Goal: Task Accomplishment & Management: Manage account settings

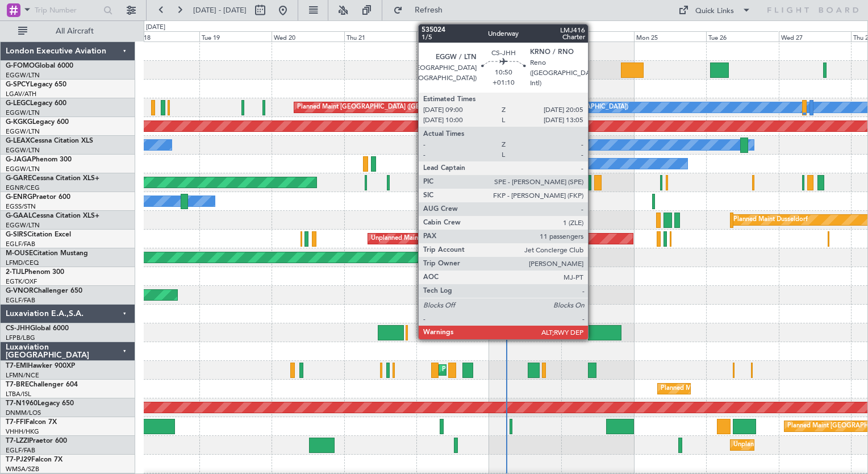
click at [593, 334] on div at bounding box center [605, 332] width 34 height 15
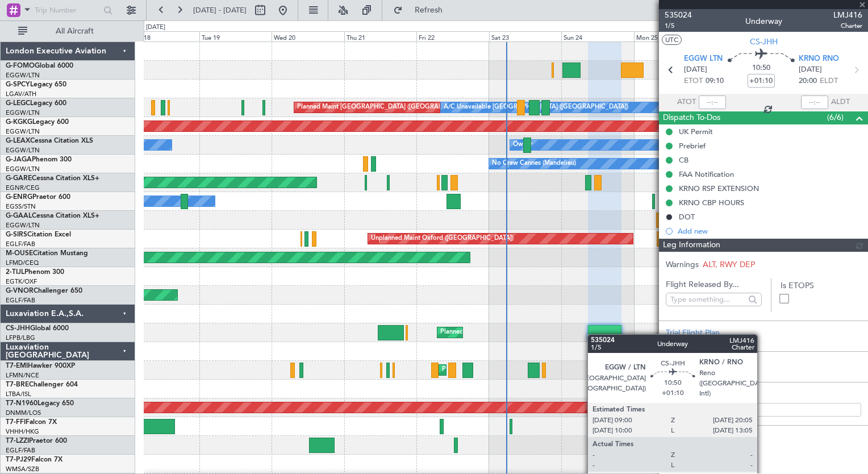
click at [593, 334] on div at bounding box center [605, 332] width 34 height 15
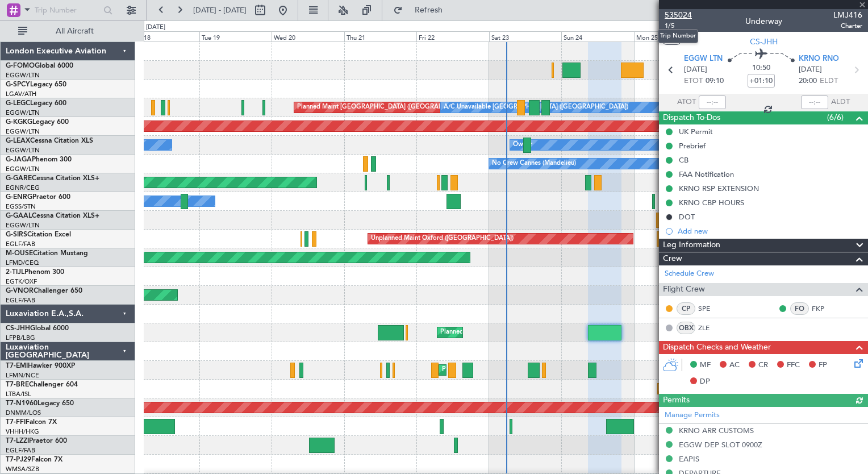
click at [677, 10] on span "535024" at bounding box center [678, 15] width 27 height 12
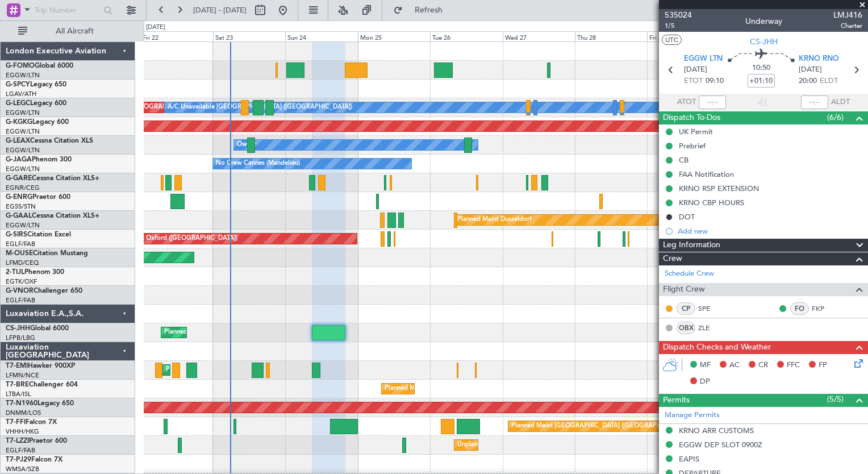
click at [327, 311] on div "Planned Maint London (Luton) A/C Unavailable London (Luton) AOG Maint Istanbul …" at bounding box center [506, 304] width 724 height 525
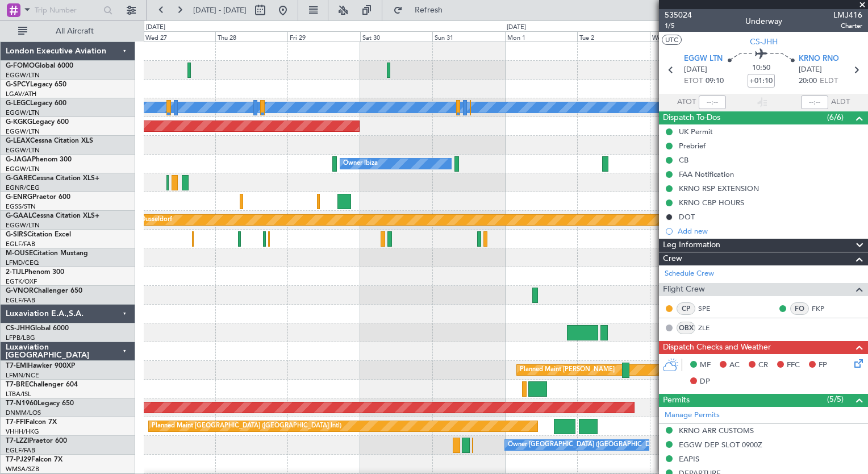
click at [236, 199] on div "A/C Unavailable [GEOGRAPHIC_DATA] ([GEOGRAPHIC_DATA]) AOG Maint [GEOGRAPHIC_DAT…" at bounding box center [506, 295] width 724 height 506
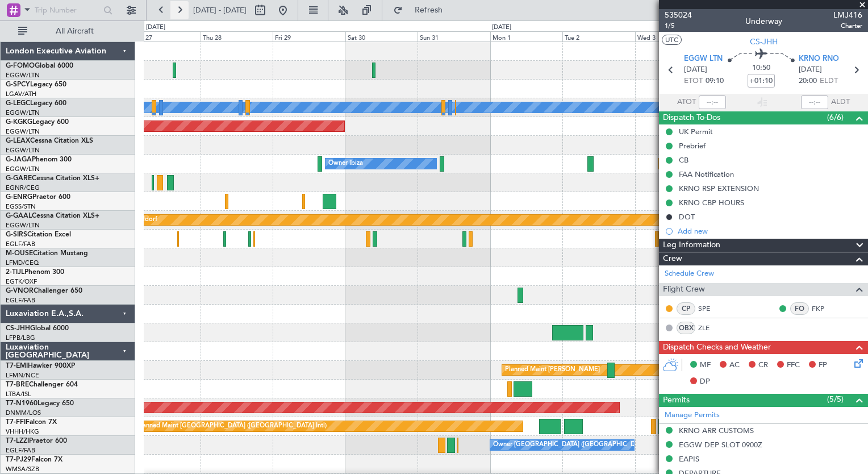
click at [179, 6] on button at bounding box center [179, 10] width 18 height 18
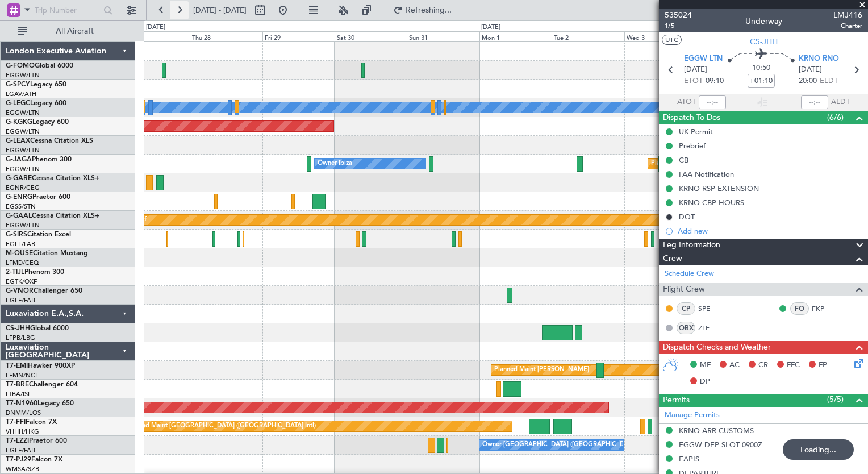
click at [179, 6] on button at bounding box center [179, 10] width 18 height 18
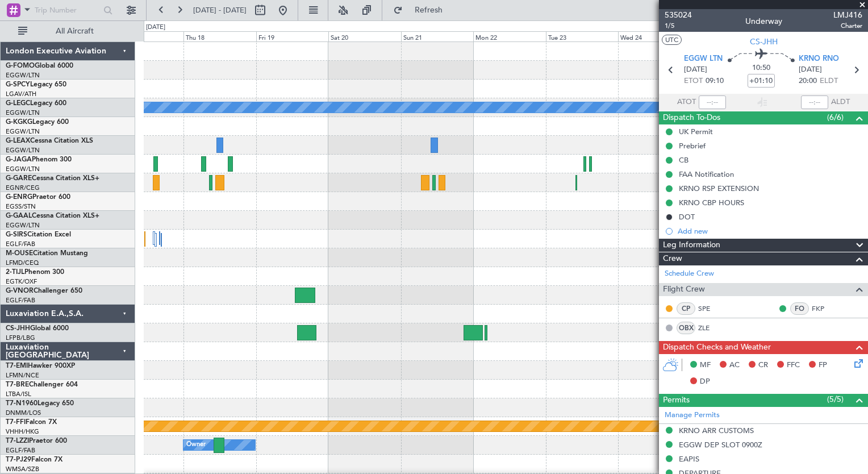
click at [370, 402] on div "A/C Unavailable London (Luton) Planned Maint Dusseldorf Planned Maint Geneva (C…" at bounding box center [506, 276] width 724 height 469
click at [243, 264] on div at bounding box center [506, 257] width 724 height 19
click at [161, 18] on button at bounding box center [161, 10] width 18 height 18
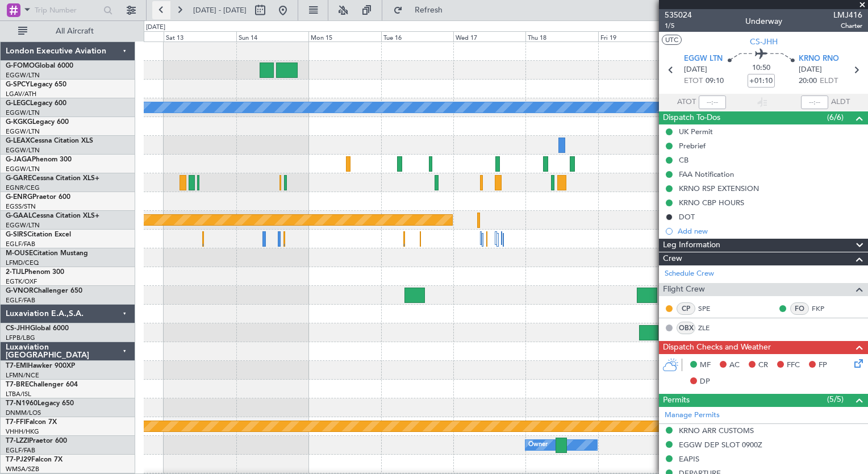
click at [161, 18] on button at bounding box center [161, 10] width 18 height 18
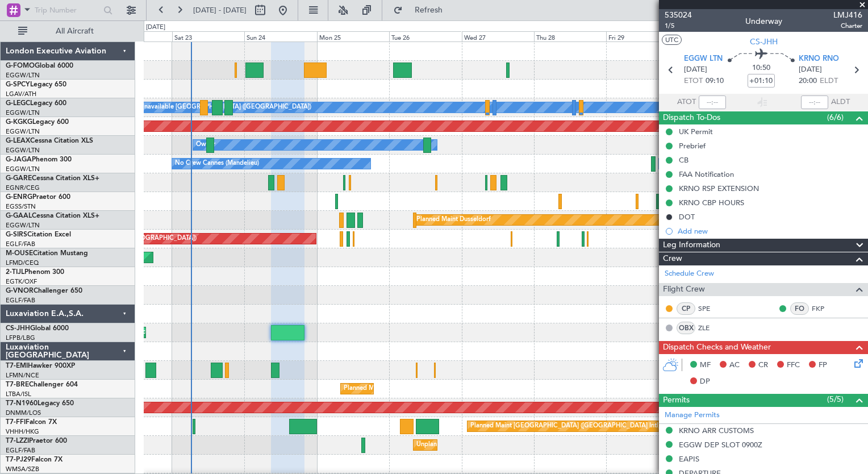
click at [723, 473] on html "28 Aug 2025 - 07 Sep 2025 Refresh Quick Links All Aircraft A/C Unavailable Lond…" at bounding box center [434, 237] width 868 height 474
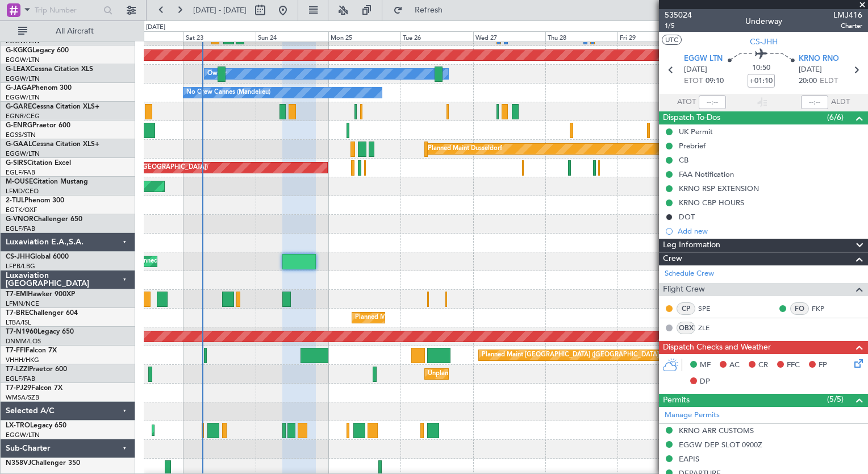
scroll to position [70, 0]
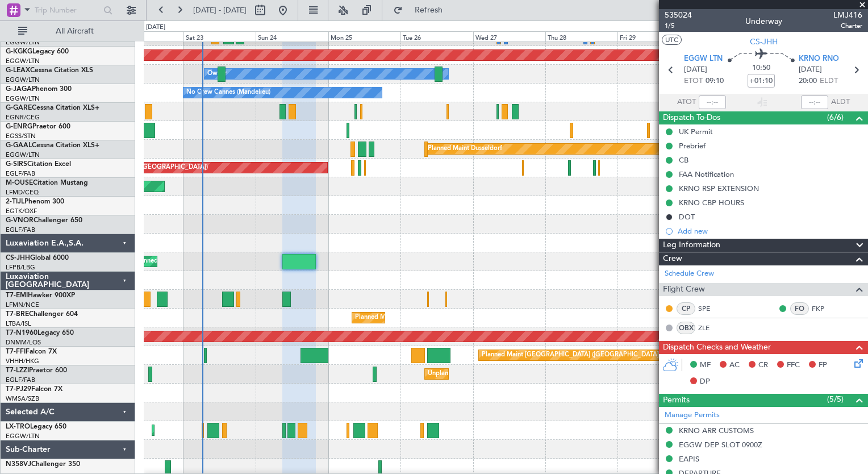
click at [224, 461] on div at bounding box center [506, 467] width 724 height 19
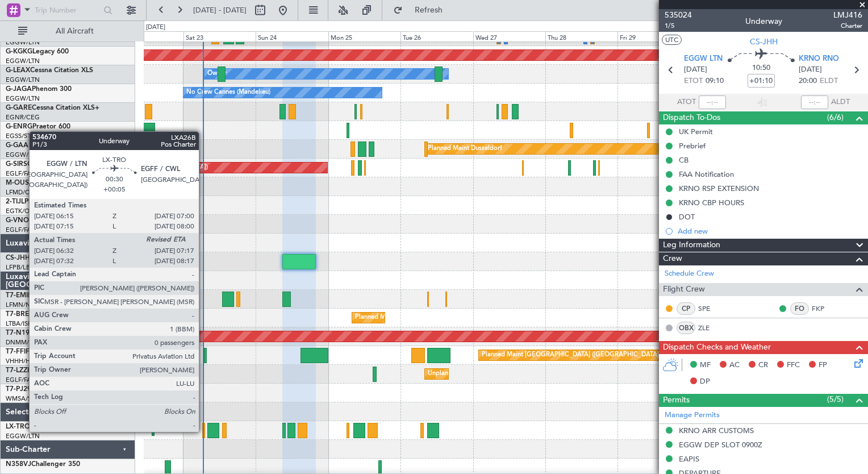
click at [204, 431] on div at bounding box center [203, 430] width 2 height 15
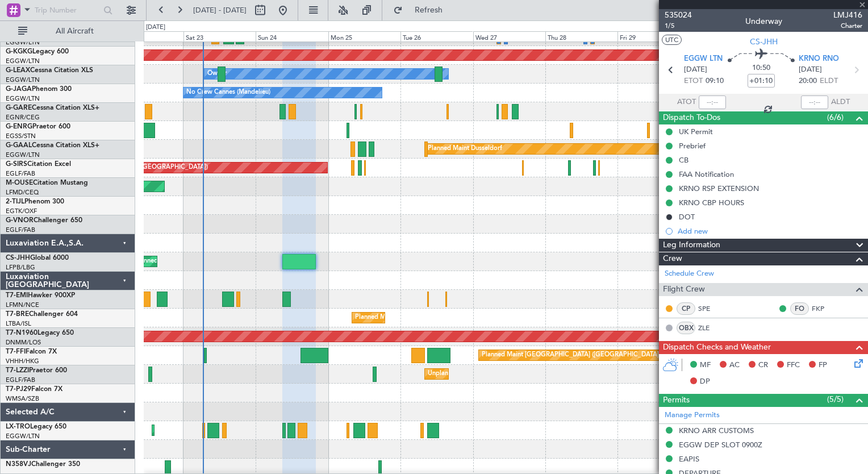
type input "+00:05"
type input "06:32"
type input "0"
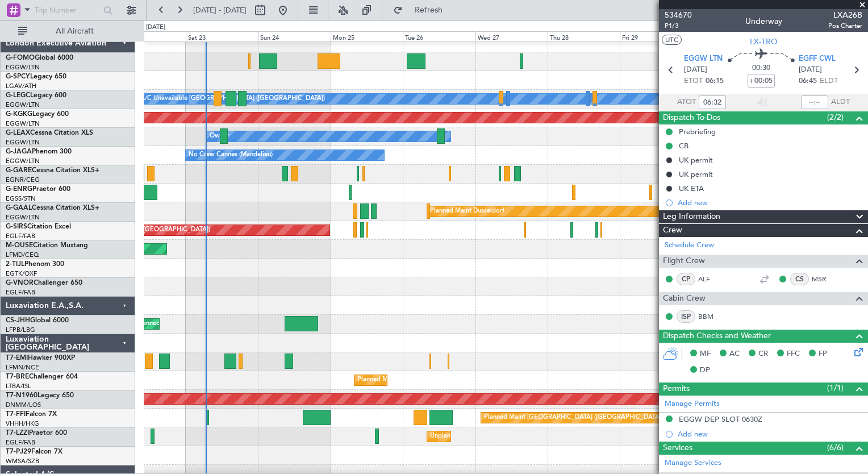
scroll to position [9, 0]
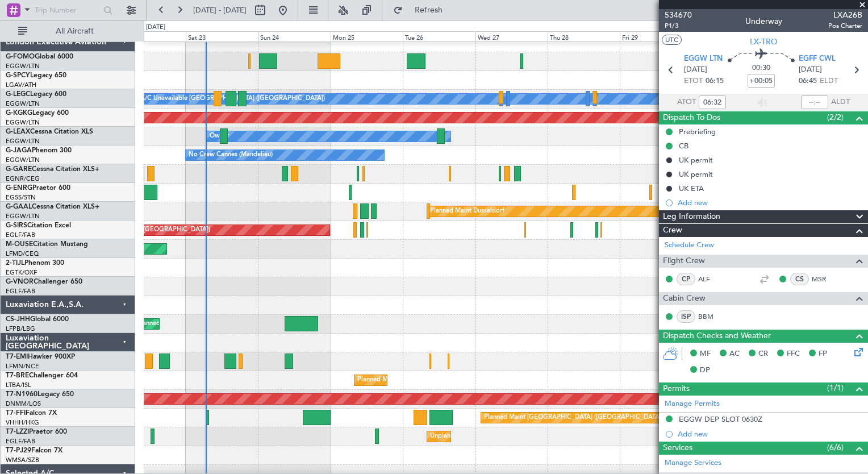
click at [393, 246] on div "Planned Maint Bournemouth" at bounding box center [506, 249] width 724 height 19
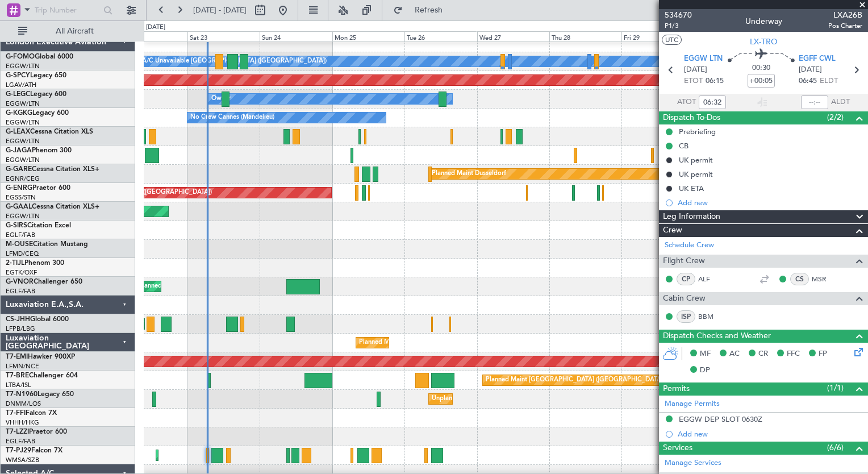
scroll to position [74, 0]
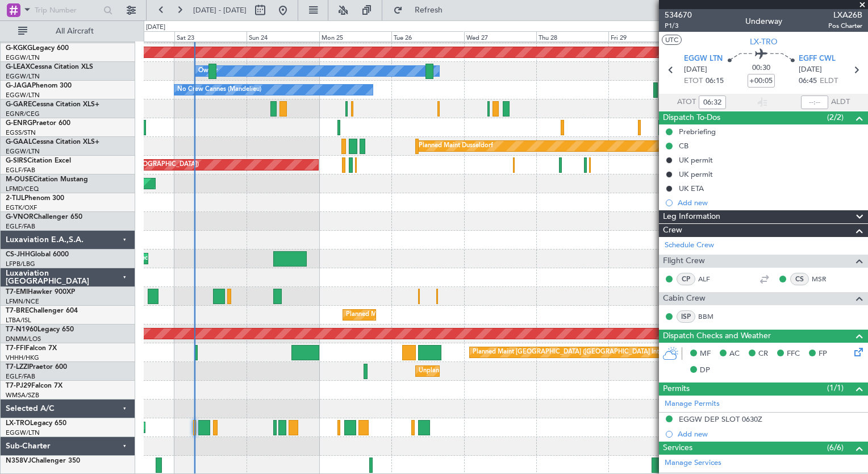
click at [173, 367] on div "A/C Unavailable London (Luton) Planned Maint London (Luton) AOG Maint Istanbul …" at bounding box center [506, 221] width 724 height 506
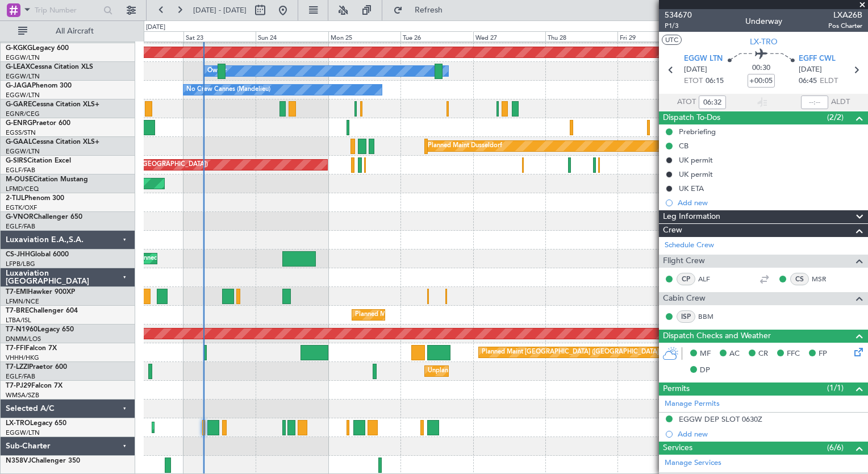
click at [196, 319] on div "A/C Unavailable London (Luton) Planned Maint London (Luton) AOG Maint Istanbul …" at bounding box center [506, 221] width 724 height 506
click at [675, 19] on span "534670" at bounding box center [678, 15] width 27 height 12
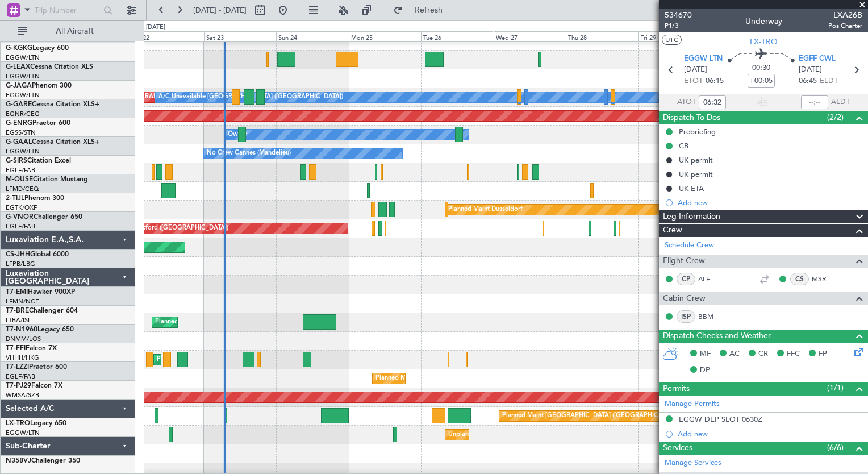
scroll to position [0, 0]
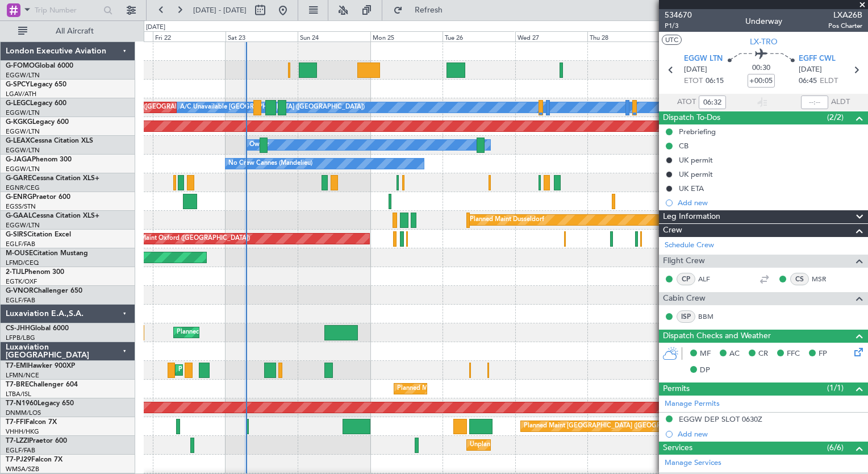
click at [284, 322] on div "A/C Unavailable [GEOGRAPHIC_DATA] ([GEOGRAPHIC_DATA]) Planned Maint [GEOGRAPHIC…" at bounding box center [506, 295] width 724 height 506
click at [160, 6] on button at bounding box center [161, 10] width 18 height 18
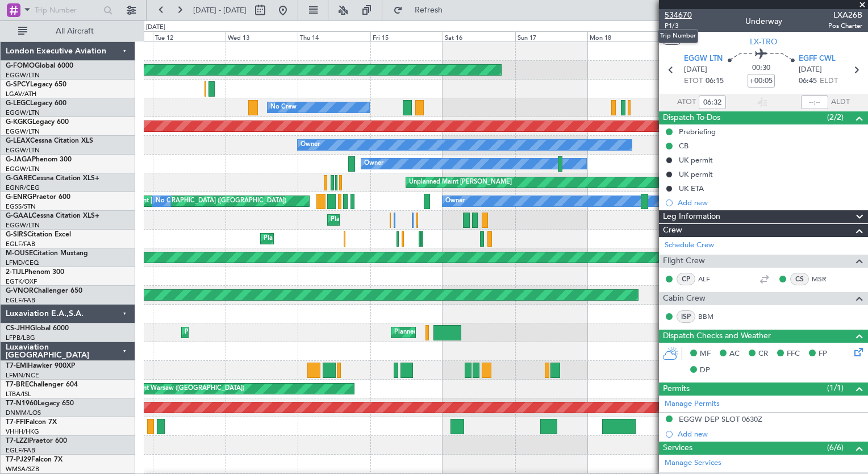
click at [672, 16] on span "534670" at bounding box center [678, 15] width 27 height 12
click at [176, 8] on button at bounding box center [179, 10] width 18 height 18
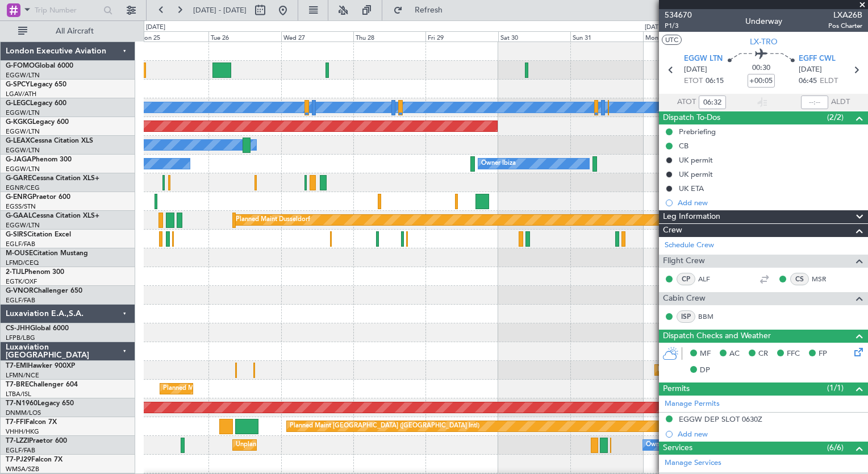
click at [302, 329] on div "A/C Unavailable London (Luton) AOG Maint Istanbul (Ataturk) Owner No Crew Canne…" at bounding box center [506, 295] width 724 height 506
click at [438, 7] on button "Refresh" at bounding box center [422, 10] width 68 height 18
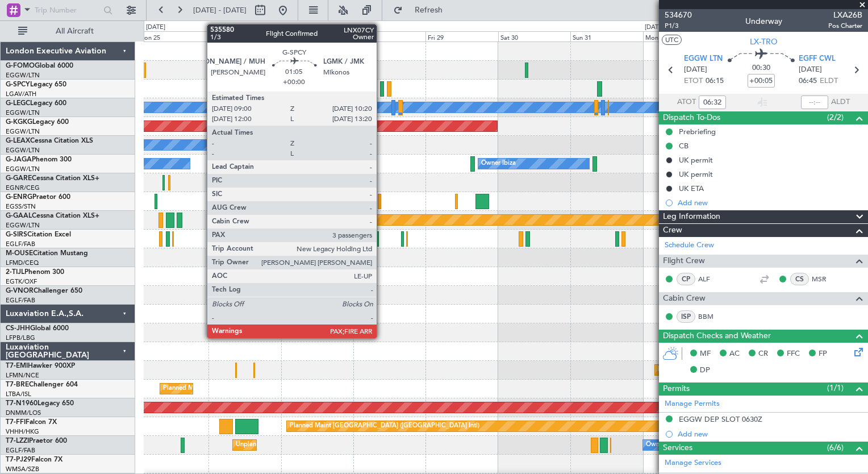
click at [382, 91] on div at bounding box center [382, 88] width 5 height 15
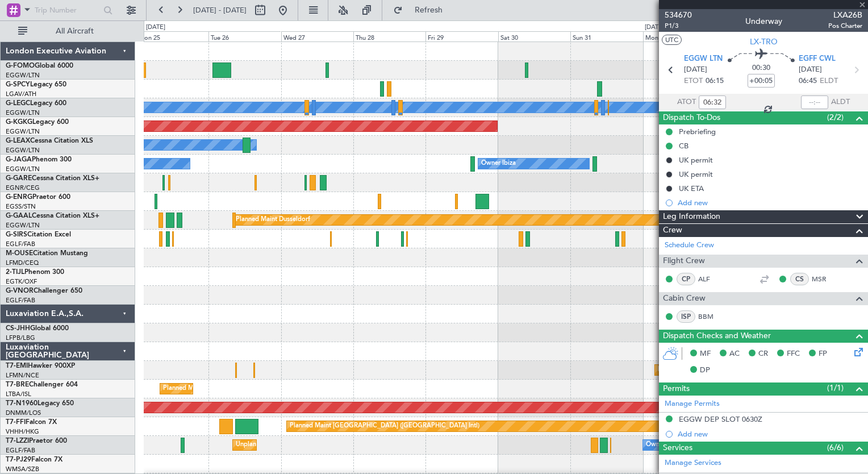
type input "3"
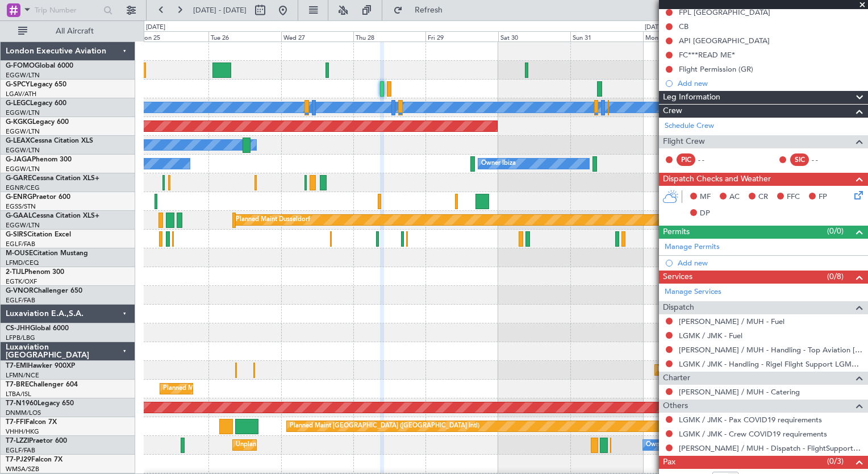
scroll to position [145, 0]
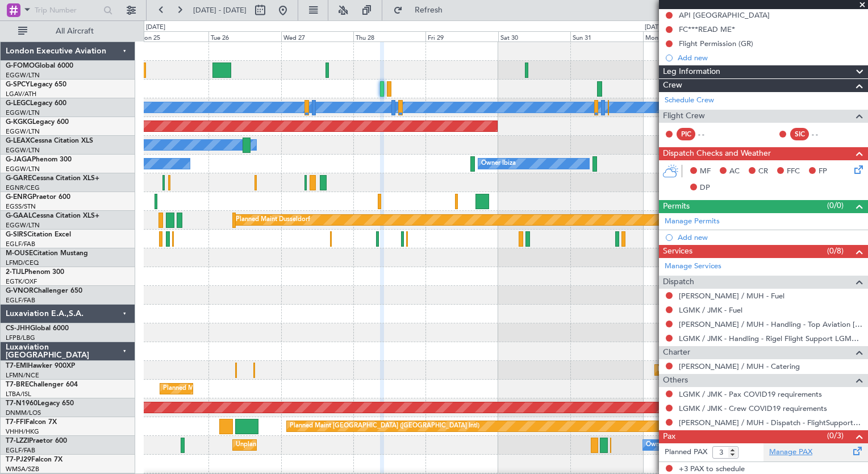
click at [793, 450] on link "Manage PAX" at bounding box center [790, 451] width 43 height 11
click at [161, 9] on button at bounding box center [161, 10] width 18 height 18
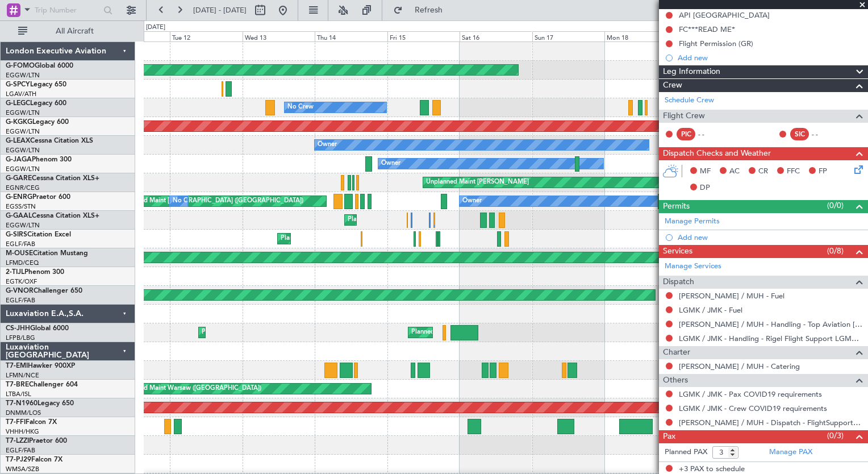
click at [519, 296] on div "Planned Maint Windsor Locks (Bradley Intl) Planned Maint London (Luton) No Crew…" at bounding box center [506, 314] width 724 height 544
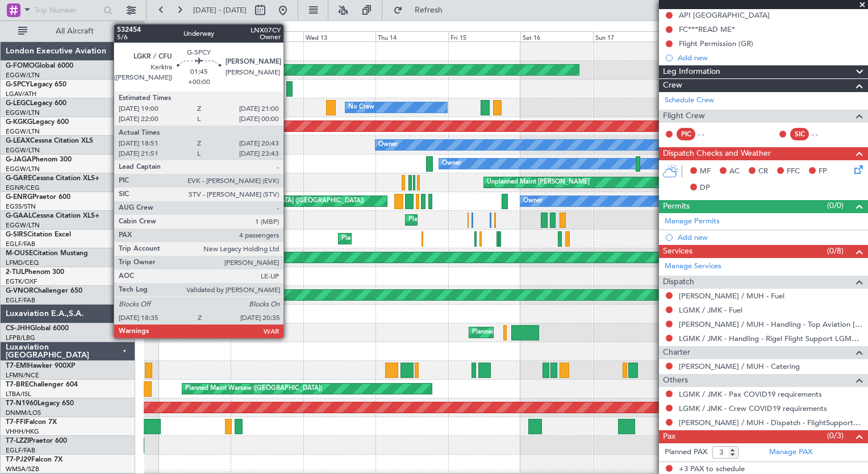
click at [289, 92] on div at bounding box center [289, 88] width 6 height 15
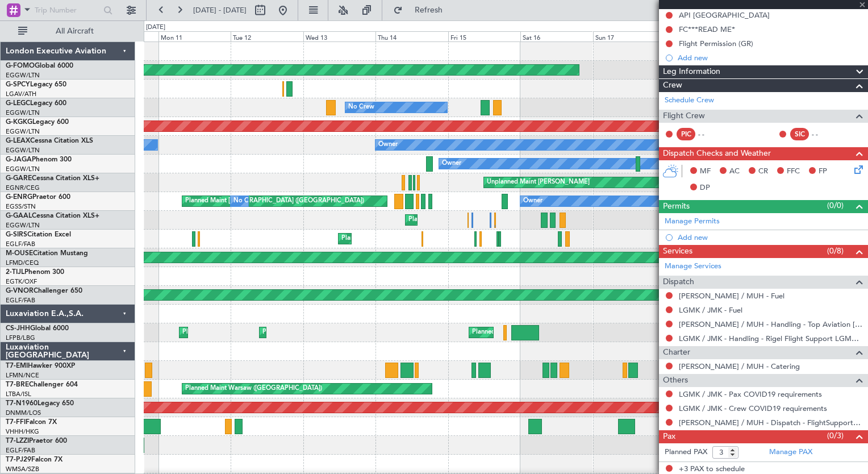
type input "18:51"
type input "20:28"
type input "4"
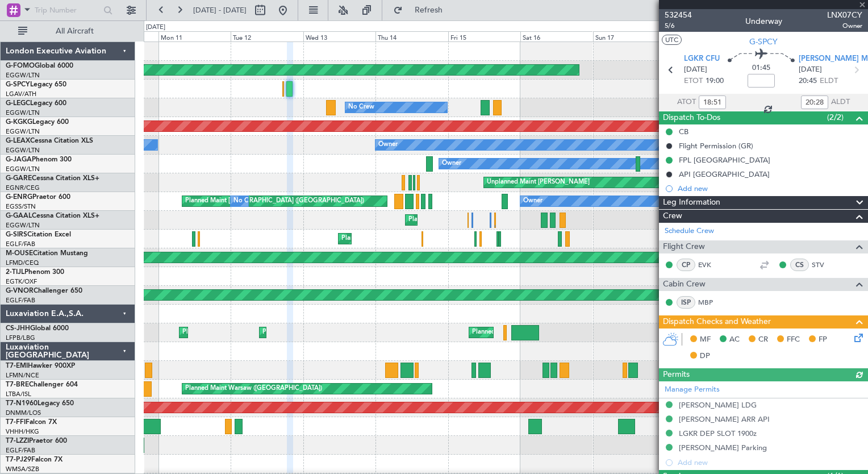
scroll to position [341, 0]
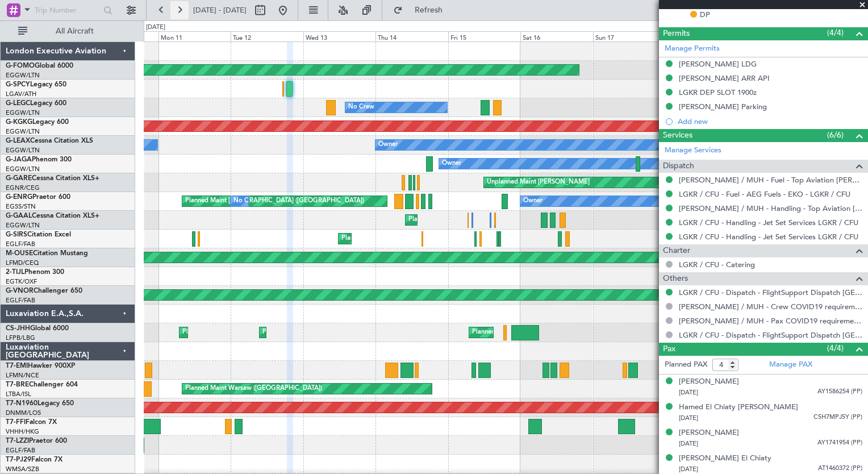
click at [184, 12] on button at bounding box center [179, 10] width 18 height 18
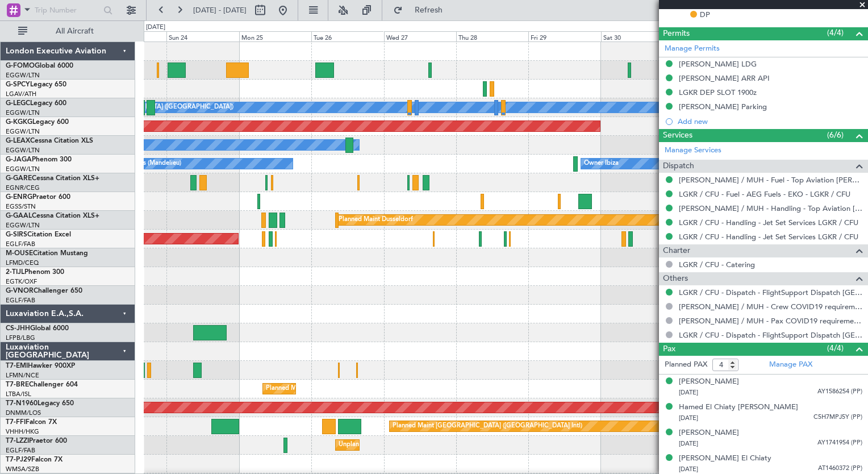
scroll to position [0, 0]
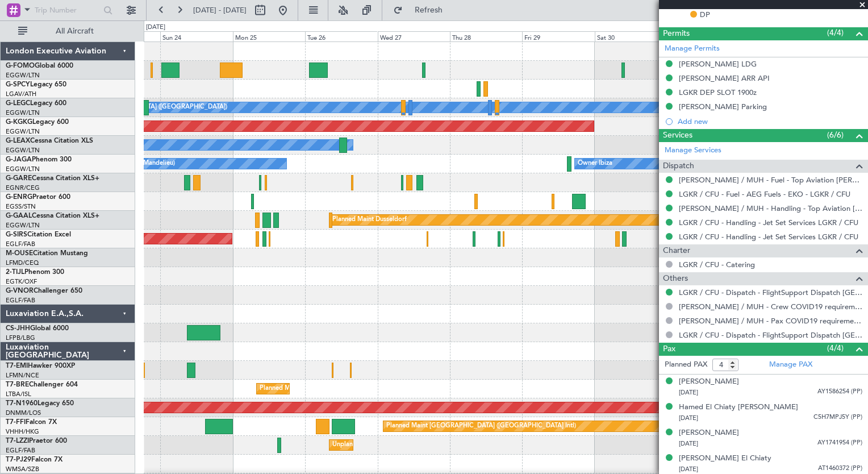
click at [333, 165] on div "A/C Unavailable London (Luton) Planned Maint London (Luton) AOG Maint Istanbul …" at bounding box center [506, 295] width 724 height 506
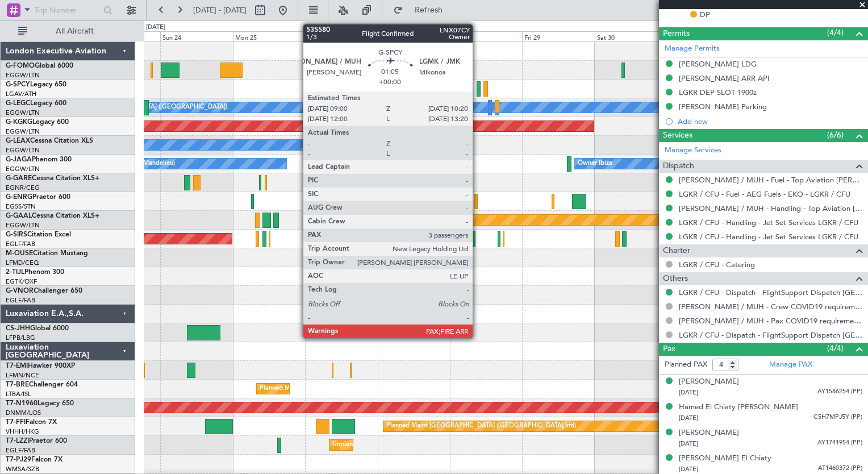
click at [478, 92] on div at bounding box center [479, 88] width 5 height 15
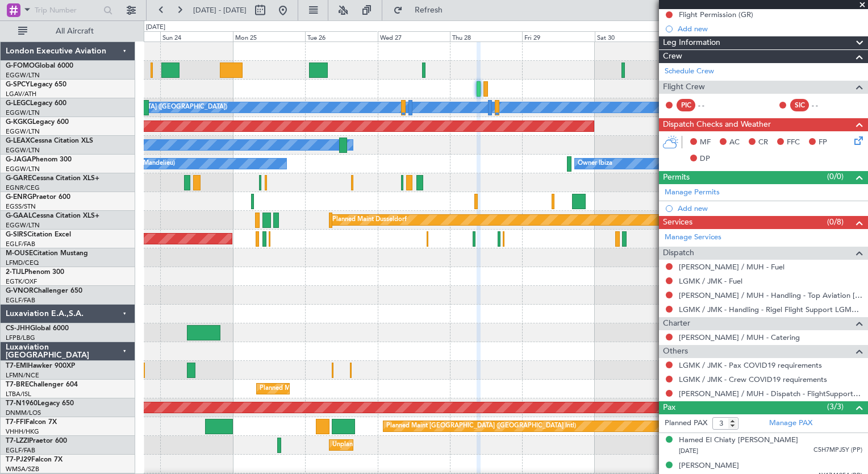
scroll to position [207, 0]
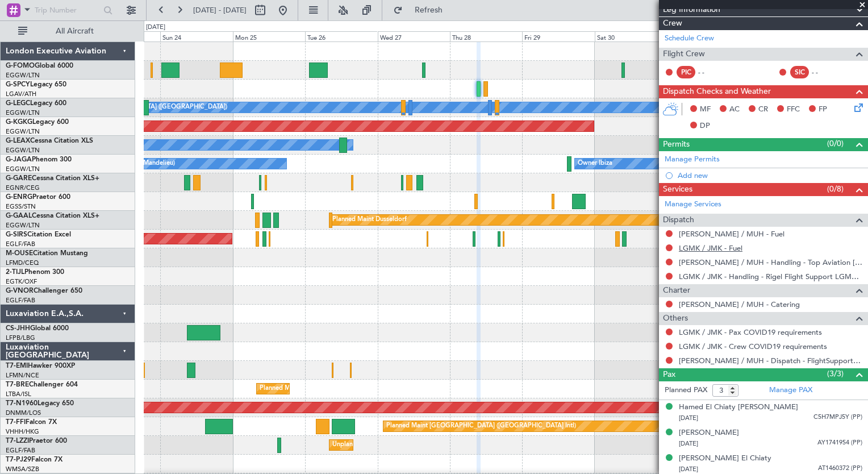
click at [737, 246] on link "LGMK / JMK - Fuel" at bounding box center [711, 248] width 64 height 10
click at [696, 223] on div "Dispatch HEMM / MUH - Fuel LGMK / JMK - Fuel HEMM / MUH - Handling - Top Aviati…" at bounding box center [763, 248] width 209 height 70
click at [695, 231] on link "HEMM / MUH - Fuel" at bounding box center [732, 234] width 106 height 10
click at [453, 13] on span "Refresh" at bounding box center [429, 10] width 48 height 8
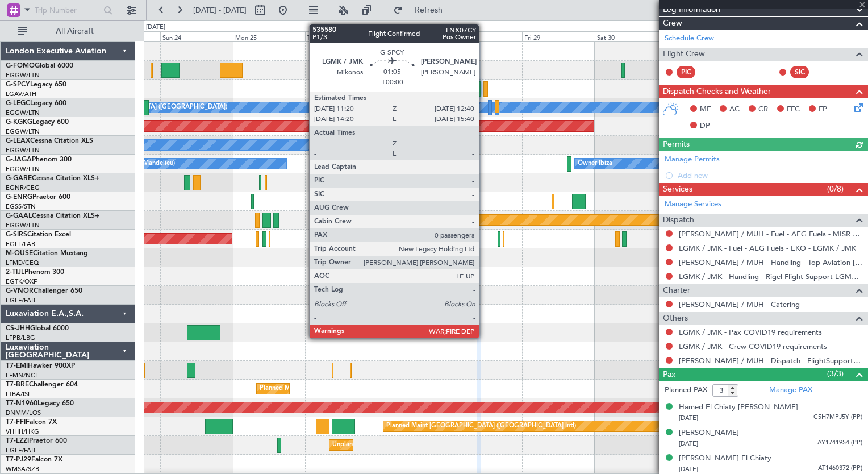
click at [484, 85] on div at bounding box center [485, 88] width 5 height 15
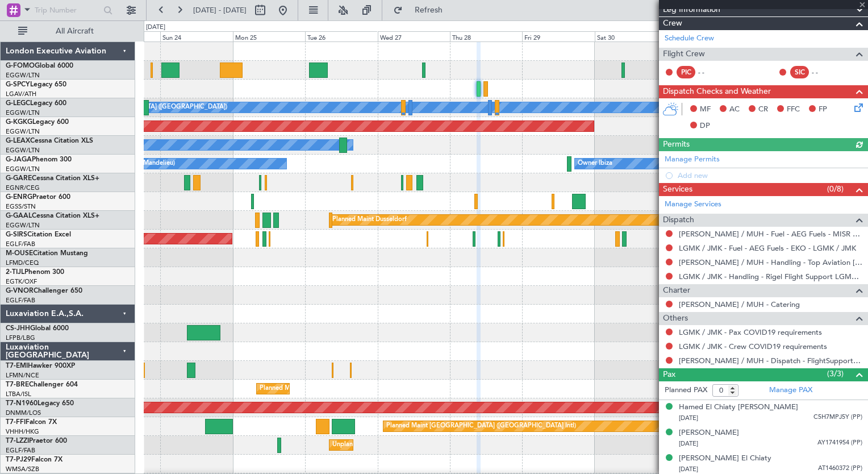
scroll to position [0, 0]
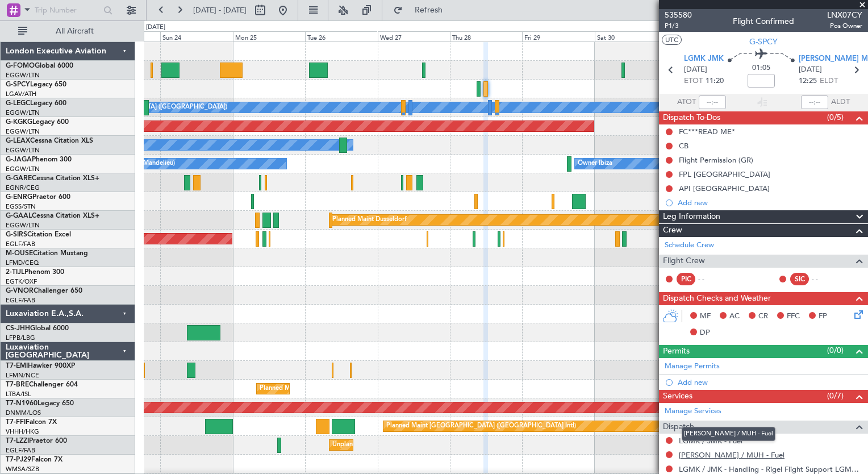
click at [704, 453] on link "HEMM / MUH - Fuel" at bounding box center [732, 455] width 106 height 10
click at [695, 436] on link "LGMK / JMK - Fuel" at bounding box center [711, 441] width 64 height 10
click at [453, 14] on span "Refresh" at bounding box center [429, 10] width 48 height 8
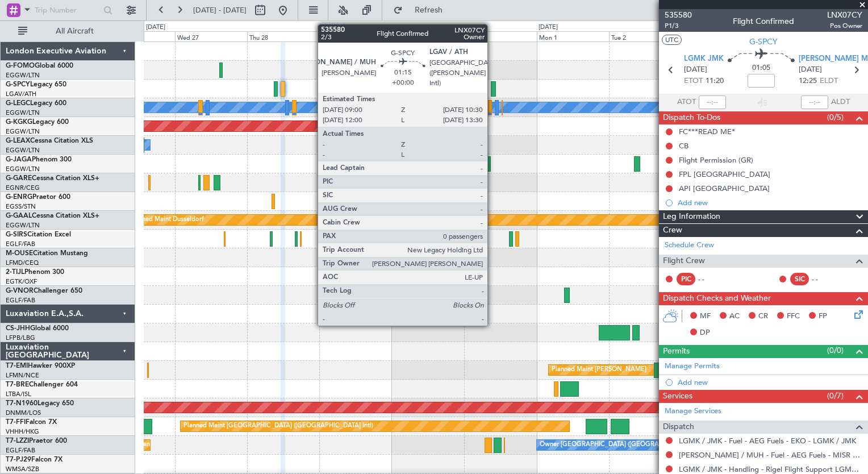
click at [492, 89] on div at bounding box center [493, 88] width 5 height 15
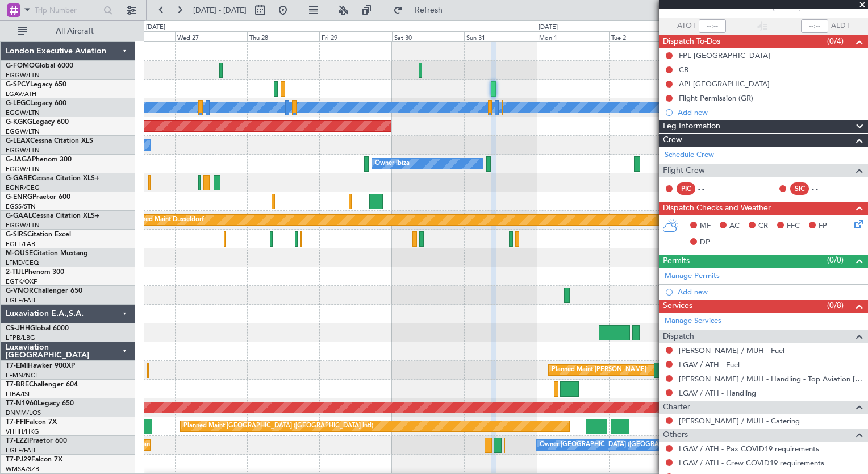
scroll to position [98, 0]
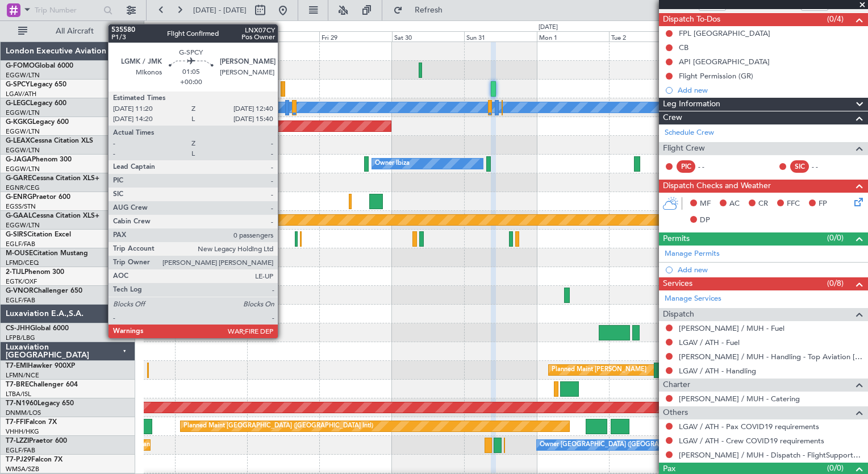
click at [283, 90] on div at bounding box center [283, 88] width 5 height 15
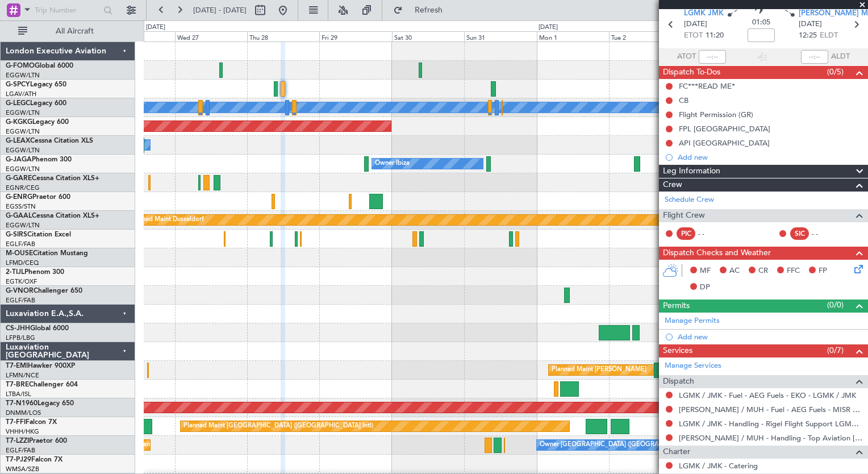
scroll to position [68, 0]
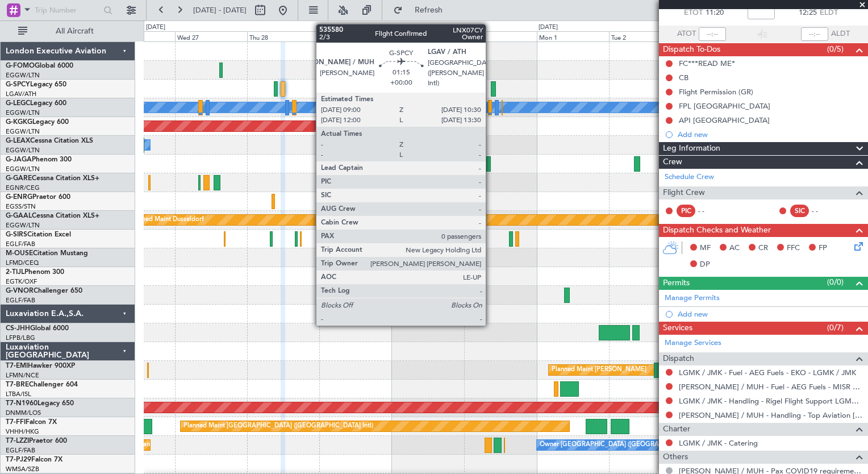
click at [491, 87] on div at bounding box center [493, 88] width 5 height 15
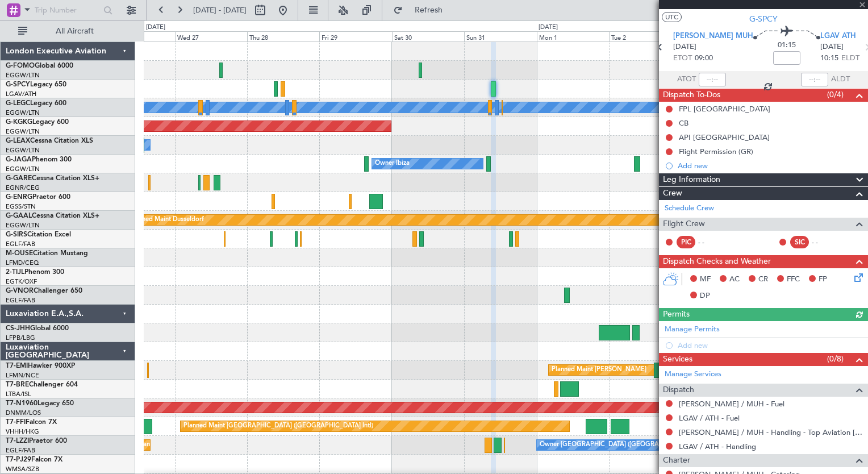
scroll to position [98, 0]
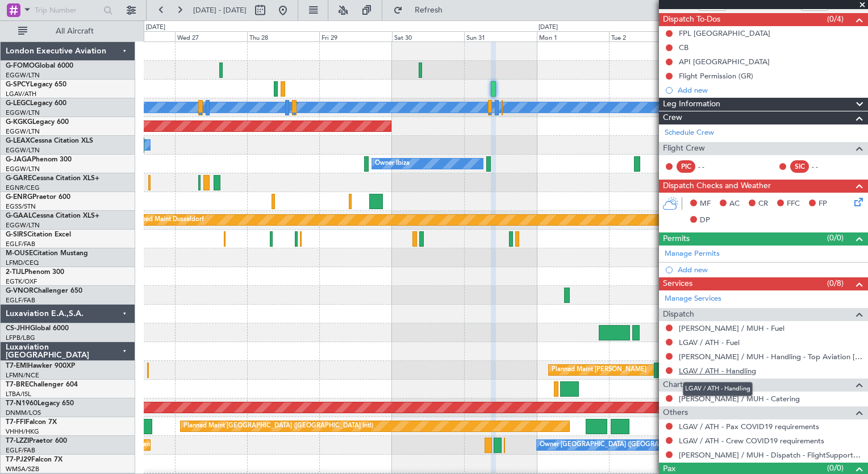
click at [701, 369] on link "LGAV / ATH - Handling" at bounding box center [717, 371] width 77 height 10
click at [721, 346] on mat-tooltip-component "LGAV / ATH - Fuel" at bounding box center [709, 360] width 72 height 30
click at [719, 337] on link "LGAV / ATH - Fuel" at bounding box center [709, 342] width 61 height 10
click at [453, 12] on span "Refresh" at bounding box center [429, 10] width 48 height 8
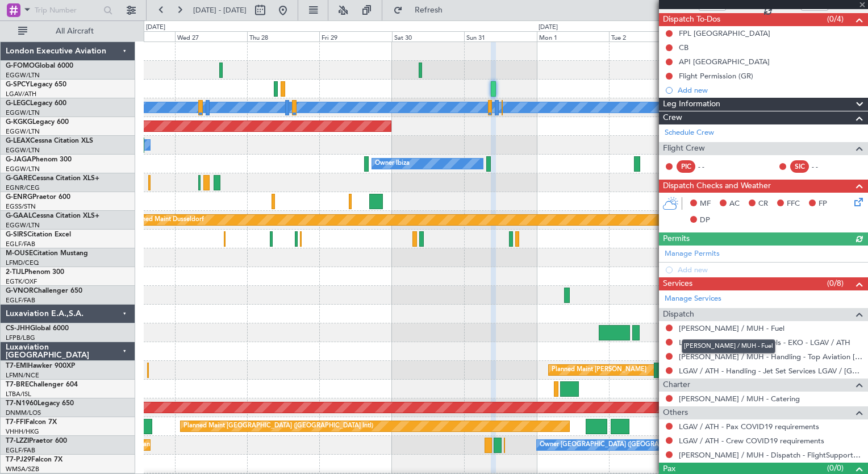
click at [739, 329] on link "HEMM / MUH - Fuel" at bounding box center [732, 328] width 106 height 10
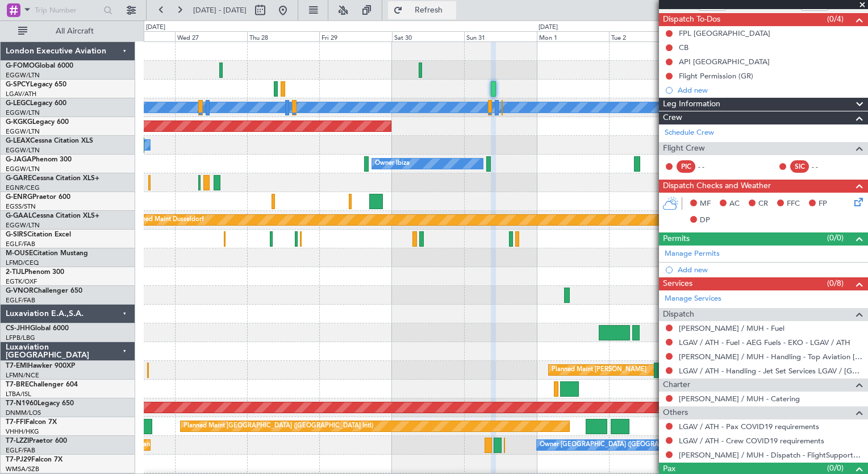
click at [453, 14] on span "Refresh" at bounding box center [429, 10] width 48 height 8
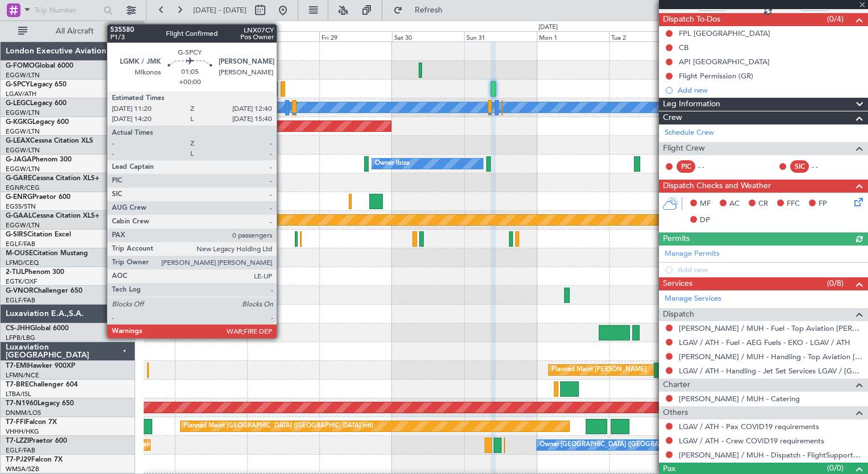
click at [282, 92] on div at bounding box center [283, 88] width 5 height 15
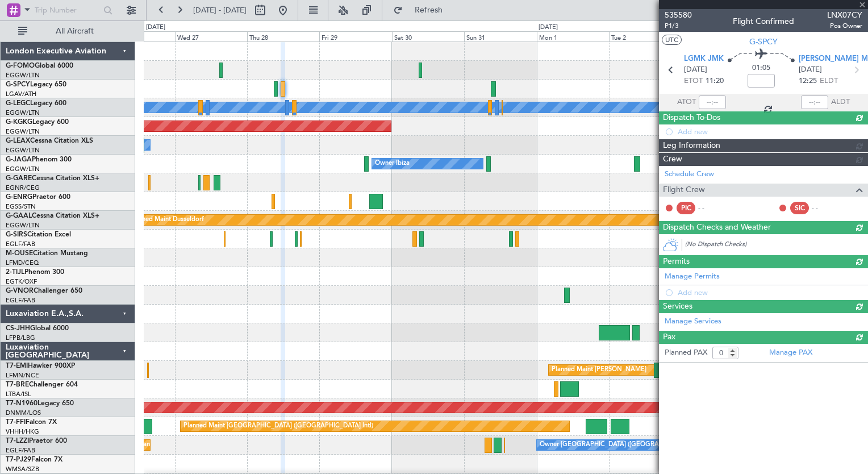
scroll to position [0, 0]
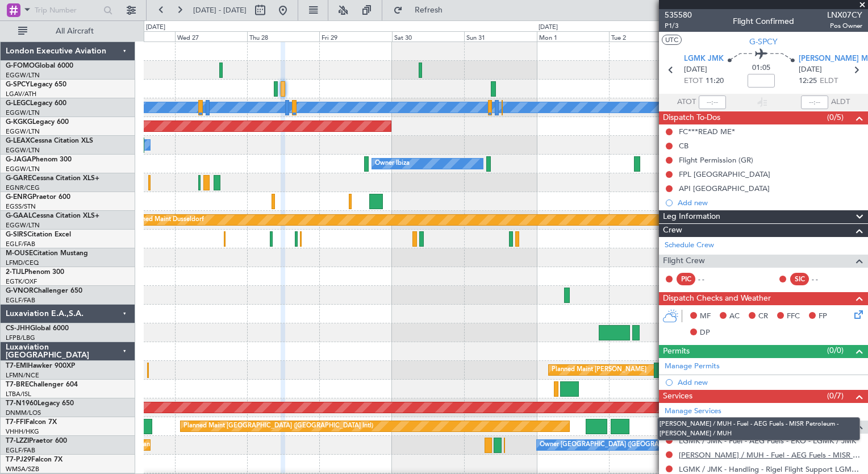
click at [691, 452] on link "HEMM / MUH - Fuel - AEG Fuels - MISR Petroleum - HEMM / MUH" at bounding box center [770, 455] width 183 height 10
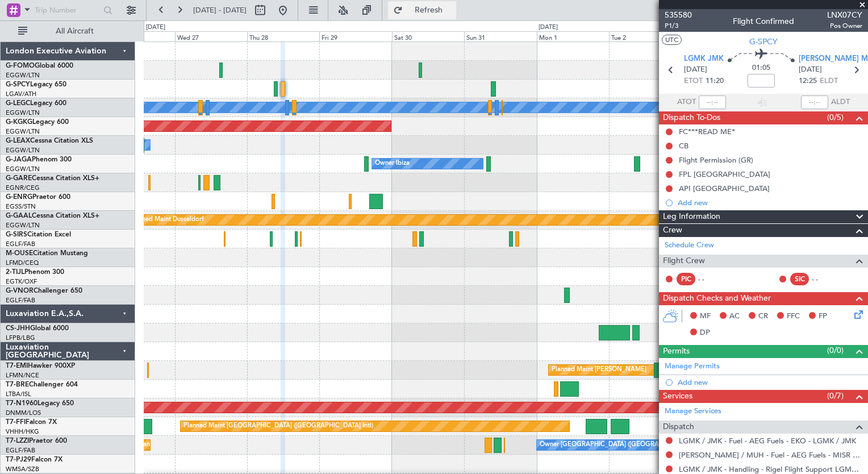
click at [449, 6] on span "Refresh" at bounding box center [429, 10] width 48 height 8
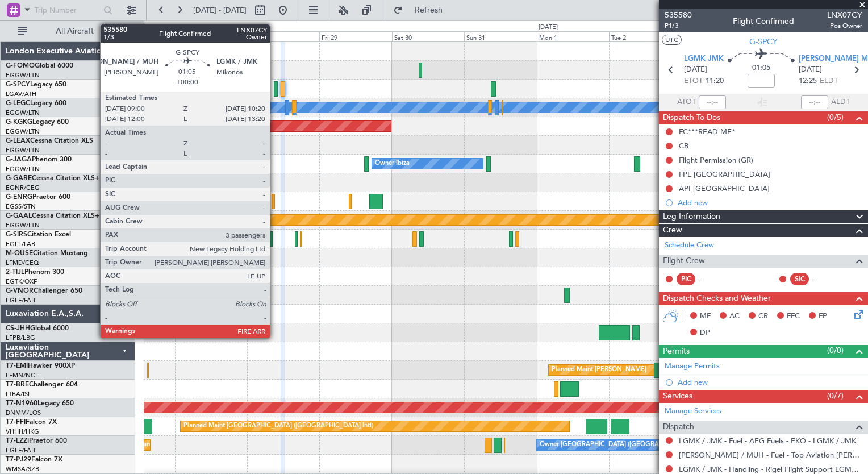
click at [275, 90] on div at bounding box center [276, 88] width 5 height 15
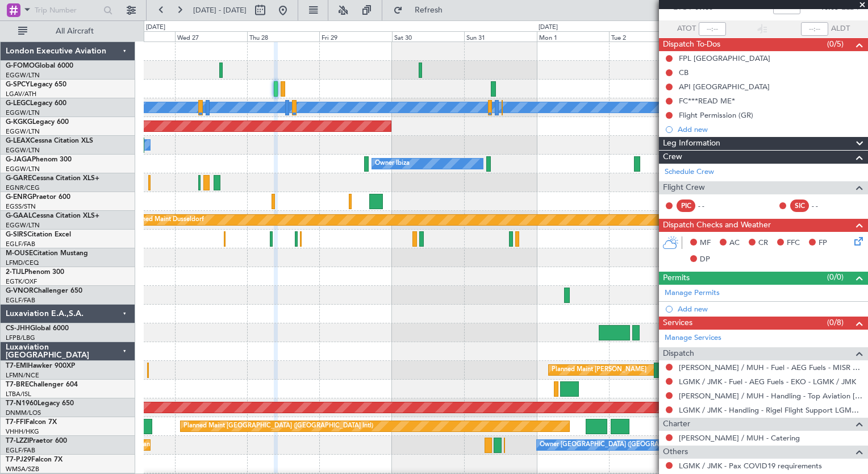
scroll to position [91, 0]
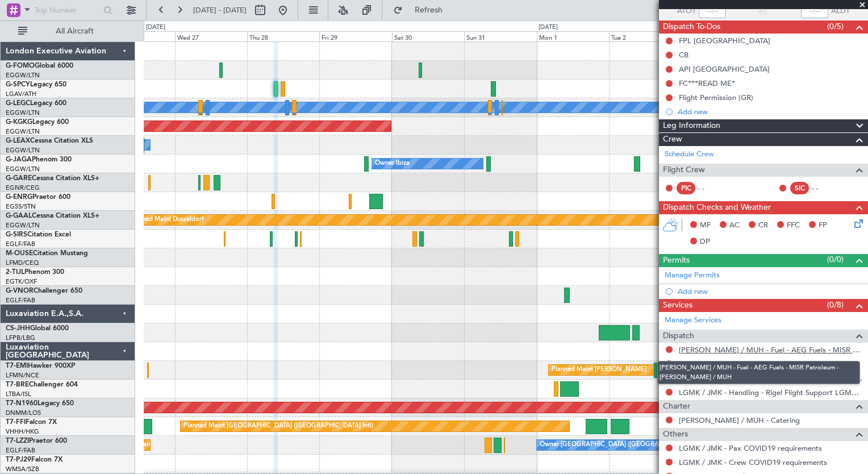
click at [749, 346] on link "HEMM / MUH - Fuel - AEG Fuels - MISR Petroleum - HEMM / MUH" at bounding box center [770, 350] width 183 height 10
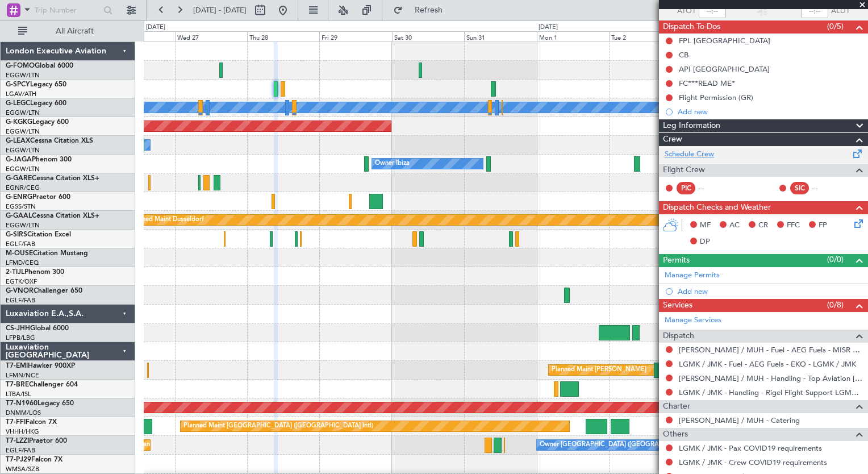
click at [677, 153] on link "Schedule Crew" at bounding box center [689, 154] width 49 height 11
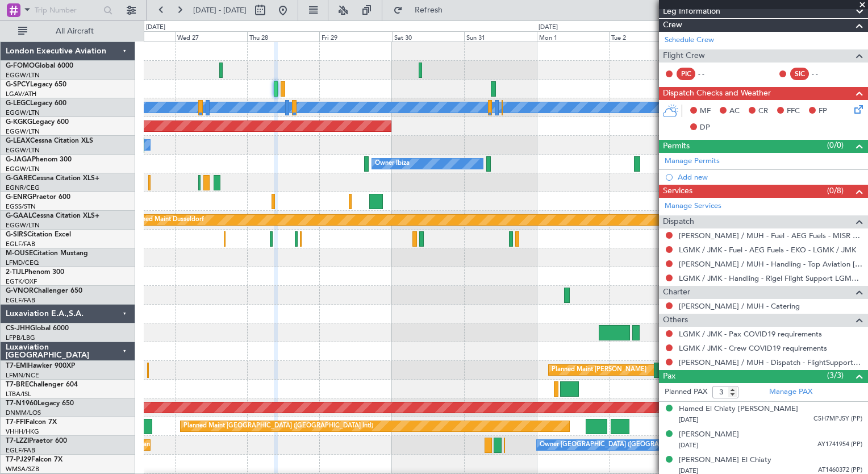
scroll to position [207, 0]
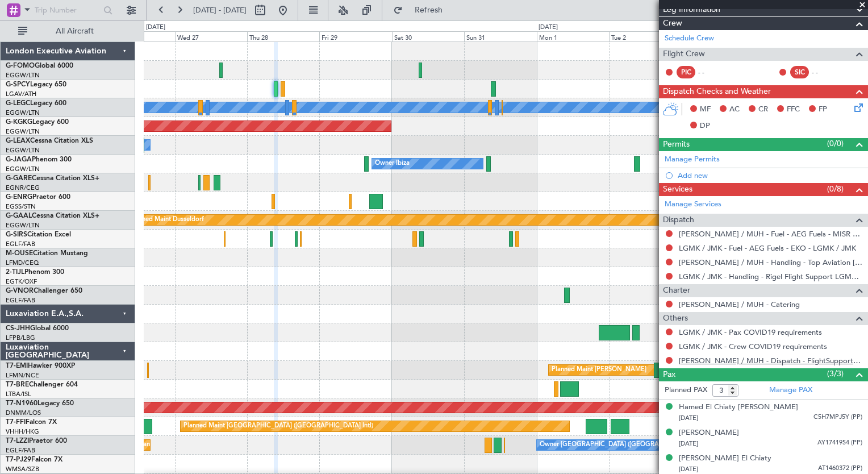
click at [818, 358] on link "HEMM / MUH - Dispatch - FlightSupport Dispatch UK" at bounding box center [770, 361] width 183 height 10
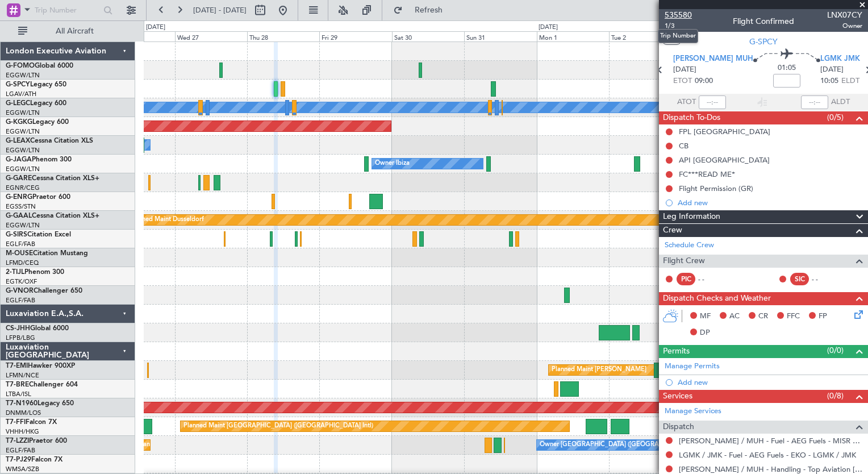
click at [672, 15] on span "535580" at bounding box center [678, 15] width 27 height 12
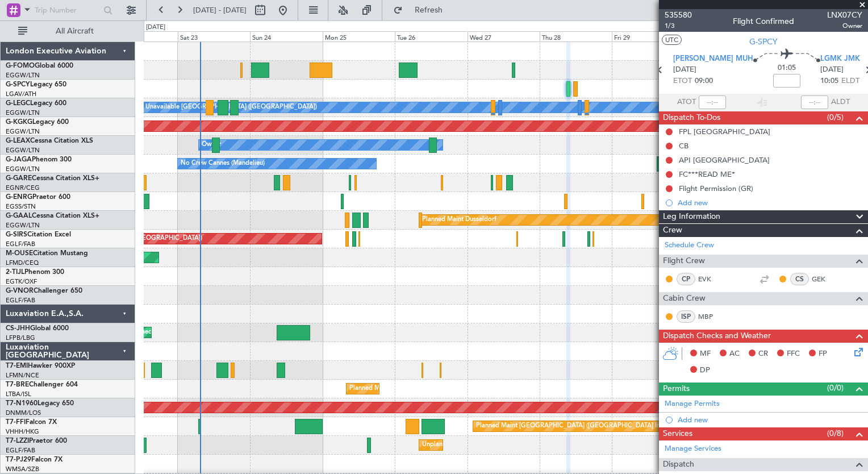
click at [583, 473] on html "26 Aug 2025 - 05 Sep 2025 Refresh Quick Links All Aircraft A/C Unavailable Lond…" at bounding box center [434, 237] width 868 height 474
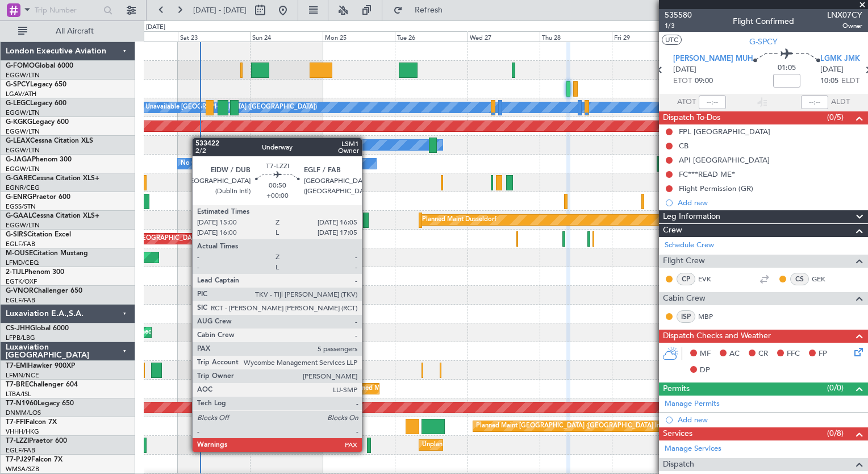
click at [367, 450] on div at bounding box center [368, 444] width 3 height 15
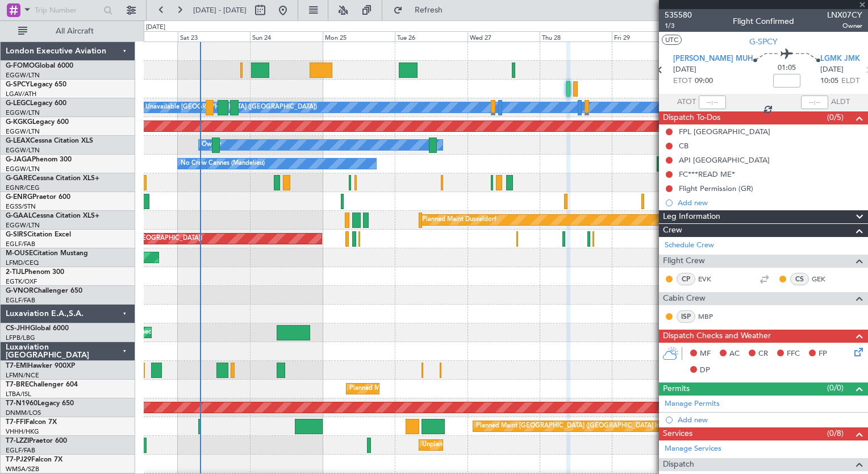
type input "5"
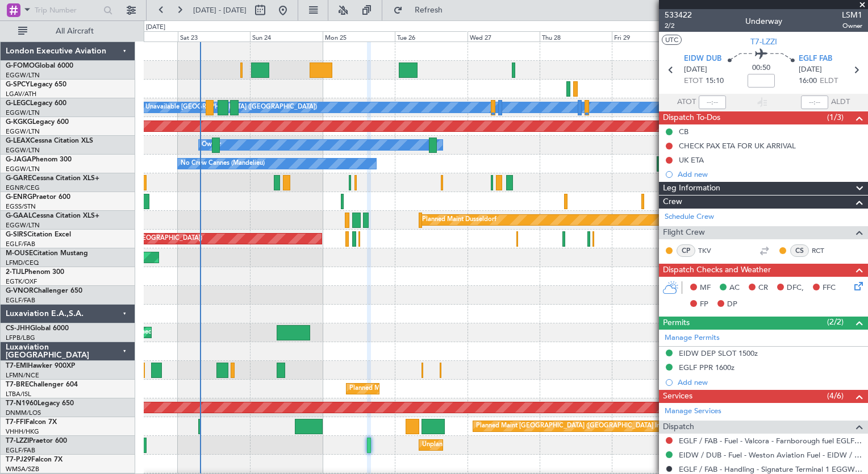
scroll to position [273, 0]
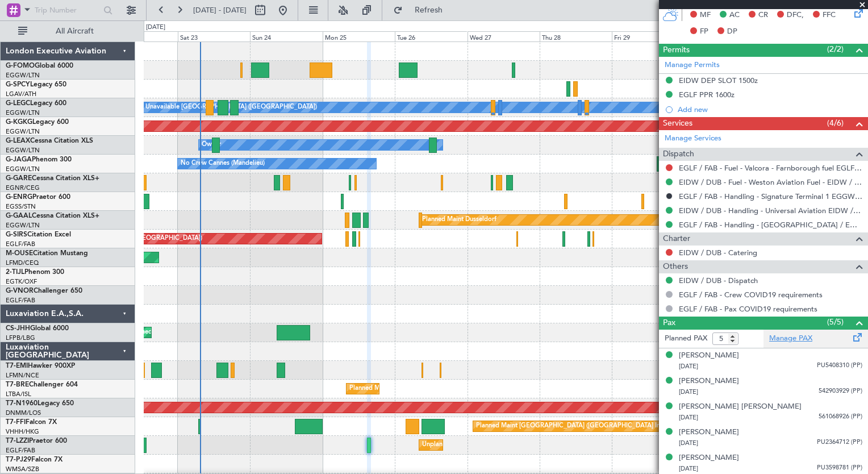
click at [788, 336] on link "Manage PAX" at bounding box center [790, 338] width 43 height 11
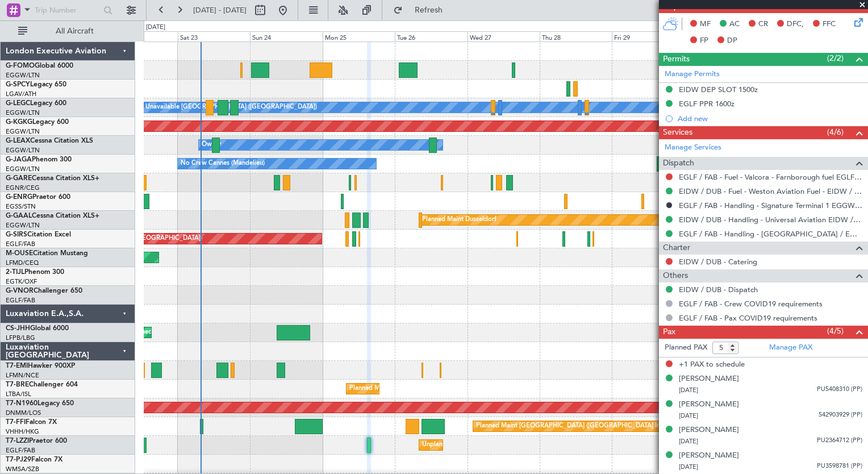
scroll to position [261, 0]
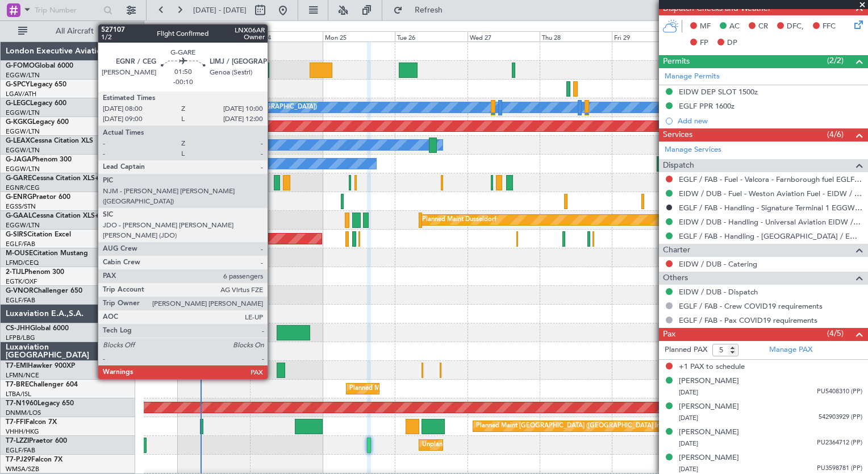
click at [274, 182] on div at bounding box center [277, 182] width 6 height 15
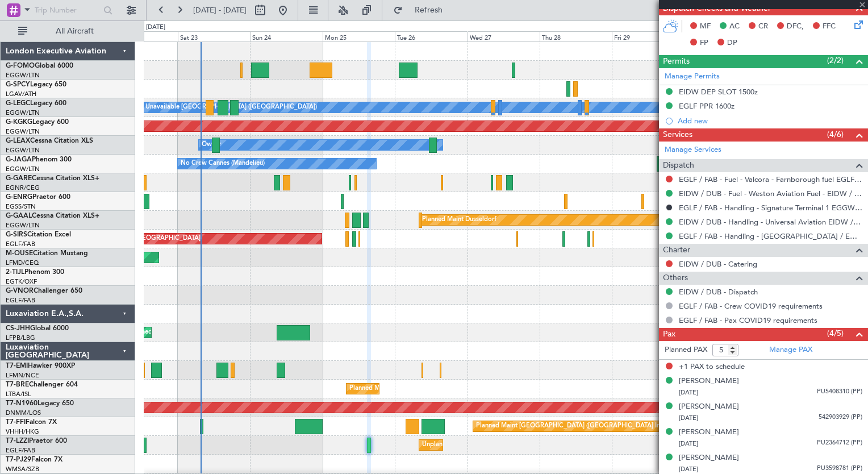
type input "-00:10"
type input "6"
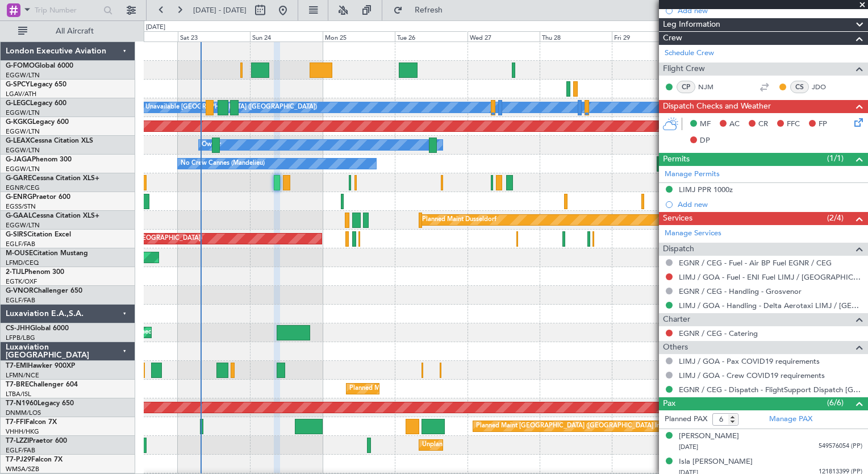
scroll to position [257, 0]
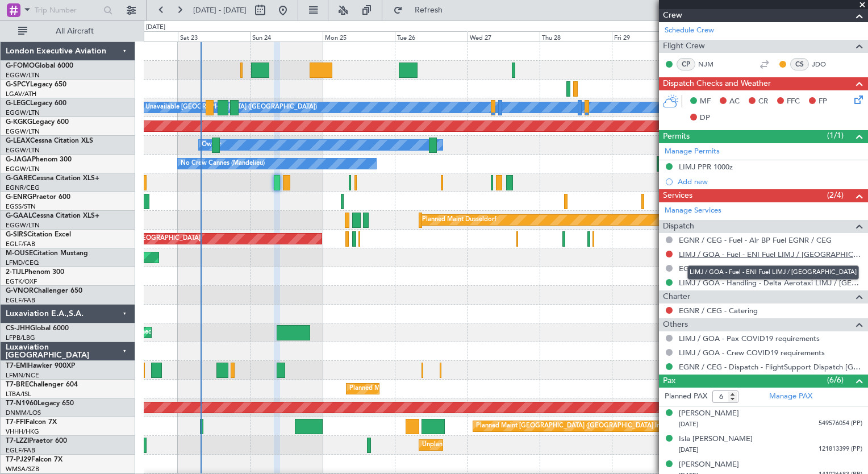
click at [788, 252] on link "LIMJ / GOA - Fuel - ENI Fuel LIMJ / GOA" at bounding box center [770, 254] width 183 height 10
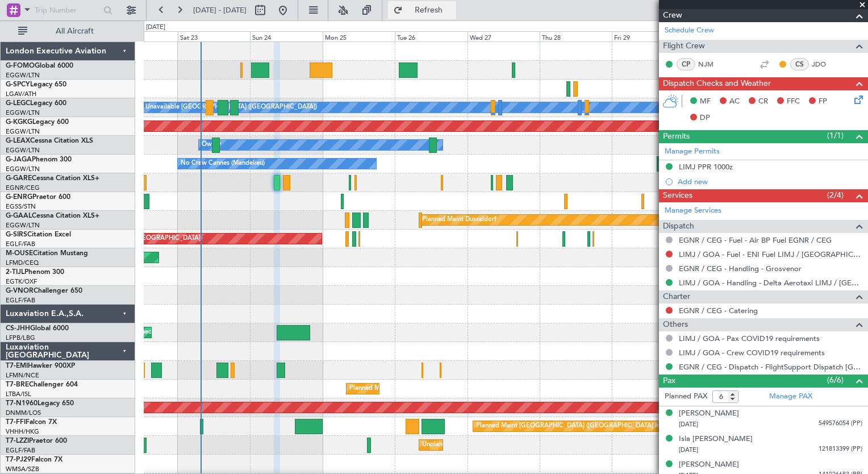
click at [443, 11] on span "Refresh" at bounding box center [429, 10] width 48 height 8
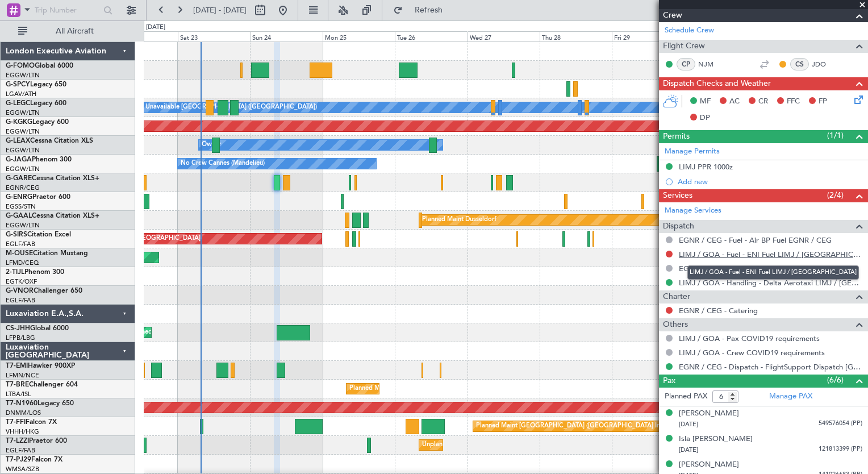
click at [805, 251] on link "LIMJ / GOA - Fuel - ENI Fuel LIMJ / GOA" at bounding box center [770, 254] width 183 height 10
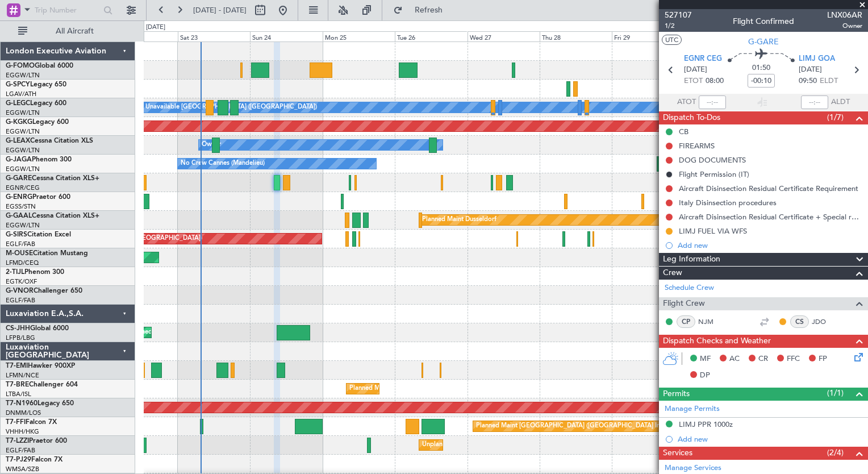
scroll to position [257, 0]
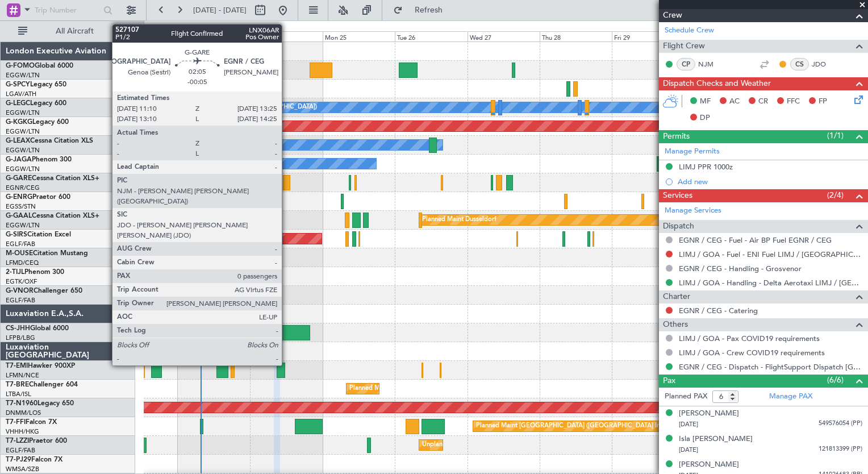
click at [287, 189] on div at bounding box center [286, 182] width 7 height 15
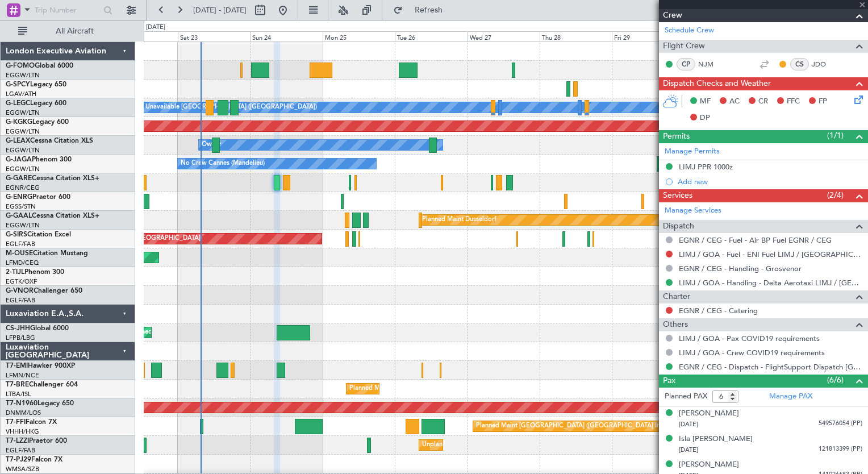
type input "-00:05"
type input "0"
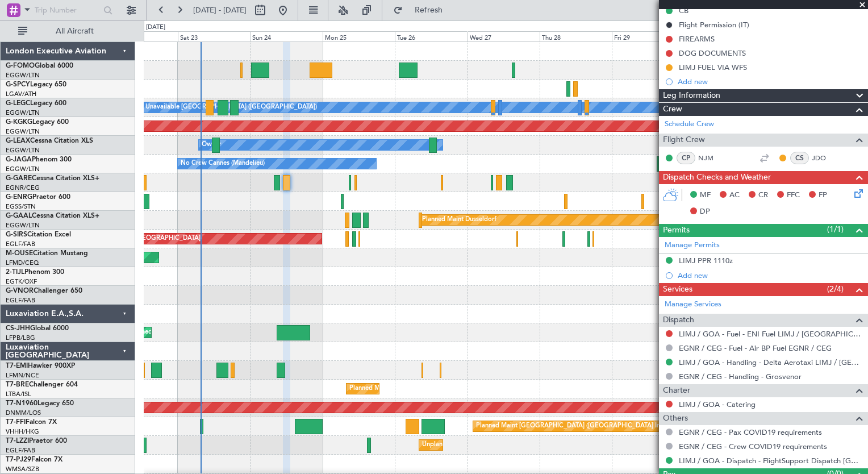
scroll to position [145, 0]
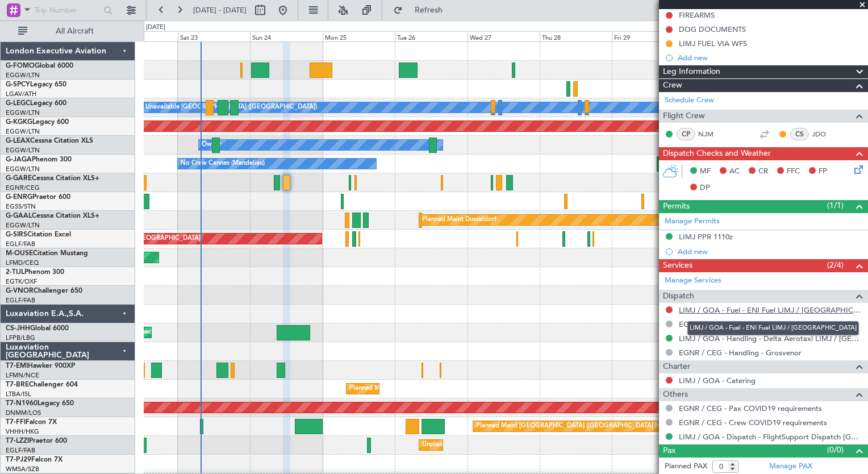
click at [799, 311] on link "LIMJ / GOA - Fuel - ENI Fuel LIMJ / GOA" at bounding box center [770, 310] width 183 height 10
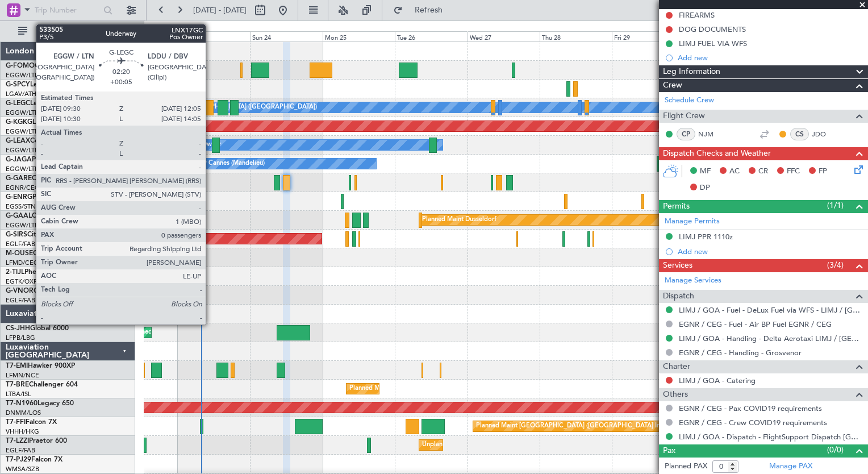
click at [211, 108] on div at bounding box center [210, 107] width 8 height 15
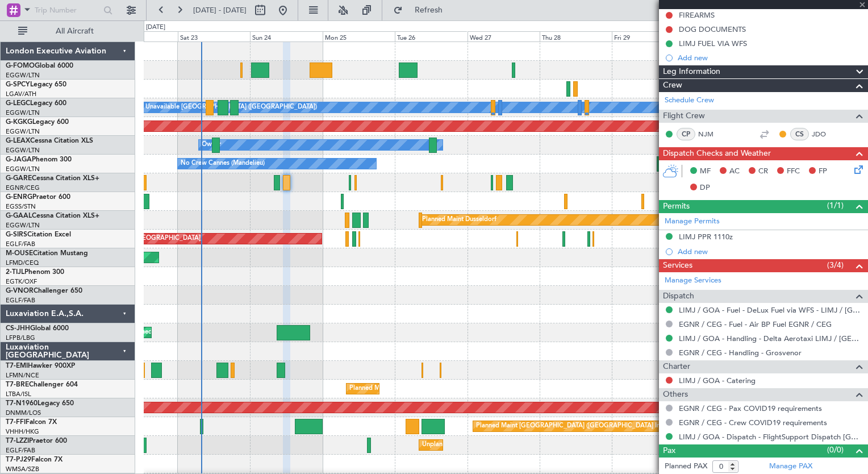
type input "+00:05"
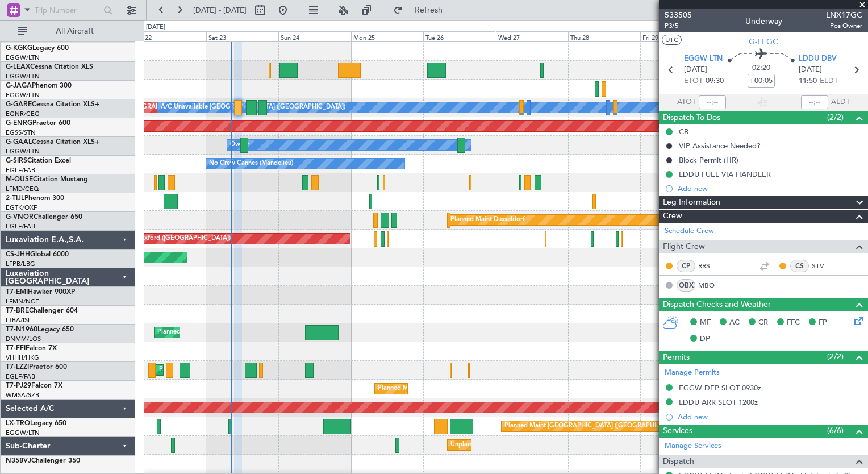
scroll to position [0, 0]
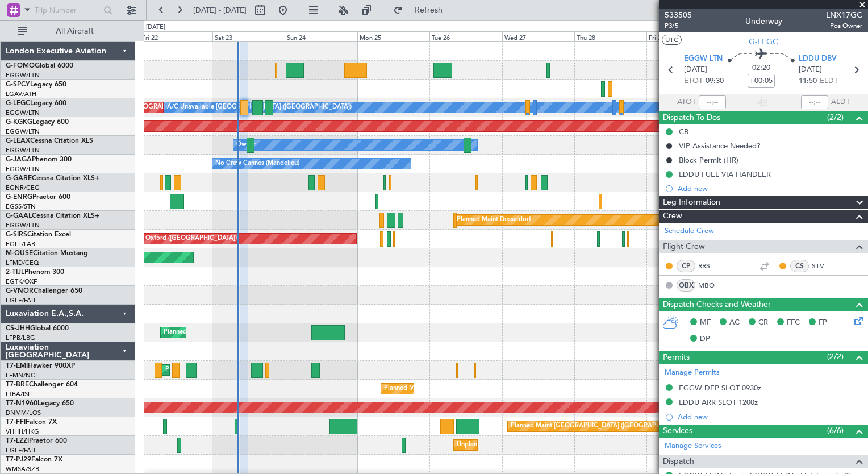
click at [286, 314] on div "A/C Unavailable London (Luton) Planned Maint London (Luton) AOG Maint Istanbul …" at bounding box center [506, 295] width 724 height 506
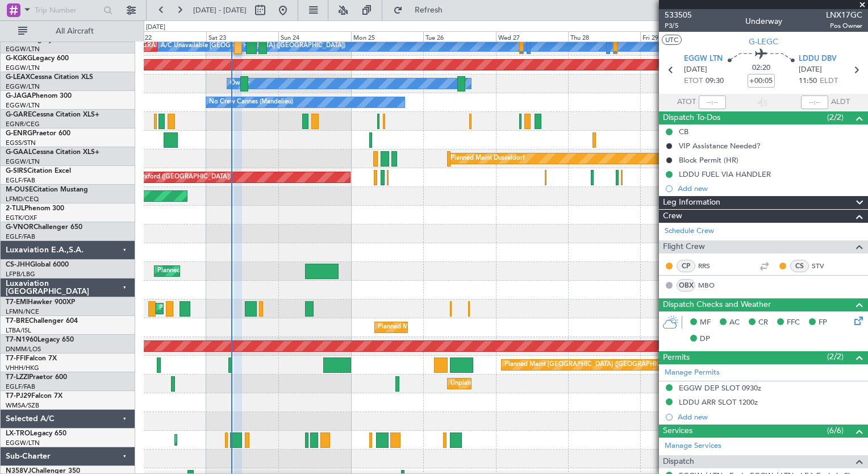
scroll to position [61, 0]
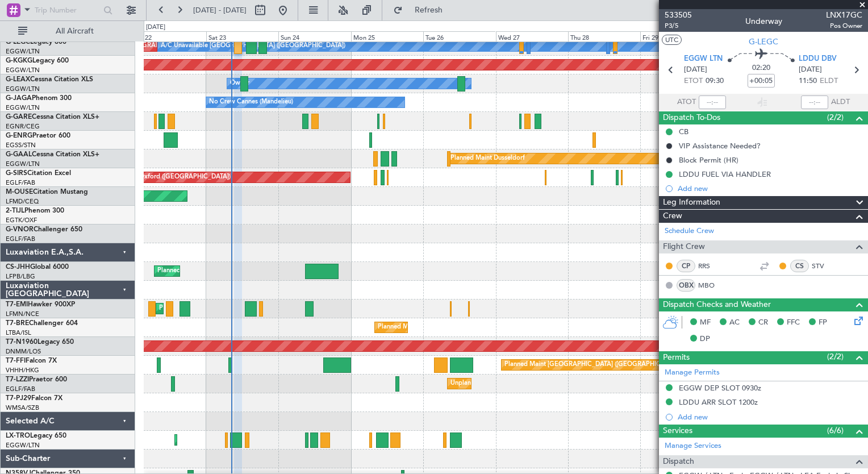
click at [270, 377] on div "Unplanned Maint London (Farnborough) Owner London (Farnborough)" at bounding box center [506, 383] width 724 height 19
click at [173, 6] on button at bounding box center [179, 10] width 18 height 18
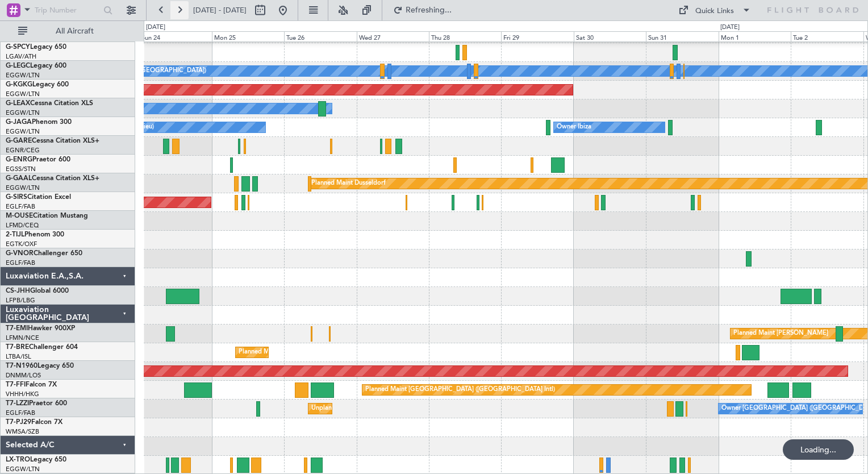
scroll to position [36, 0]
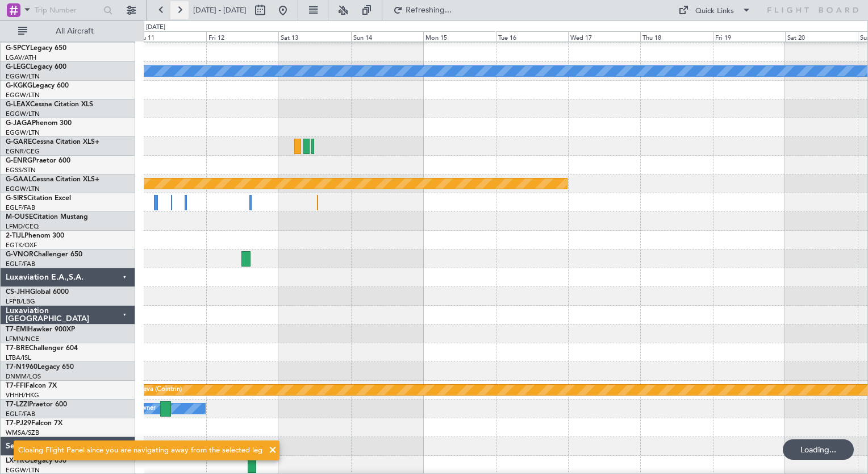
click at [173, 6] on button at bounding box center [179, 10] width 18 height 18
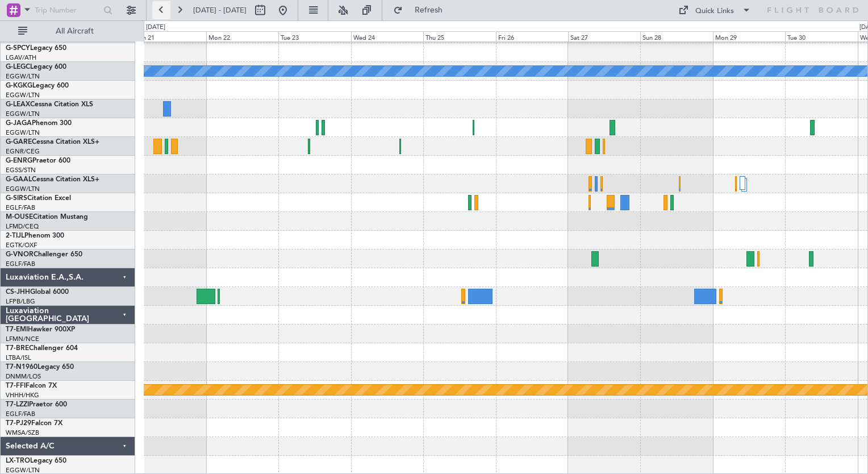
click at [159, 12] on button at bounding box center [161, 10] width 18 height 18
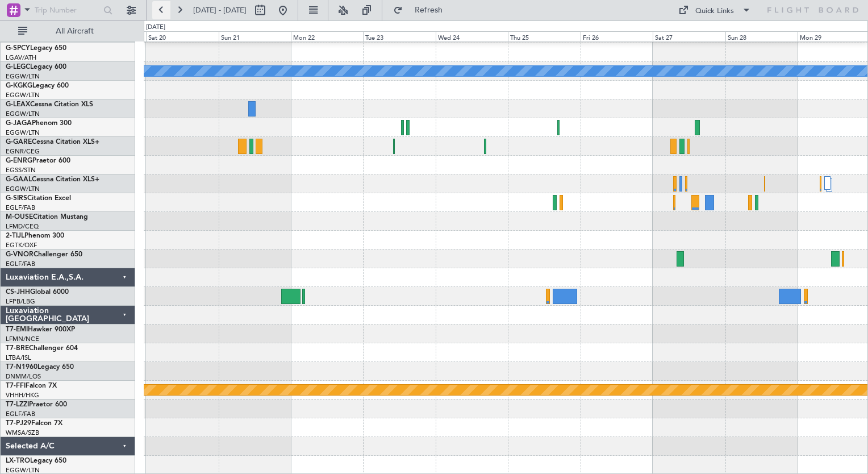
click at [159, 12] on button at bounding box center [161, 10] width 18 height 18
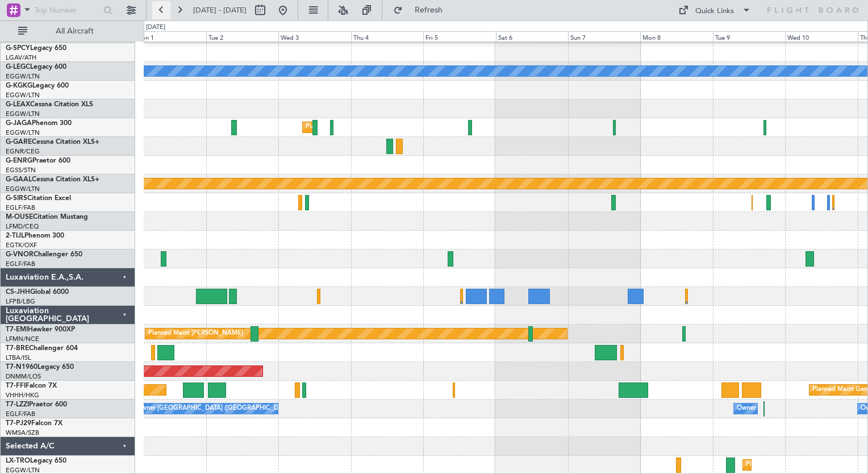
click at [159, 12] on button at bounding box center [161, 10] width 18 height 18
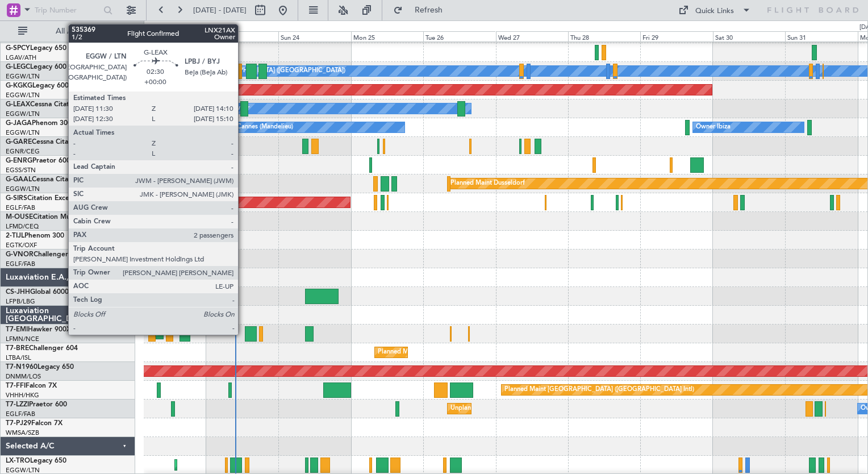
click at [243, 107] on div at bounding box center [244, 108] width 9 height 15
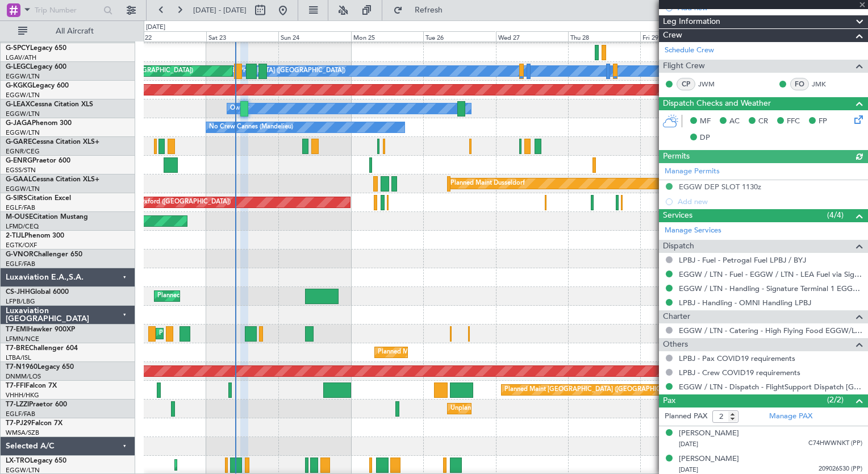
scroll to position [168, 0]
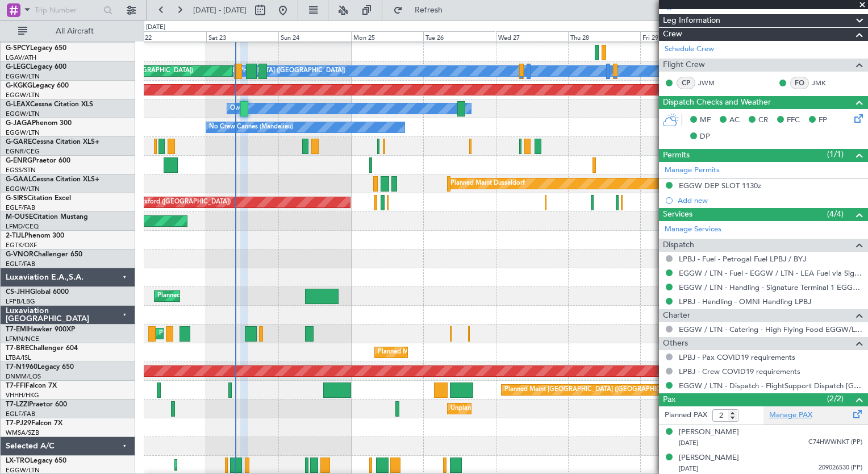
click at [778, 413] on link "Manage PAX" at bounding box center [790, 414] width 43 height 11
click at [450, 19] on fb-refresh-button "Refresh" at bounding box center [422, 10] width 80 height 20
click at [453, 11] on span "Refresh" at bounding box center [429, 10] width 48 height 8
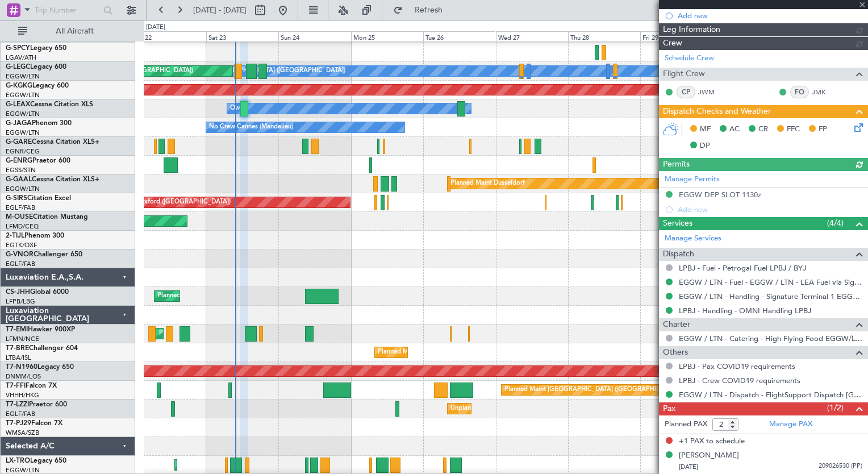
scroll to position [156, 0]
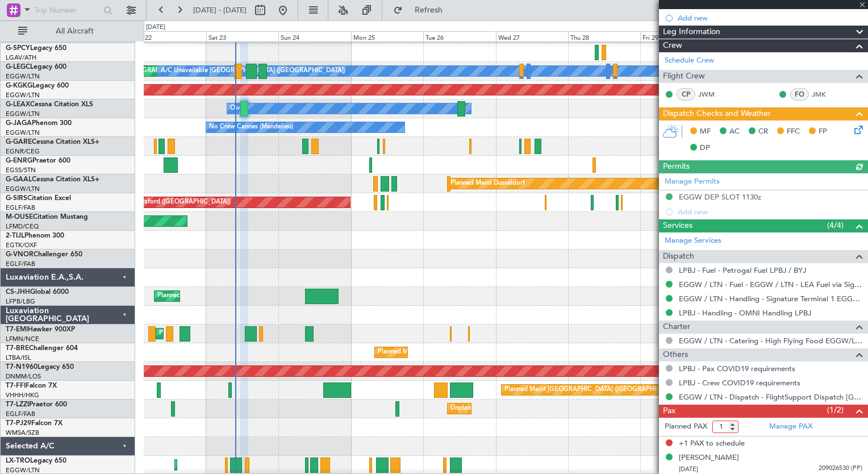
type input "1"
click at [735, 426] on input "1" at bounding box center [725, 426] width 26 height 12
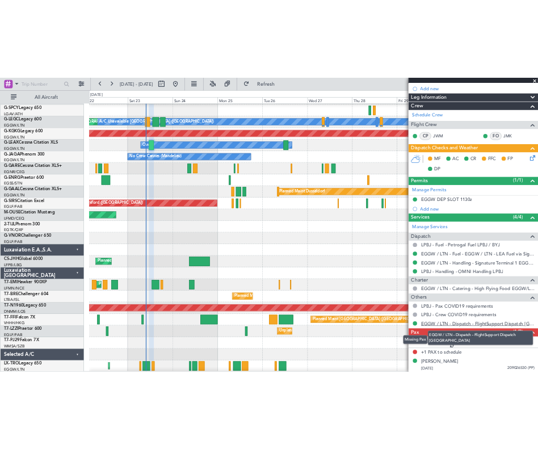
scroll to position [141, 0]
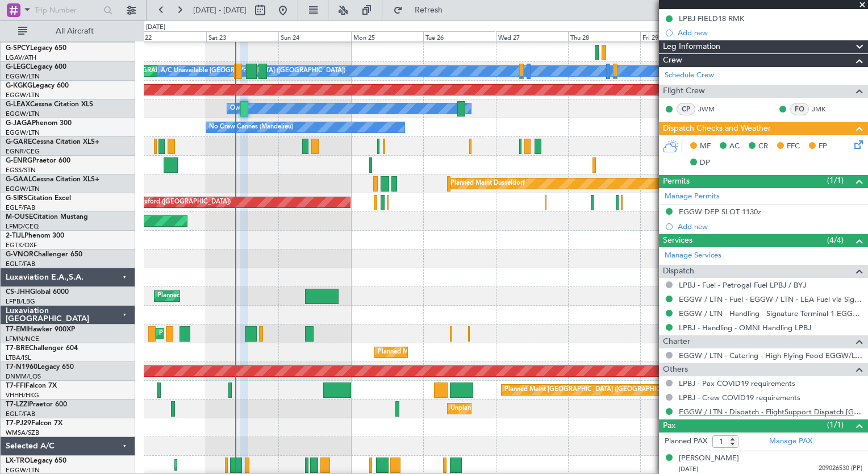
click at [822, 394] on div "LPBJ - Crew COVID19 requirements" at bounding box center [763, 397] width 209 height 14
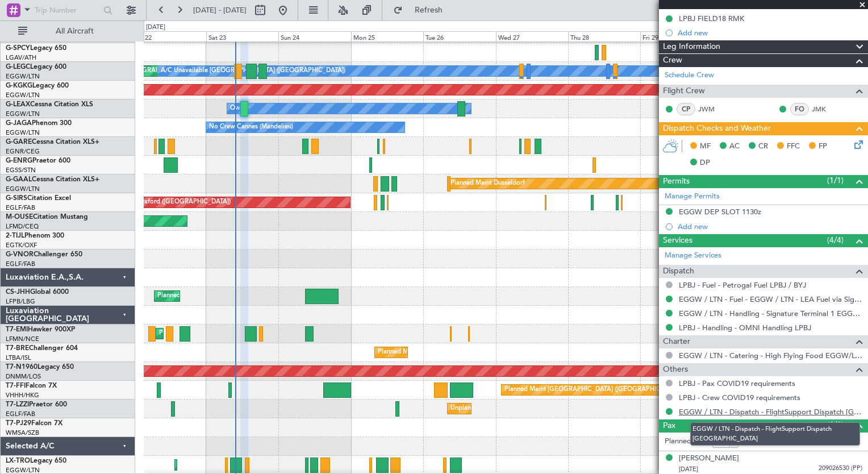
click at [821, 412] on link "EGGW / LTN - Dispatch - FlightSupport Dispatch UK" at bounding box center [770, 412] width 183 height 10
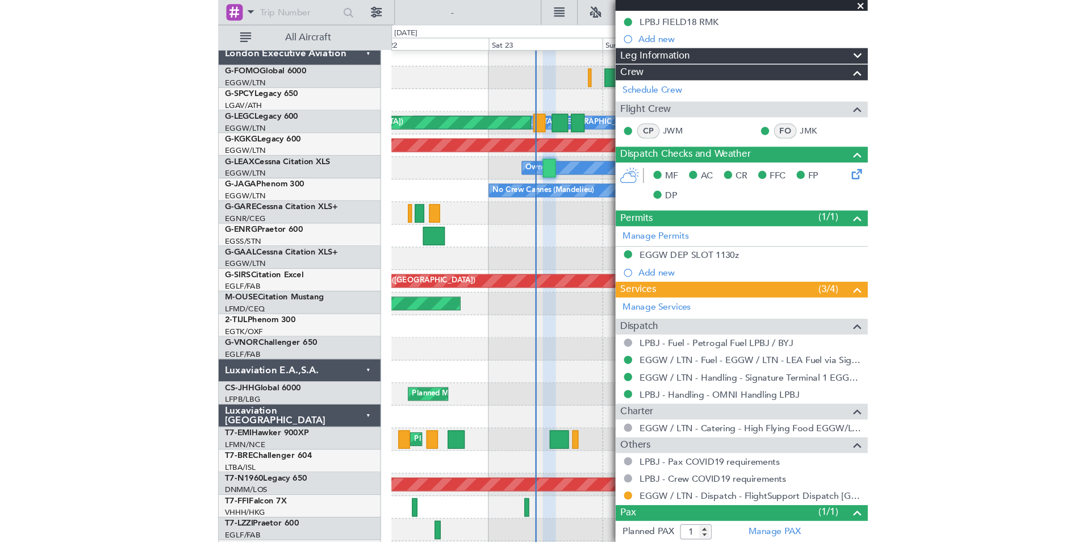
scroll to position [6, 0]
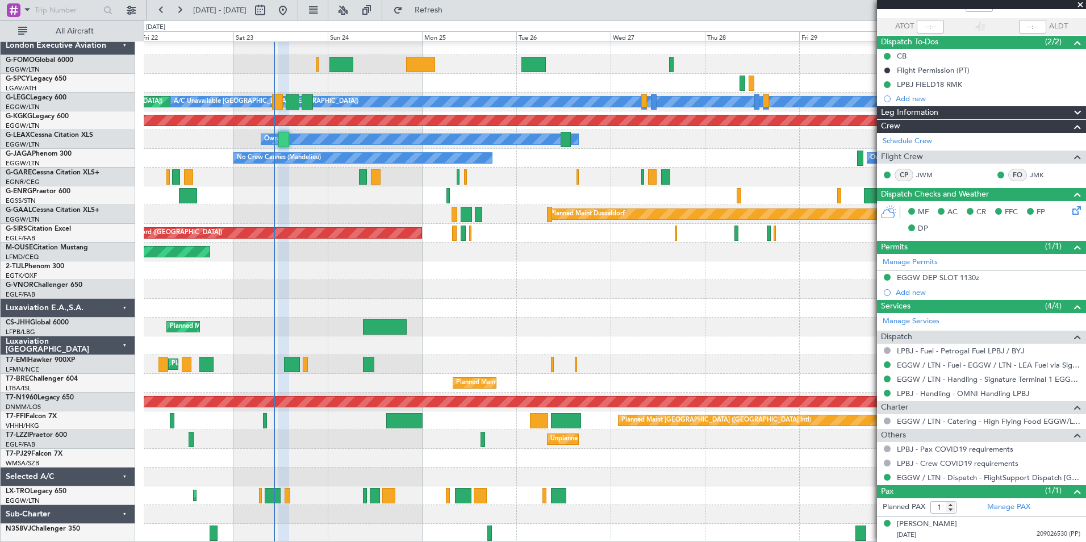
click at [298, 393] on div "Planned Maint London (Luton) A/C Unavailable London (Luton) AOG Maint Istanbul …" at bounding box center [615, 289] width 942 height 506
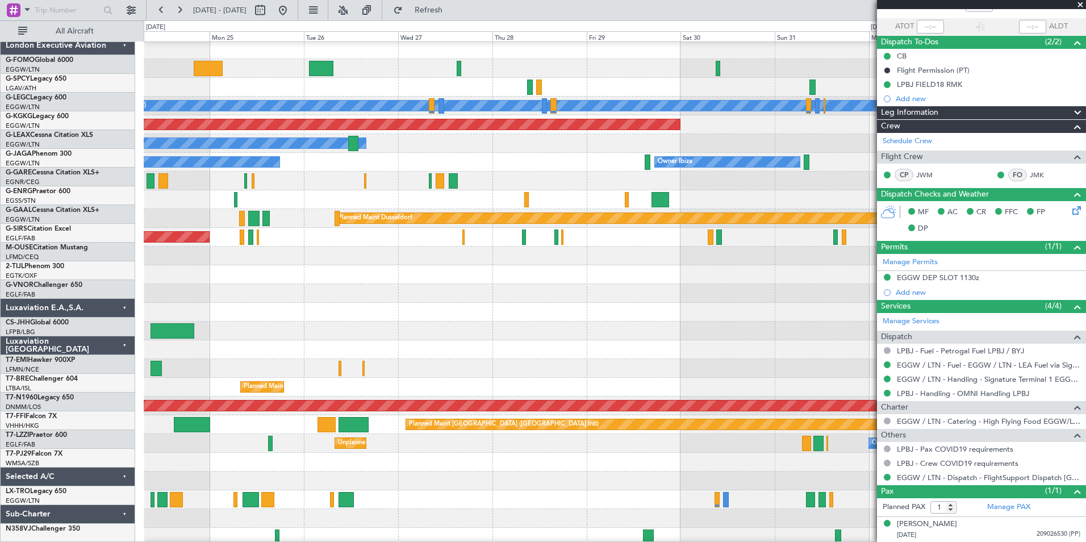
scroll to position [0, 0]
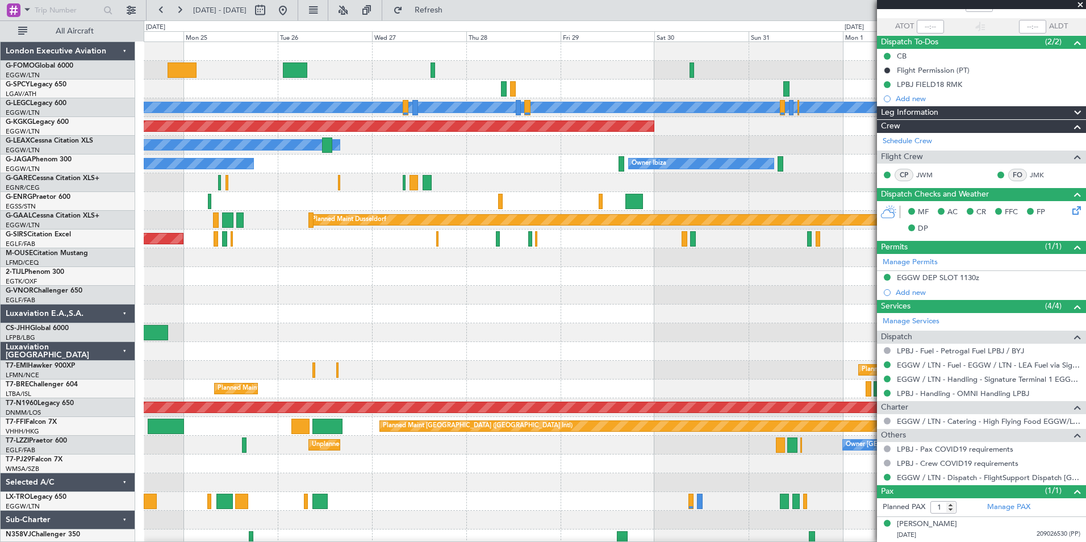
click at [381, 312] on div at bounding box center [615, 313] width 942 height 19
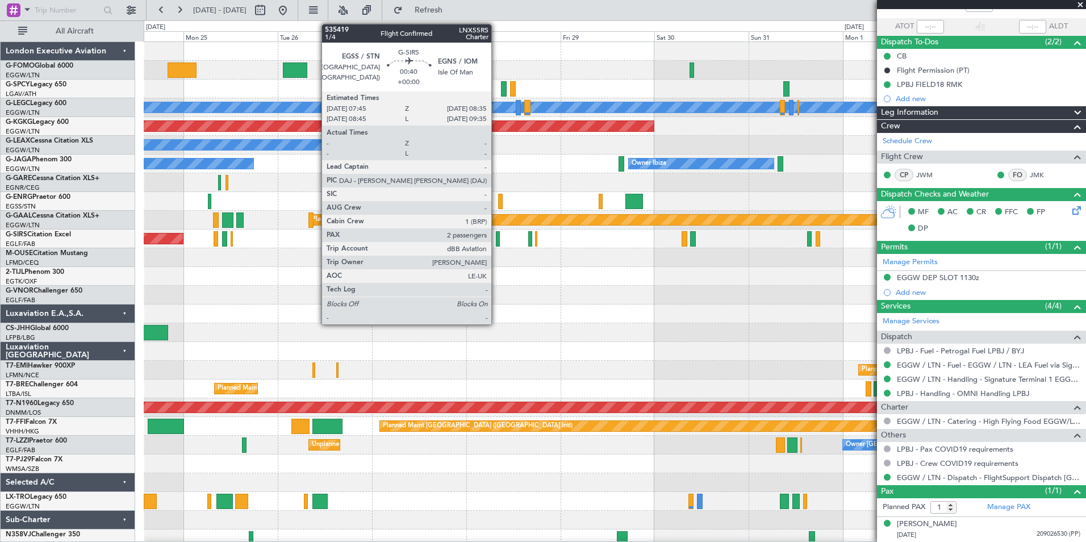
click at [496, 236] on div at bounding box center [497, 238] width 3 height 15
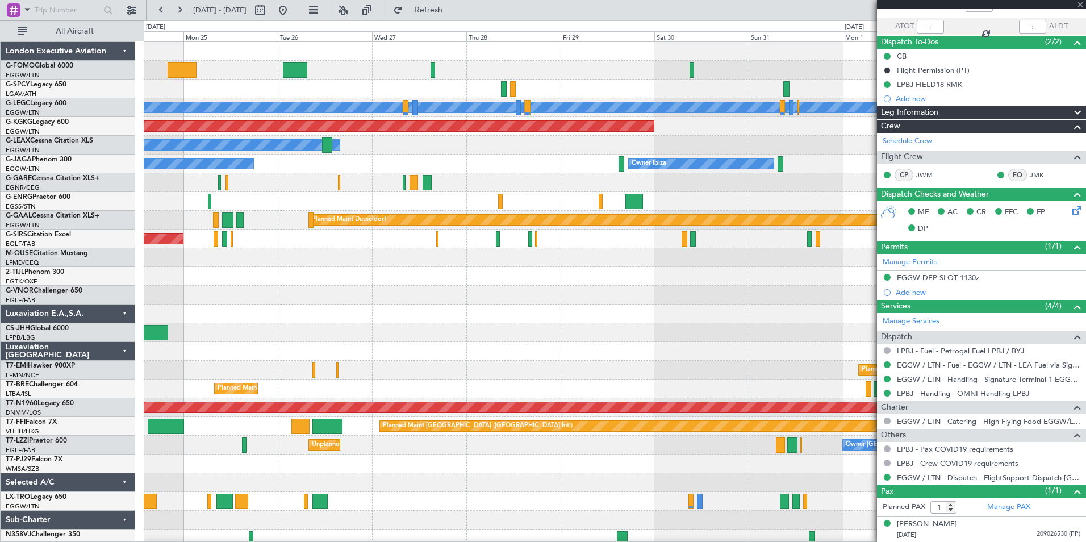
type input "2"
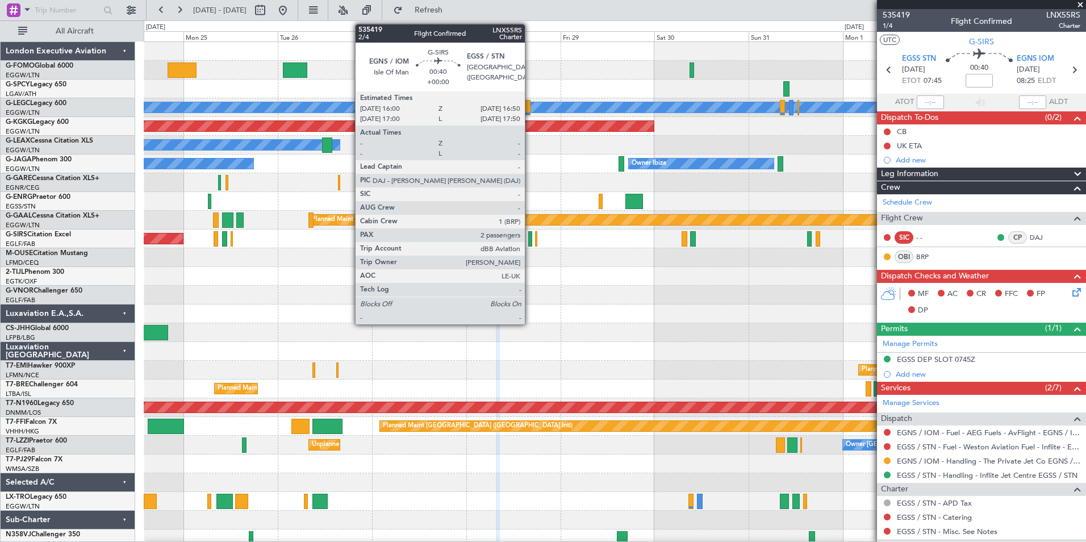
click at [530, 243] on div at bounding box center [529, 238] width 3 height 15
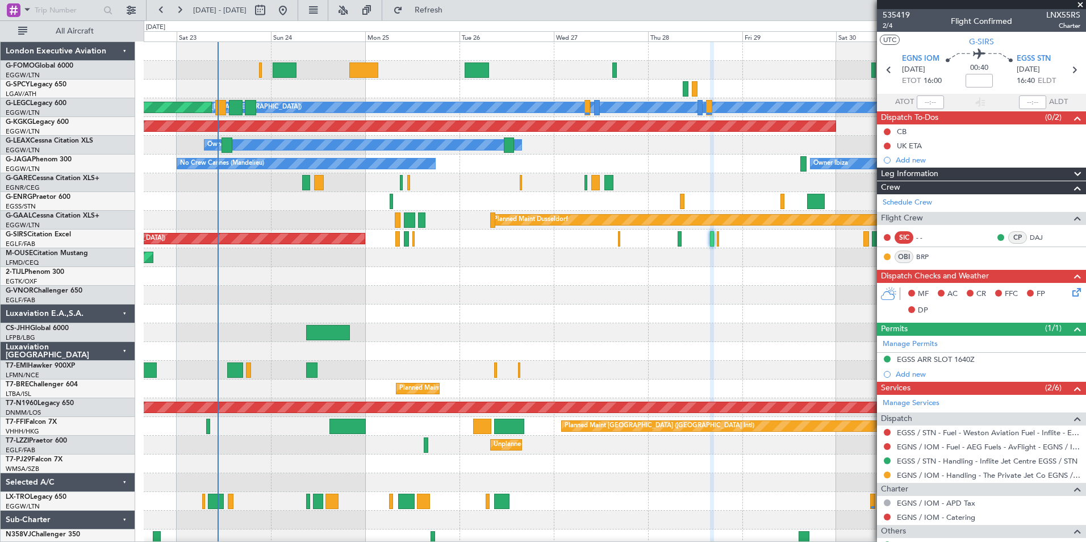
click at [593, 396] on div "A/C Unavailable London (Luton) Planned Maint London (Luton) AOG Maint Istanbul …" at bounding box center [615, 295] width 942 height 506
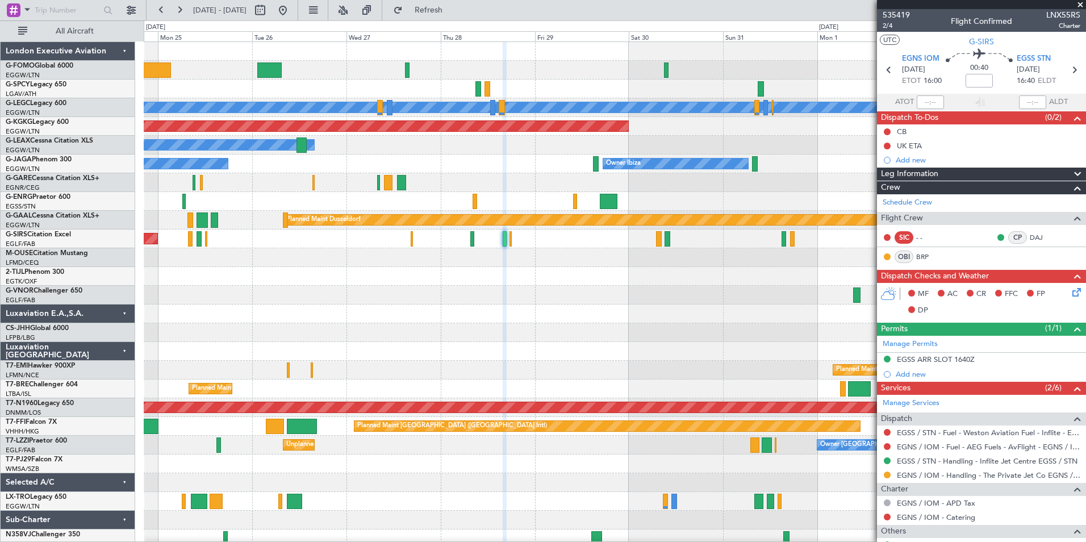
click at [392, 384] on div "A/C Unavailable London (Luton) Planned Maint London (Luton) AOG Maint Istanbul …" at bounding box center [615, 295] width 942 height 506
click at [186, 16] on button at bounding box center [179, 10] width 18 height 18
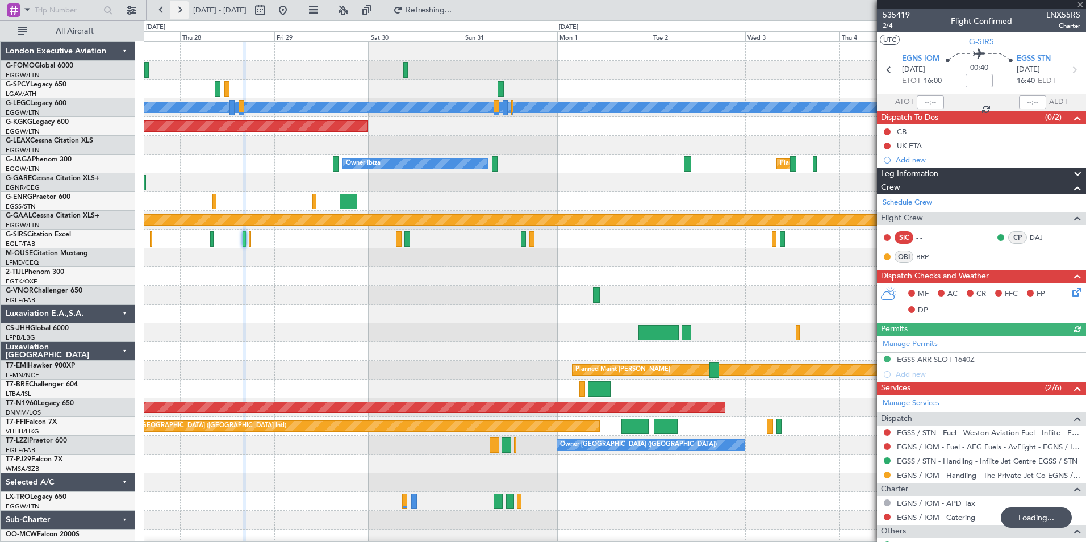
click at [186, 16] on button at bounding box center [179, 10] width 18 height 18
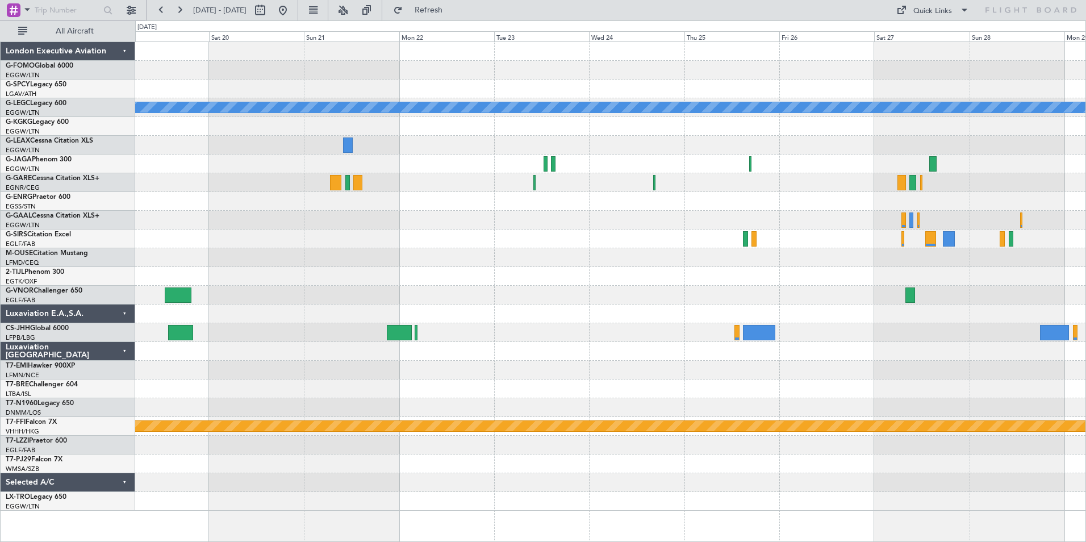
click at [655, 317] on div "A/C Unavailable London (Luton) Planned Maint Dusseldorf Planned Maint Geneva (C…" at bounding box center [610, 276] width 950 height 469
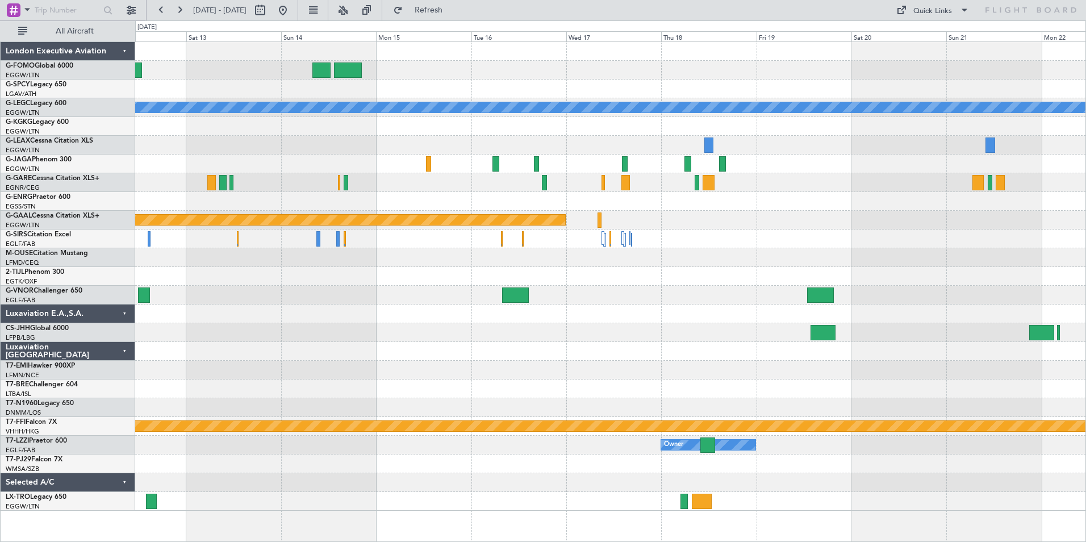
click at [849, 332] on div "A/C Unavailable London (Luton) Planned Maint Dusseldorf Planned Maint Geneva (C…" at bounding box center [610, 276] width 950 height 469
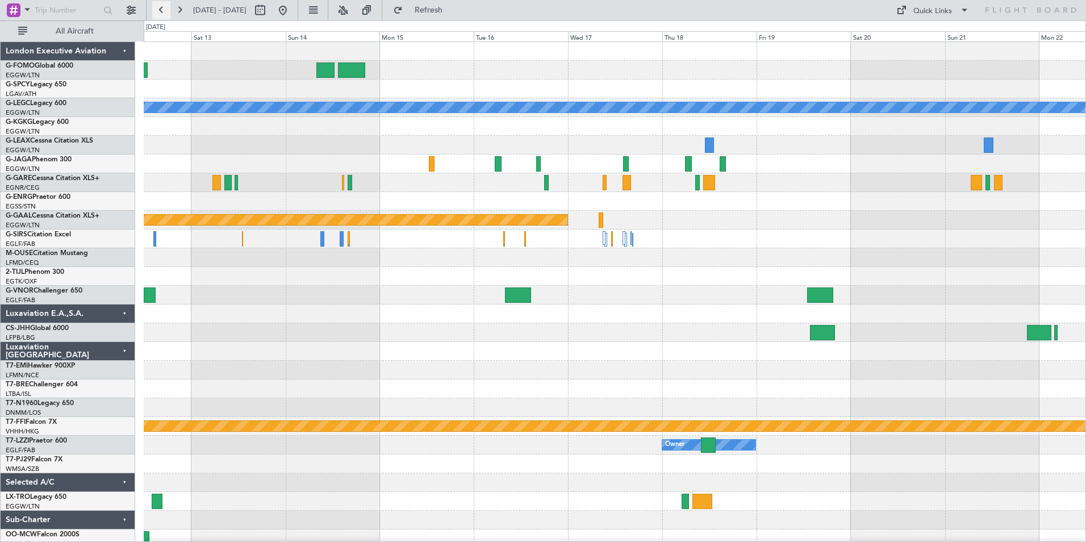
click at [162, 13] on button at bounding box center [161, 10] width 18 height 18
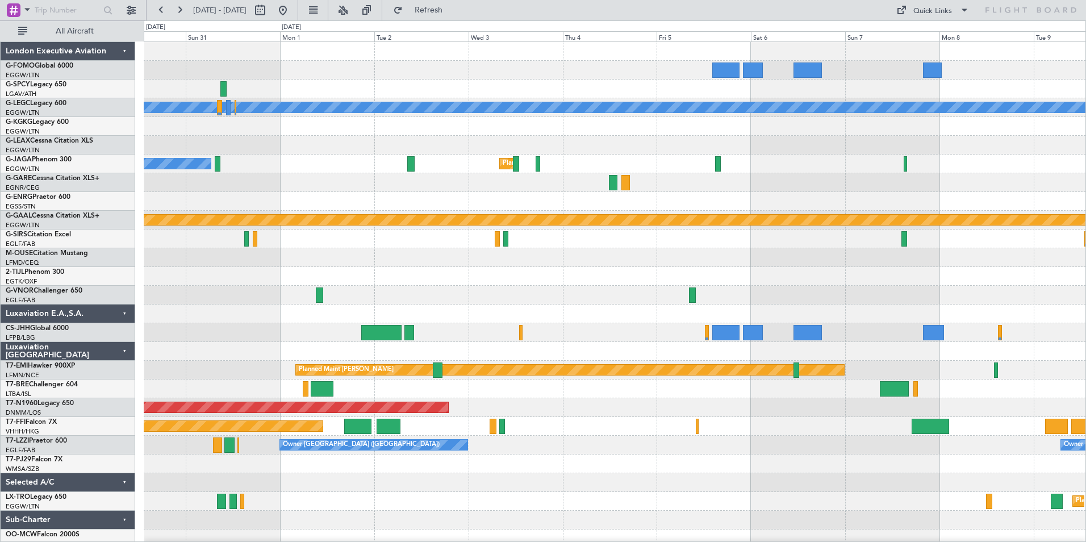
click at [578, 473] on div "A/C Unavailable London (Luton) AOG Maint Istanbul (Ataturk) Planned Maint Londo…" at bounding box center [615, 295] width 942 height 506
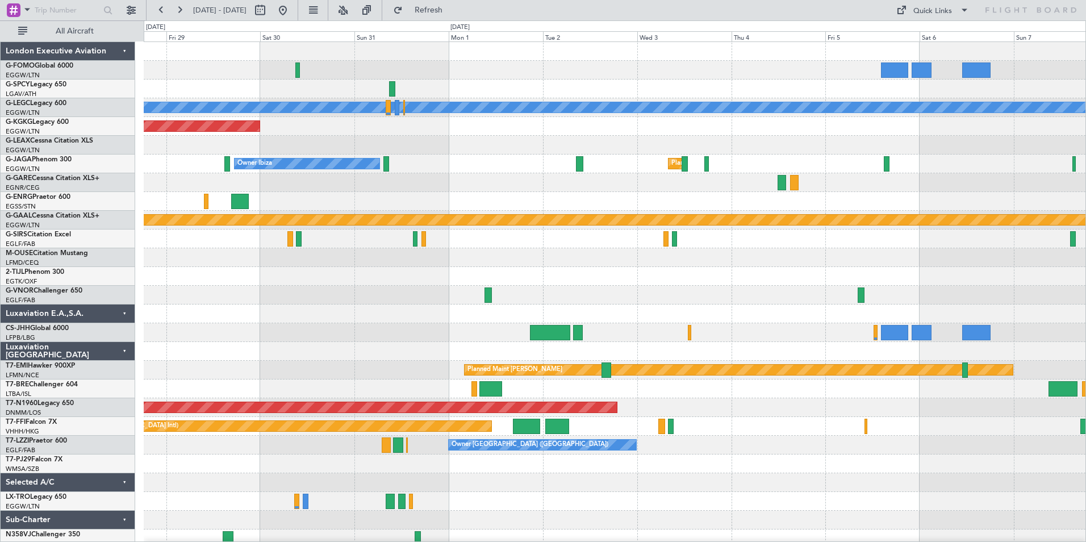
scroll to position [6, 0]
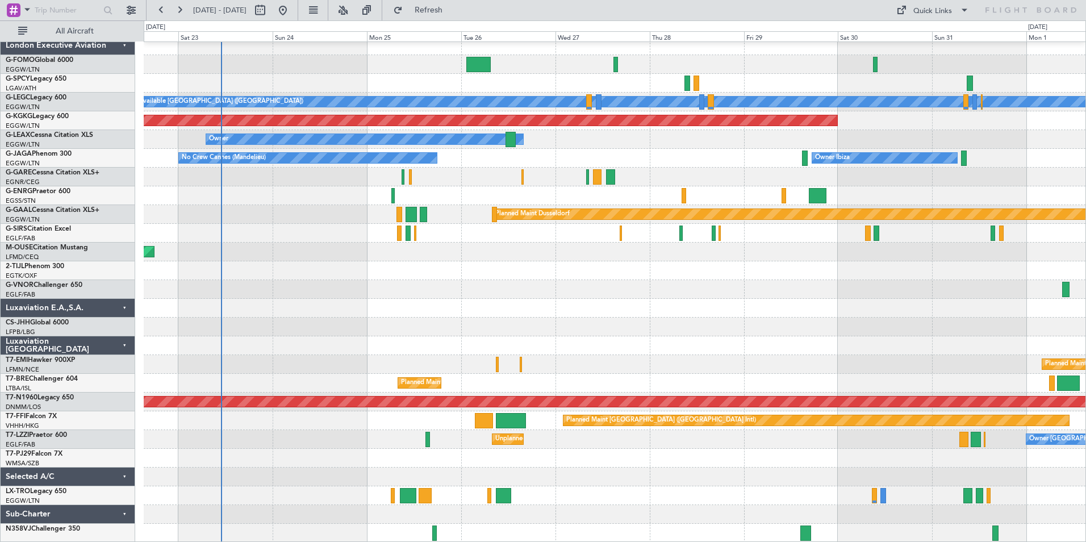
click at [867, 236] on div "A/C Unavailable London (Luton) AOG Maint Istanbul (Ataturk) Owner Owner Ibiza N…" at bounding box center [615, 289] width 942 height 506
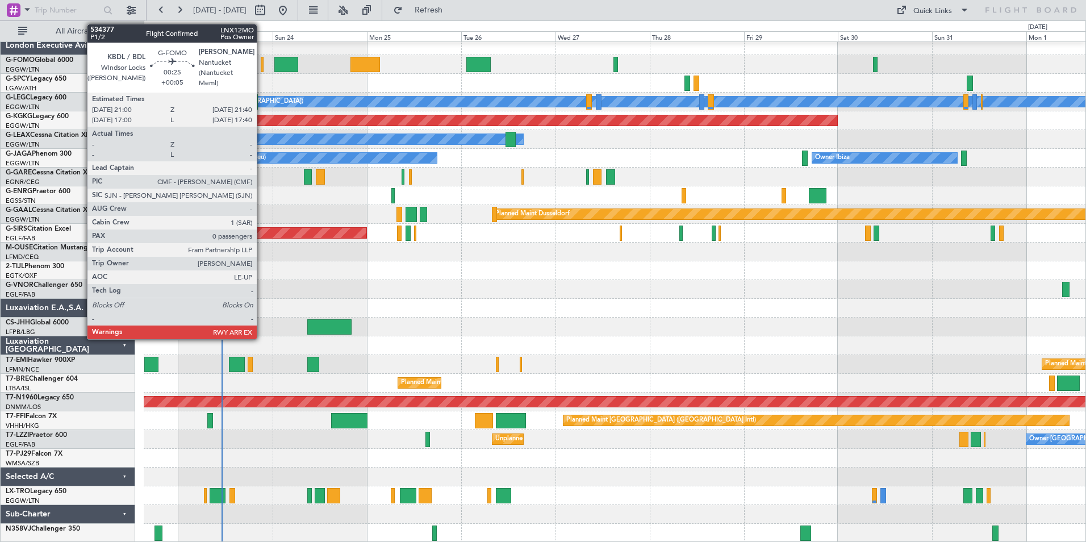
click at [262, 68] on div at bounding box center [262, 64] width 3 height 15
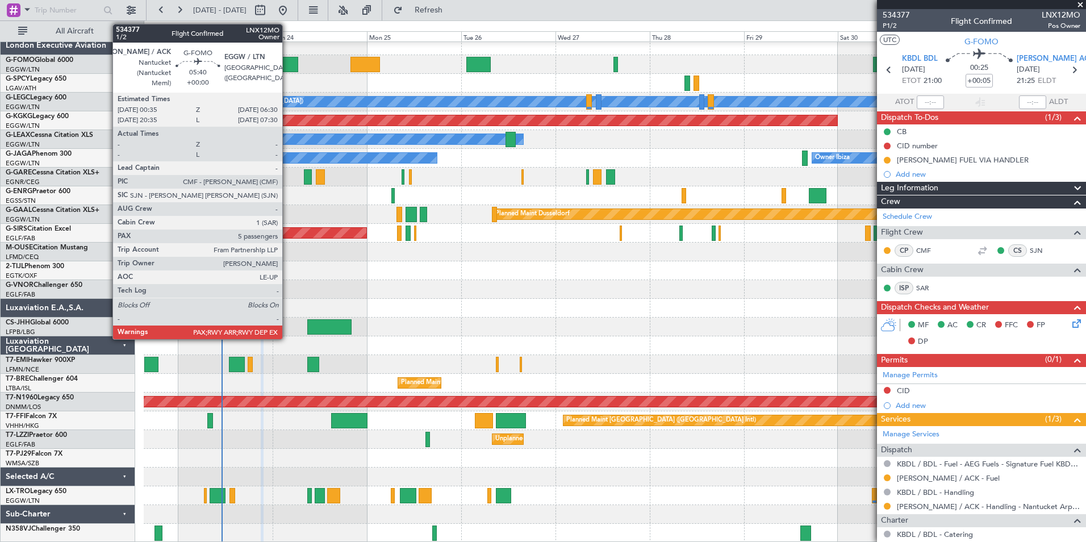
click at [287, 69] on div at bounding box center [285, 64] width 23 height 15
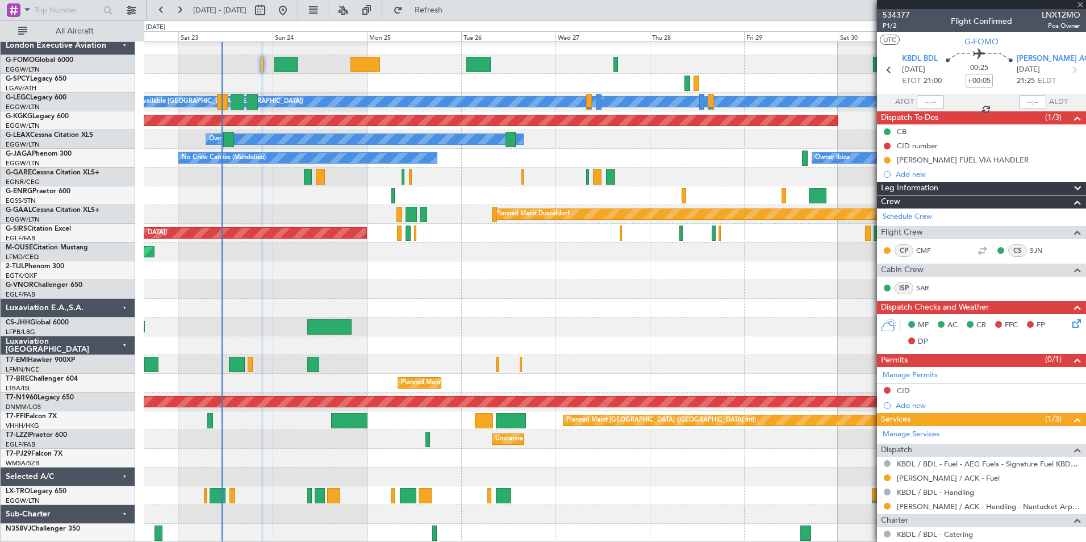
type input "5"
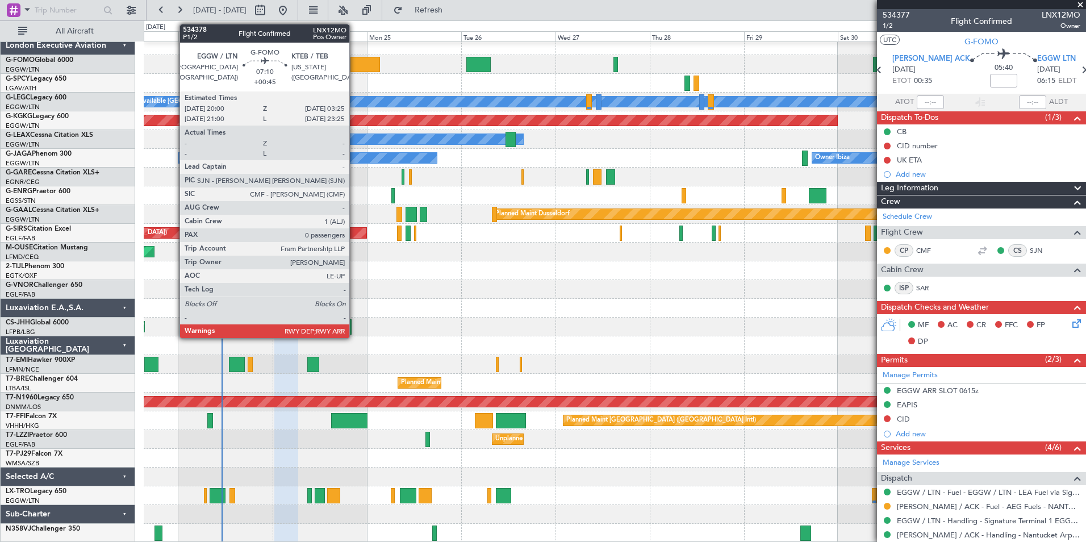
click at [354, 68] on div at bounding box center [365, 64] width 30 height 15
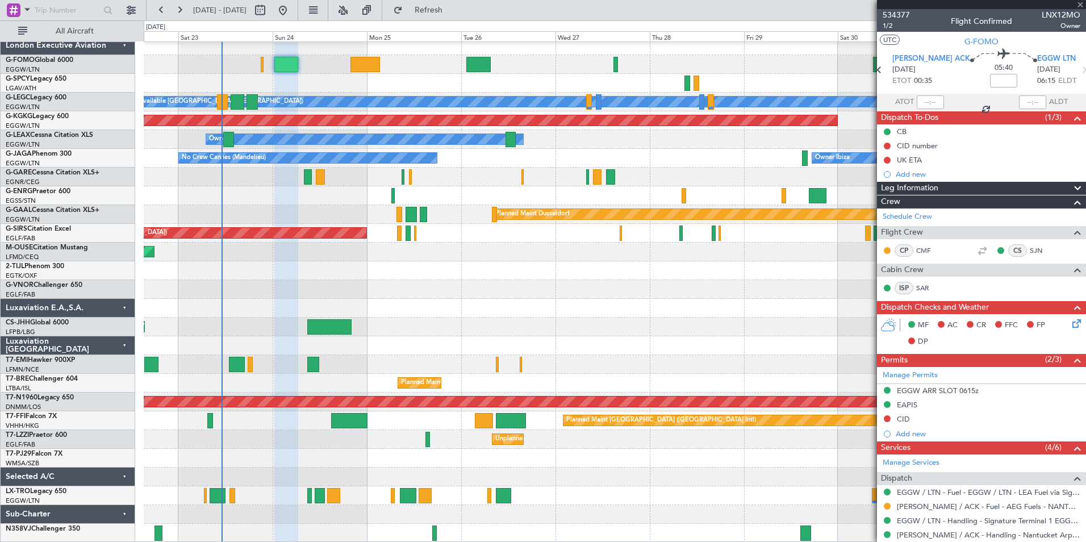
type input "+00:45"
type input "0"
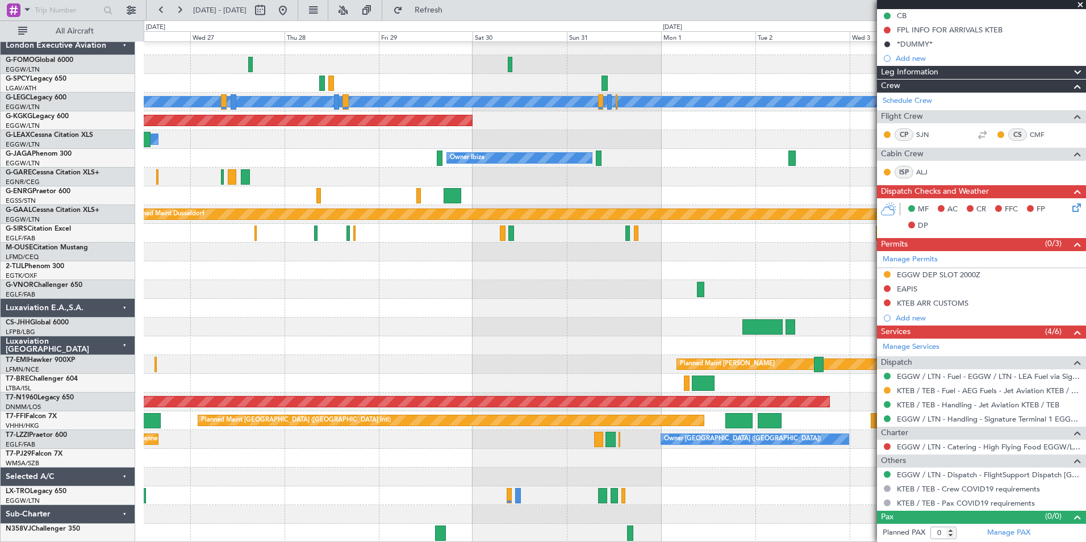
click at [349, 465] on div "A/C Unavailable London (Luton) AOG Maint Istanbul (Ataturk) Owner Owner Ibiza P…" at bounding box center [615, 289] width 942 height 506
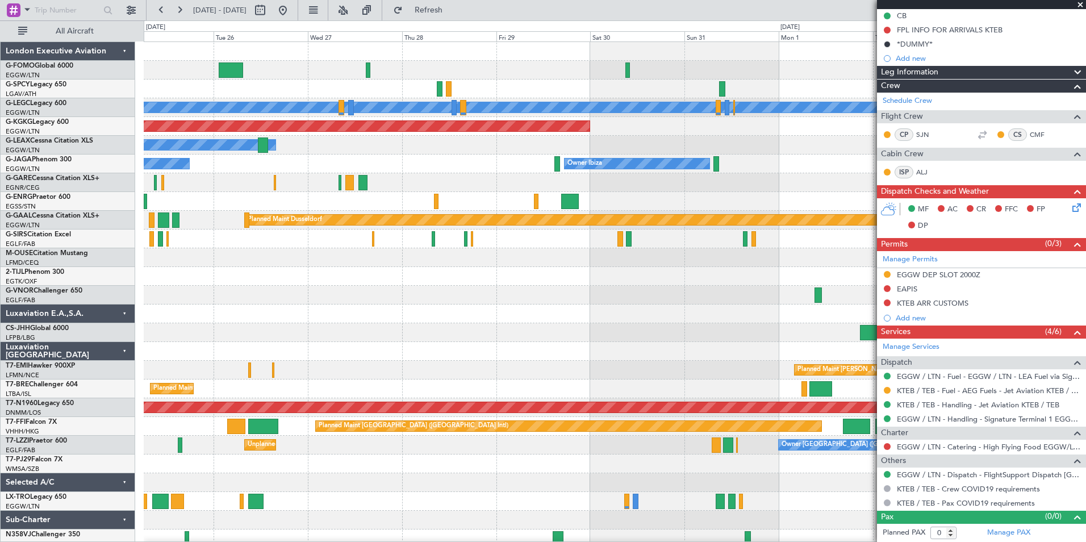
click at [504, 288] on div "A/C Unavailable London (Luton) Planned Maint London (Luton) AOG Maint Istanbul …" at bounding box center [615, 295] width 942 height 506
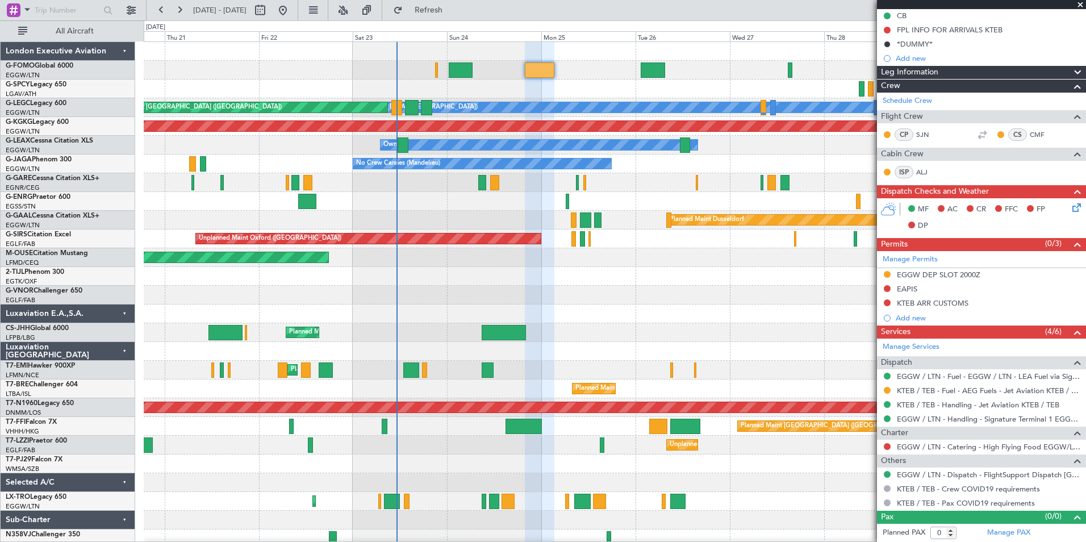
click at [765, 396] on div "A/C Unavailable London (Luton) Planned Maint London (Luton) AOG Maint Istanbul …" at bounding box center [615, 295] width 942 height 506
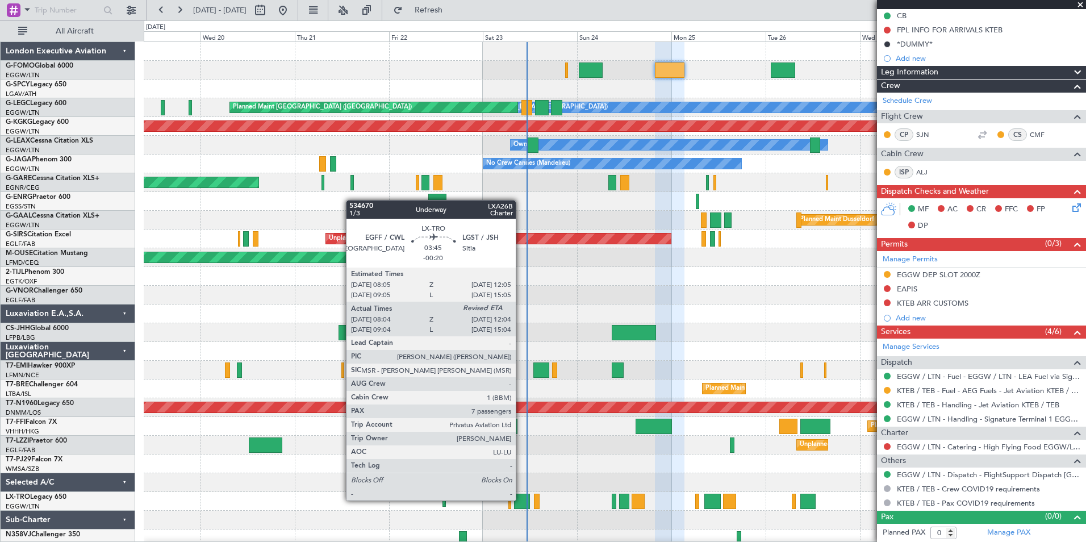
click at [521, 499] on div at bounding box center [522, 501] width 16 height 15
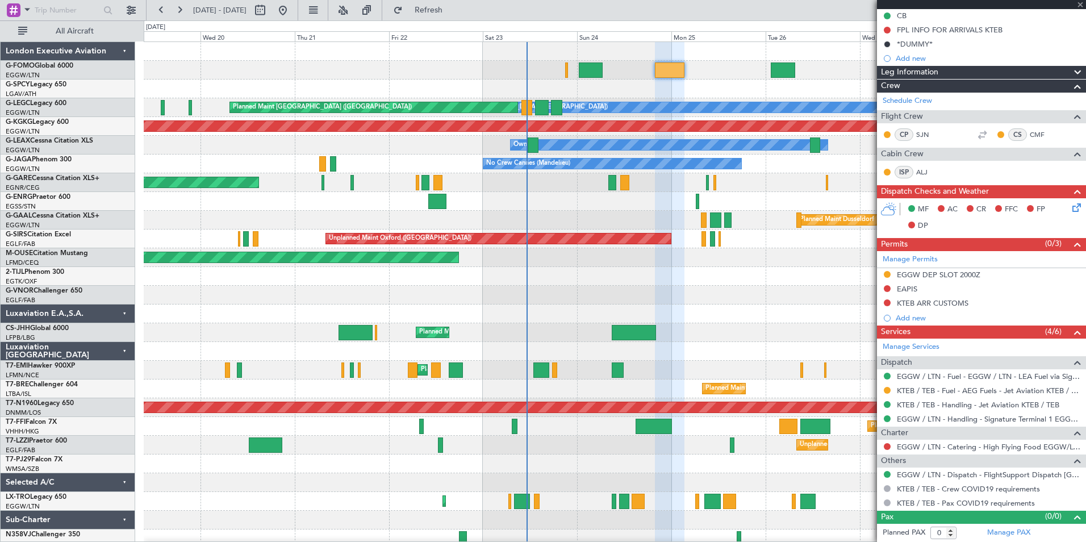
type input "-00:20"
type input "08:04"
type input "7"
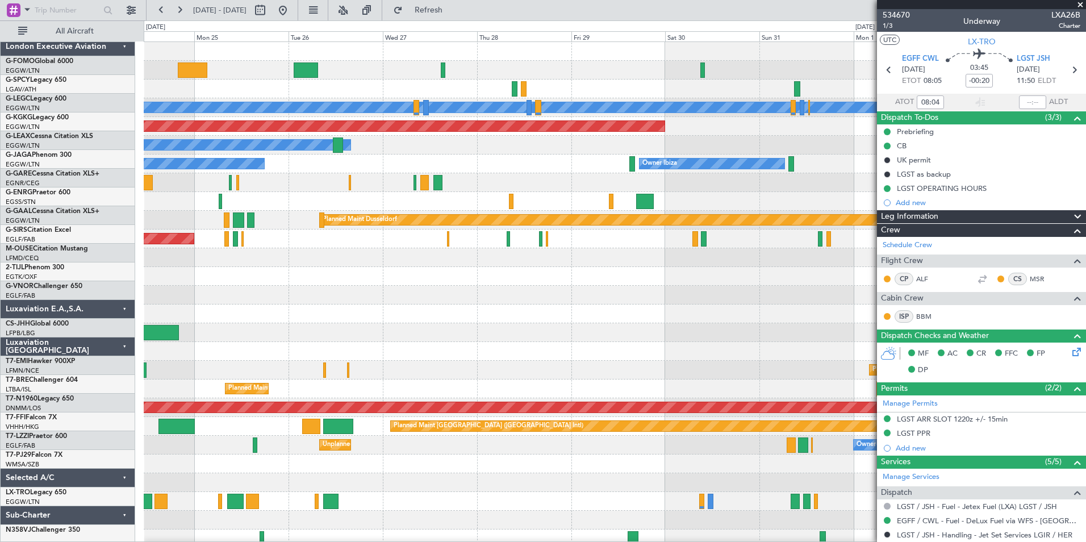
click at [99, 341] on div "A/C Unavailable London (Luton) Planned Maint London (Luton) AOG Maint Istanbul …" at bounding box center [543, 280] width 1086 height 521
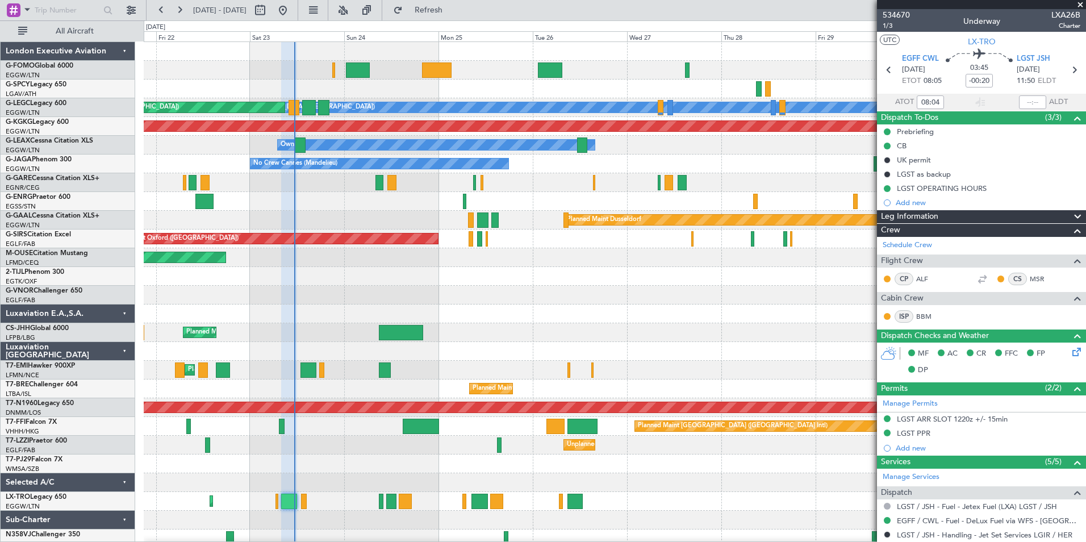
click at [553, 306] on div "A/C Unavailable London (Luton) Planned Maint London (Luton) AOG Maint Istanbul …" at bounding box center [615, 295] width 942 height 506
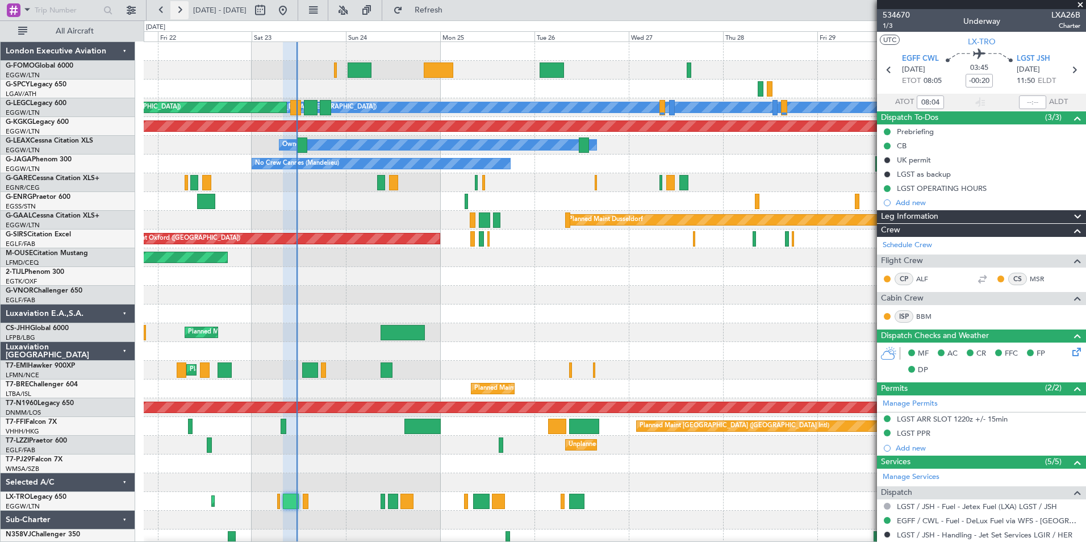
click at [175, 4] on button at bounding box center [179, 10] width 18 height 18
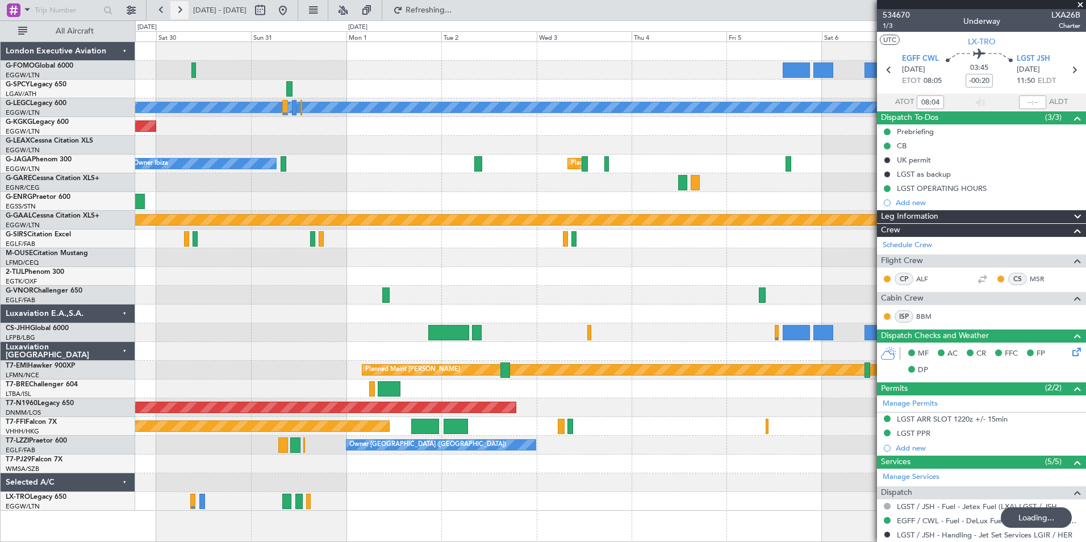
click at [175, 4] on button at bounding box center [179, 10] width 18 height 18
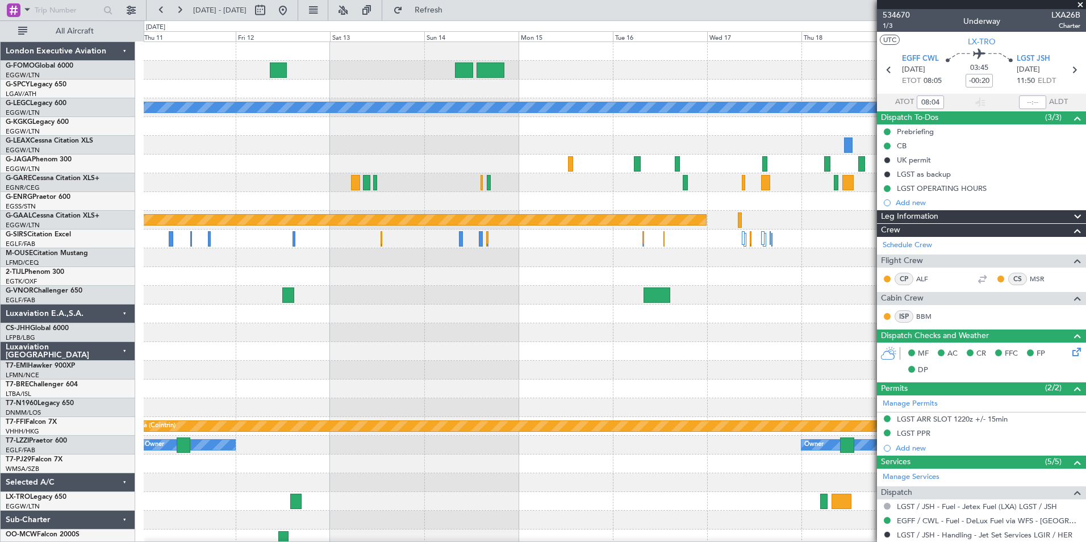
click at [772, 537] on div at bounding box center [615, 538] width 942 height 19
click at [158, 8] on button at bounding box center [161, 10] width 18 height 18
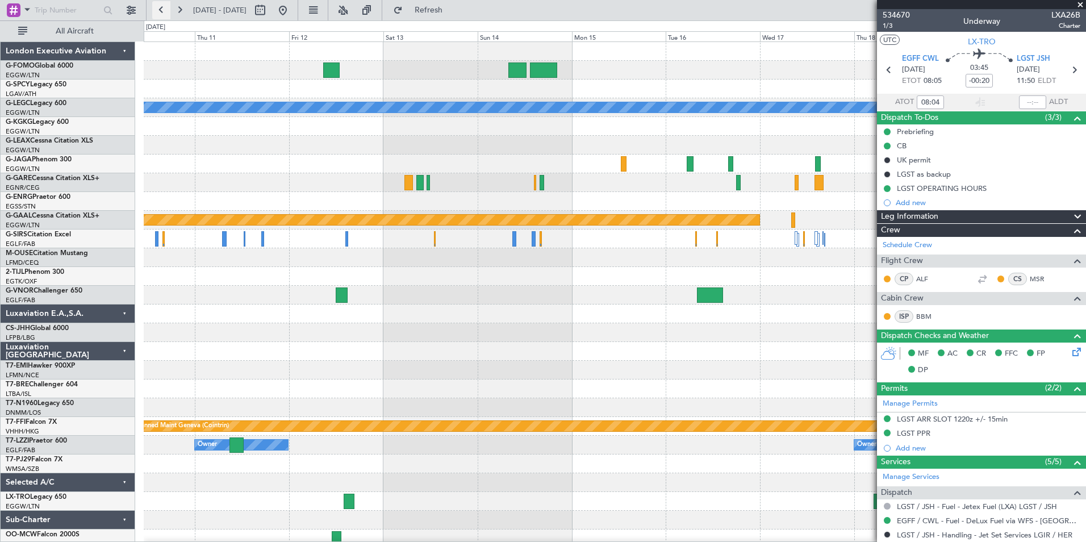
click at [158, 8] on button at bounding box center [161, 10] width 18 height 18
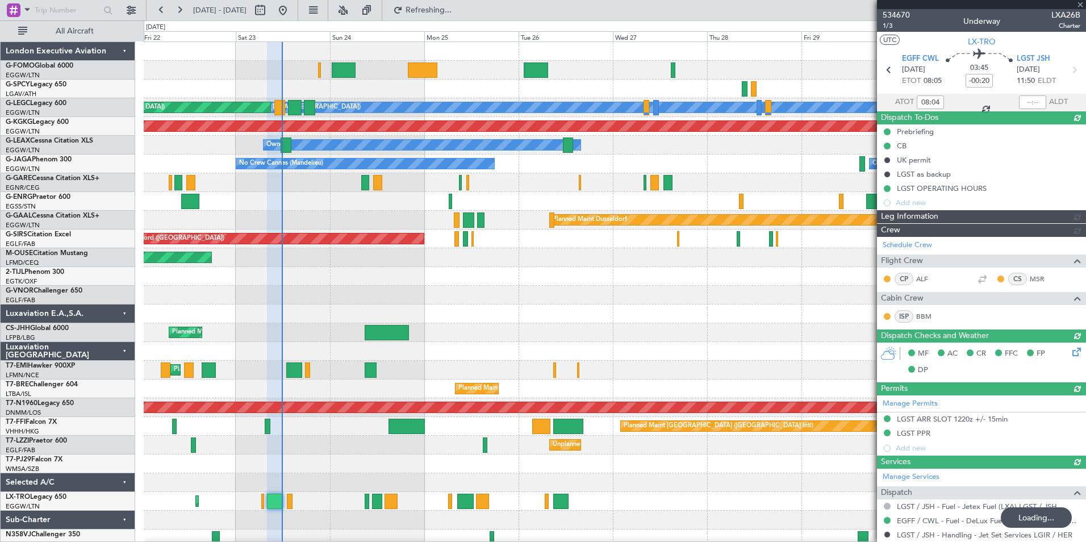
type input "11:37"
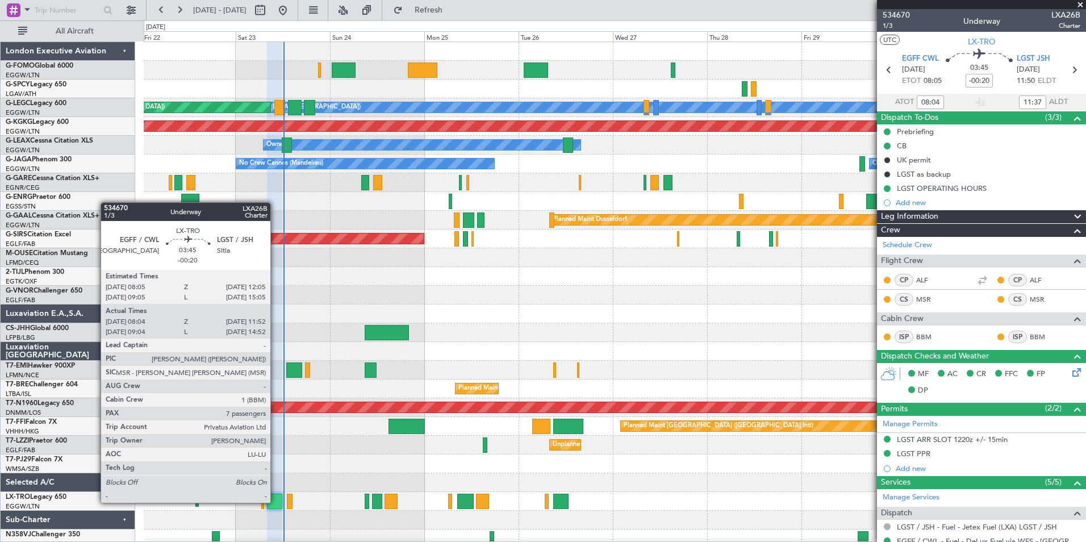
click at [275, 502] on div at bounding box center [274, 501] width 15 height 15
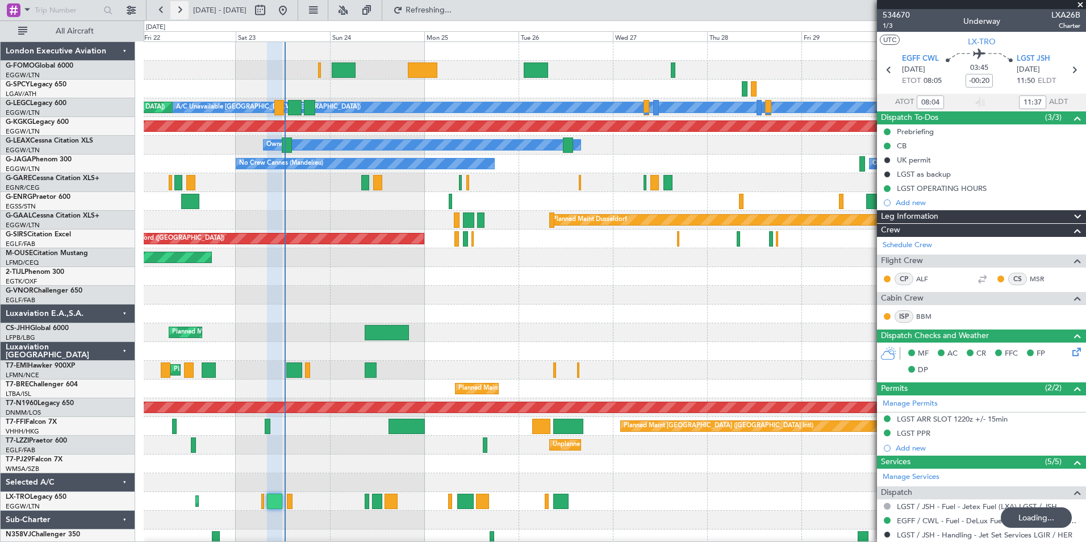
click at [174, 9] on button at bounding box center [179, 10] width 18 height 18
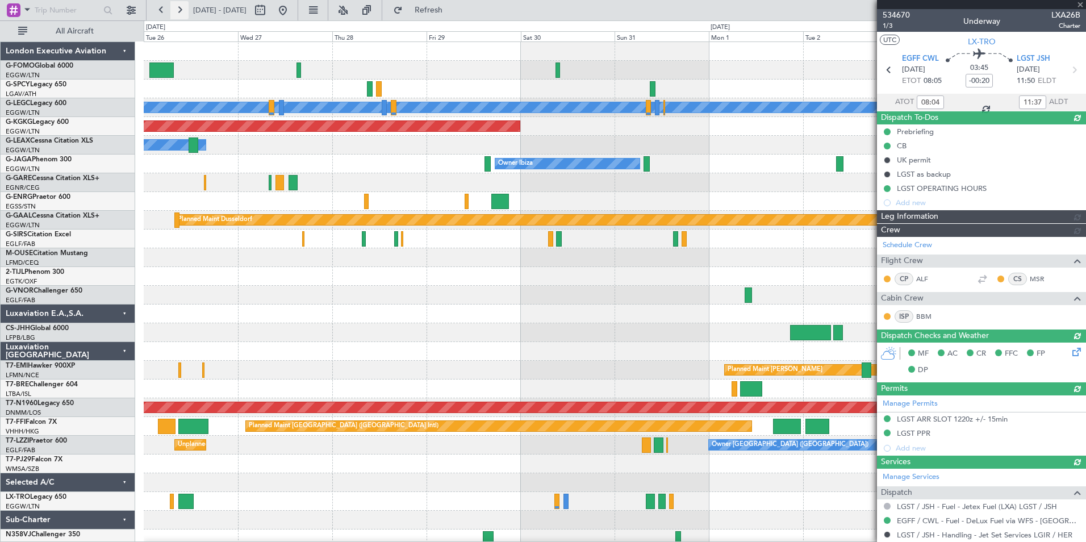
click at [174, 9] on button at bounding box center [179, 10] width 18 height 18
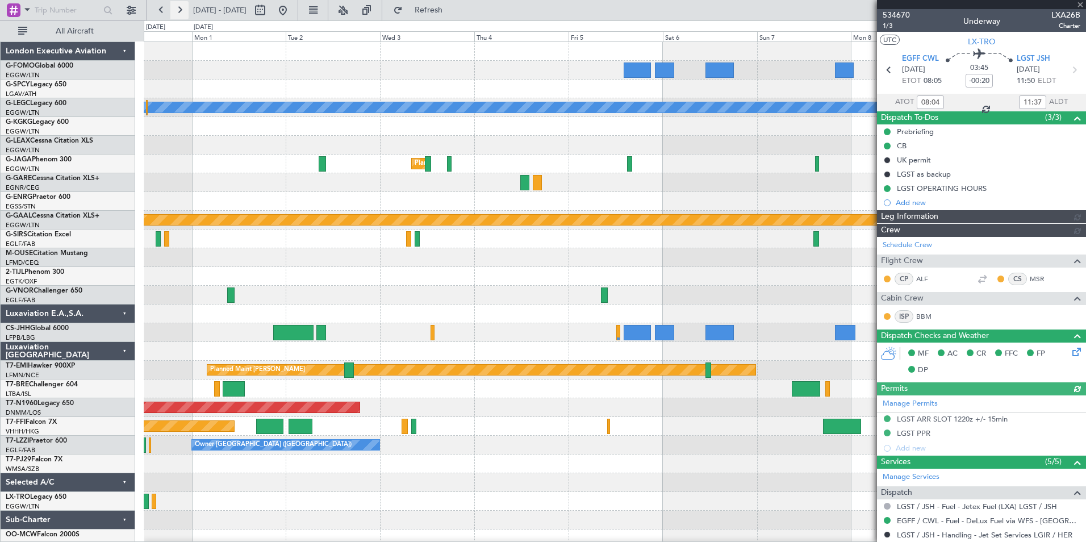
click at [174, 9] on button at bounding box center [179, 10] width 18 height 18
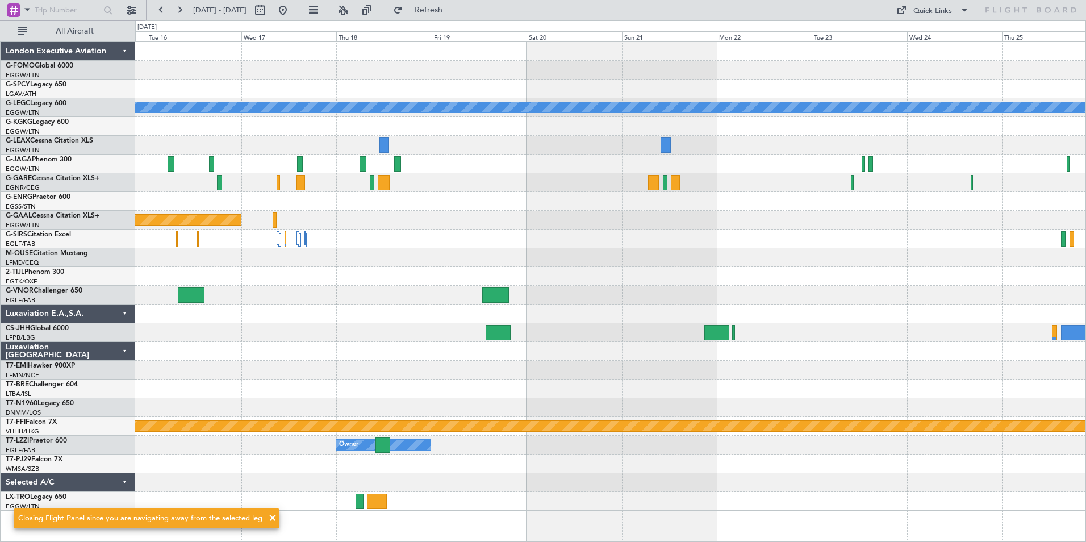
click at [726, 378] on div "A/C Unavailable London (Luton) Planned Maint Dusseldorf Planned Maint Geneva (C…" at bounding box center [610, 276] width 950 height 469
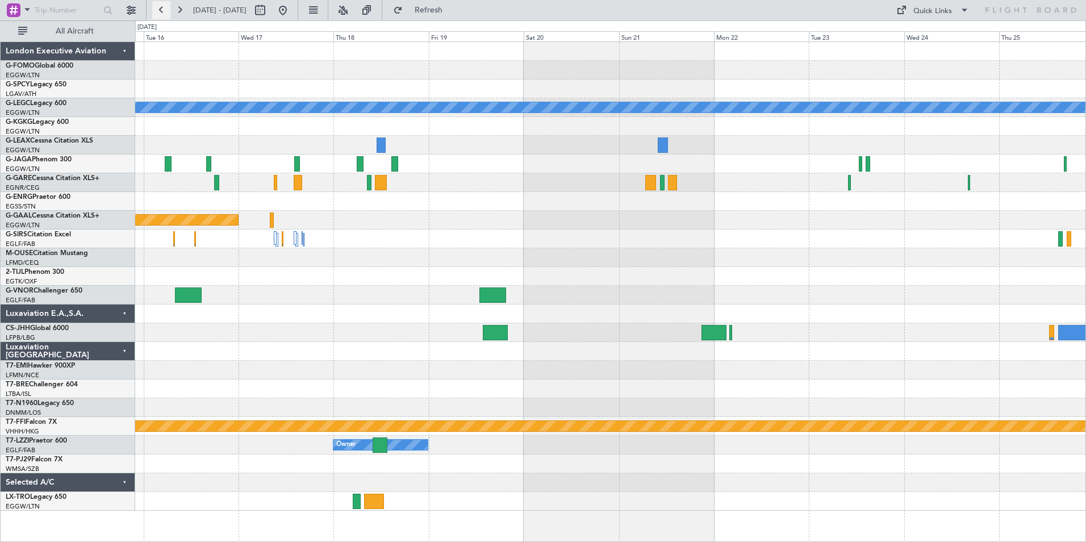
click at [169, 12] on button at bounding box center [161, 10] width 18 height 18
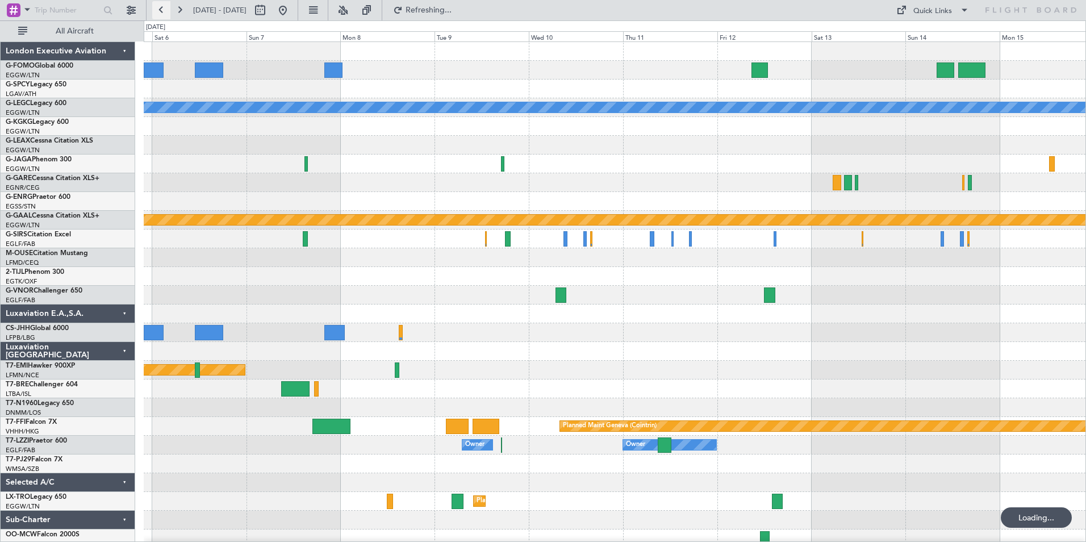
click at [169, 12] on button at bounding box center [161, 10] width 18 height 18
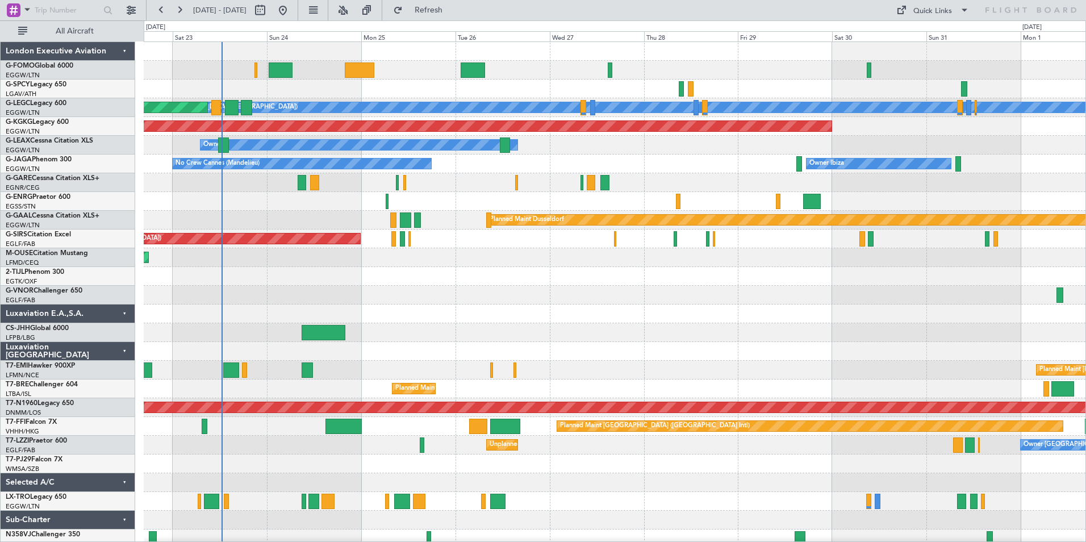
click at [614, 374] on div "A/C Unavailable [GEOGRAPHIC_DATA] ([GEOGRAPHIC_DATA]) Planned Maint [GEOGRAPHIC…" at bounding box center [615, 295] width 942 height 506
click at [440, 7] on button "Refresh" at bounding box center [422, 10] width 68 height 18
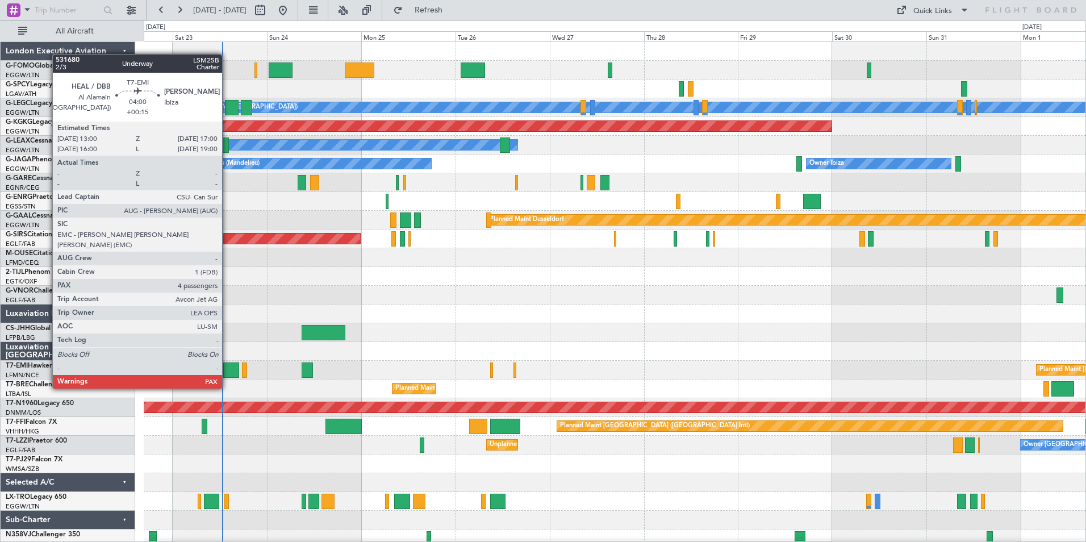
click at [227, 367] on div at bounding box center [231, 369] width 16 height 15
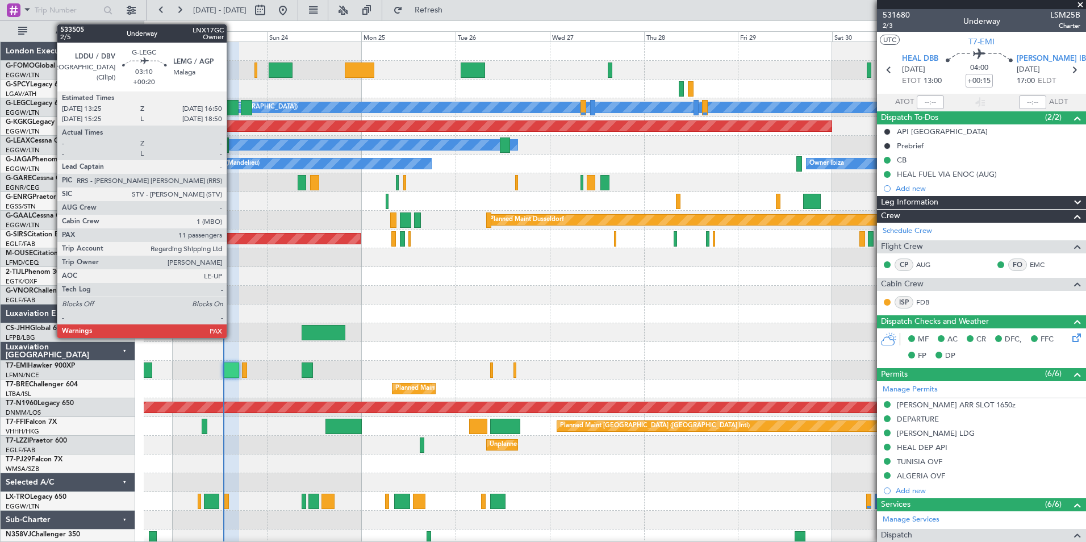
click at [232, 110] on div at bounding box center [232, 107] width 14 height 15
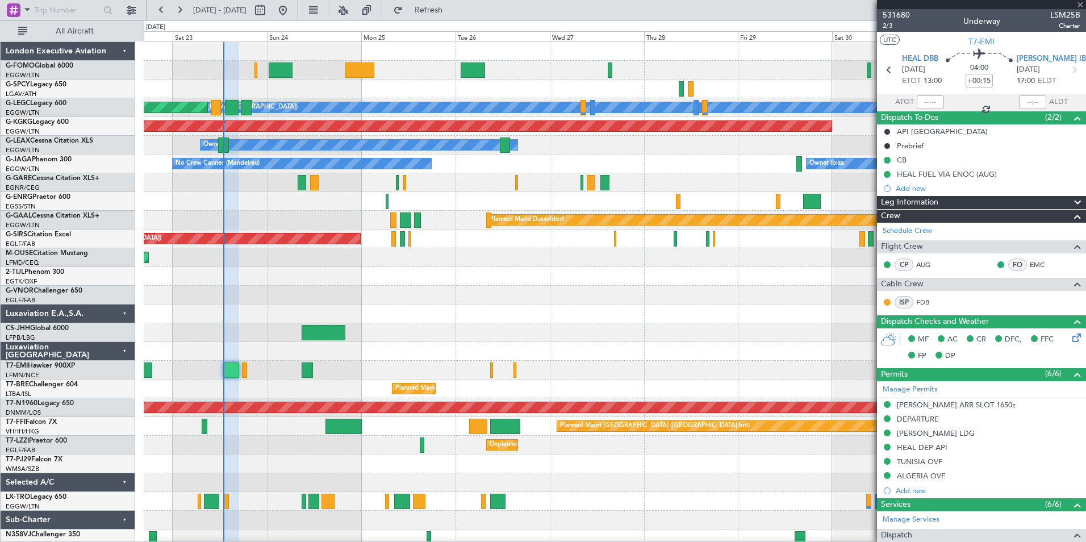
type input "+00:20"
type input "11"
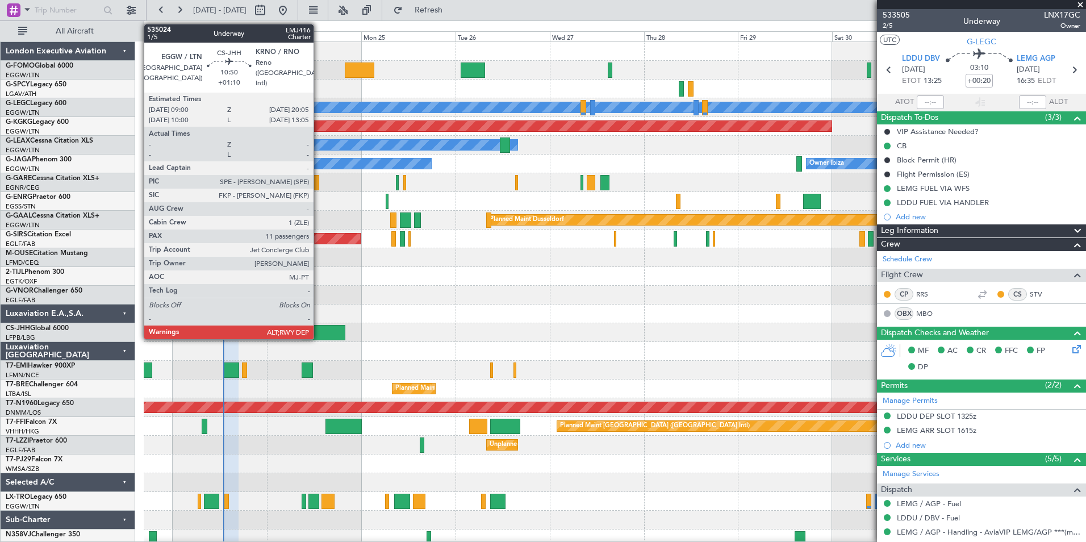
click at [319, 333] on div at bounding box center [324, 332] width 44 height 15
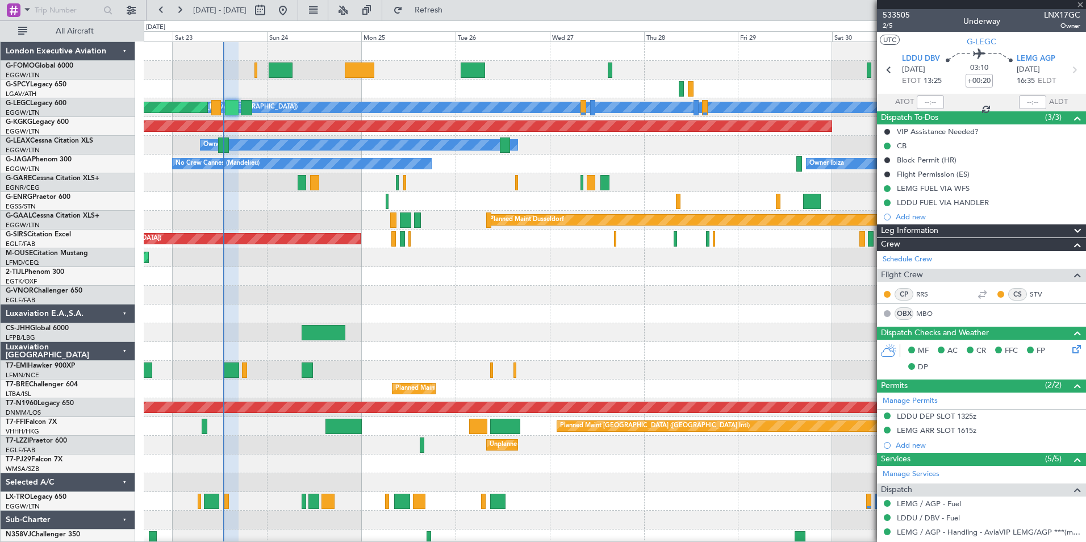
type input "+01:10"
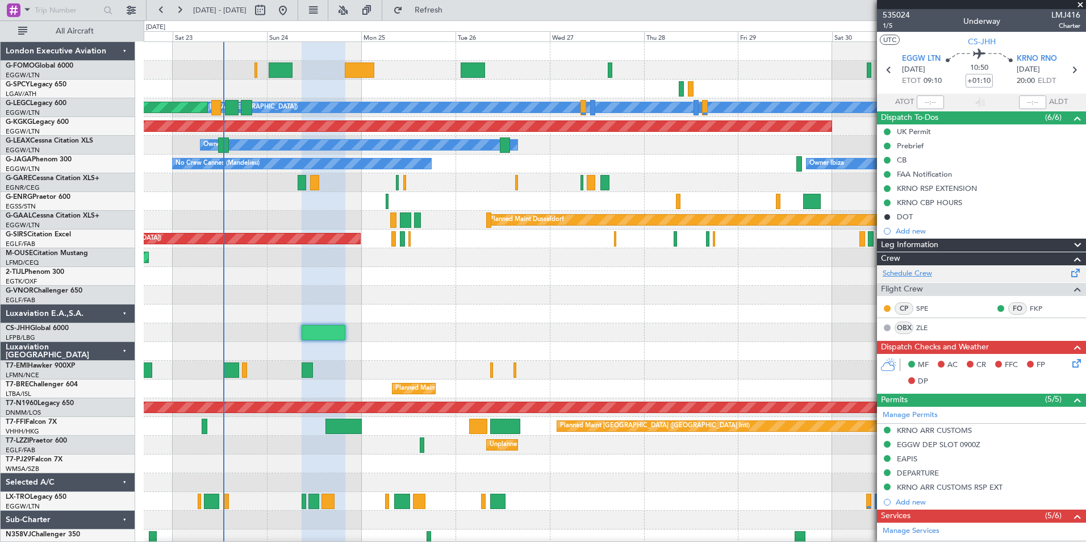
click at [931, 269] on link "Schedule Crew" at bounding box center [907, 273] width 49 height 11
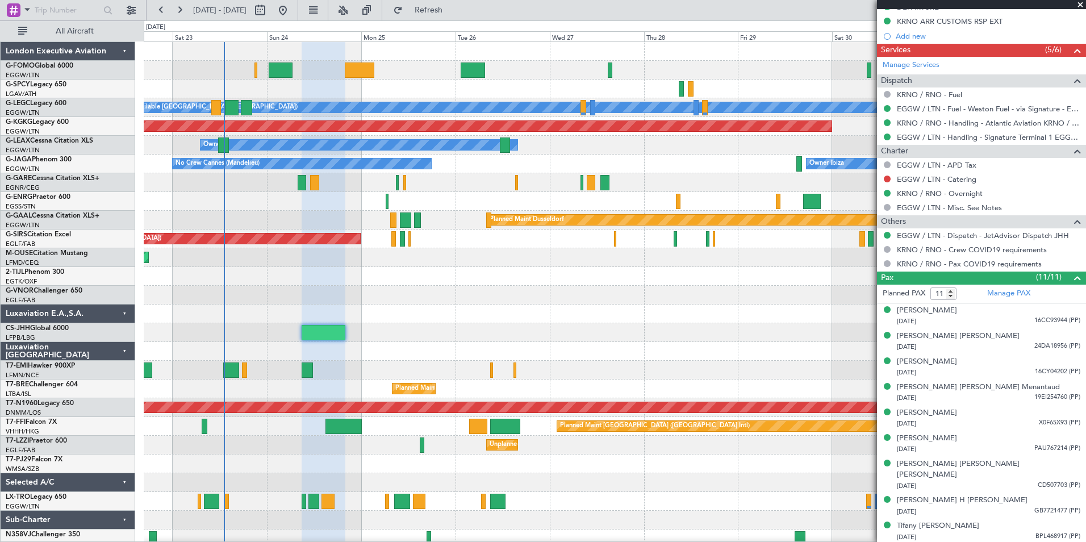
scroll to position [508, 0]
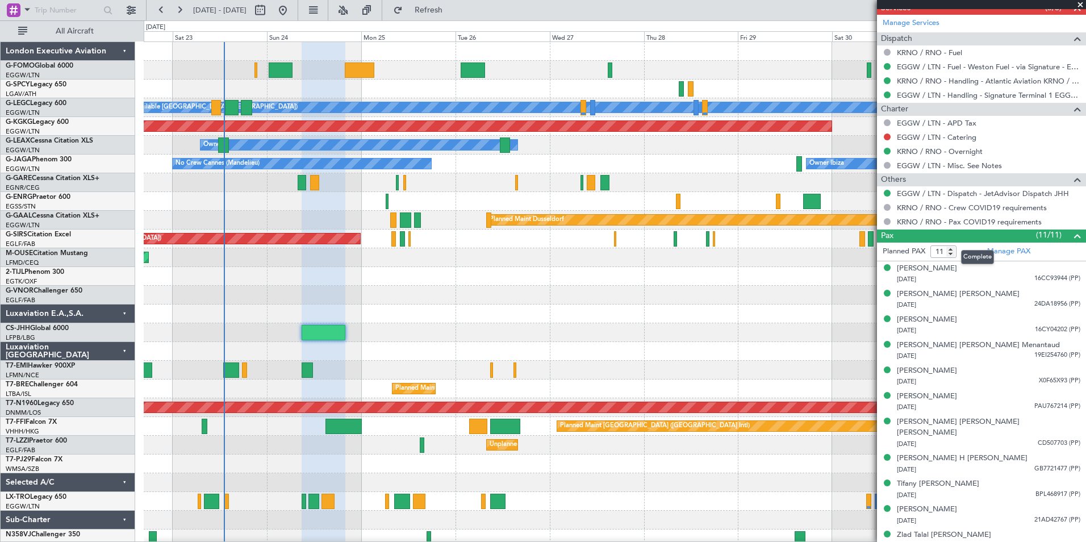
click at [996, 252] on mat-tooltip-component "Complete" at bounding box center [977, 257] width 49 height 30
click at [1012, 249] on link "Manage PAX" at bounding box center [1008, 251] width 43 height 11
click at [453, 11] on span "Refresh" at bounding box center [429, 10] width 48 height 8
click at [448, 3] on button "Refresh" at bounding box center [422, 10] width 68 height 18
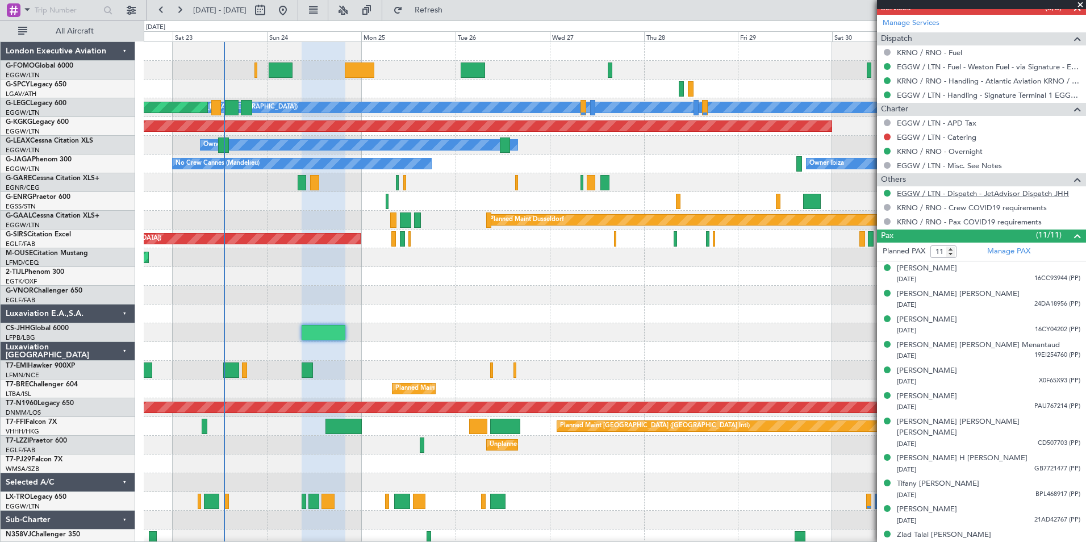
click at [1052, 191] on link "EGGW / LTN - Dispatch - JetAdvisor Dispatch JHH" at bounding box center [983, 194] width 172 height 10
click at [992, 252] on div "Complete" at bounding box center [977, 257] width 33 height 14
click at [1015, 253] on link "Manage PAX" at bounding box center [1008, 251] width 43 height 11
click at [448, 14] on span "Refresh" at bounding box center [429, 10] width 48 height 8
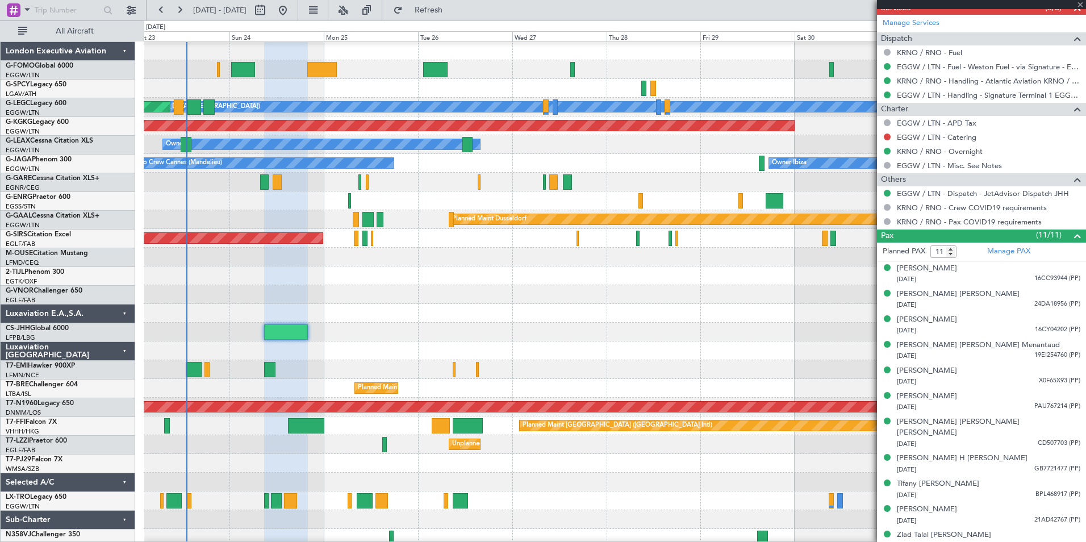
scroll to position [6, 0]
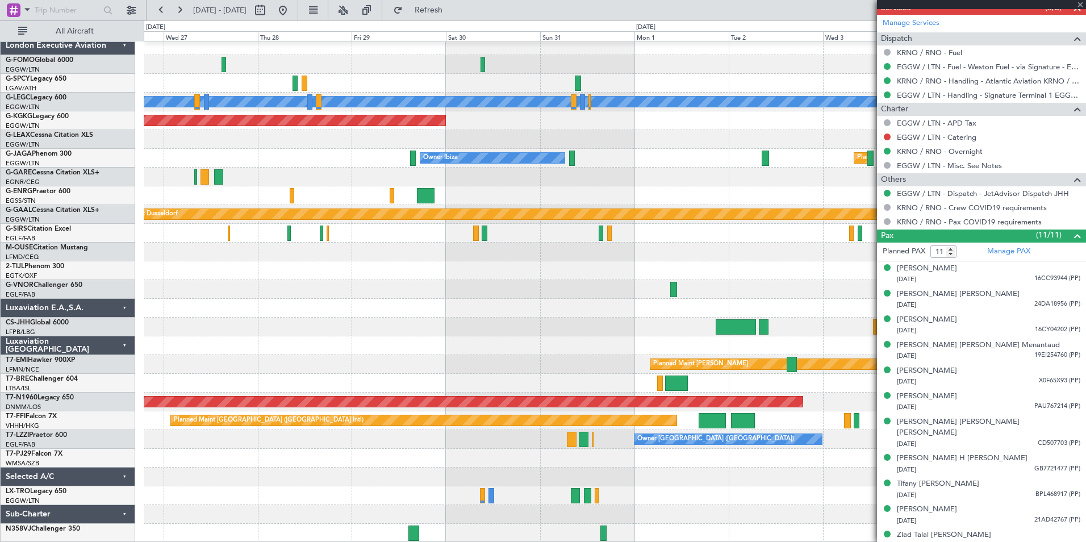
click at [149, 249] on div "A/C Unavailable [GEOGRAPHIC_DATA] ([GEOGRAPHIC_DATA]) AOG Maint [GEOGRAPHIC_DAT…" at bounding box center [615, 289] width 942 height 506
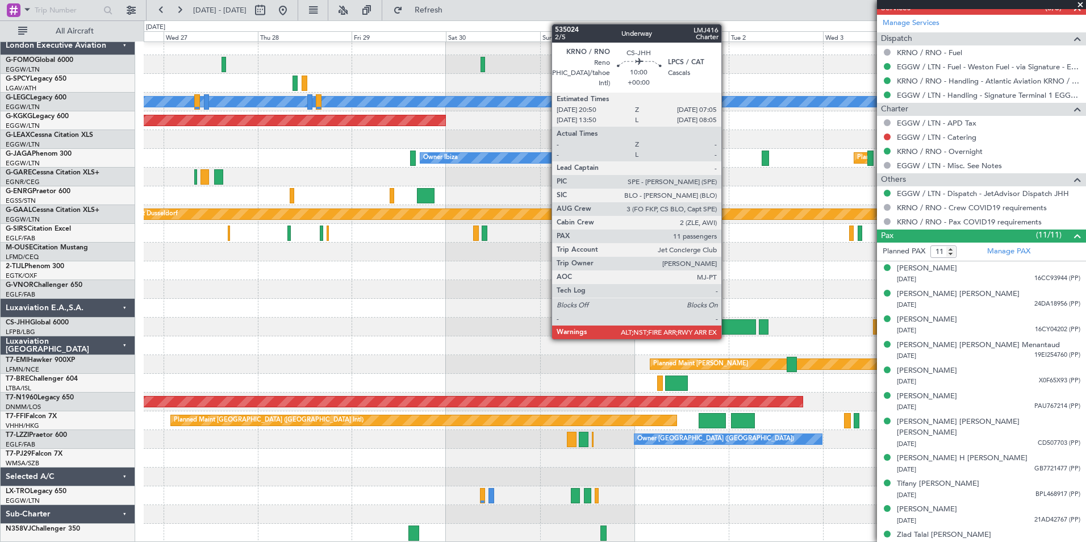
click at [726, 331] on div at bounding box center [736, 326] width 40 height 15
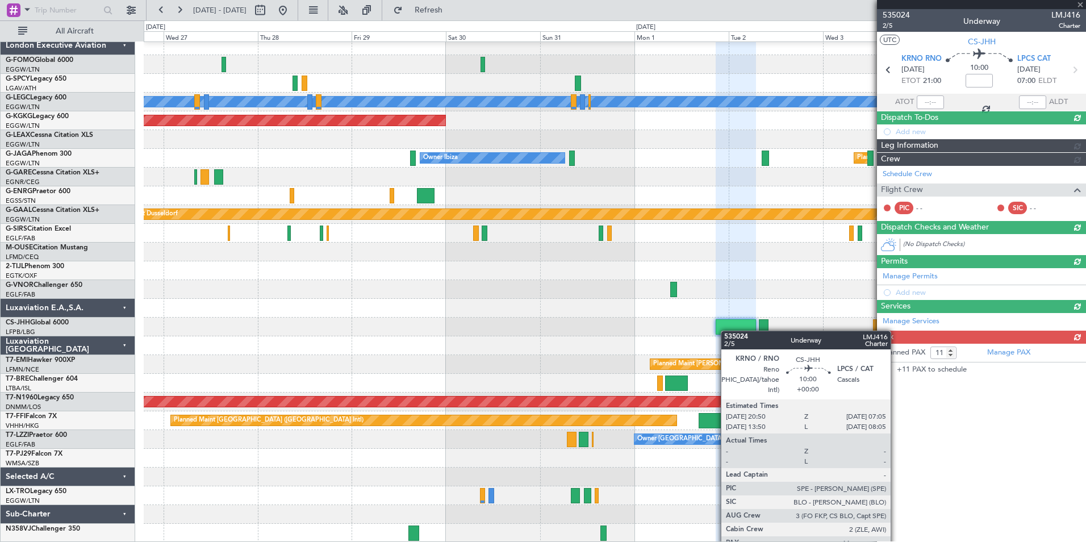
scroll to position [0, 0]
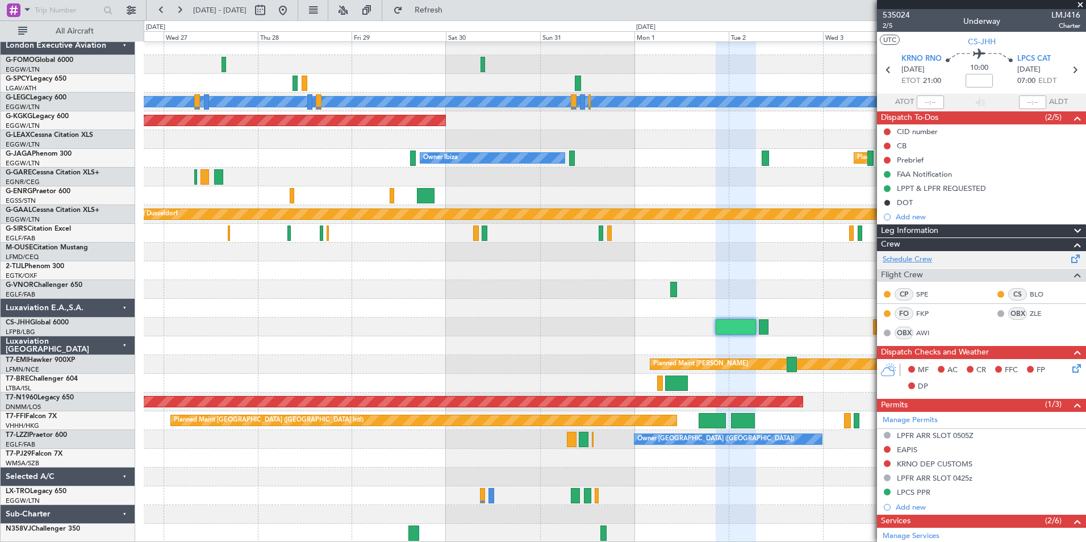
click at [906, 258] on link "Schedule Crew" at bounding box center [907, 259] width 49 height 11
click at [442, 14] on button "Refresh" at bounding box center [422, 10] width 68 height 18
click at [179, 14] on button at bounding box center [179, 10] width 18 height 18
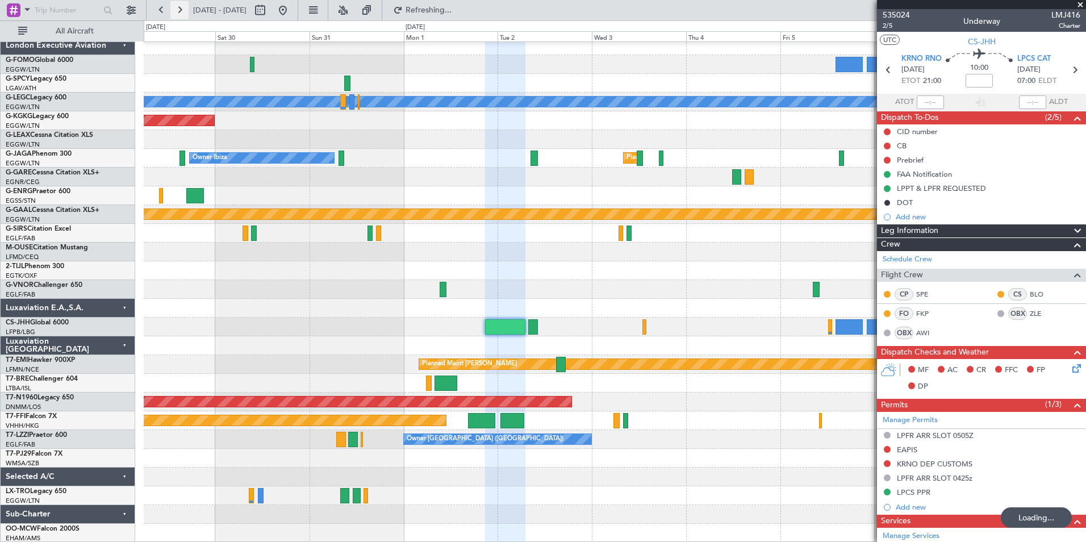
click at [179, 14] on button at bounding box center [179, 10] width 18 height 18
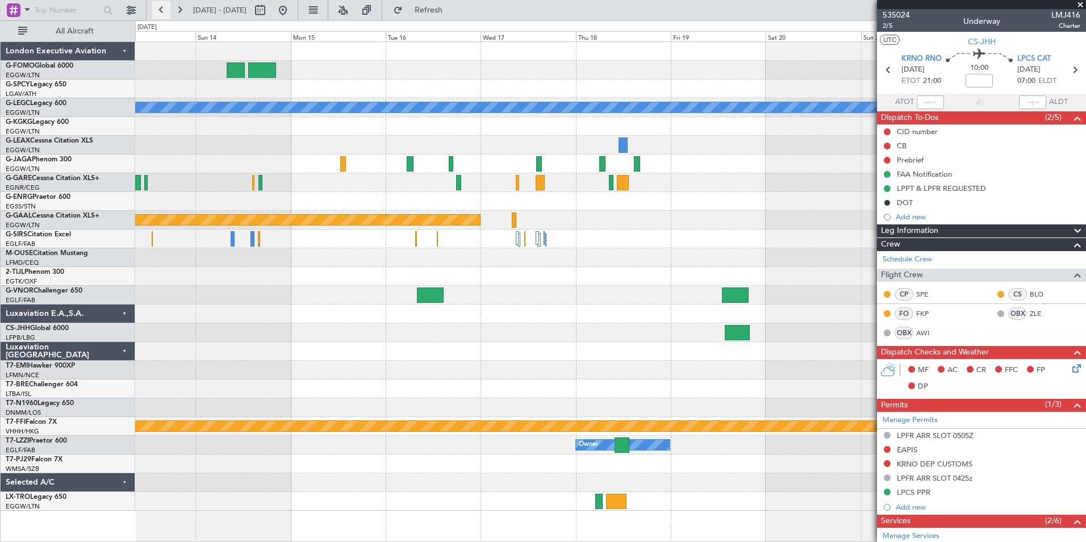
click at [154, 3] on button at bounding box center [161, 10] width 18 height 18
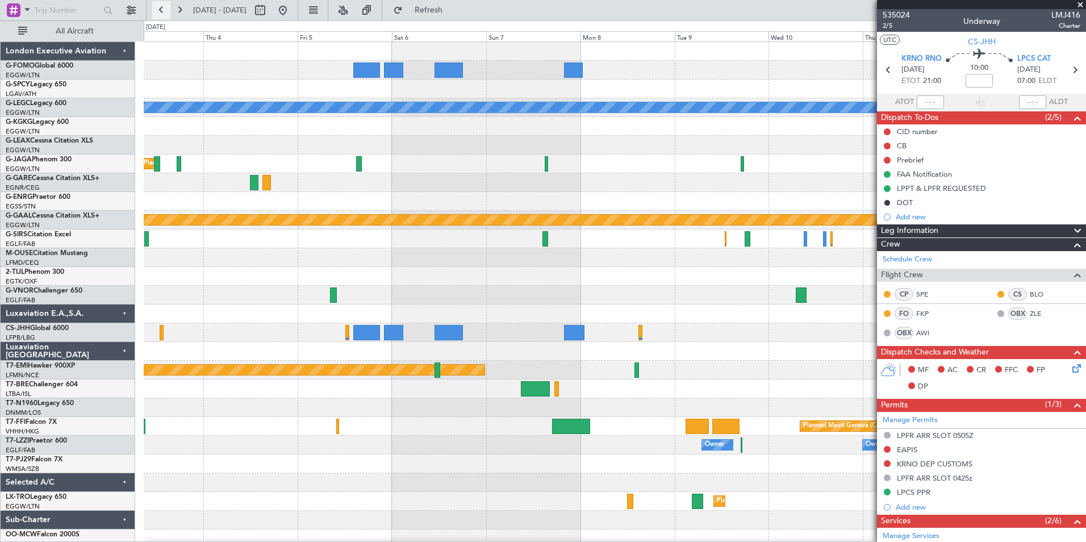
click at [154, 3] on button at bounding box center [161, 10] width 18 height 18
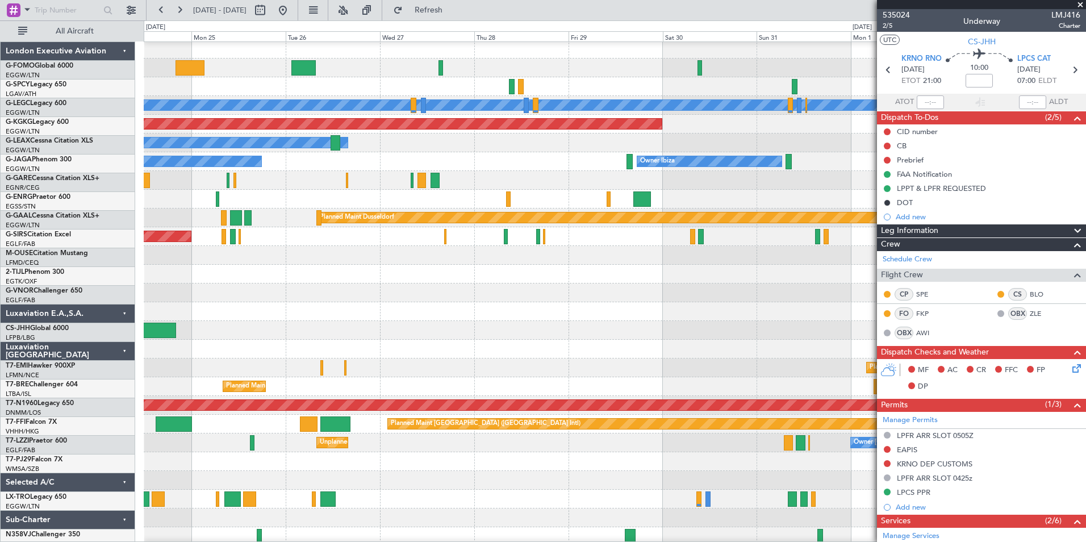
scroll to position [6, 0]
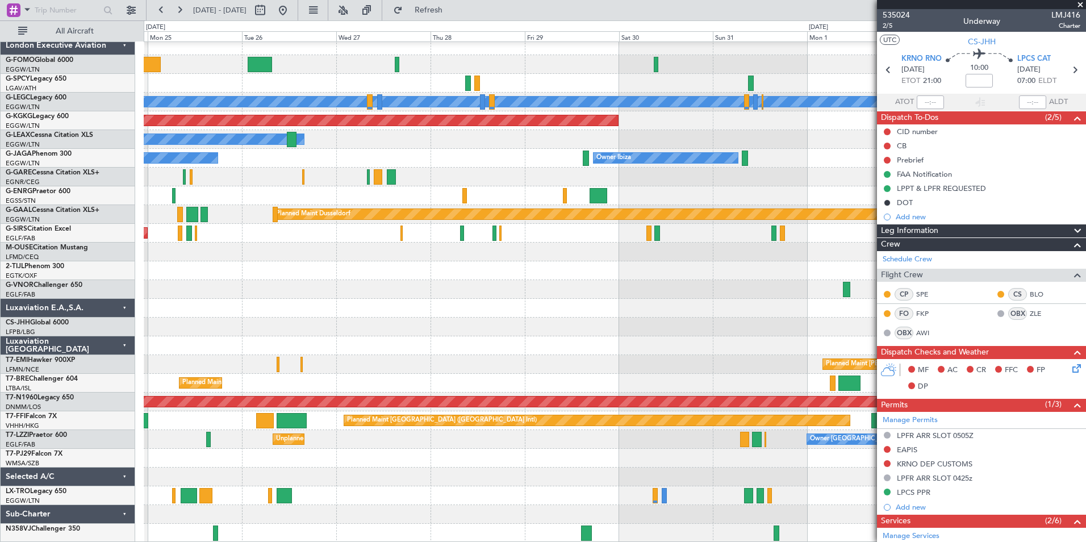
click at [597, 487] on div "Planned Maint [GEOGRAPHIC_DATA] ([GEOGRAPHIC_DATA])" at bounding box center [615, 495] width 942 height 19
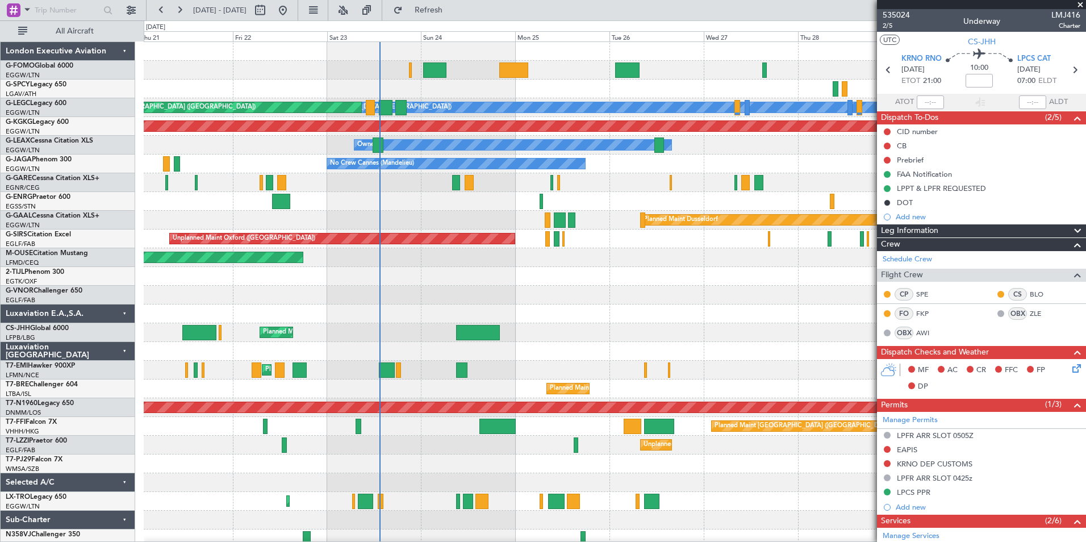
click at [673, 434] on div "A/C Unavailable London (Luton) Planned Maint London (Luton) AOG Maint Istanbul …" at bounding box center [615, 295] width 942 height 506
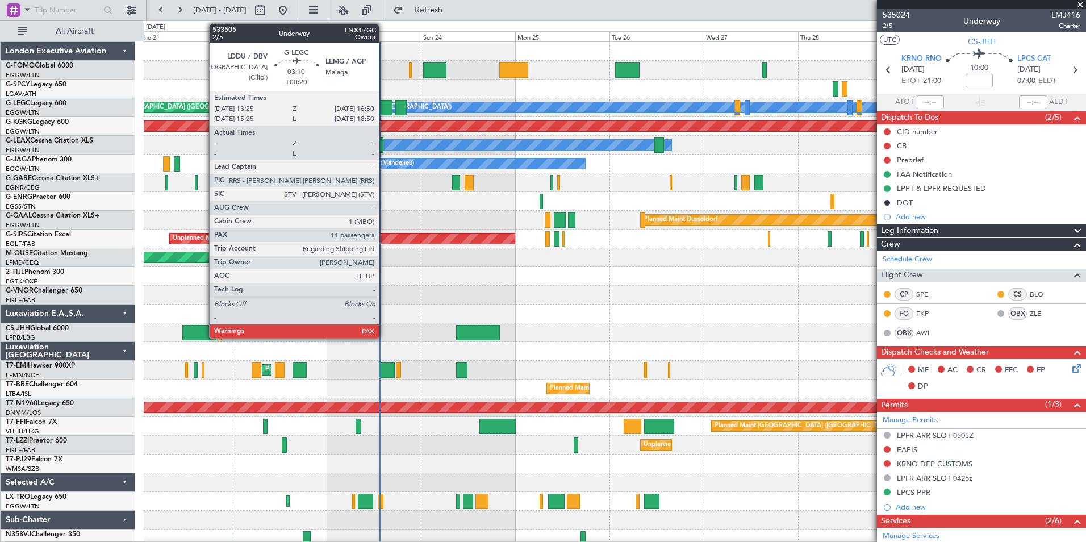
click at [384, 104] on div at bounding box center [386, 107] width 14 height 15
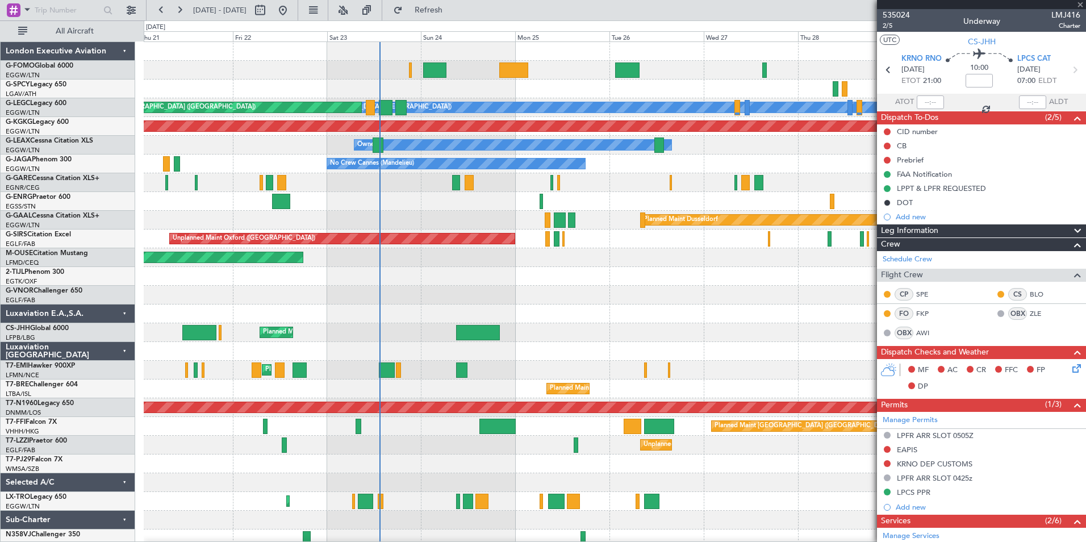
type input "+00:20"
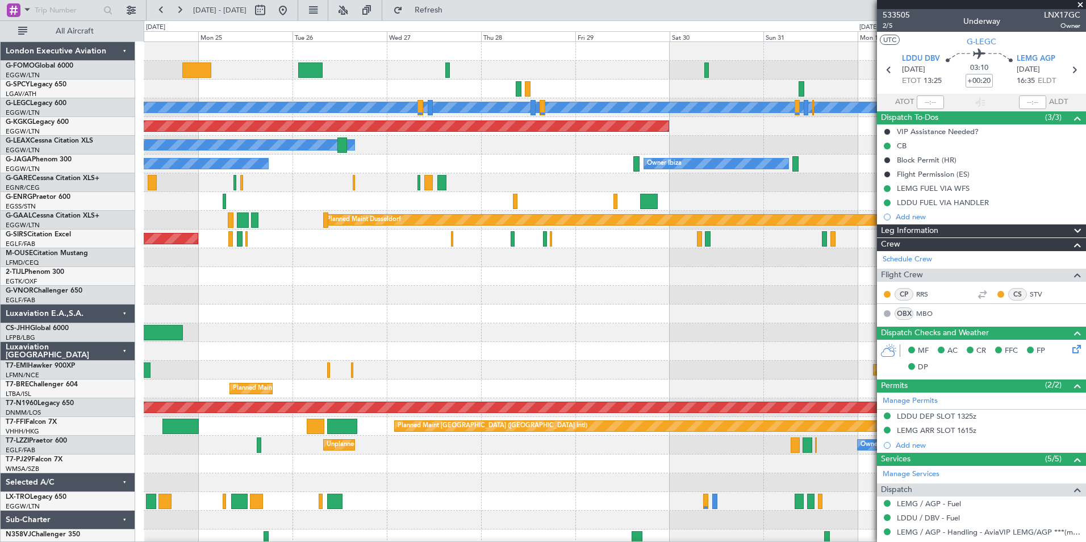
click at [421, 511] on div "A/C Unavailable London (Luton) Planned Maint London (Luton) AOG Maint Istanbul …" at bounding box center [615, 295] width 942 height 506
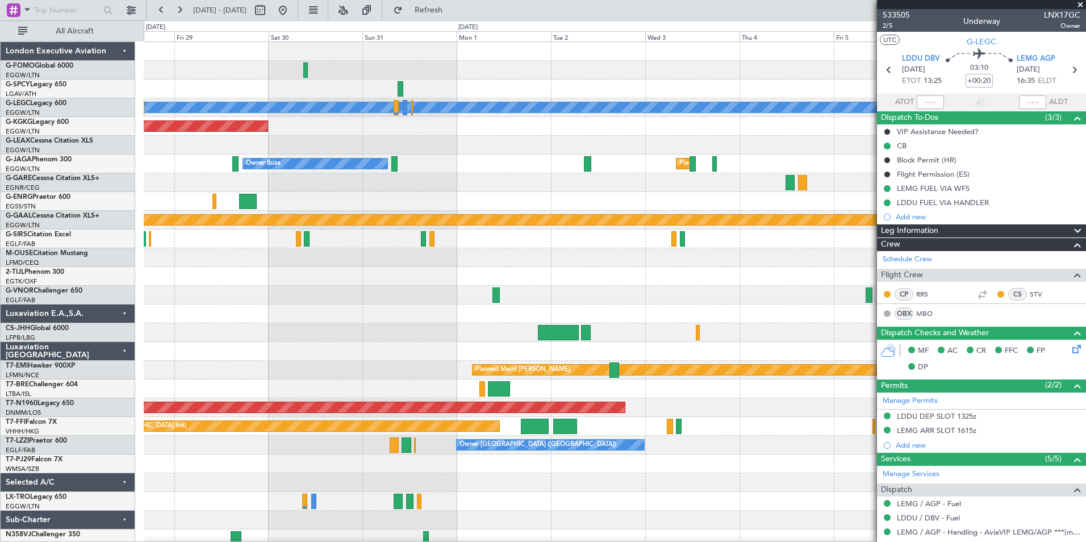
click at [198, 541] on html "24 Aug 2025 - 03 Sep 2025 Refresh Quick Links All Aircraft A/C Unavailable Lond…" at bounding box center [543, 271] width 1086 height 542
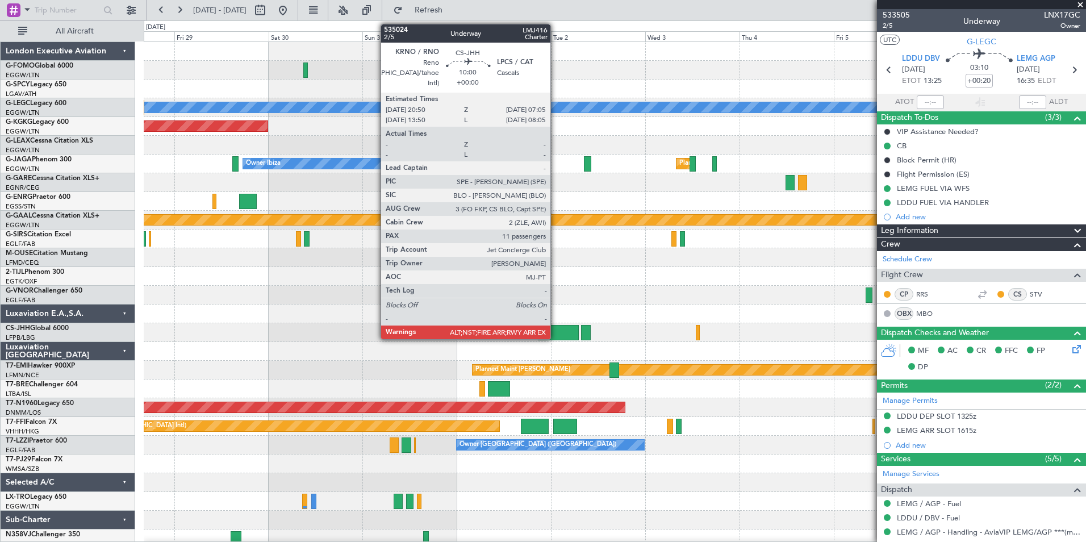
click at [555, 328] on div at bounding box center [558, 332] width 40 height 15
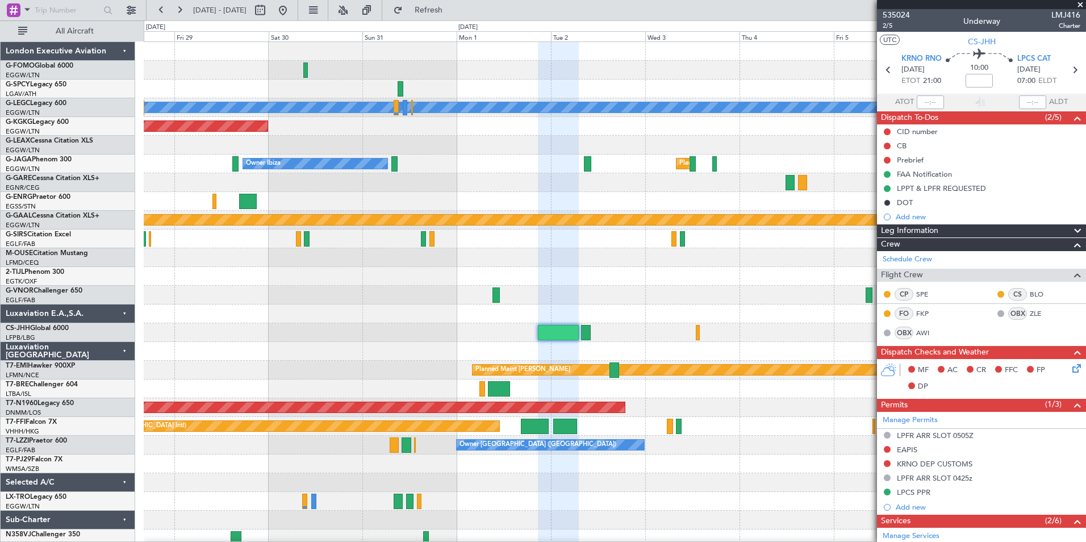
scroll to position [466, 0]
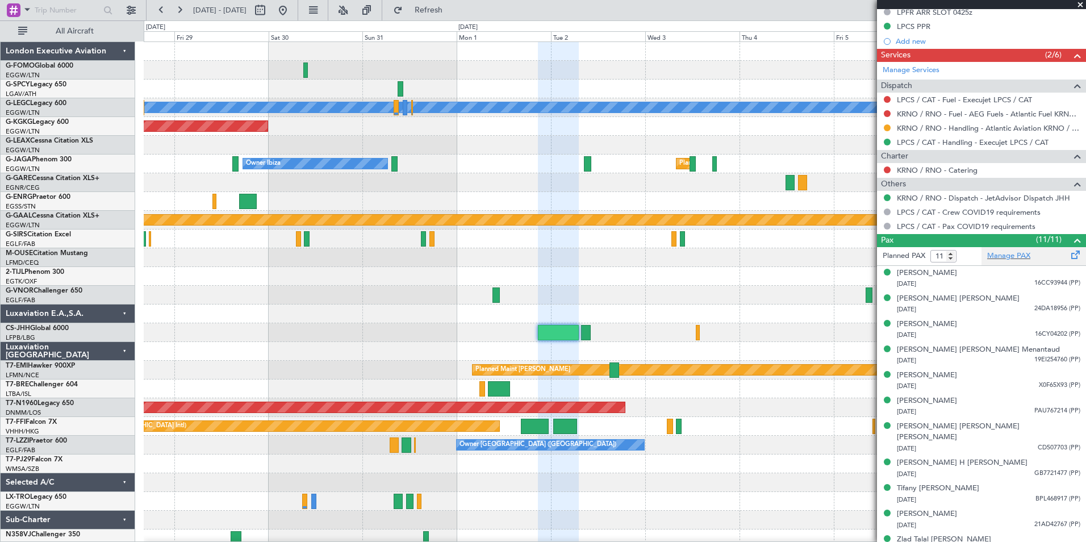
click at [1012, 248] on div "Manage PAX" at bounding box center [1033, 256] width 105 height 18
click at [453, 10] on span "Refresh" at bounding box center [429, 10] width 48 height 8
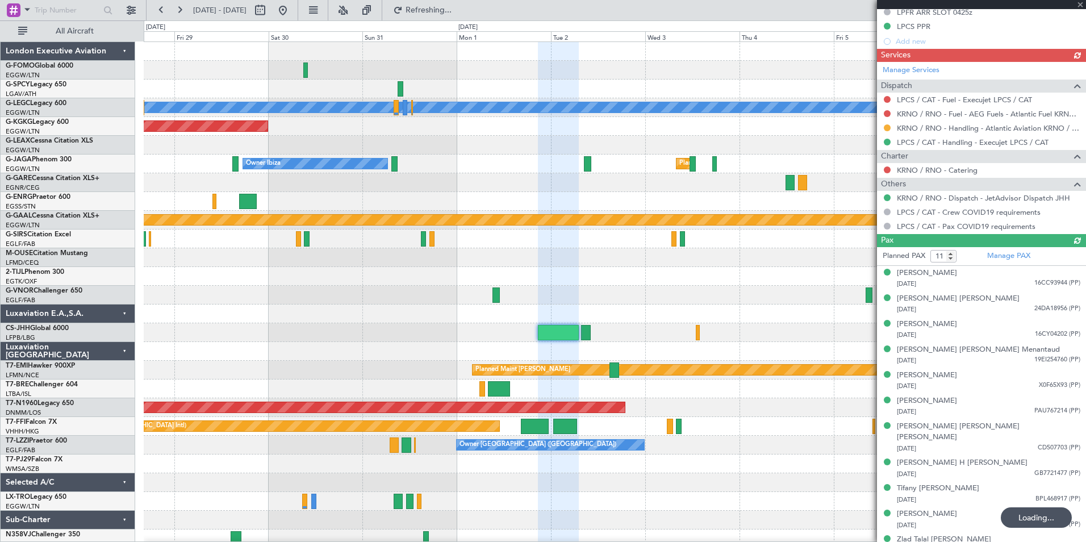
scroll to position [0, 0]
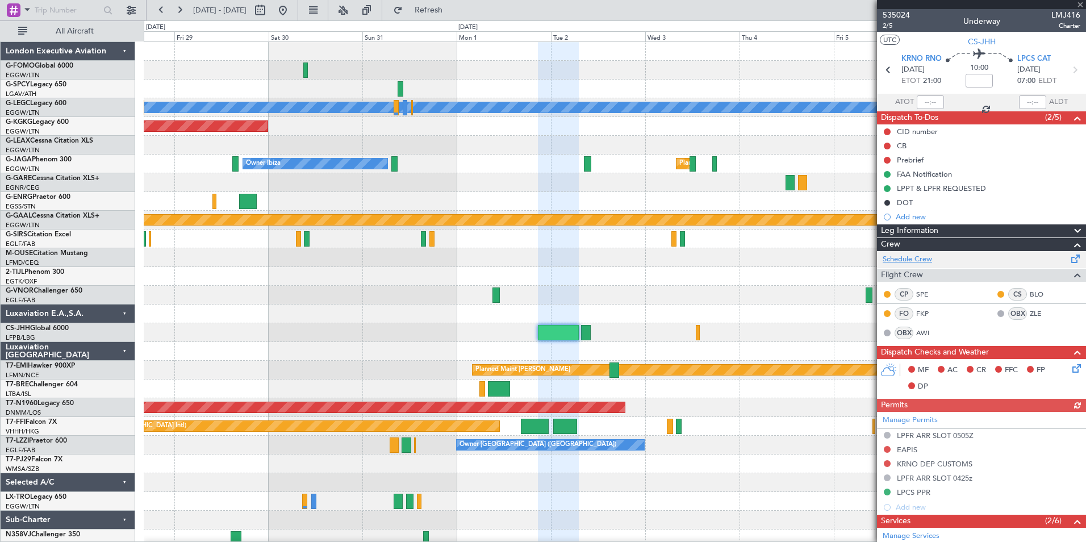
click at [910, 257] on link "Schedule Crew" at bounding box center [907, 259] width 49 height 11
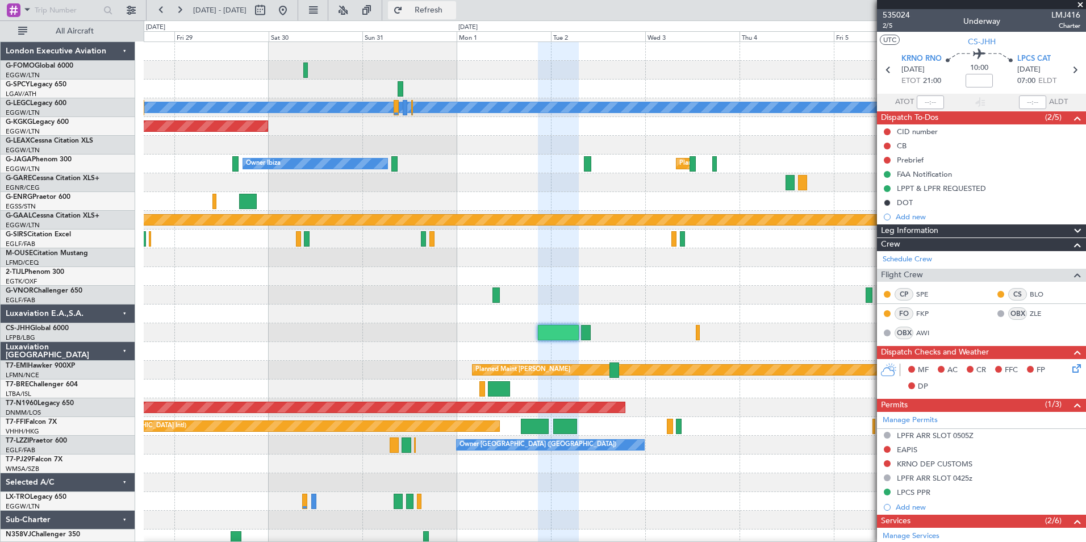
click at [453, 8] on span "Refresh" at bounding box center [429, 10] width 48 height 8
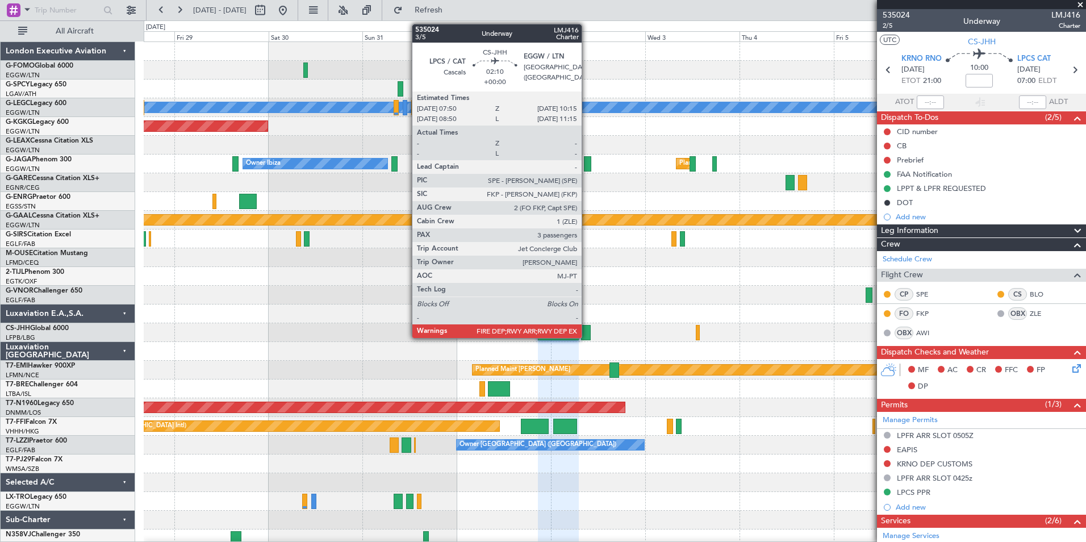
click at [587, 330] on div at bounding box center [586, 332] width 10 height 15
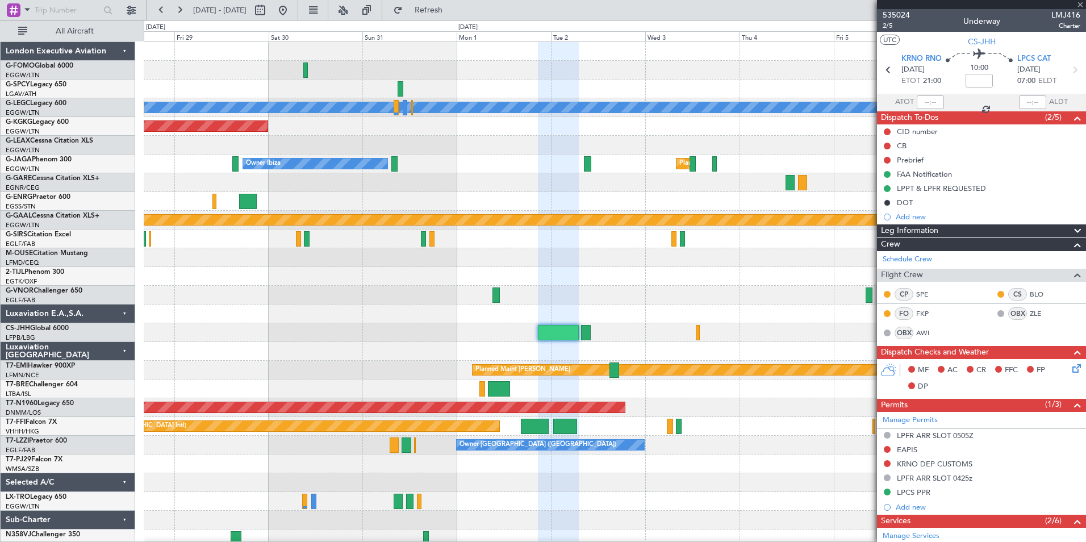
type input "3"
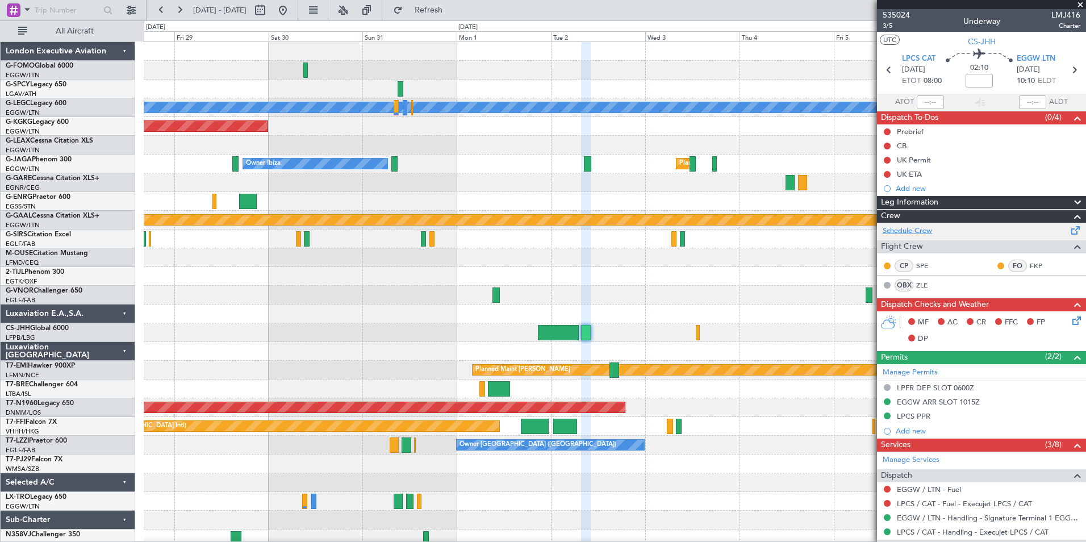
click at [913, 229] on link "Schedule Crew" at bounding box center [907, 230] width 49 height 11
click at [453, 12] on span "Refresh" at bounding box center [429, 10] width 48 height 8
click at [184, 24] on div "0 0 Thu 28 Fri 29 Sat 30 Sun 31 Mon 1 Tue 2 Wed 3 Sep 2025 Thu 4 Fri 5 Sat 6 Su…" at bounding box center [614, 31] width 941 height 20
click at [179, 11] on button at bounding box center [179, 10] width 18 height 18
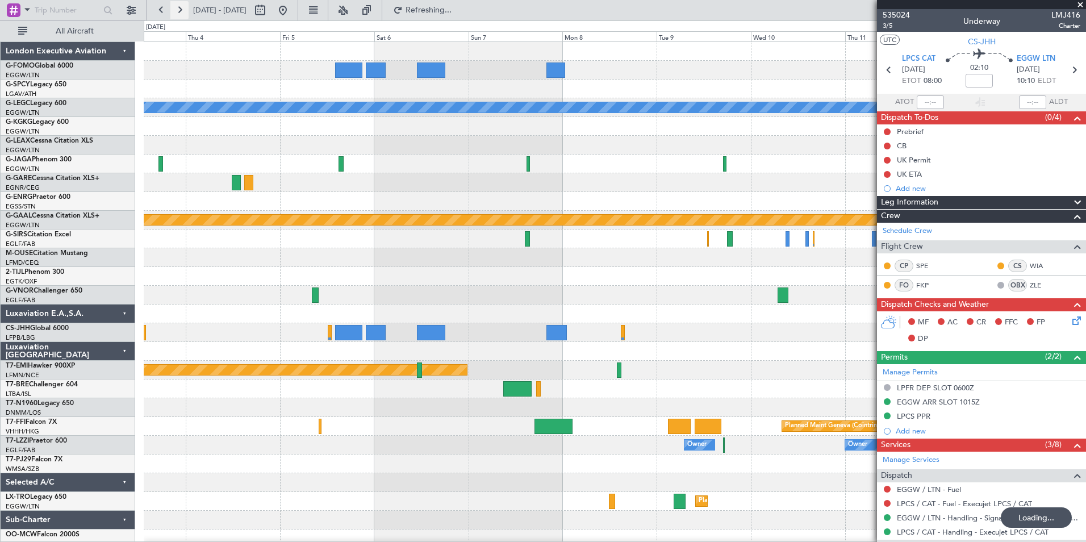
click at [179, 11] on button at bounding box center [179, 10] width 18 height 18
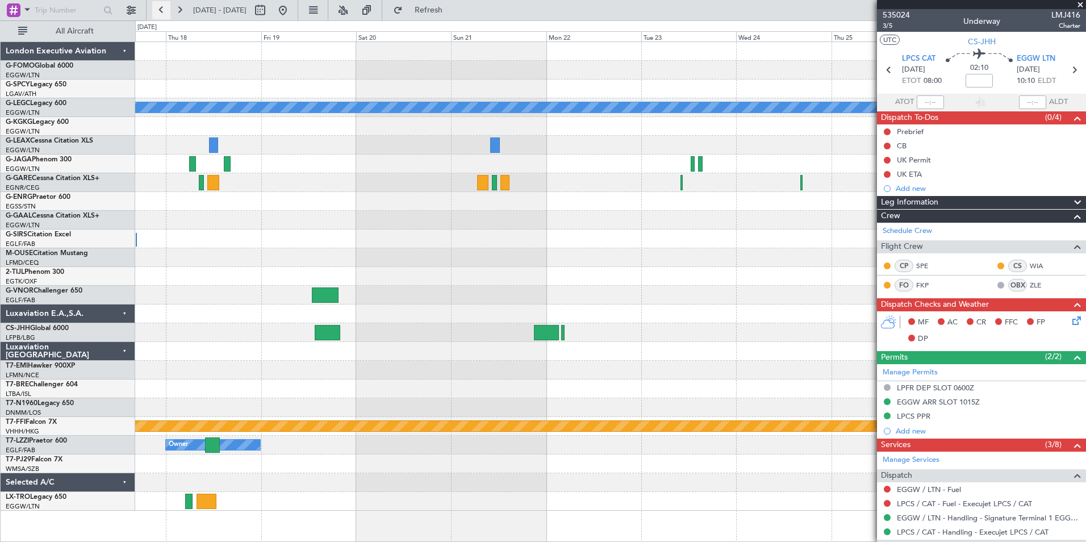
click at [155, 10] on button at bounding box center [161, 10] width 18 height 18
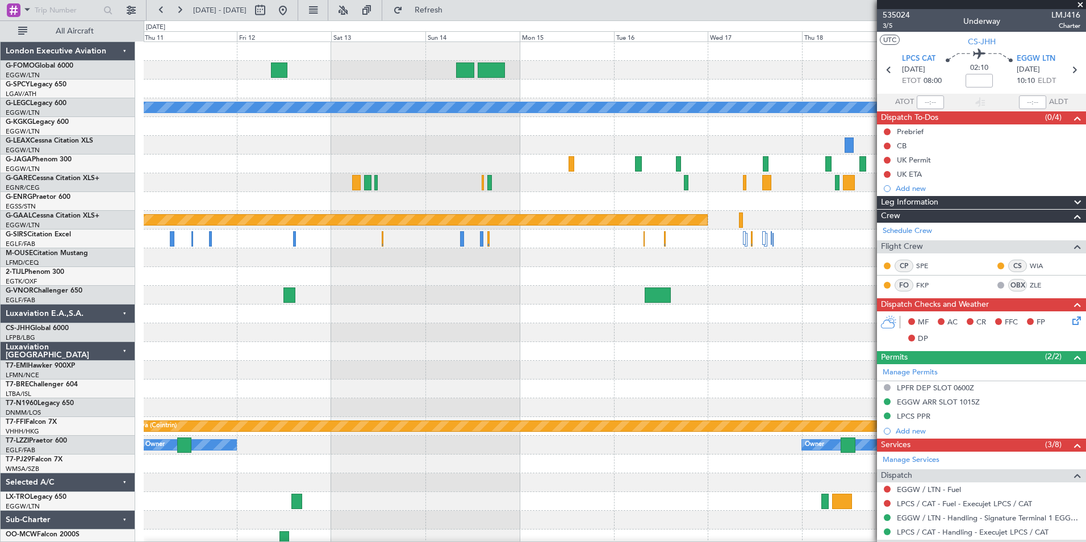
click at [238, 366] on div "A/C Unavailable London (Luton) Planned Maint Dusseldorf Planned Maint Geneva (C…" at bounding box center [615, 295] width 942 height 506
click at [160, 6] on button at bounding box center [161, 10] width 18 height 18
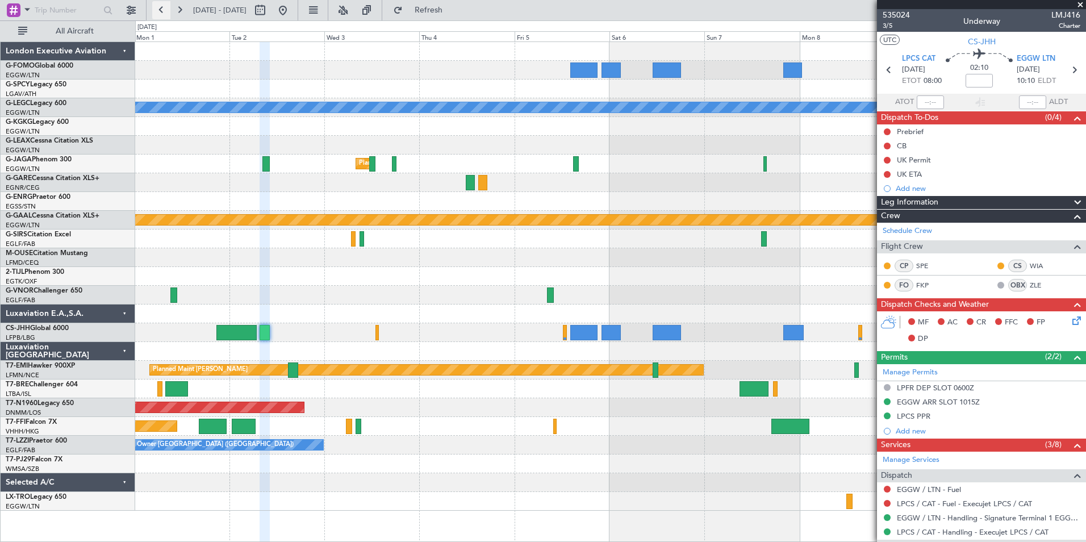
click at [160, 6] on button at bounding box center [161, 10] width 18 height 18
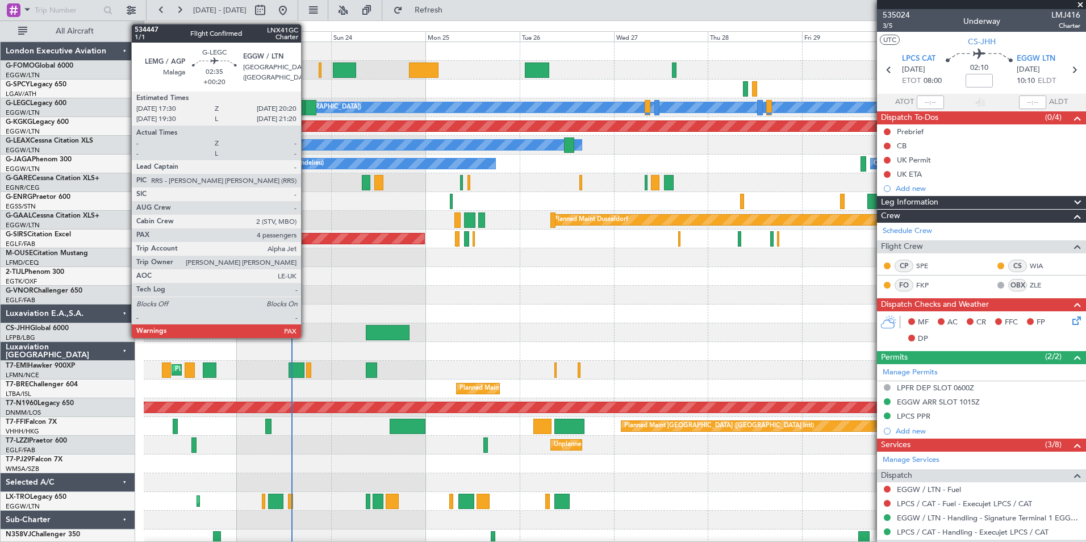
click at [306, 111] on div at bounding box center [310, 107] width 11 height 15
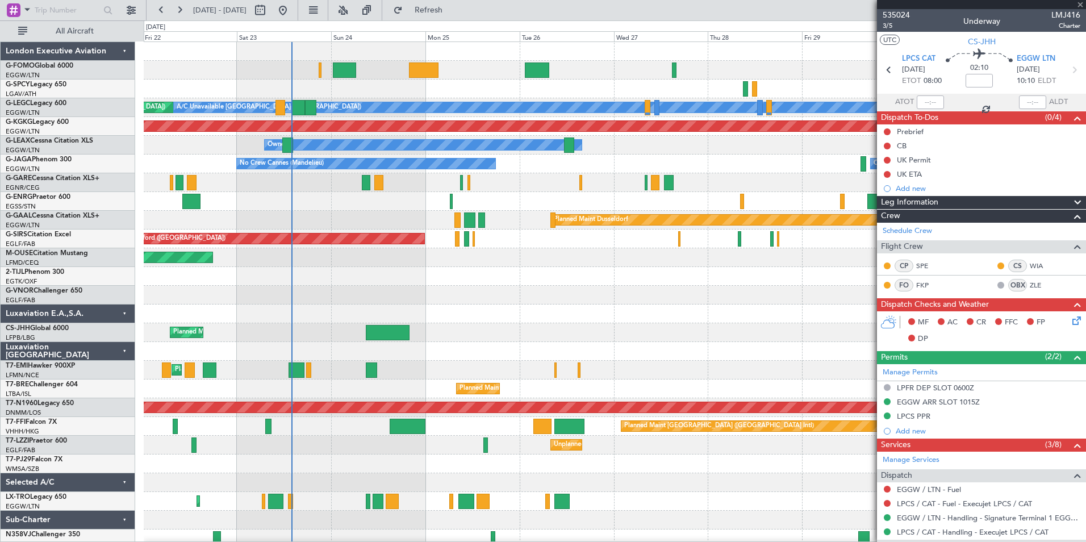
type input "+00:20"
type input "4"
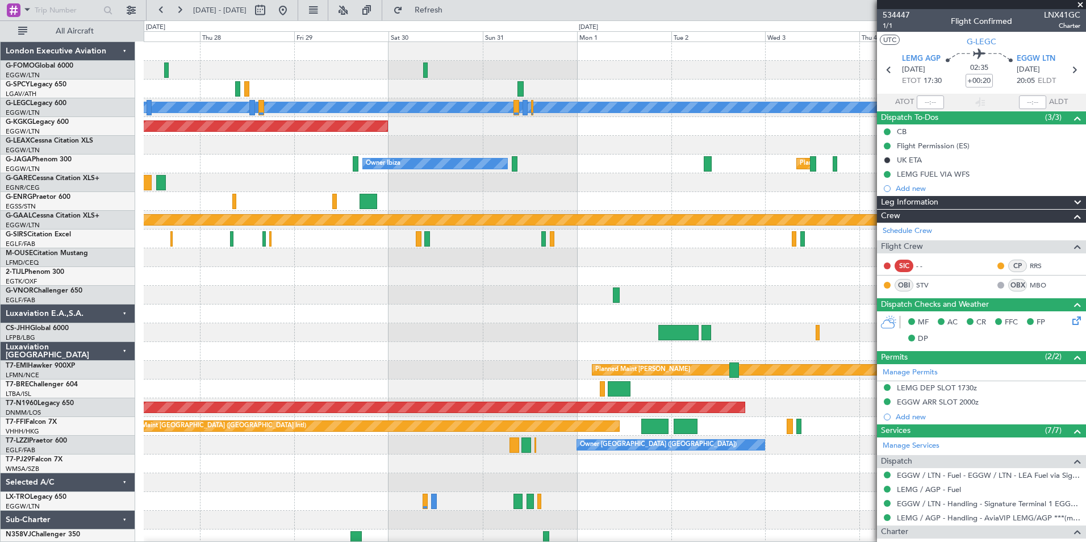
click at [182, 387] on div "A/C Unavailable London (Luton) AOG Maint Istanbul (Ataturk) Owner Owner Ibiza P…" at bounding box center [615, 295] width 942 height 506
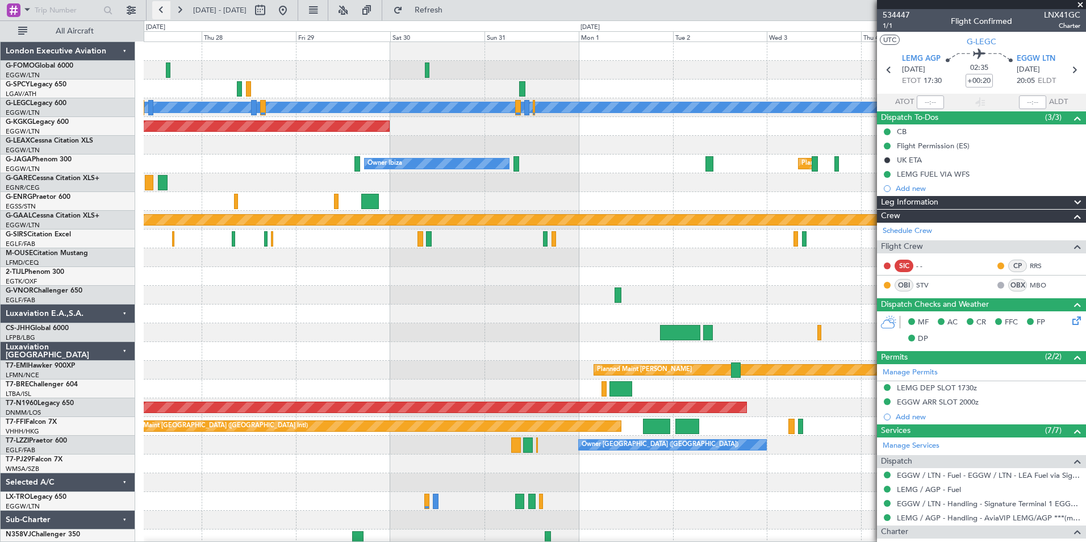
click at [159, 15] on button at bounding box center [161, 10] width 18 height 18
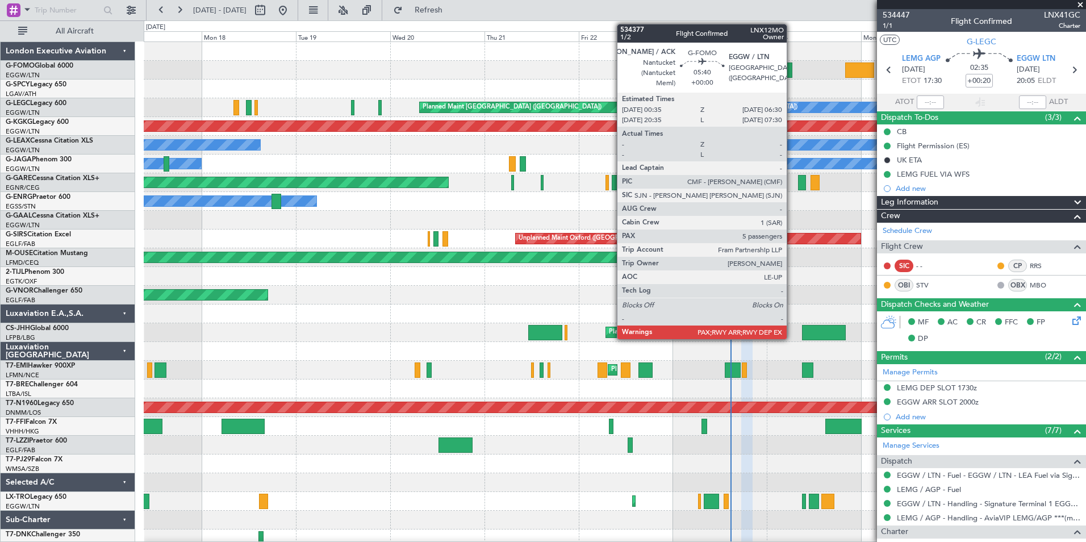
click at [791, 77] on div at bounding box center [780, 69] width 23 height 15
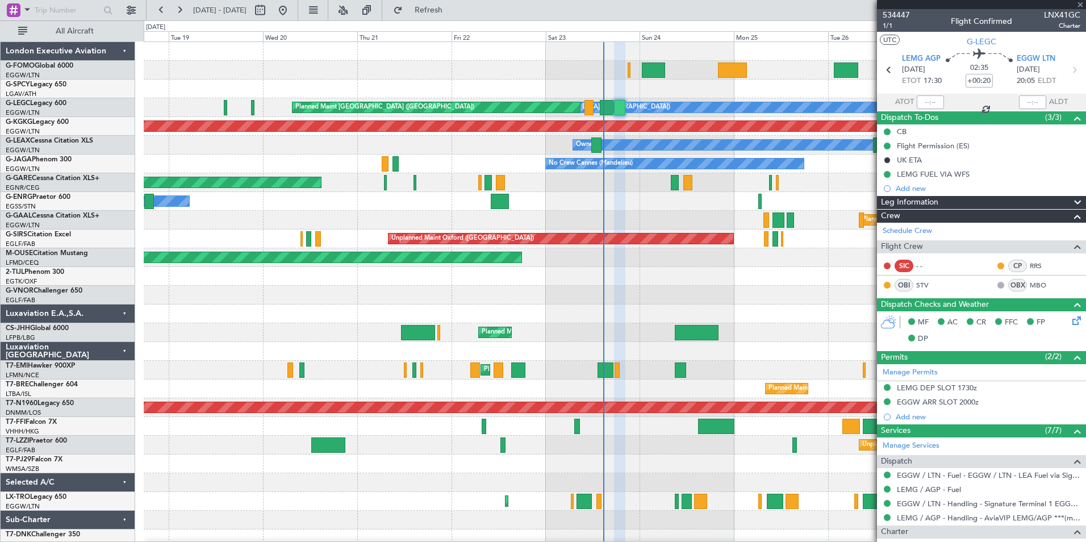
type input "5"
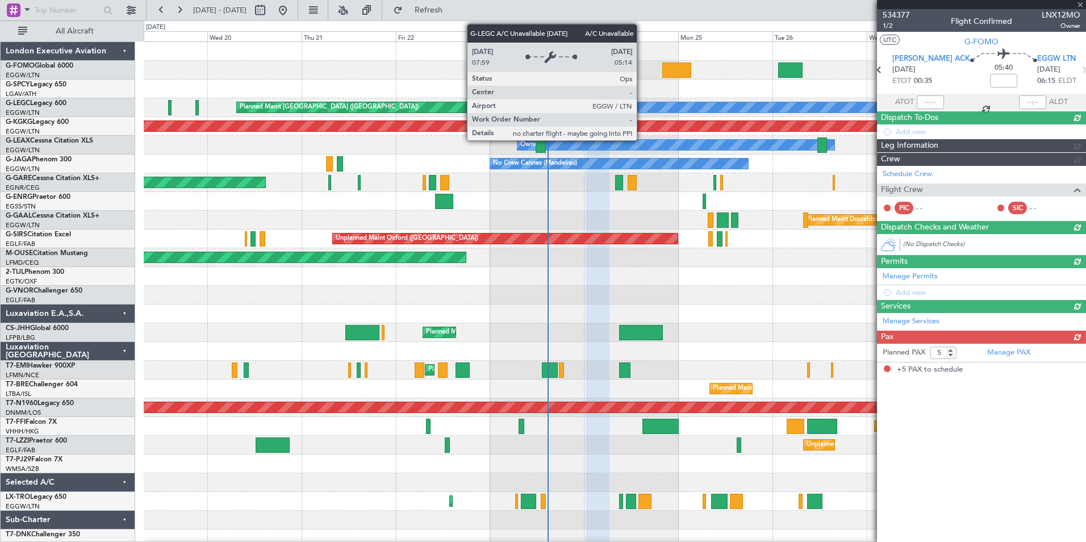
click at [640, 105] on div "A/C Unavailable London (Luton) Planned Maint London (Luton) AOG Maint Istanbul …" at bounding box center [615, 304] width 942 height 525
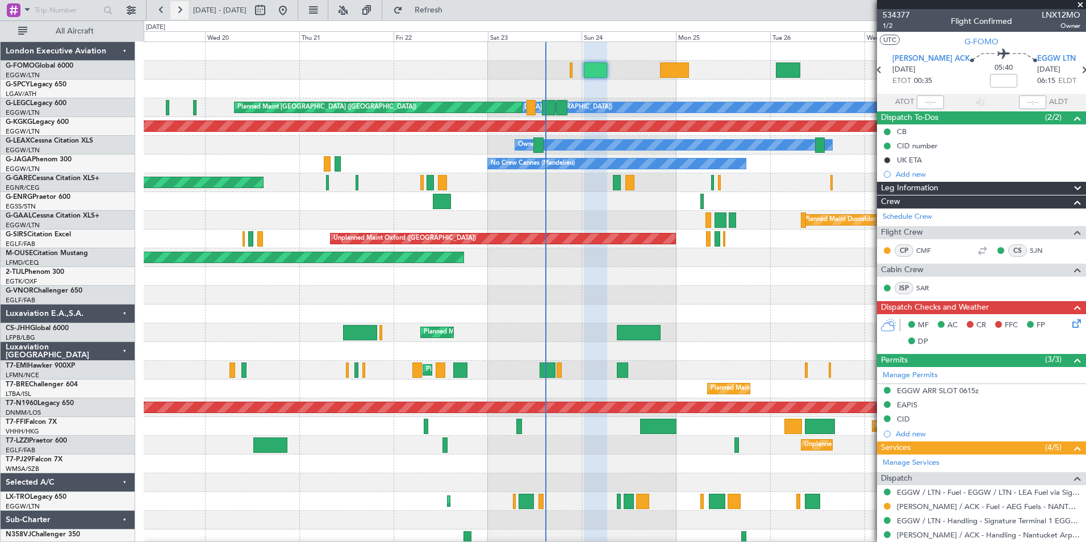
click at [178, 10] on button at bounding box center [179, 10] width 18 height 18
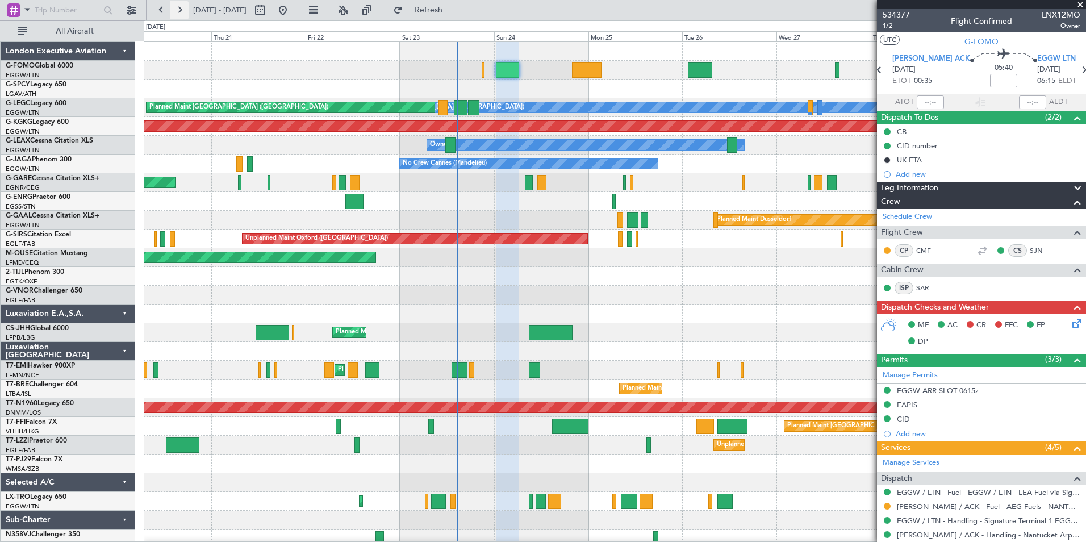
click at [178, 10] on button at bounding box center [179, 10] width 18 height 18
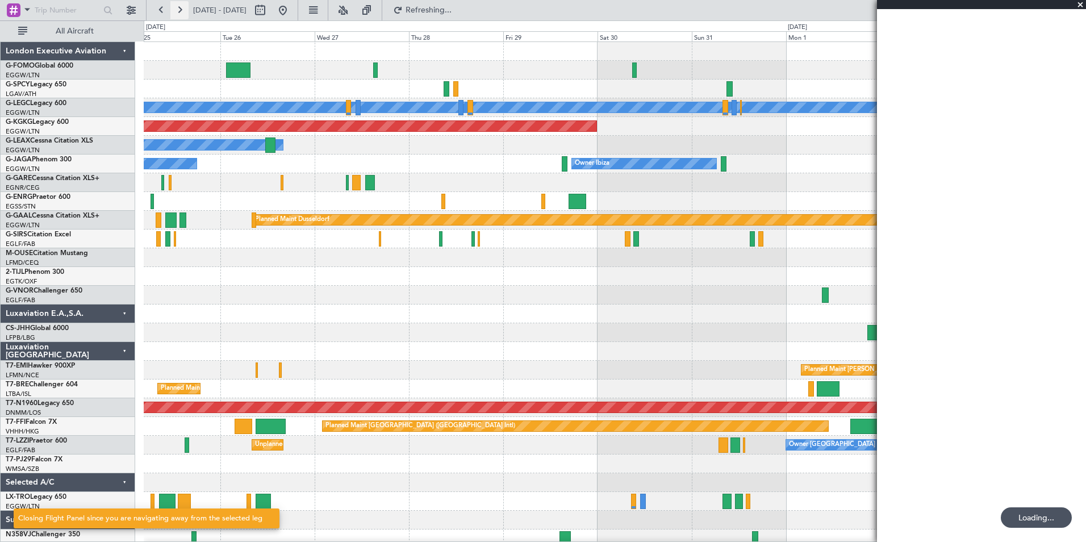
click at [178, 10] on button at bounding box center [179, 10] width 18 height 18
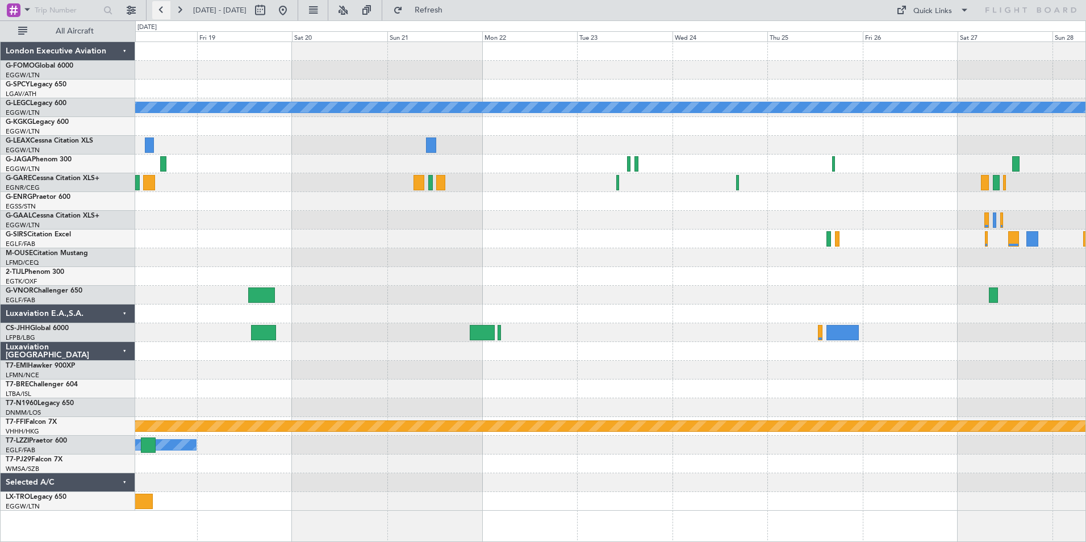
click at [161, 16] on button at bounding box center [161, 10] width 18 height 18
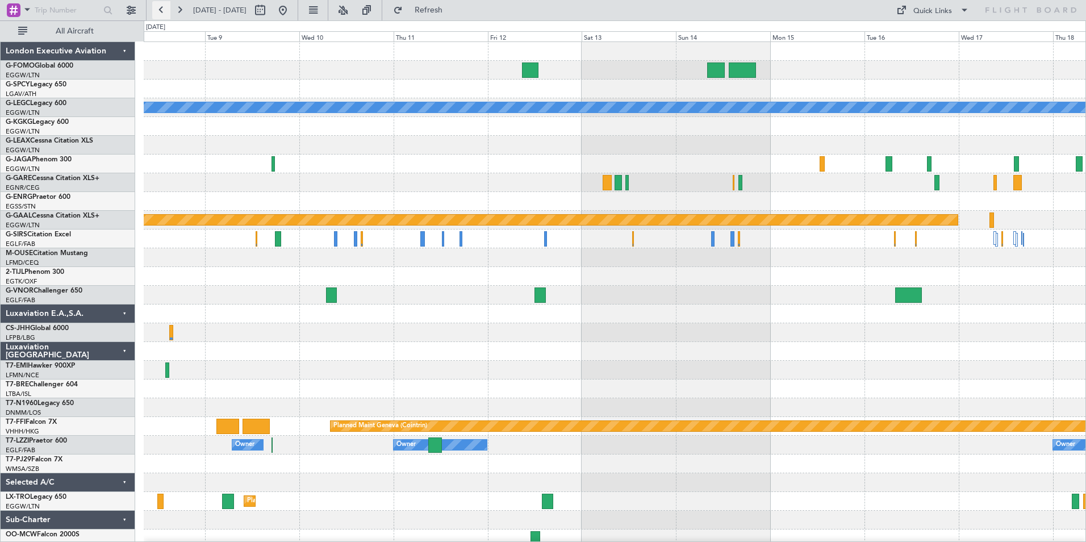
click at [161, 16] on button at bounding box center [161, 10] width 18 height 18
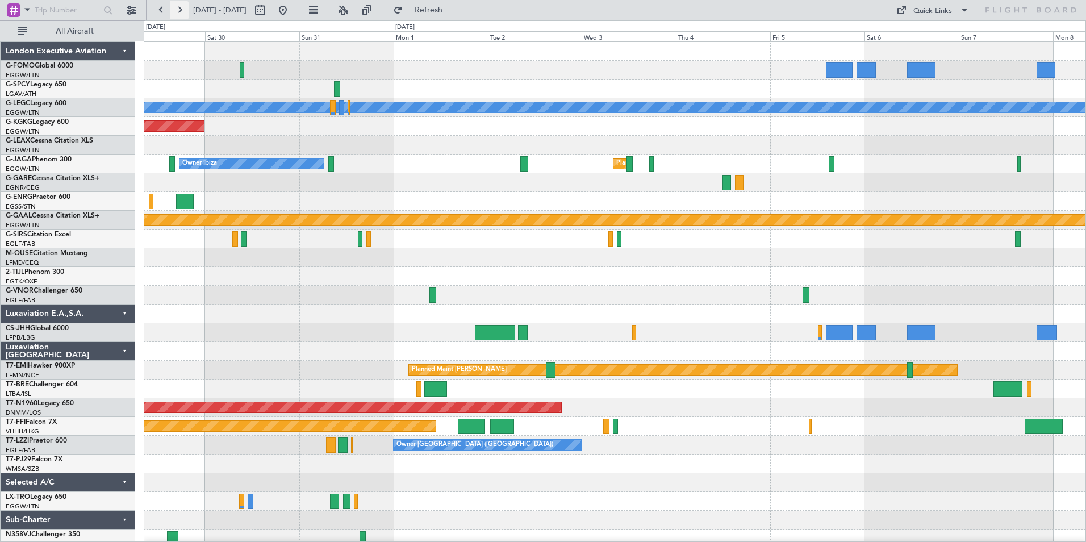
click at [180, 12] on button at bounding box center [179, 10] width 18 height 18
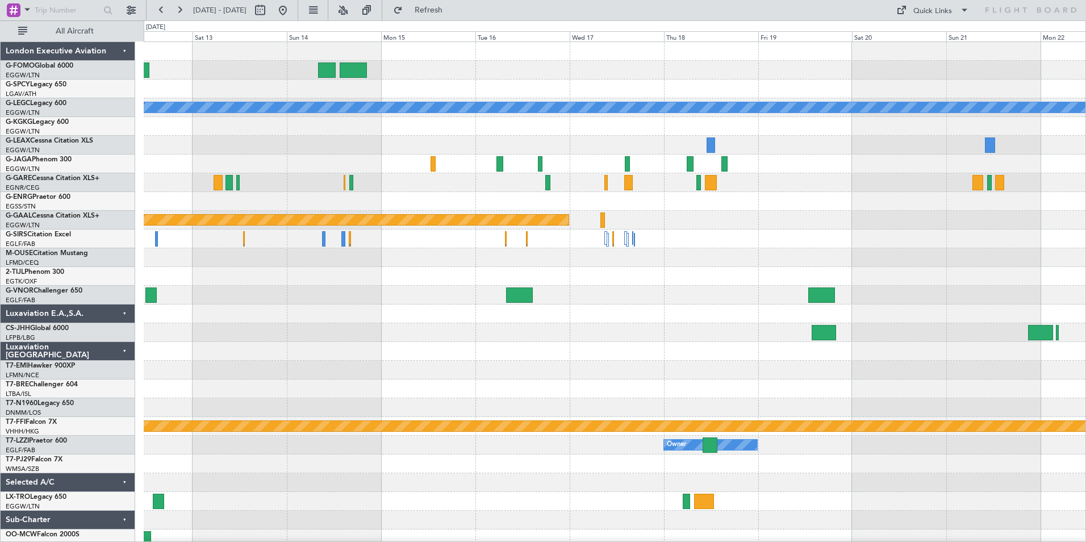
click at [320, 386] on div "A/C Unavailable London (Luton) Planned Maint Dusseldorf Planned Maint Geneva (C…" at bounding box center [615, 295] width 942 height 506
click at [161, 12] on button at bounding box center [161, 10] width 18 height 18
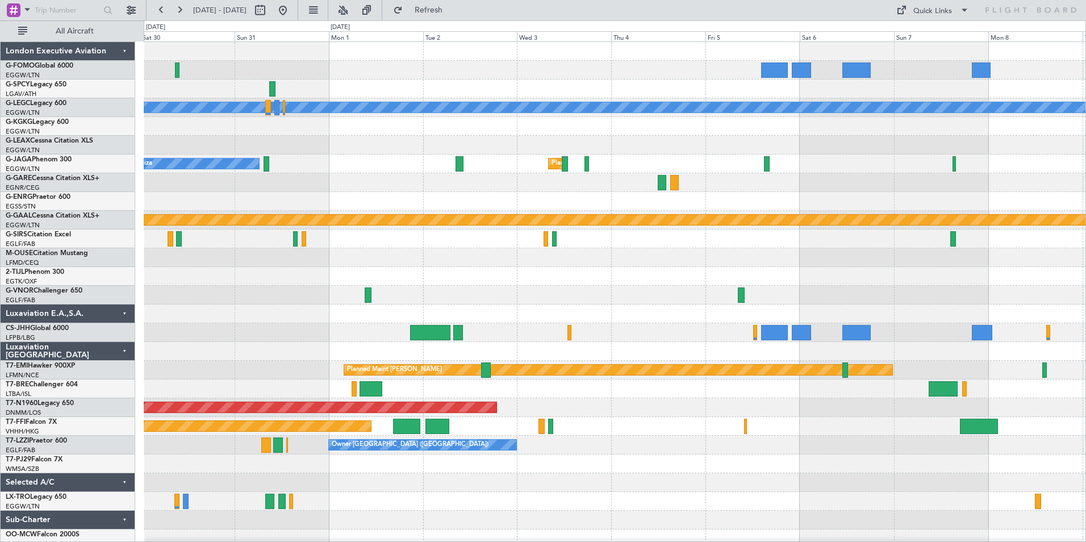
click at [521, 395] on div "A/C Unavailable London (Luton) AOG Maint Istanbul (Ataturk) Planned Maint Londo…" at bounding box center [615, 295] width 942 height 506
click at [194, 300] on div at bounding box center [615, 295] width 942 height 19
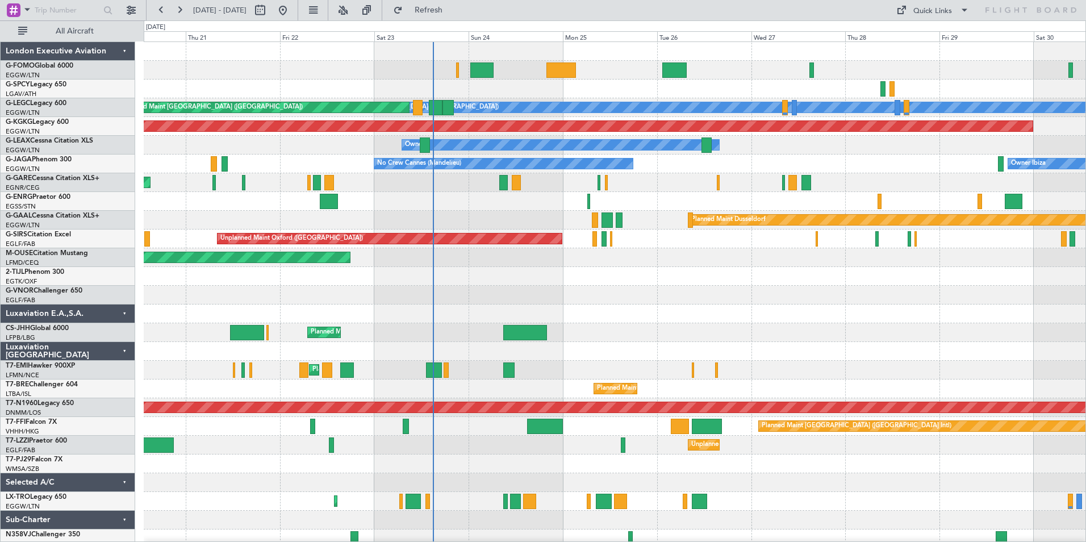
click at [1085, 336] on html "30 Aug 2025 - 09 Sep 2025 Refresh Quick Links All Aircraft A/C Unavailable Lond…" at bounding box center [543, 271] width 1086 height 542
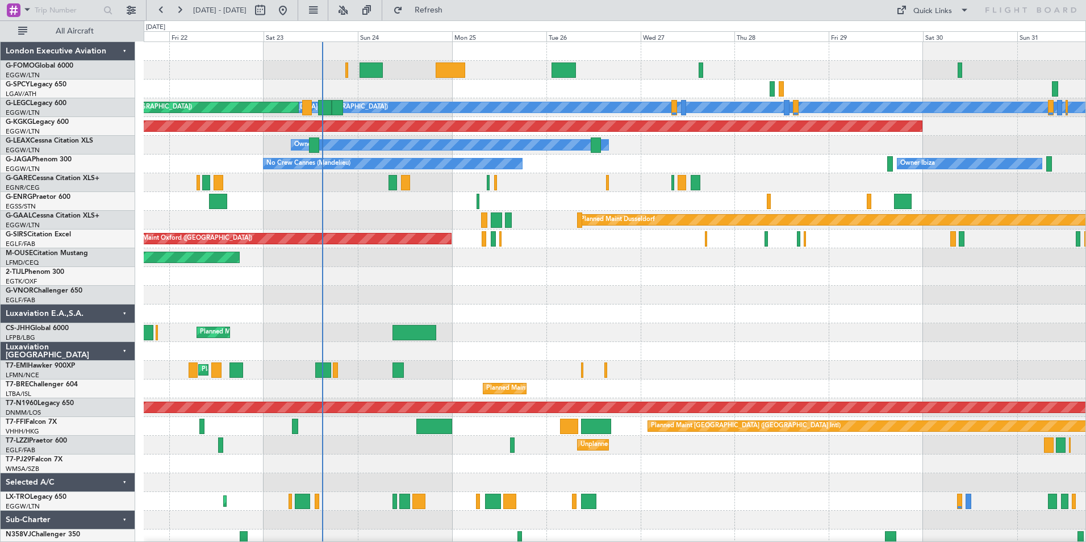
click at [810, 295] on div "A/C Unavailable London (Luton) Planned Maint London (Luton) AOG Maint Istanbul …" at bounding box center [615, 295] width 942 height 506
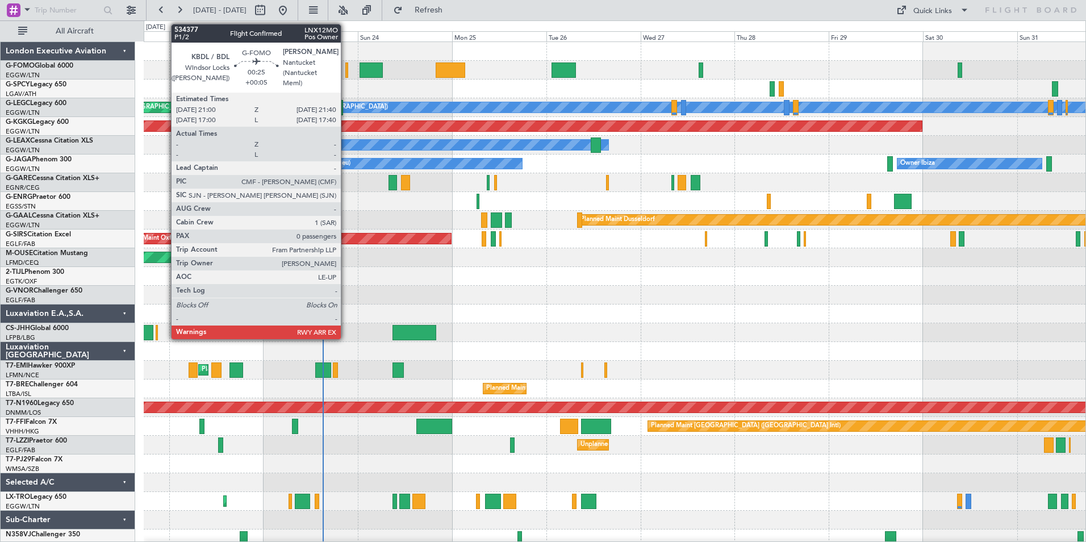
click at [346, 74] on div at bounding box center [346, 69] width 3 height 15
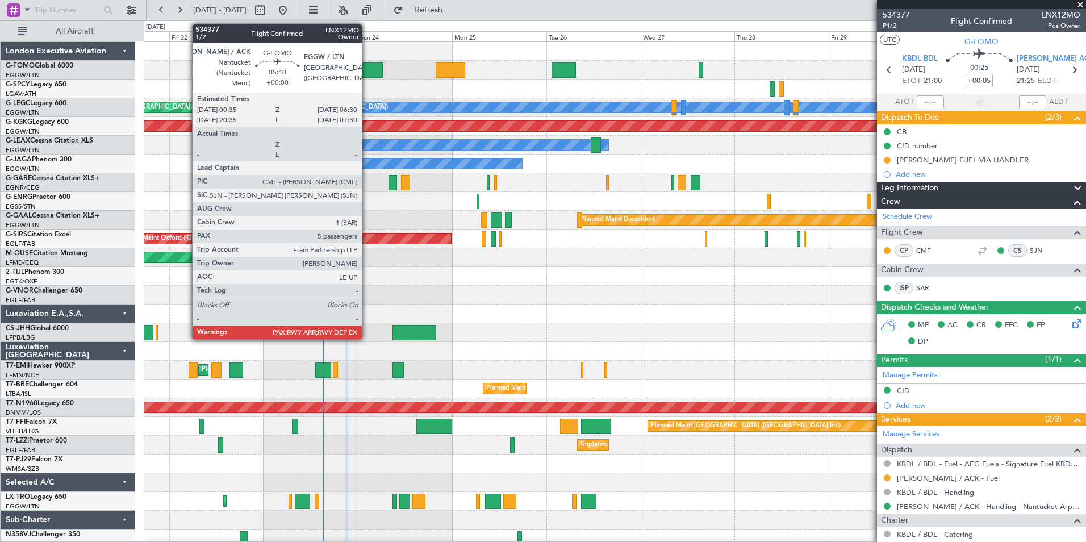
click at [367, 66] on div at bounding box center [371, 69] width 23 height 15
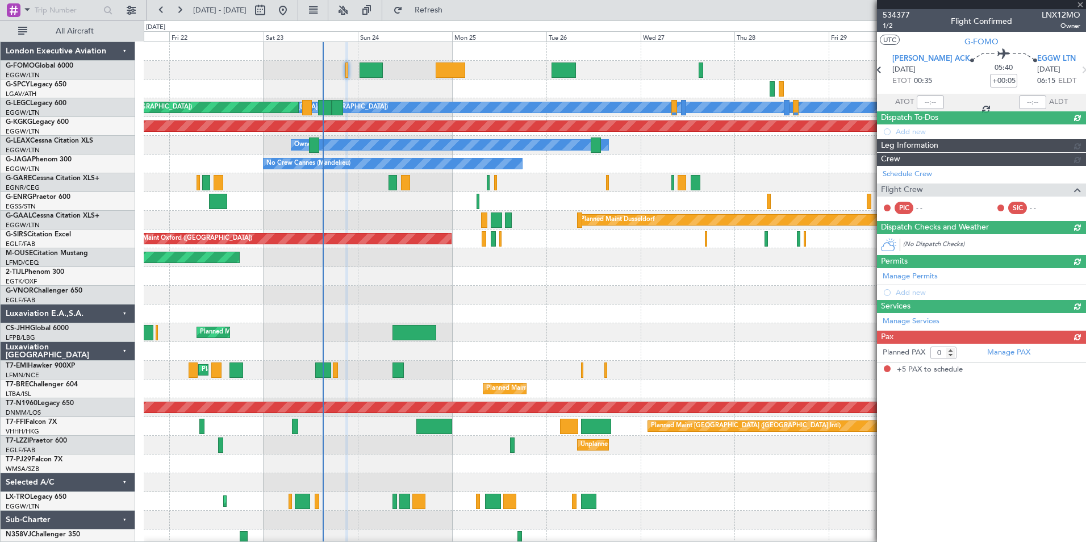
type input "5"
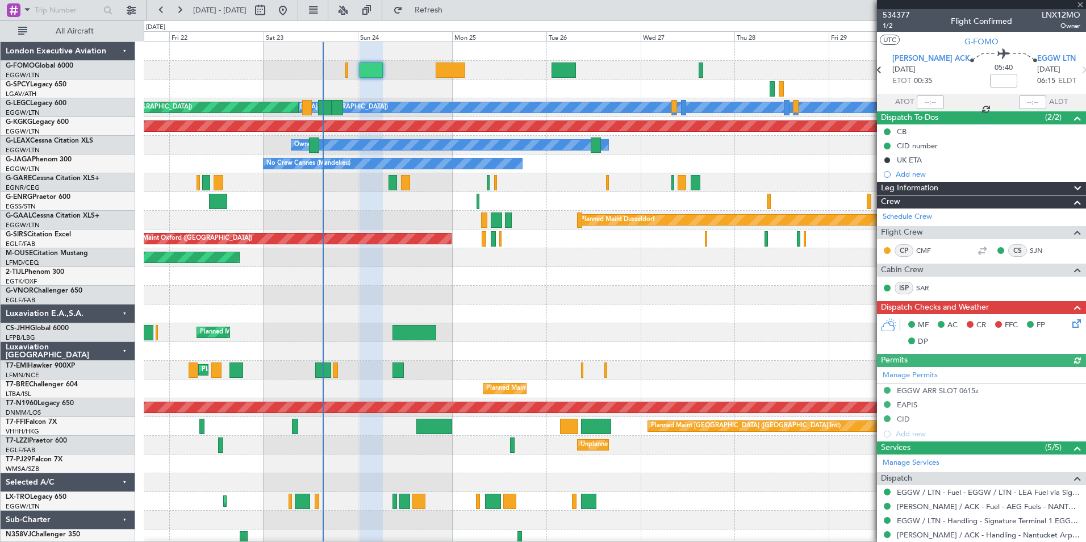
click at [1077, 517] on div "EGGW / LTN - Handling - Signature Terminal 1 EGGW / LTN" at bounding box center [981, 520] width 209 height 14
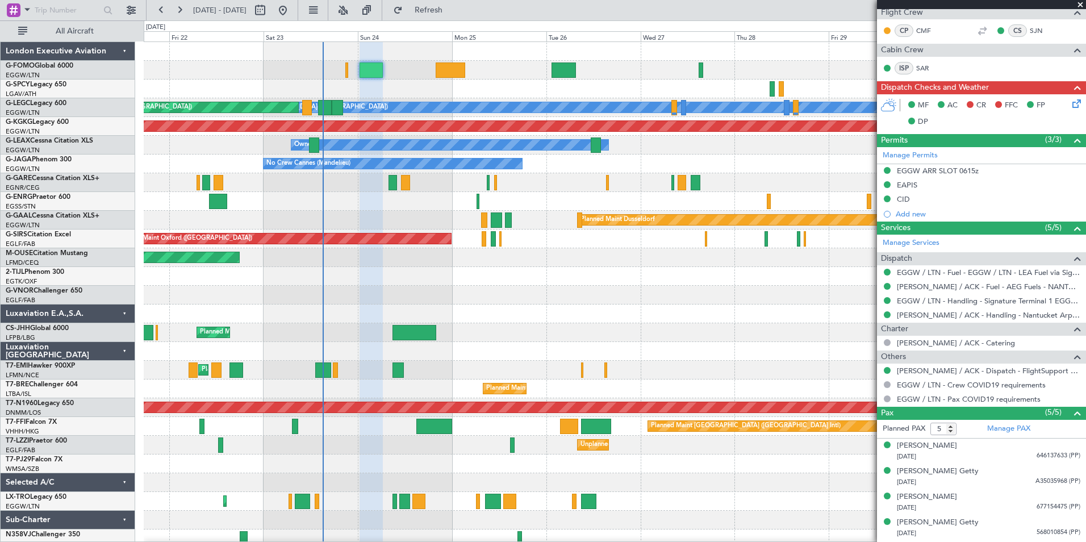
scroll to position [244, 0]
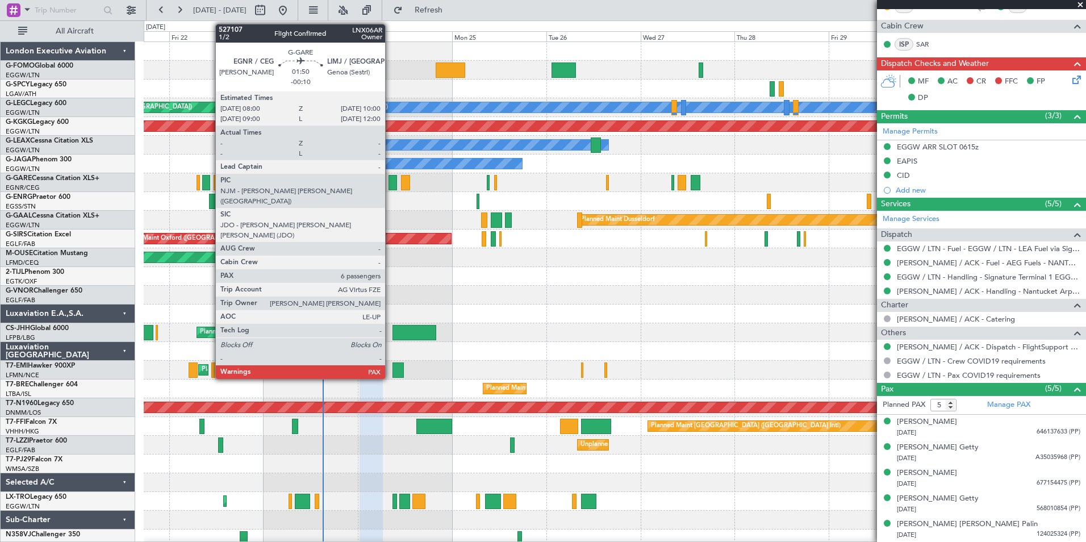
click at [390, 178] on div at bounding box center [392, 182] width 8 height 15
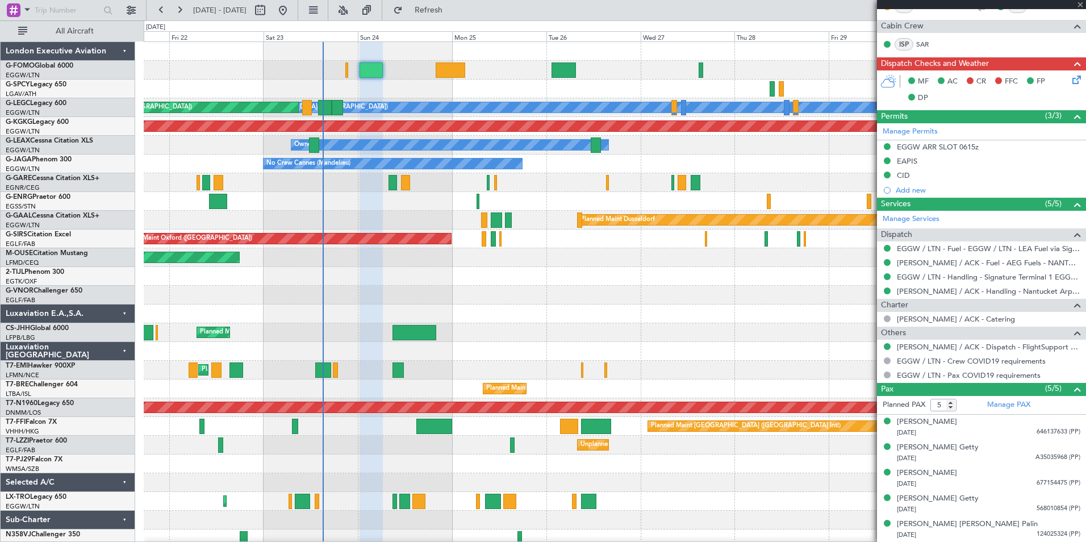
type input "-00:10"
type input "6"
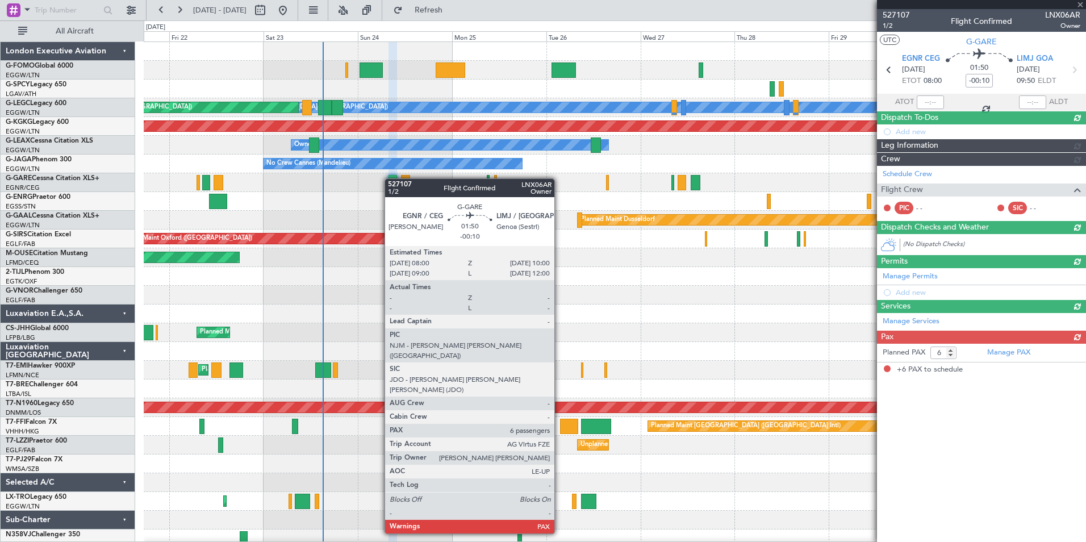
scroll to position [0, 0]
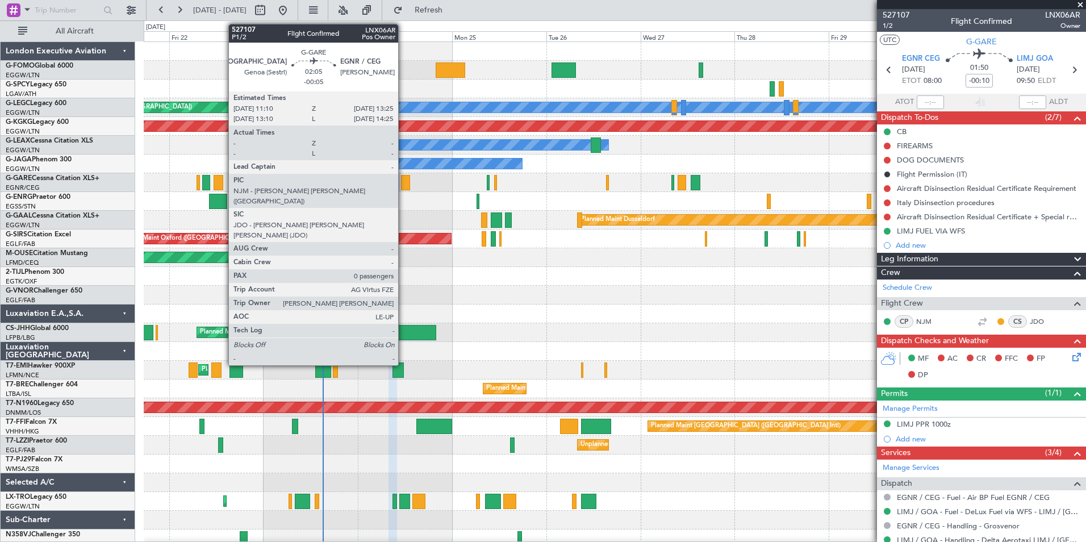
click at [403, 187] on div at bounding box center [405, 182] width 9 height 15
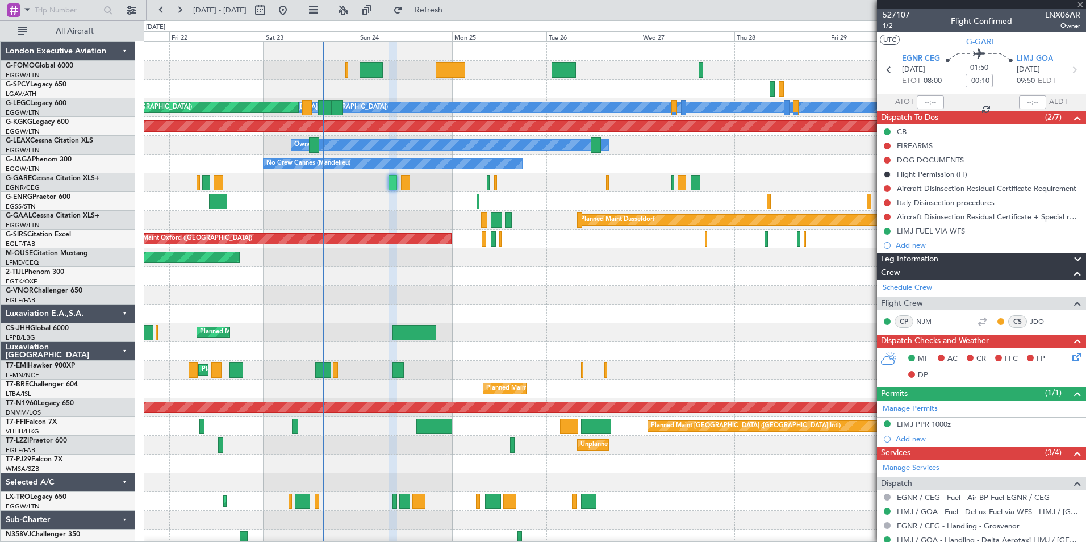
type input "-00:05"
type input "0"
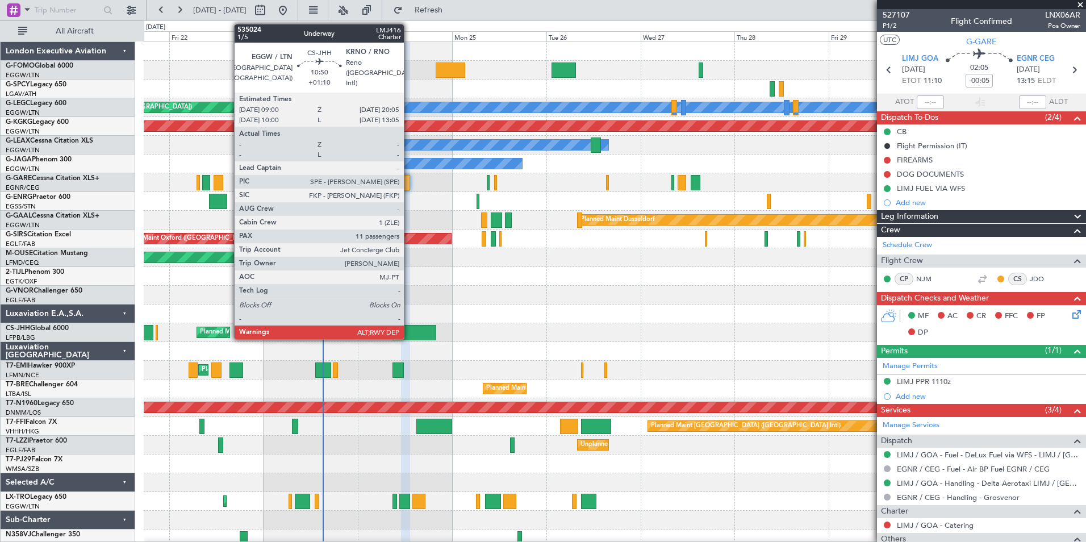
click at [409, 333] on div at bounding box center [414, 332] width 44 height 15
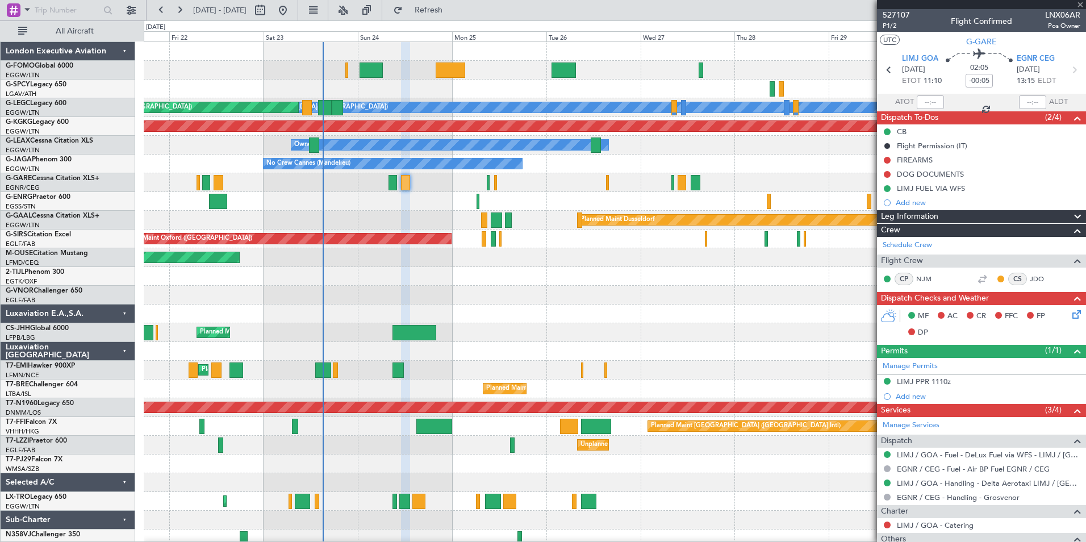
type input "+01:10"
type input "11"
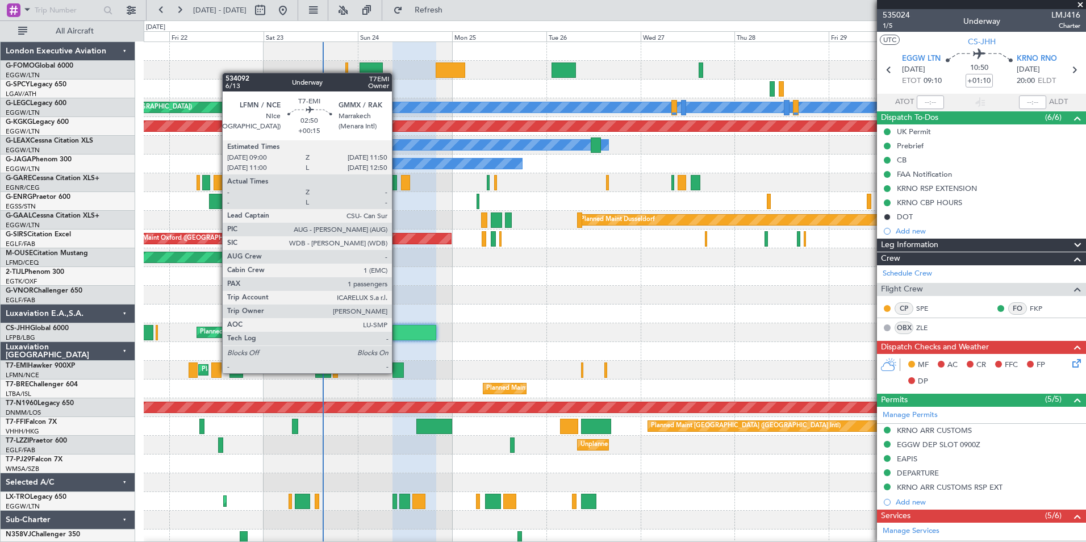
click at [397, 372] on div at bounding box center [397, 369] width 11 height 15
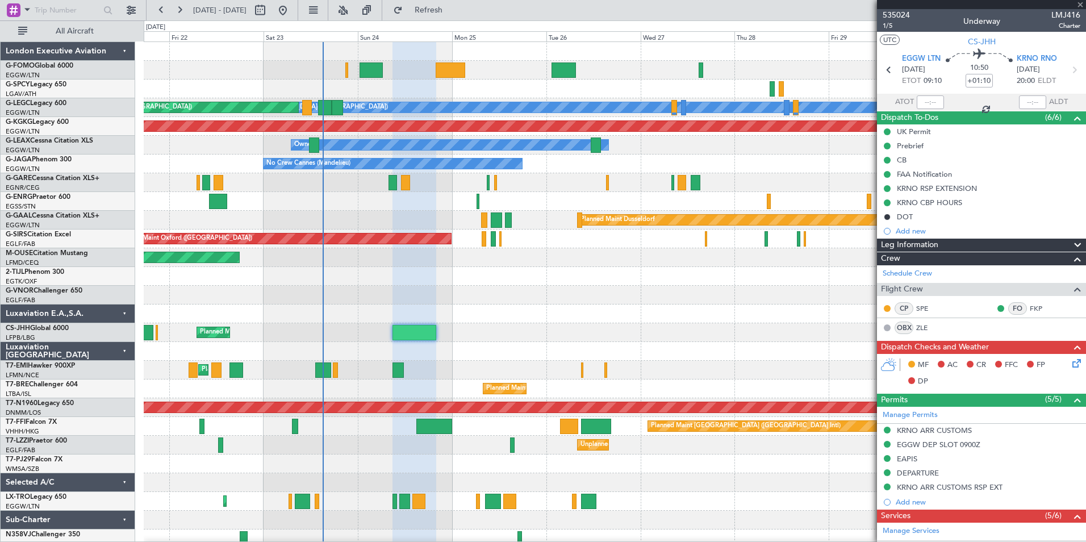
type input "+00:15"
type input "1"
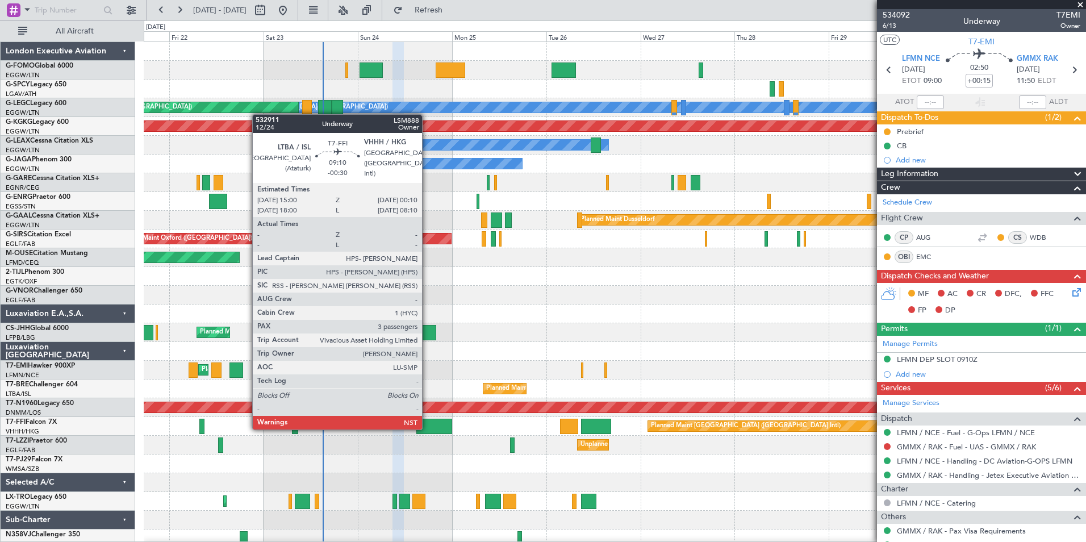
click at [427, 428] on div at bounding box center [434, 426] width 36 height 15
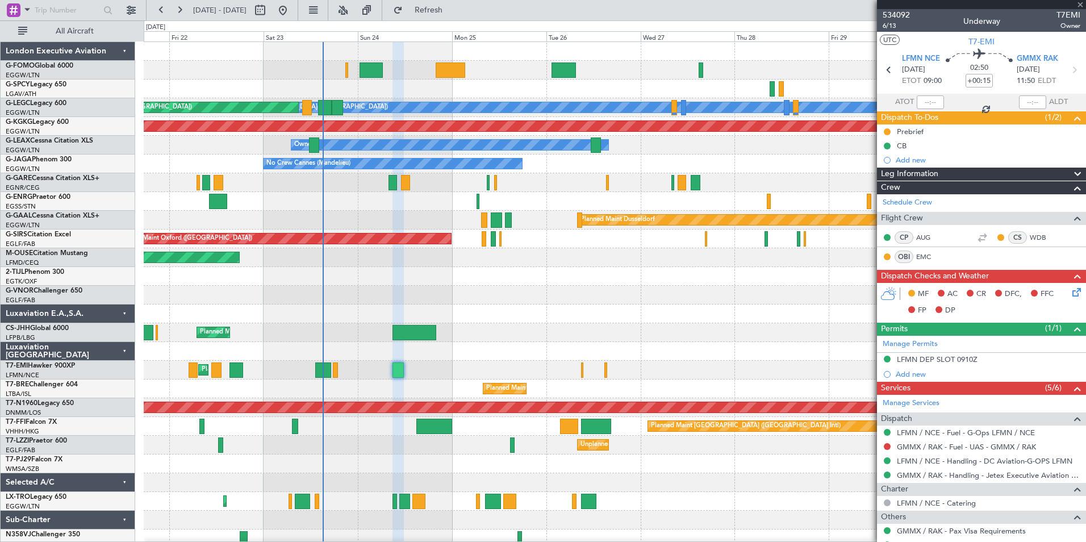
type input "-00:30"
type input "3"
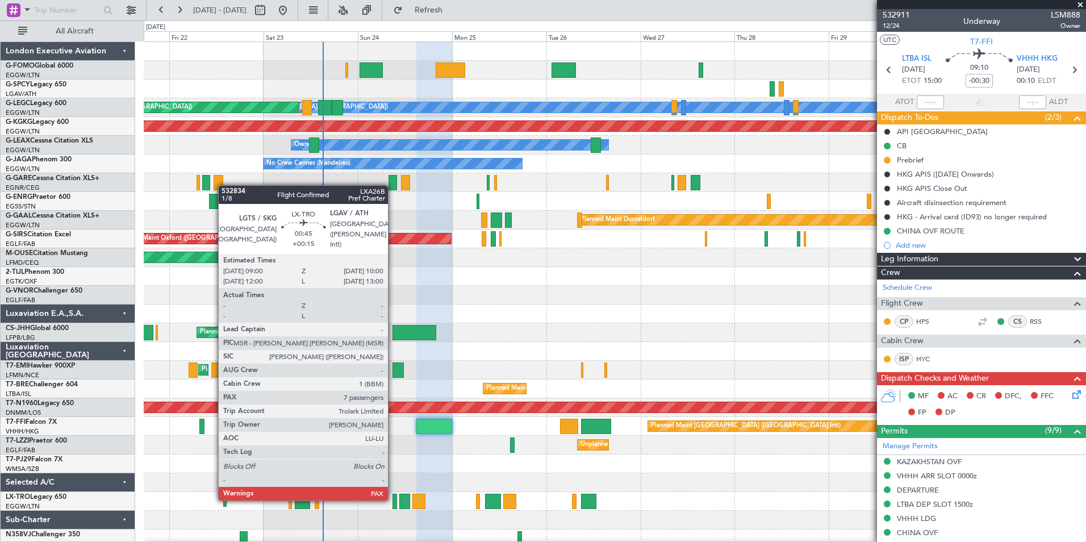
click at [393, 499] on div at bounding box center [394, 501] width 4 height 15
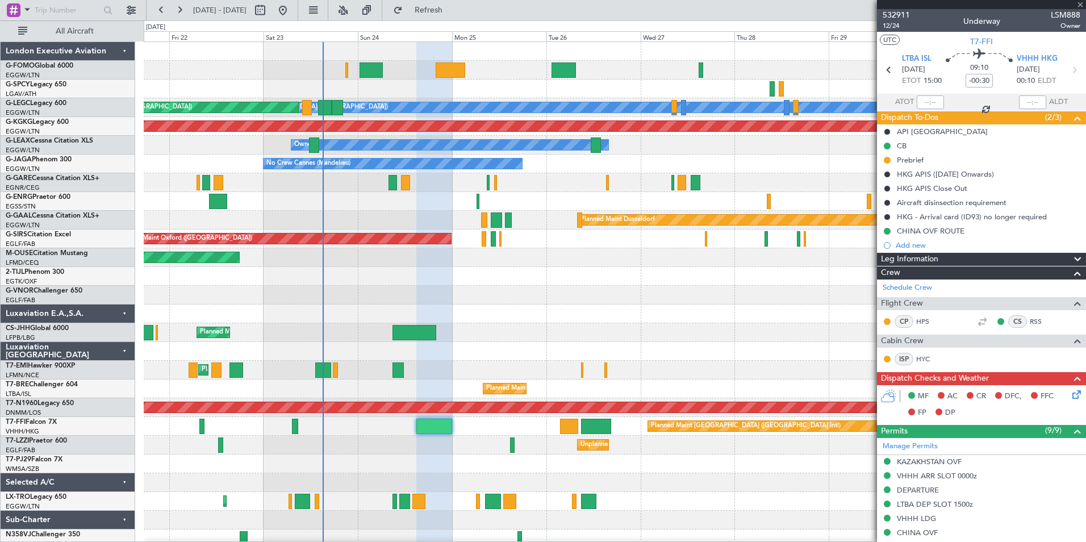
type input "+00:15"
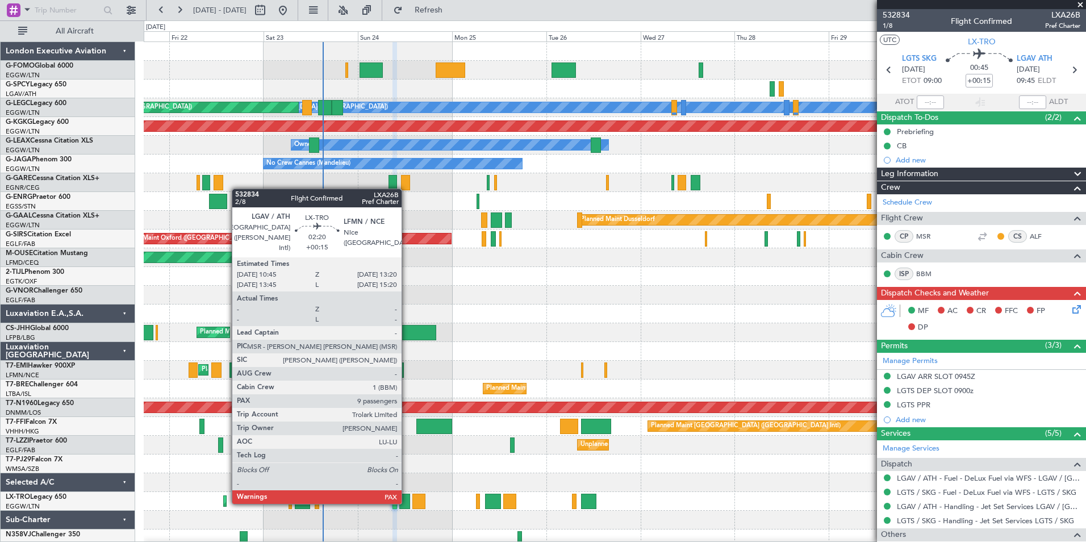
click at [407, 503] on div at bounding box center [404, 501] width 10 height 15
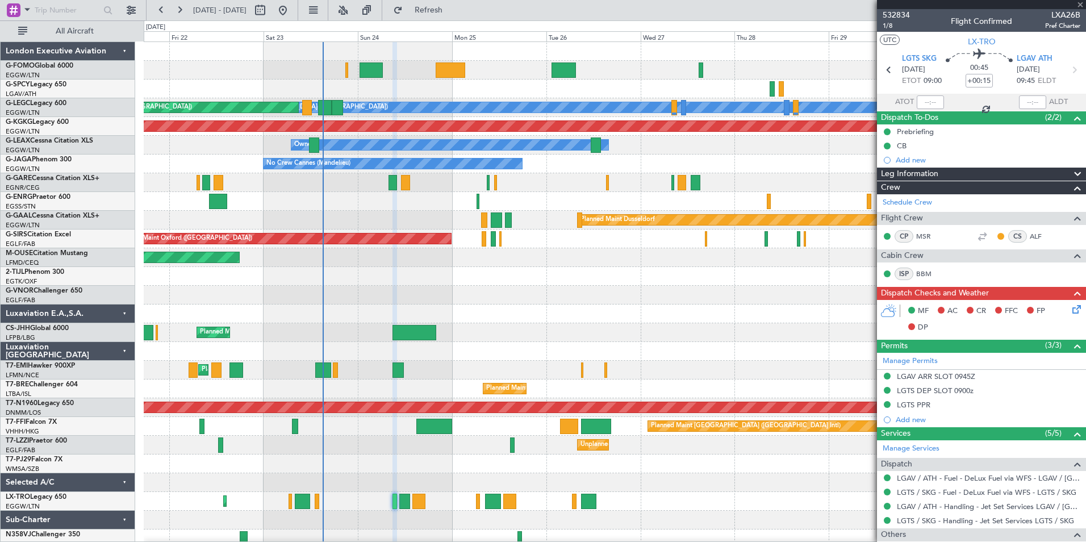
type input "9"
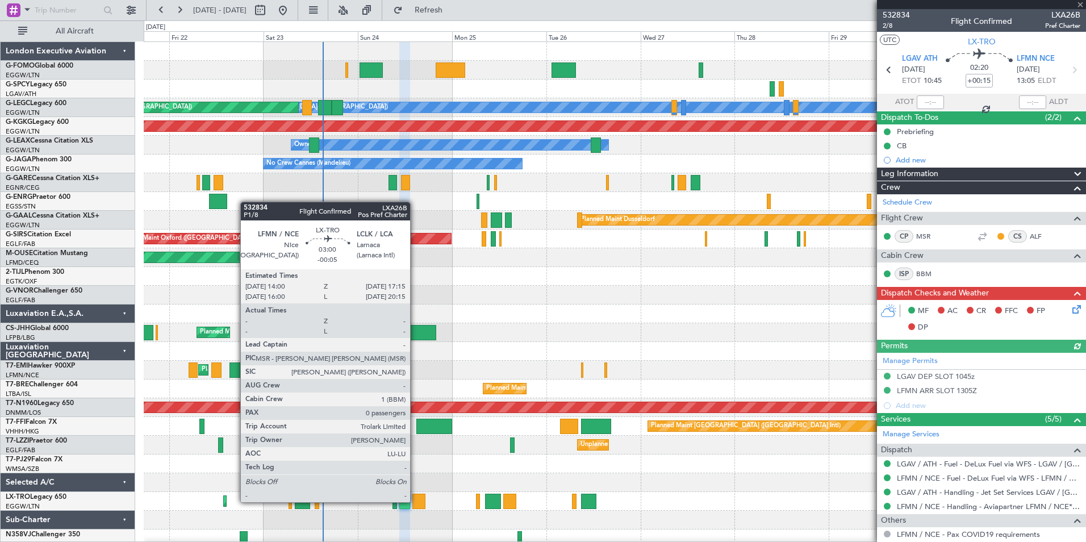
click at [415, 501] on div at bounding box center [418, 501] width 13 height 15
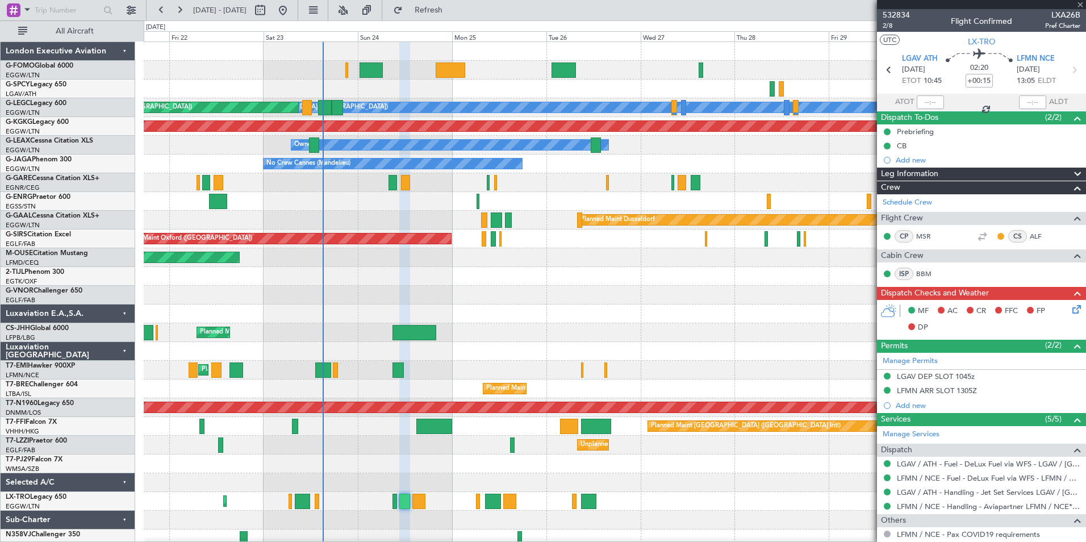
type input "-00:05"
type input "0"
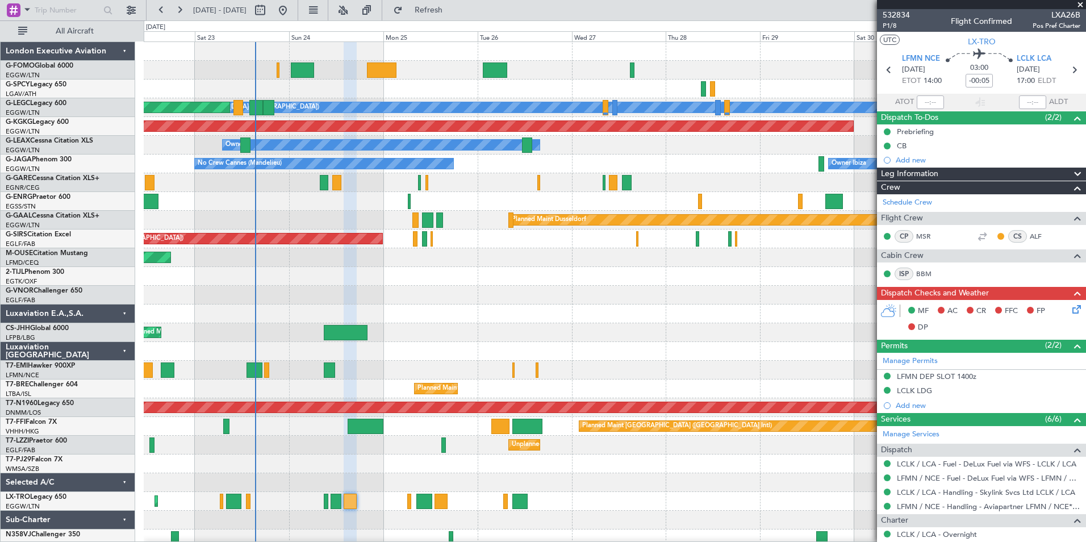
click at [553, 339] on div "Planned Maint [GEOGRAPHIC_DATA] ([GEOGRAPHIC_DATA])" at bounding box center [615, 332] width 942 height 19
click at [181, 16] on button at bounding box center [179, 10] width 18 height 18
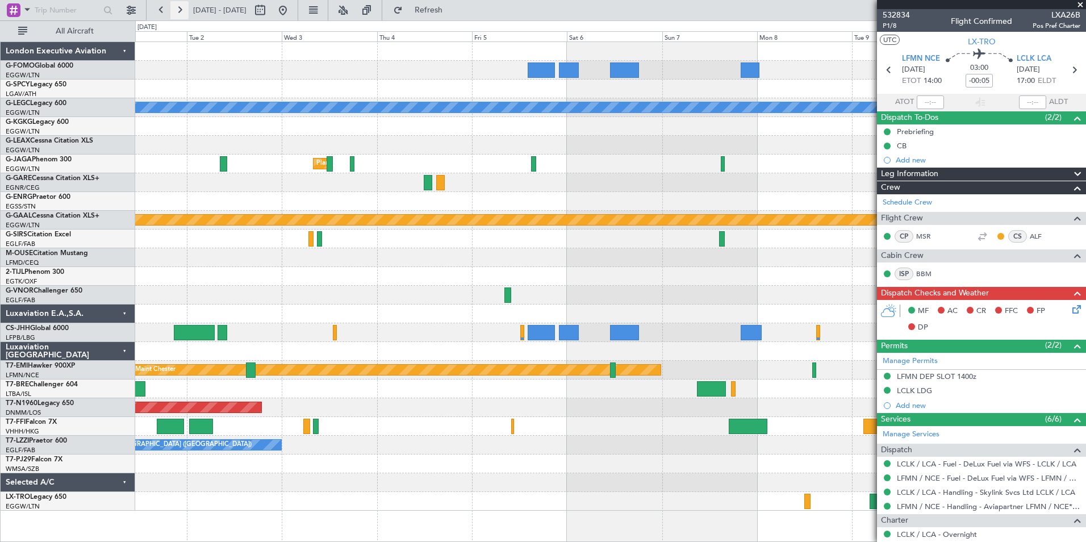
click at [181, 16] on button at bounding box center [179, 10] width 18 height 18
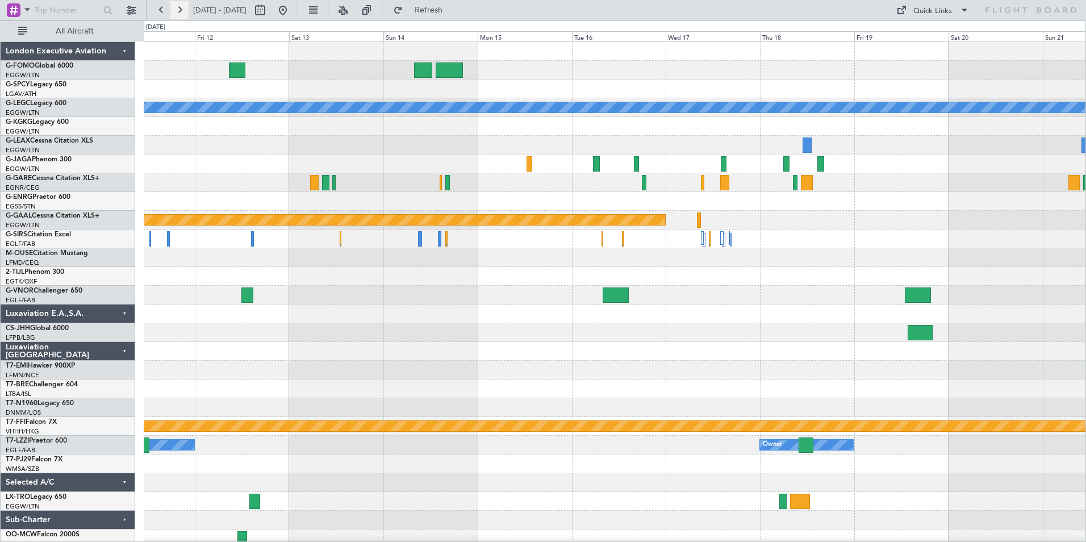
click at [179, 16] on button at bounding box center [179, 10] width 18 height 18
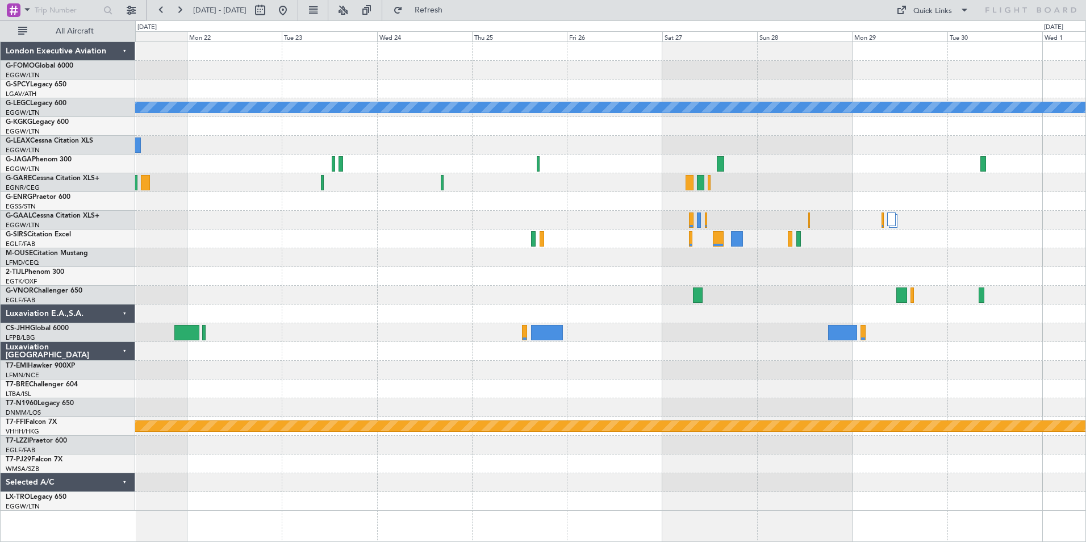
click at [172, 36] on div "Sun 21" at bounding box center [139, 36] width 95 height 10
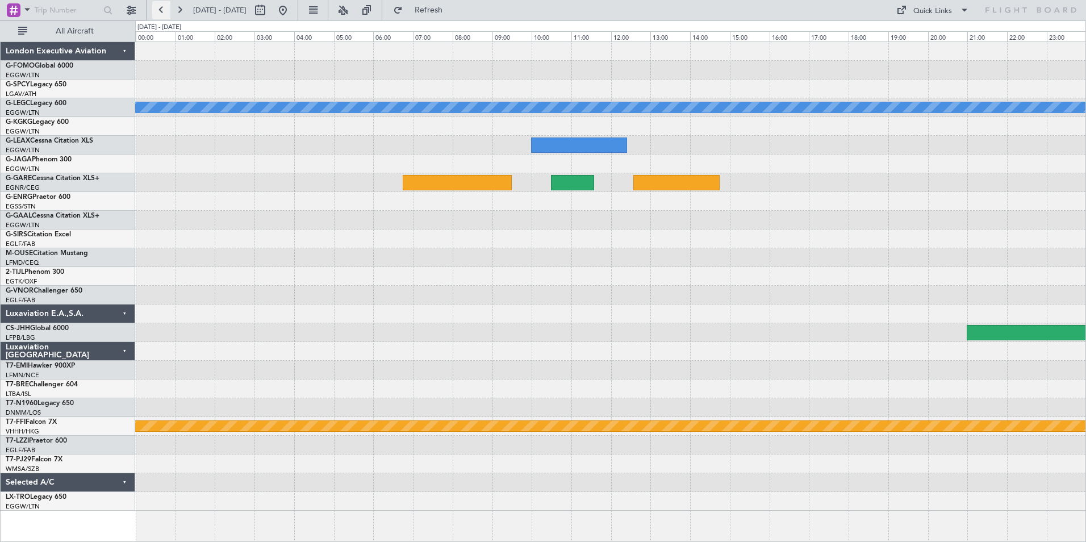
click at [157, 3] on button at bounding box center [161, 10] width 18 height 18
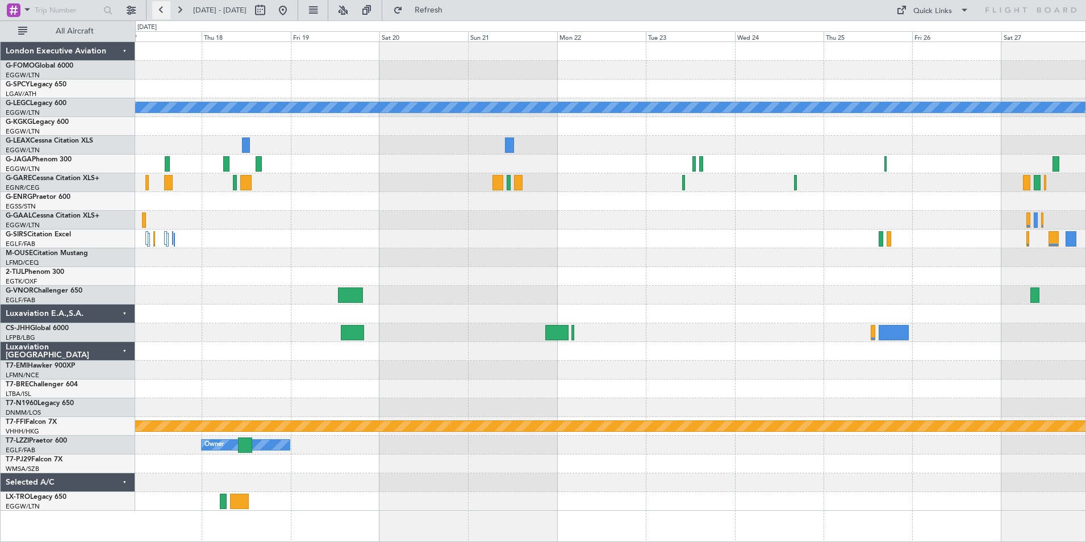
click at [162, 12] on button at bounding box center [161, 10] width 18 height 18
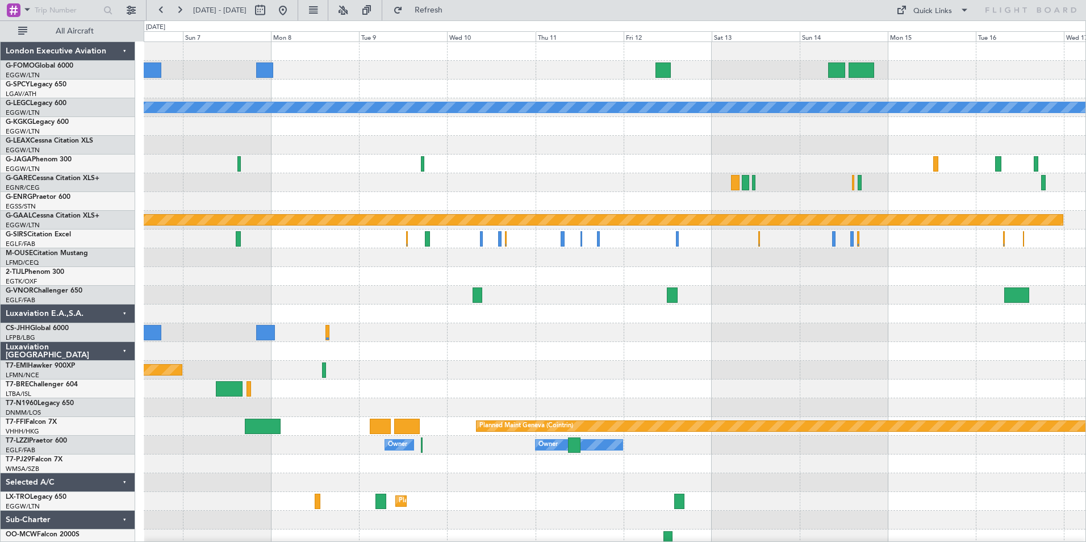
click at [161, 20] on fb-range-datepicker "[DATE] - [DATE]" at bounding box center [222, 10] width 152 height 20
click at [161, 15] on button at bounding box center [161, 10] width 18 height 18
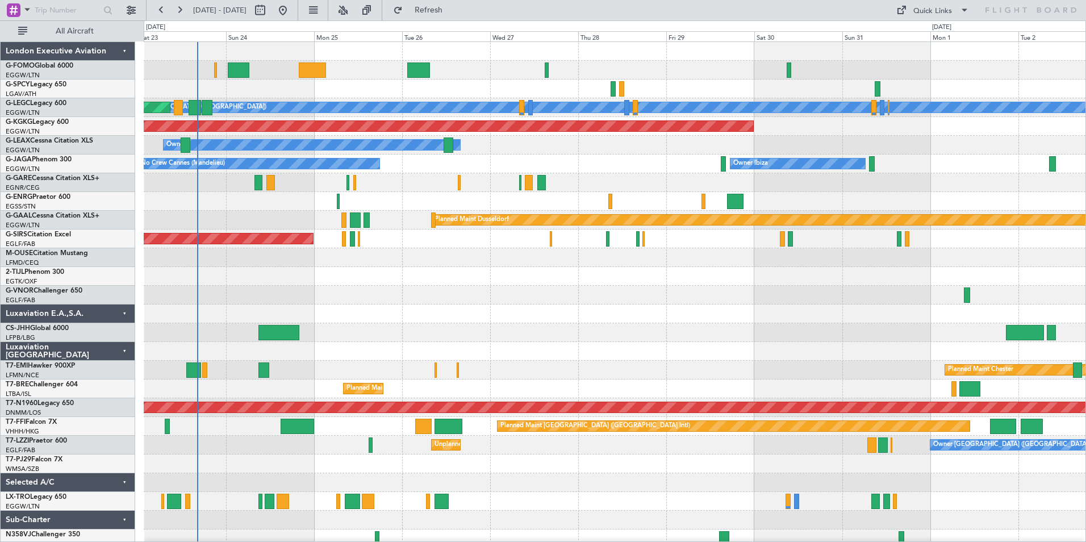
click at [645, 541] on html "[DATE] - [DATE] Refresh Quick Links All Aircraft A/C Unavailable [GEOGRAPHIC_DA…" at bounding box center [543, 271] width 1086 height 542
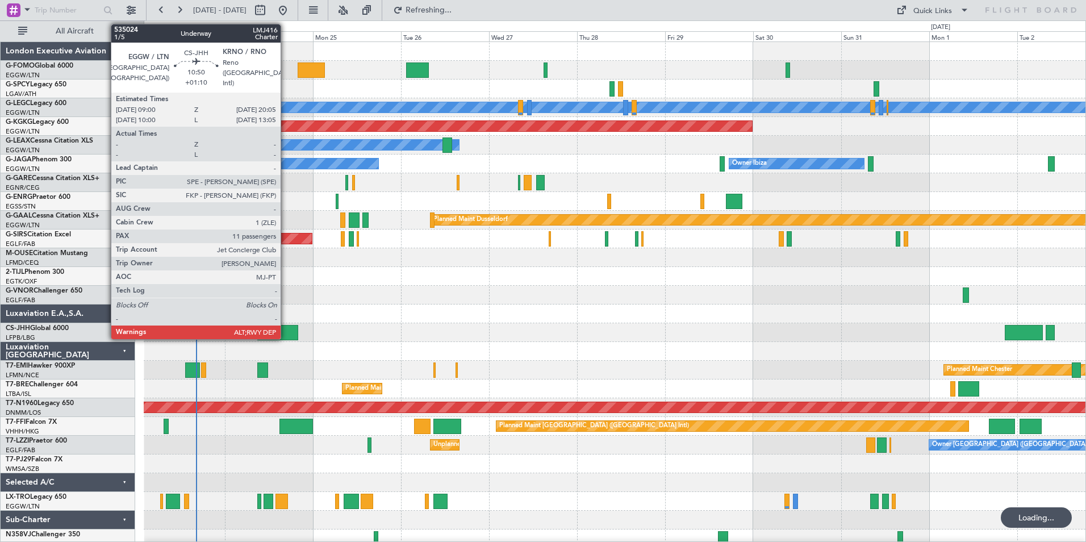
click at [286, 329] on div at bounding box center [277, 332] width 41 height 15
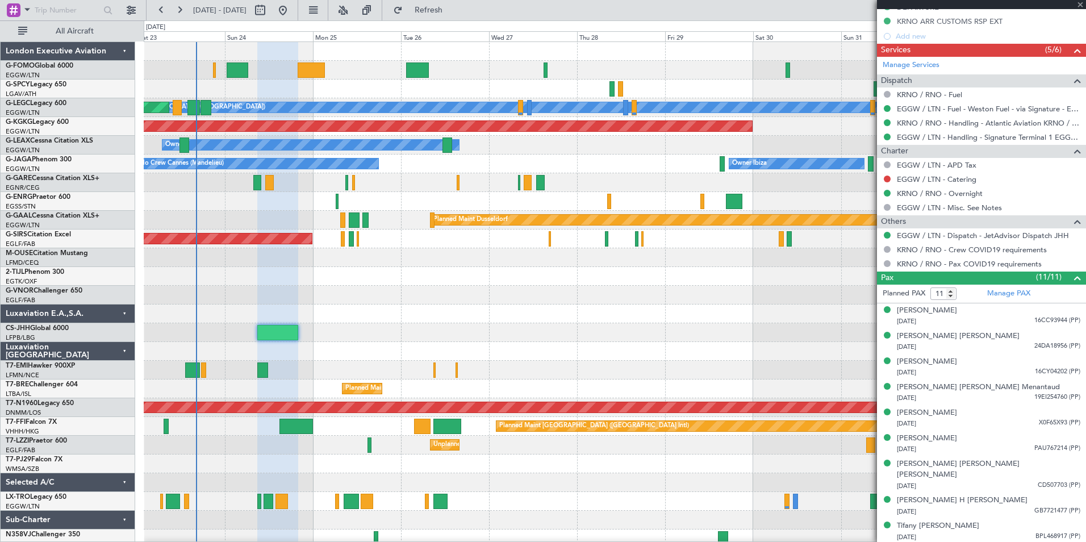
scroll to position [508, 0]
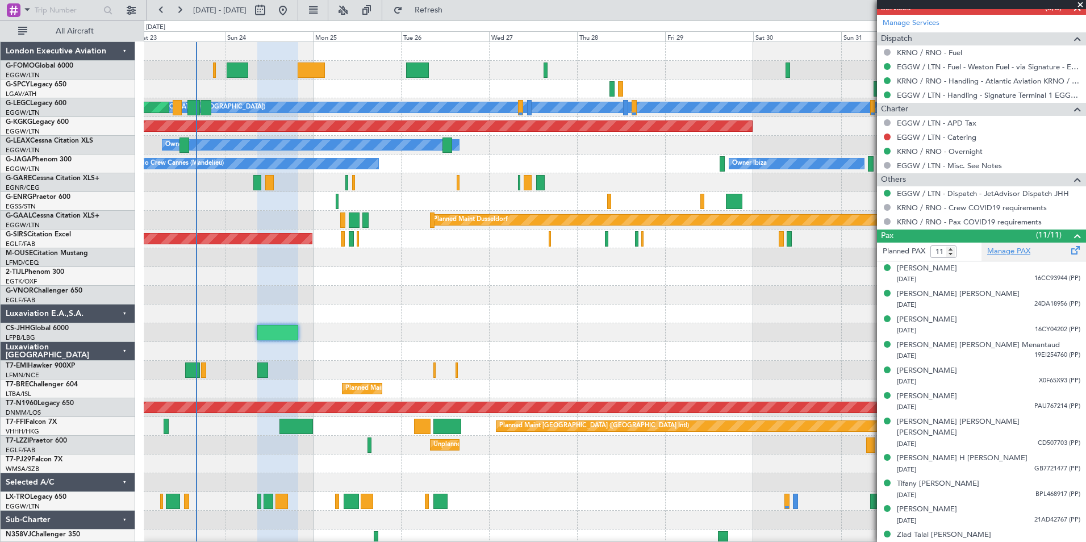
click at [999, 253] on link "Manage PAX" at bounding box center [1008, 251] width 43 height 11
click at [453, 12] on span "Refresh" at bounding box center [429, 10] width 48 height 8
click at [1039, 189] on link "EGGW / LTN - Dispatch - JetAdvisor Dispatch JHH" at bounding box center [983, 194] width 172 height 10
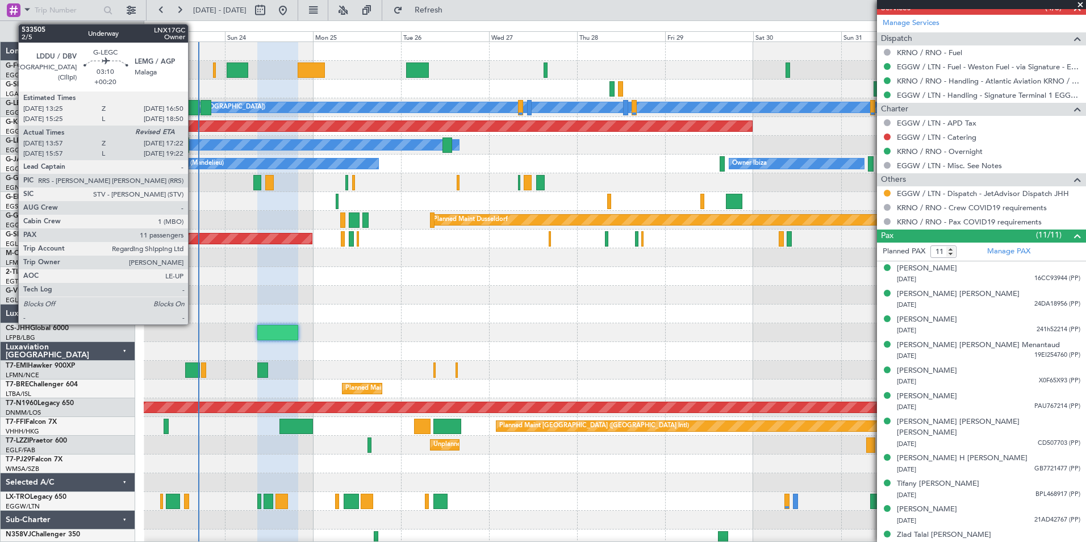
click at [193, 107] on div at bounding box center [193, 107] width 13 height 15
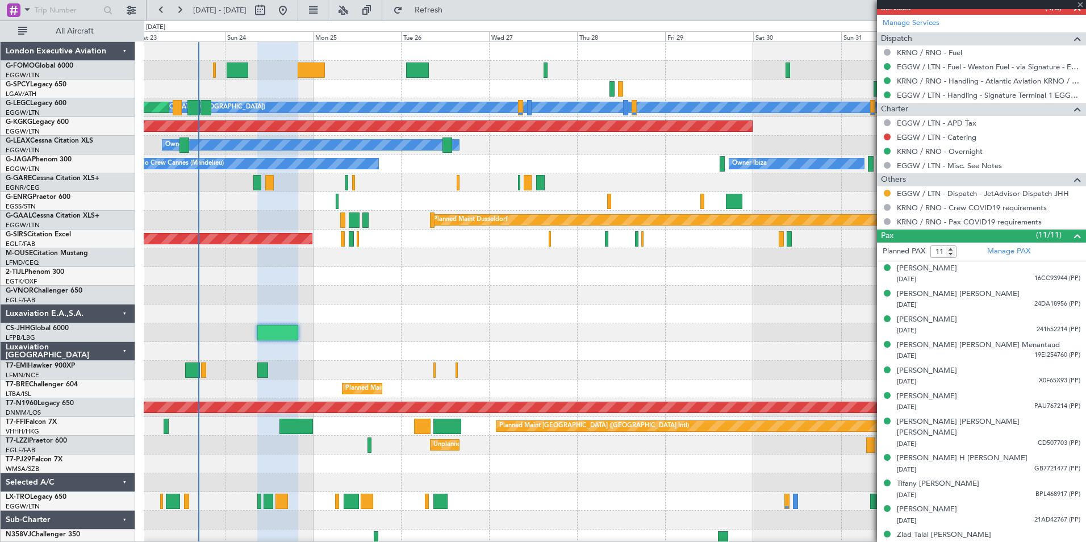
type input "+00:20"
type input "13:57"
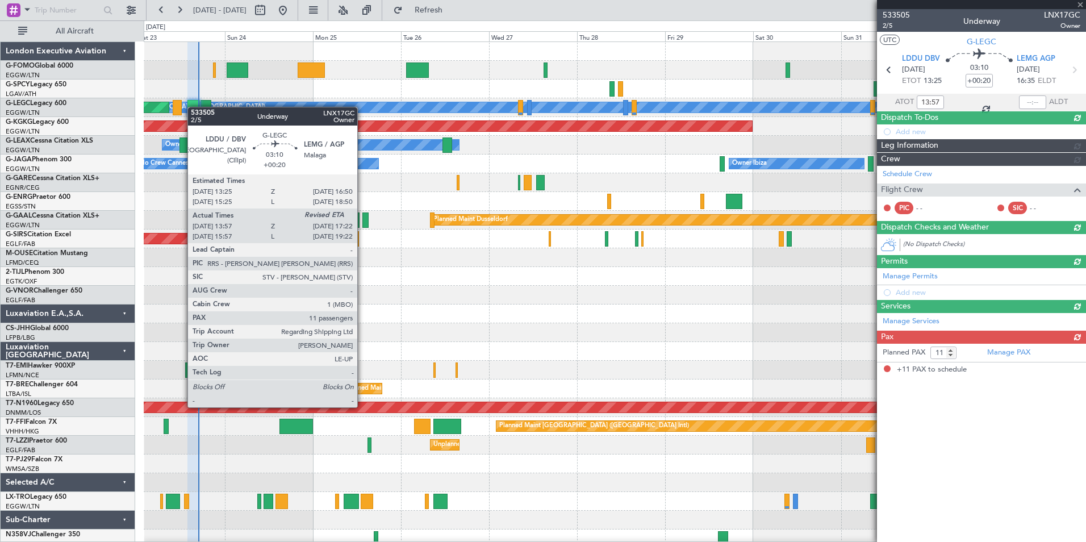
scroll to position [0, 0]
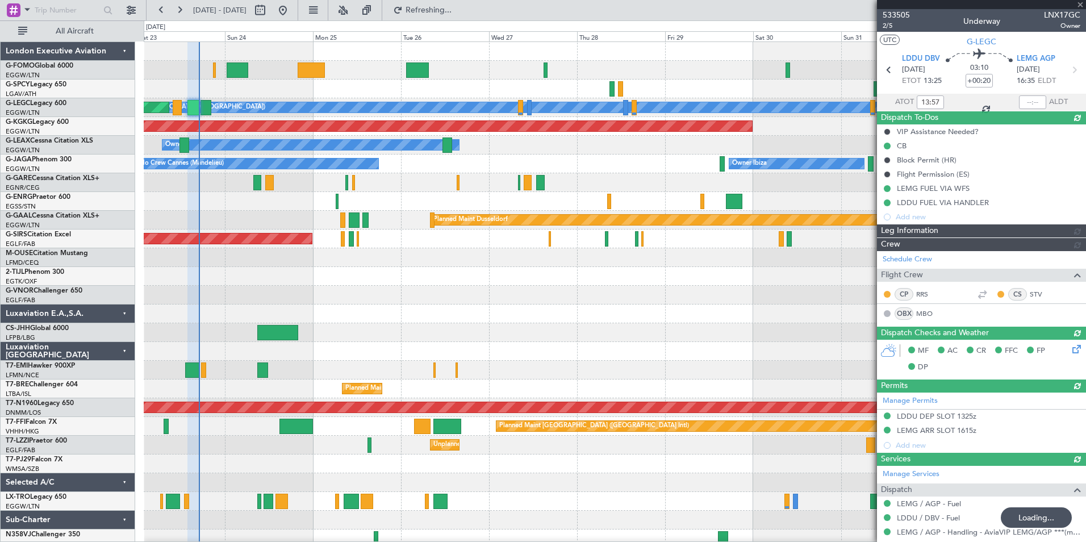
type input "16:56"
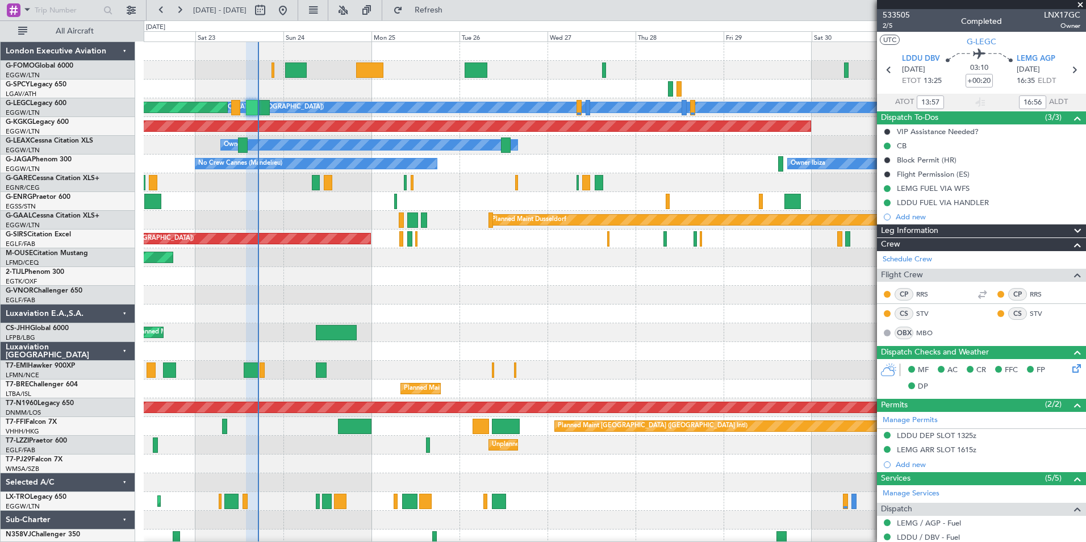
click at [347, 517] on div "A/C Unavailable London (Luton) Planned Maint London (Luton) AOG Maint Istanbul …" at bounding box center [615, 295] width 942 height 506
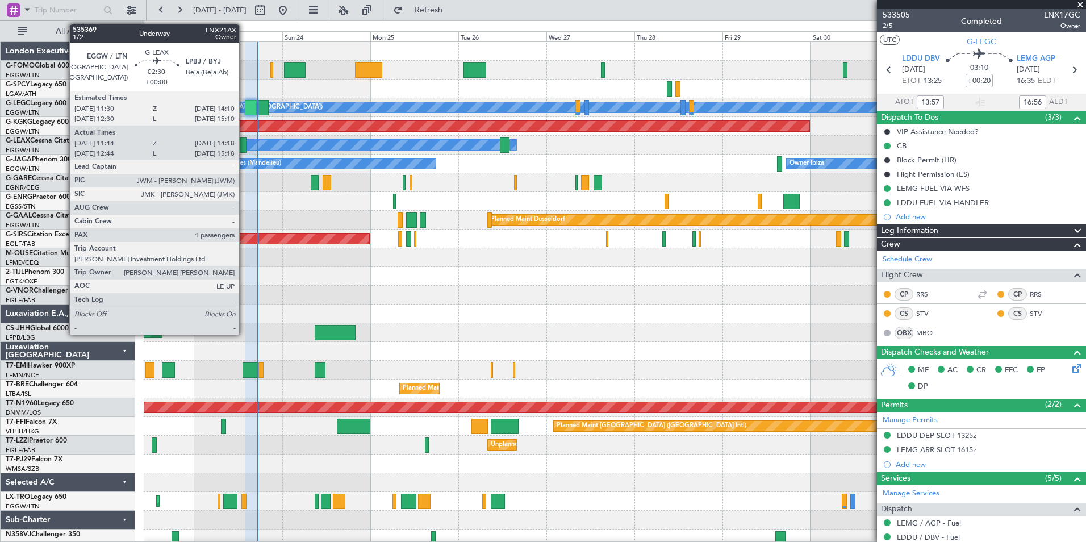
click at [244, 147] on div at bounding box center [242, 144] width 10 height 15
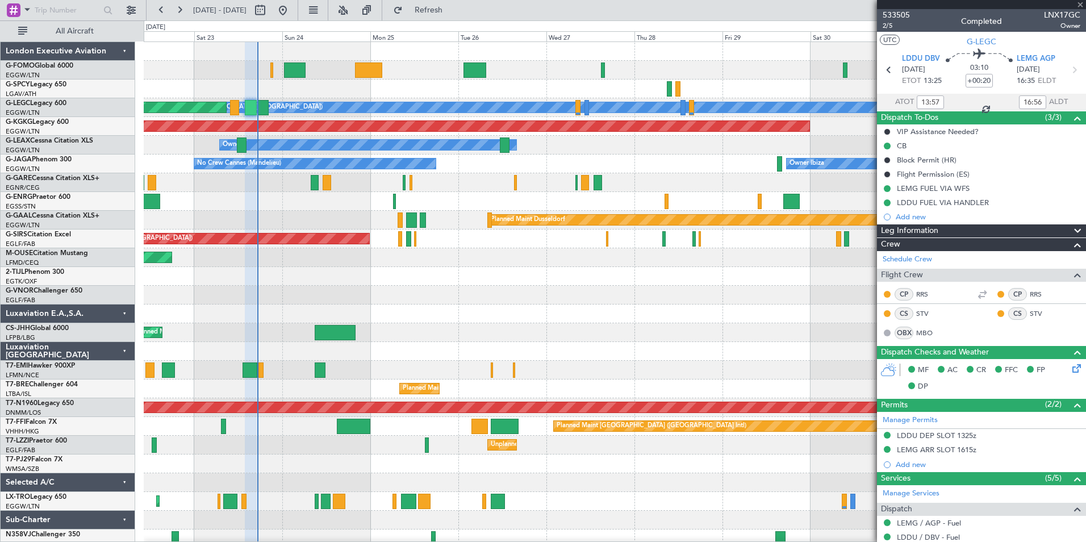
type input "11:44"
type input "14:08"
type input "1"
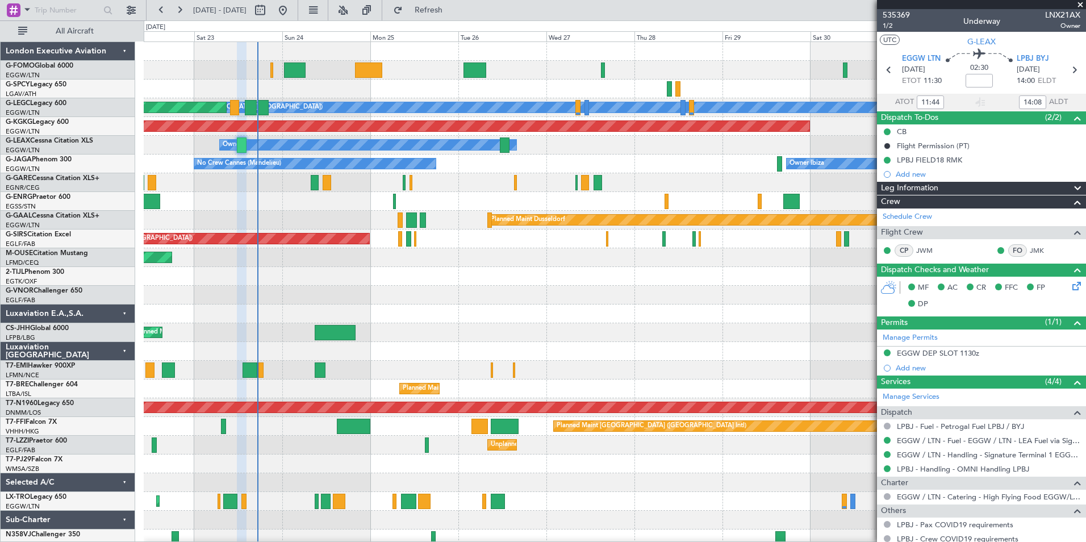
scroll to position [76, 0]
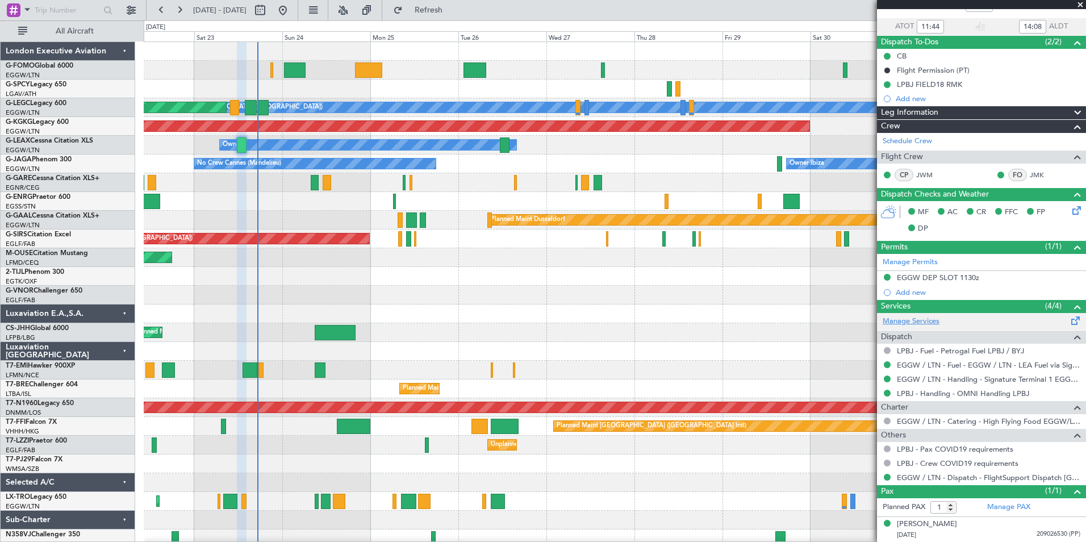
click at [910, 318] on link "Manage Services" at bounding box center [911, 321] width 57 height 11
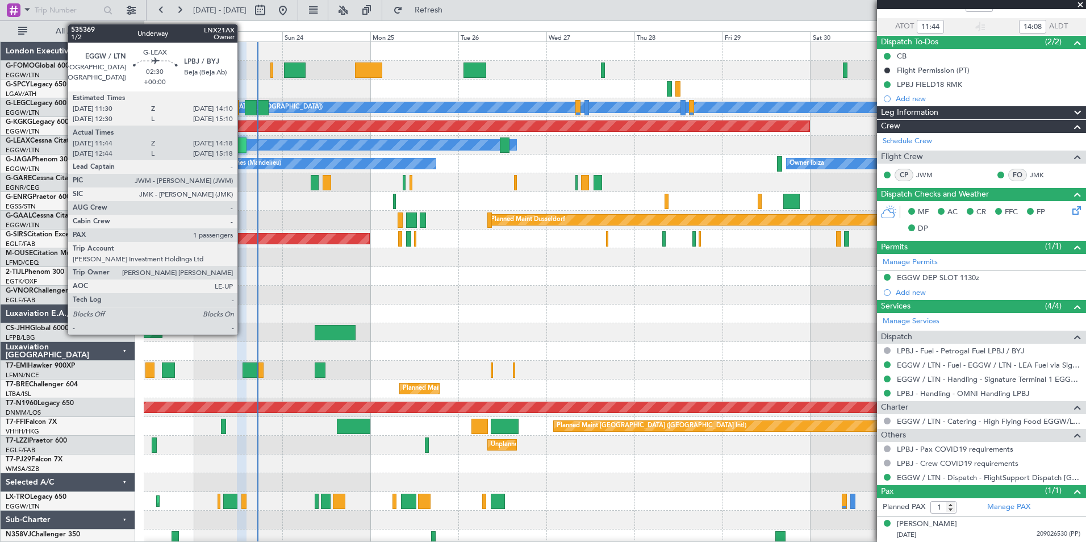
click at [243, 145] on div at bounding box center [242, 144] width 10 height 15
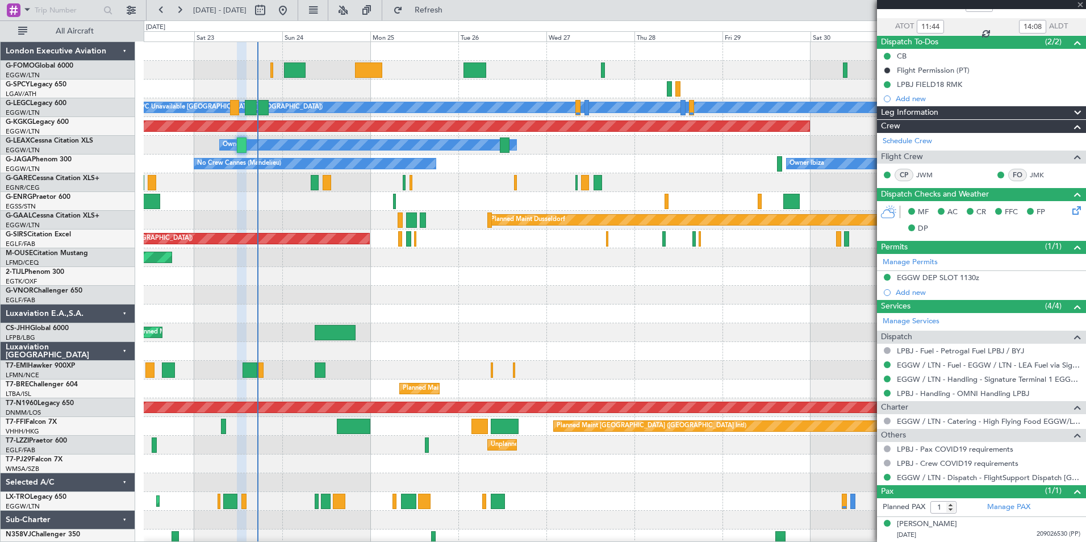
scroll to position [0, 0]
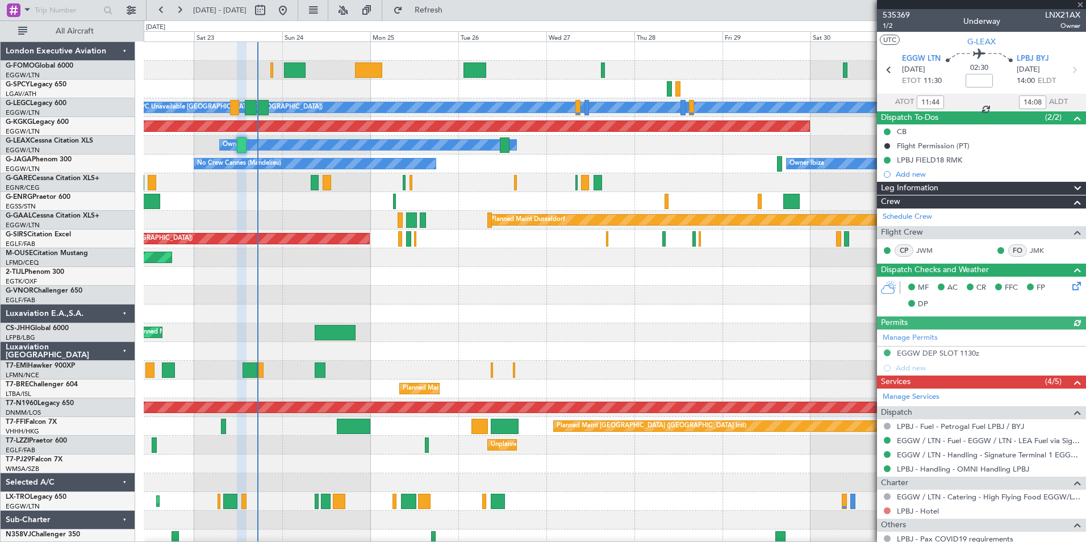
click at [888, 511] on button at bounding box center [887, 510] width 7 height 7
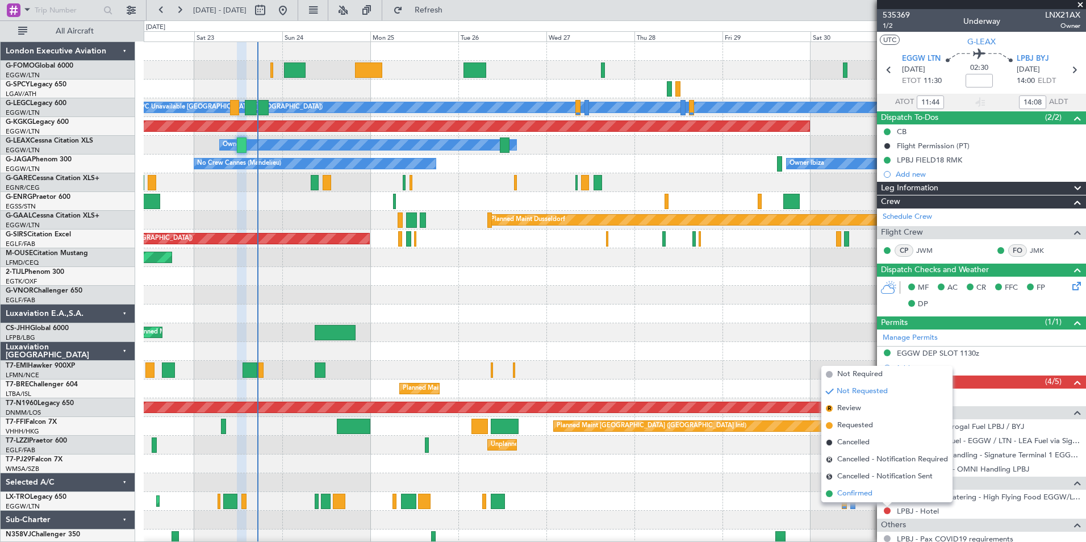
click at [863, 486] on li "Confirmed" at bounding box center [886, 493] width 131 height 17
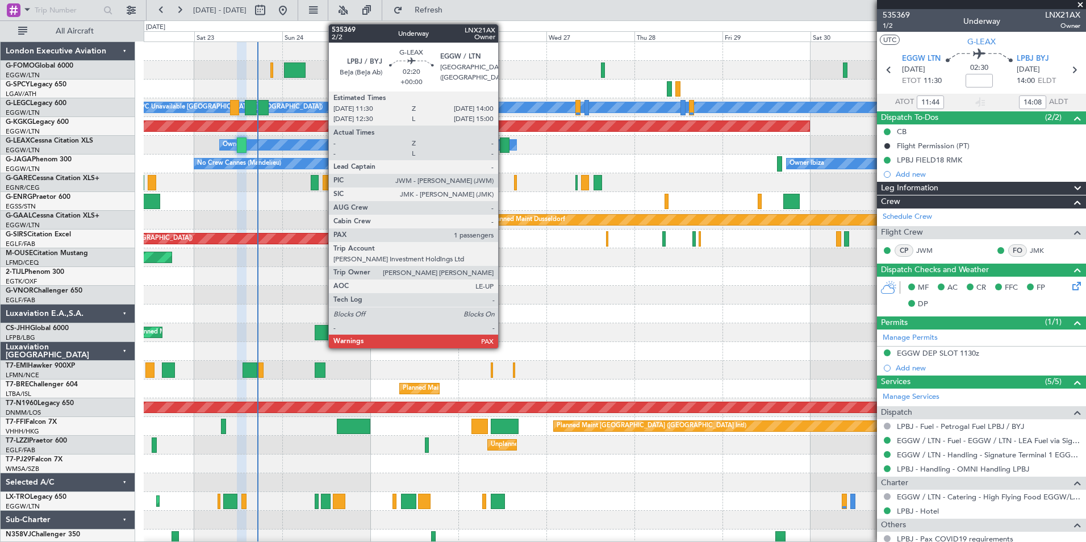
click at [503, 145] on div at bounding box center [505, 144] width 10 height 15
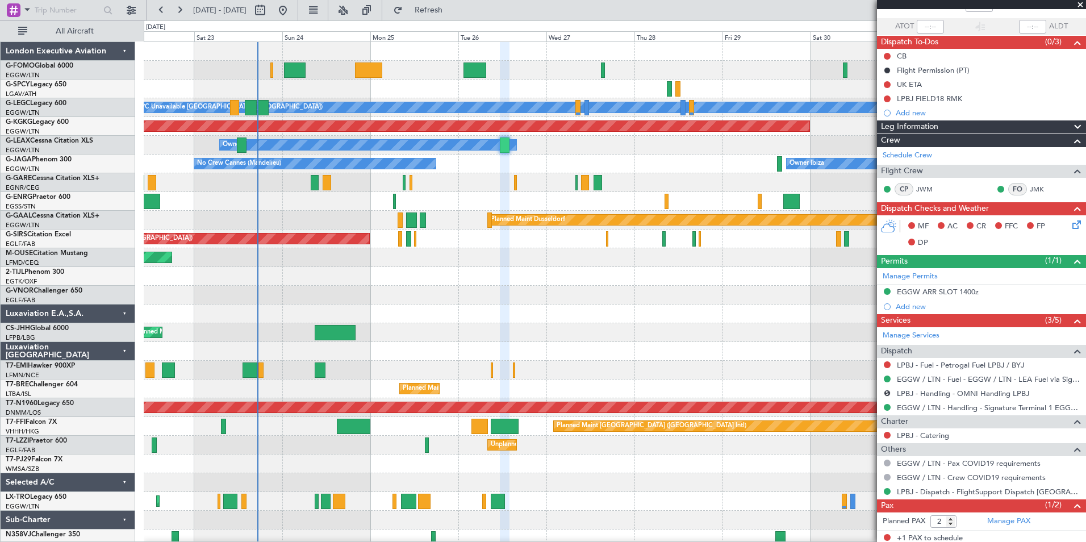
scroll to position [104, 0]
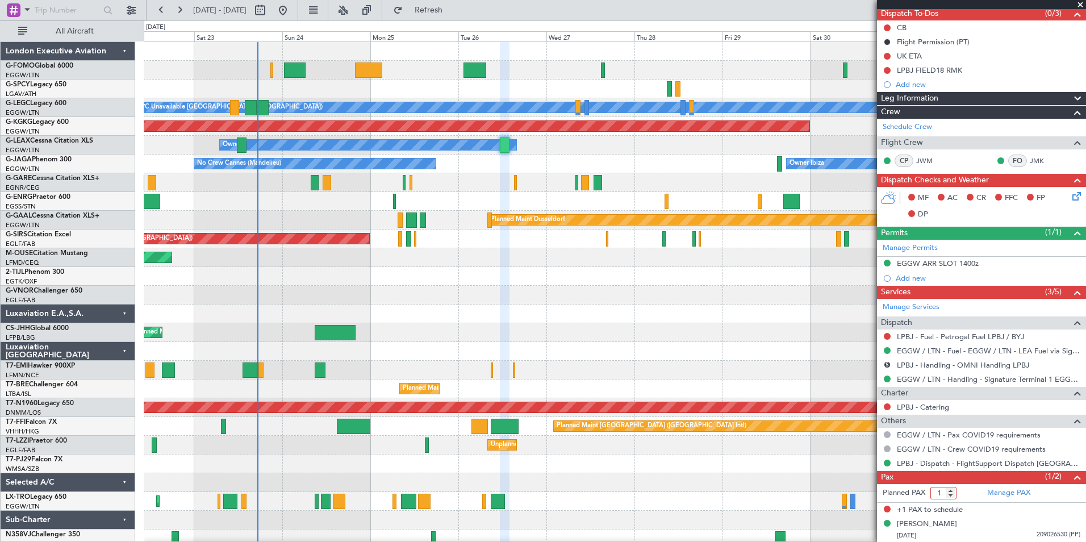
type input "1"
click at [951, 496] on input "1" at bounding box center [943, 493] width 26 height 12
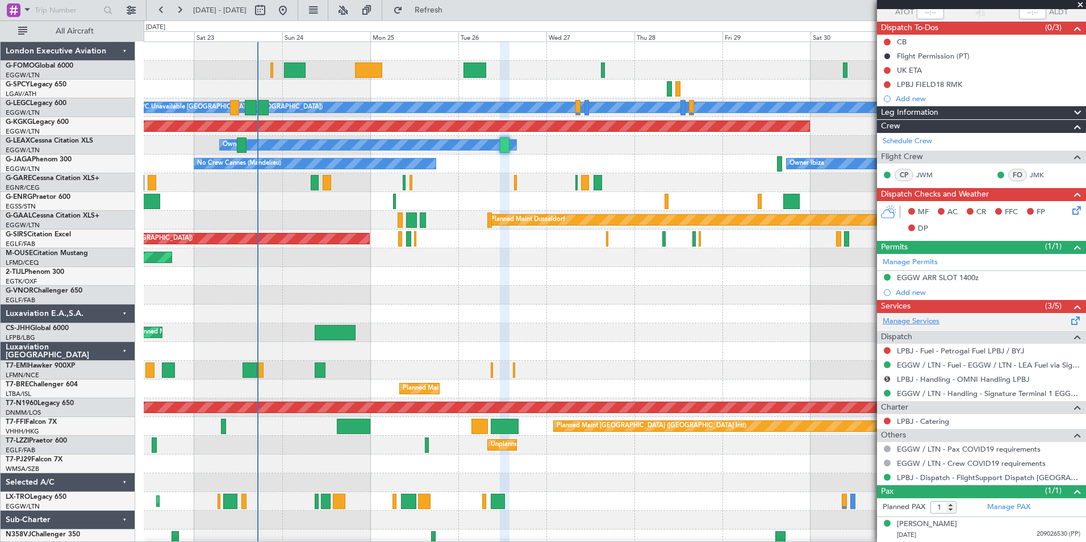
click at [916, 323] on link "Manage Services" at bounding box center [911, 321] width 57 height 11
click at [444, 15] on button "Refresh" at bounding box center [422, 10] width 68 height 18
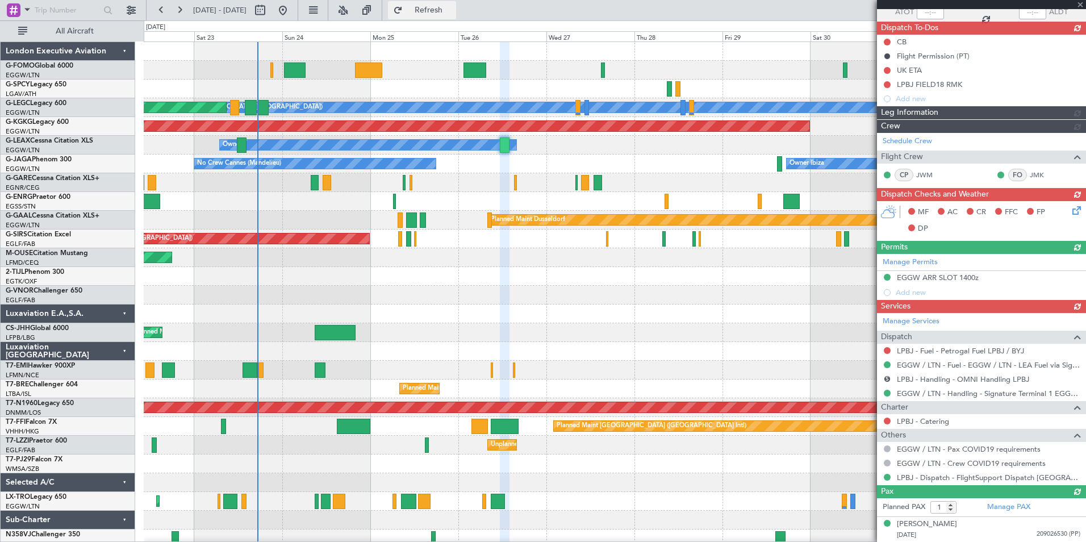
scroll to position [104, 0]
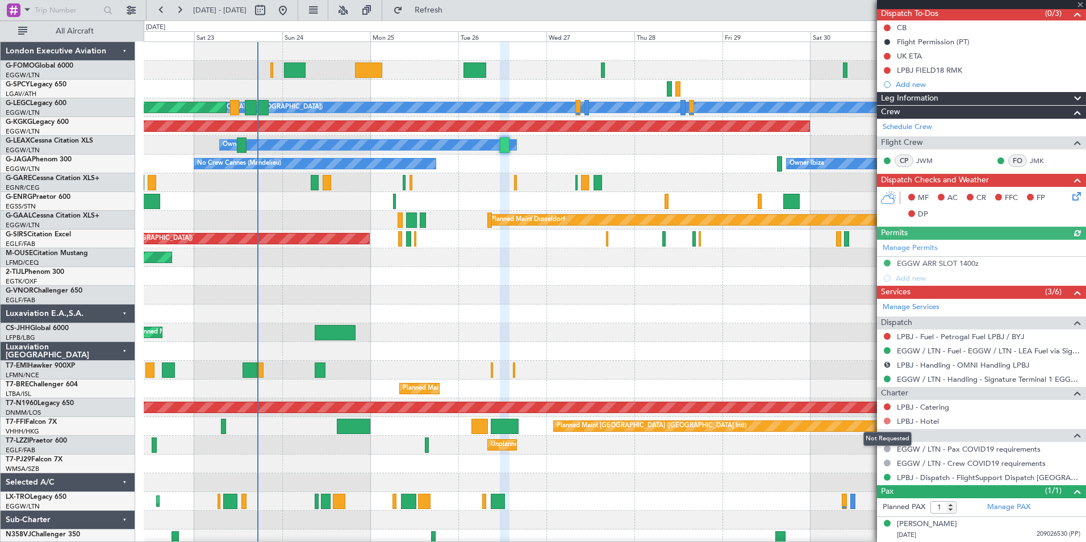
click at [888, 422] on button at bounding box center [887, 420] width 7 height 7
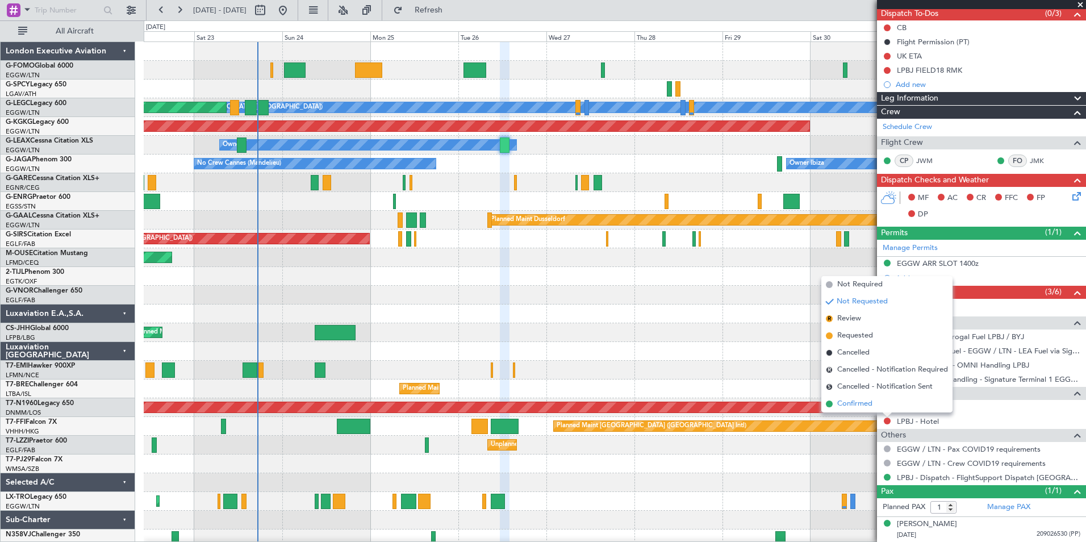
click at [858, 399] on span "Confirmed" at bounding box center [854, 403] width 35 height 11
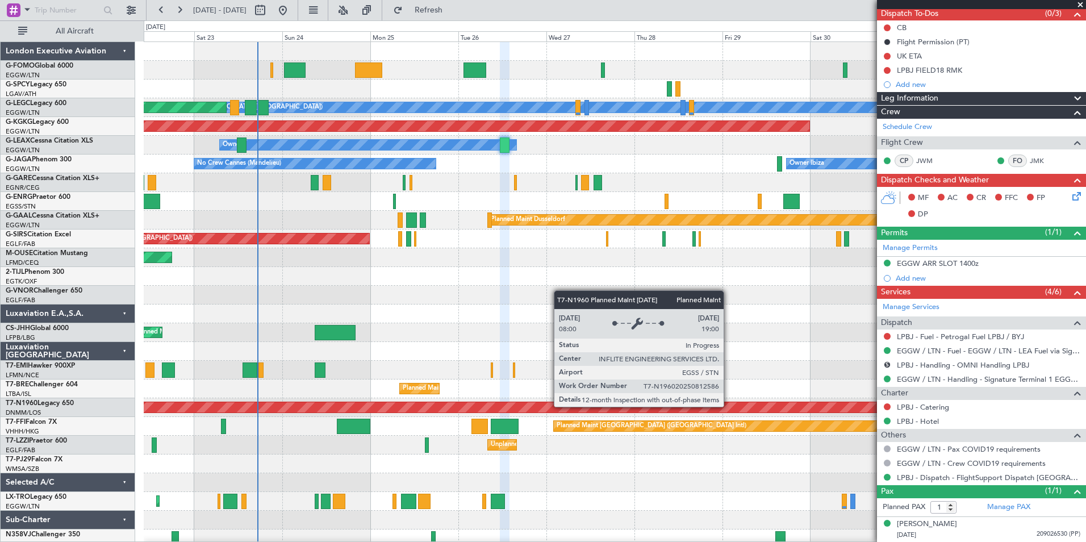
scroll to position [6, 0]
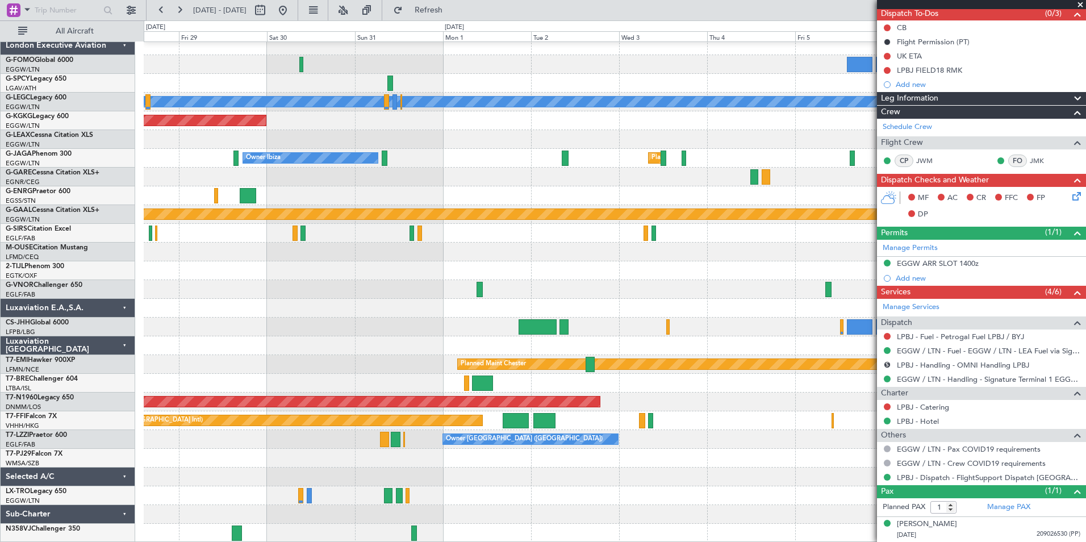
click at [185, 339] on div "A/C Unavailable London (Luton) AOG Maint Istanbul (Ataturk) Owner Owner Ibiza P…" at bounding box center [615, 289] width 942 height 506
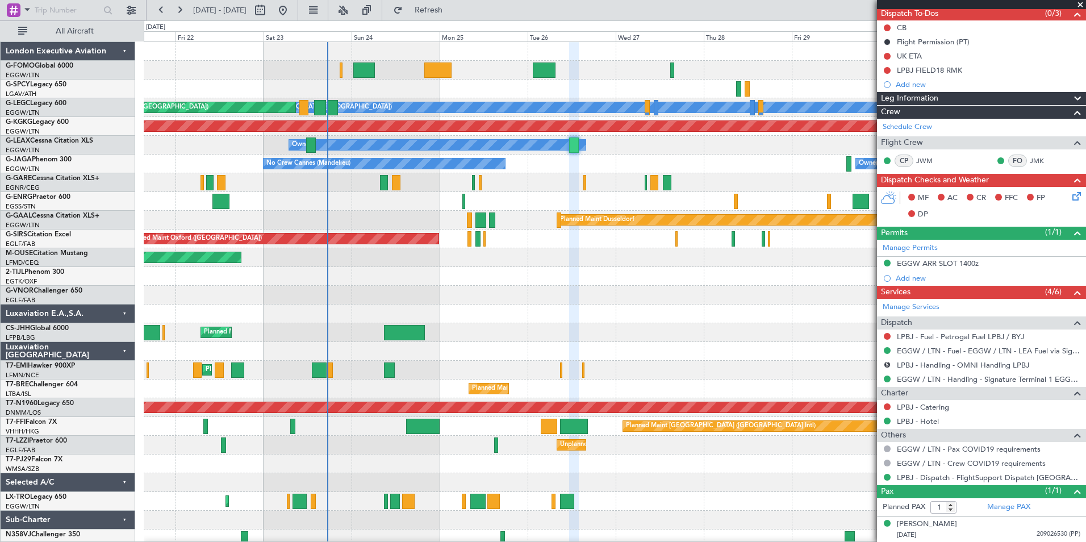
click at [966, 354] on body "28 Aug 2025 - 08 Sep 2025 Refresh Quick Links All Aircraft A/C Unavailable Lond…" at bounding box center [543, 271] width 1086 height 542
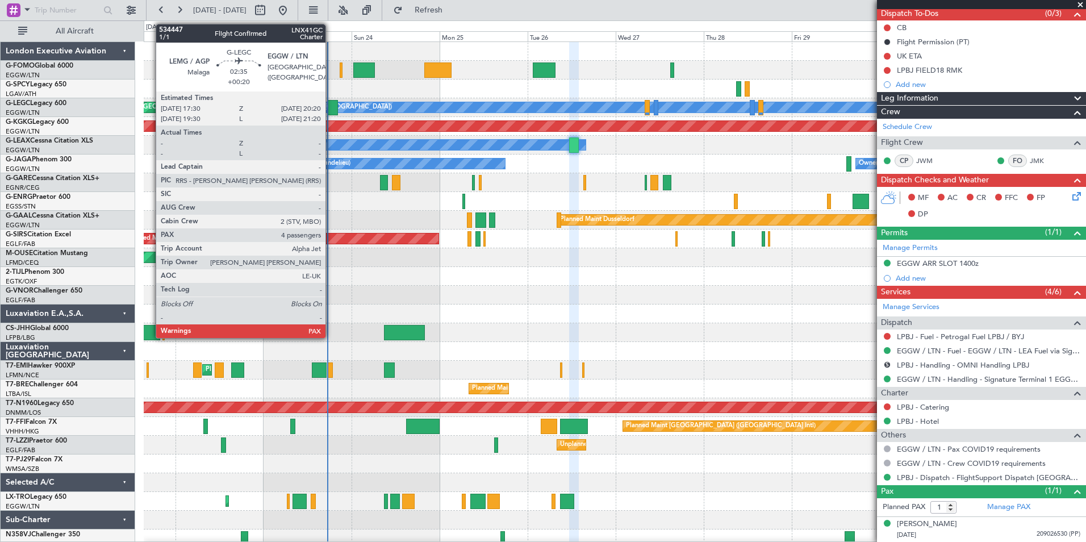
click at [331, 105] on div at bounding box center [332, 107] width 11 height 15
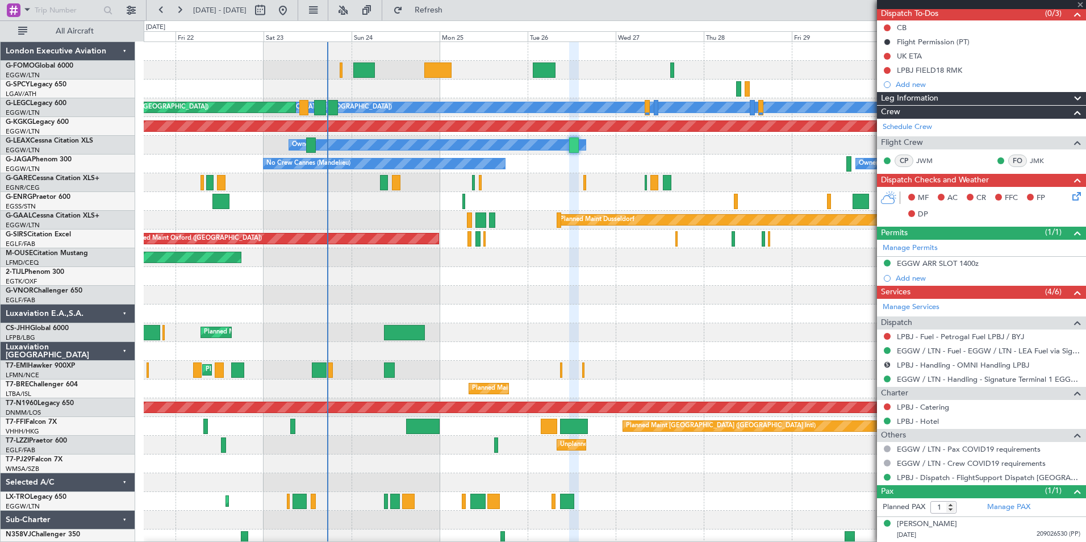
type input "+00:20"
type input "4"
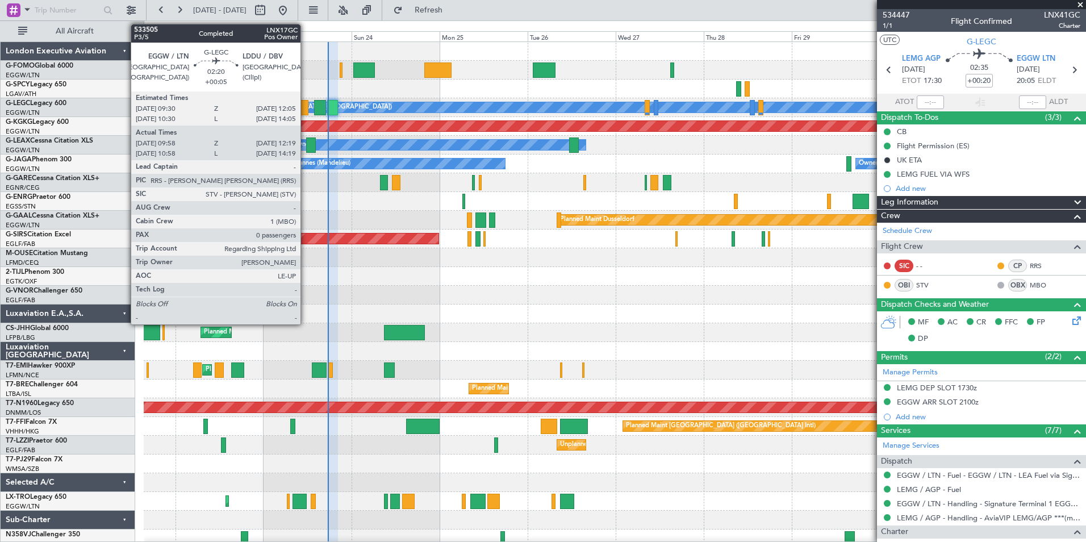
click at [306, 109] on div at bounding box center [303, 107] width 9 height 15
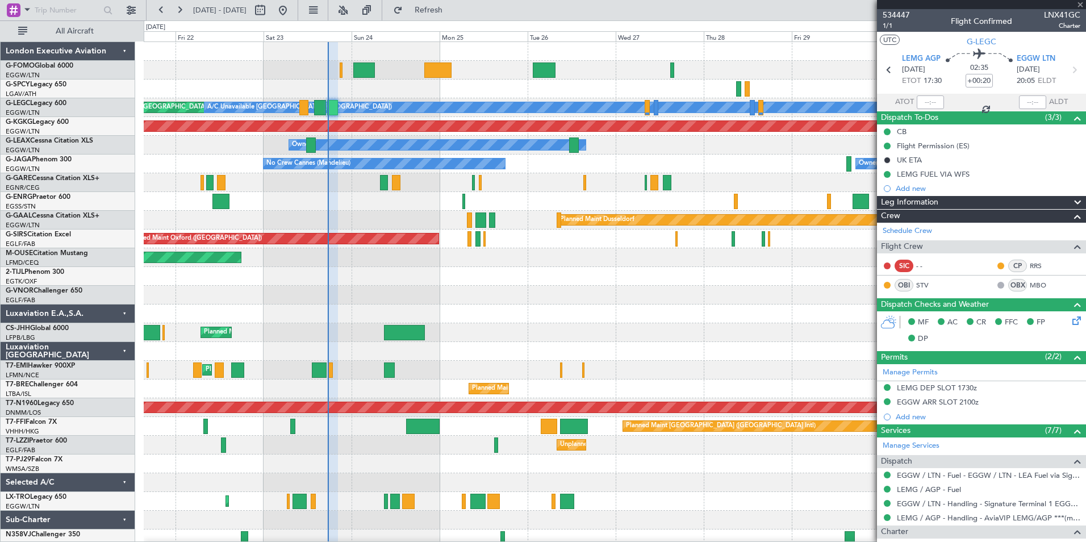
type input "+00:05"
type input "09:58"
type input "12:04"
type input "0"
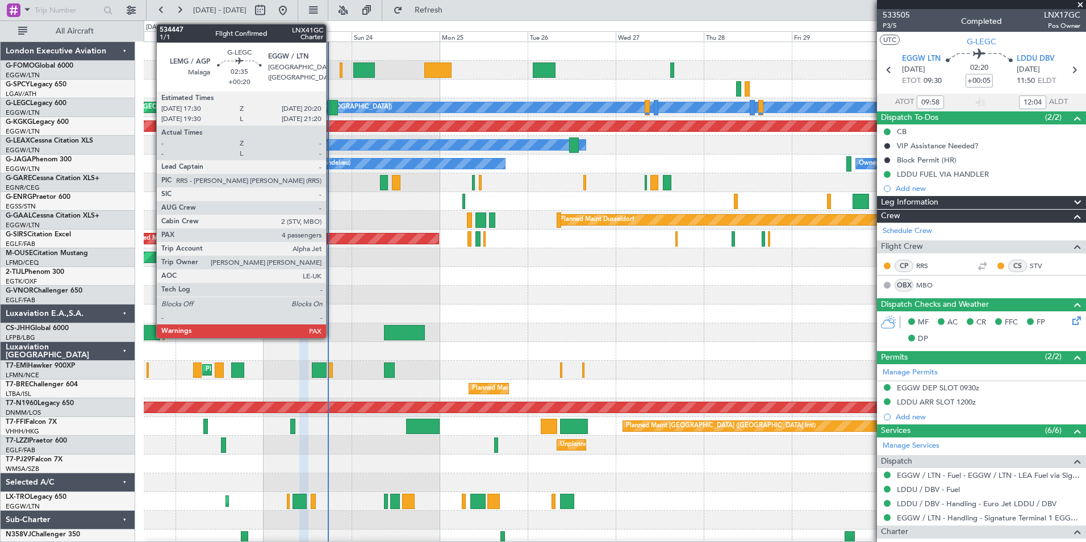
click at [331, 111] on div at bounding box center [332, 107] width 11 height 15
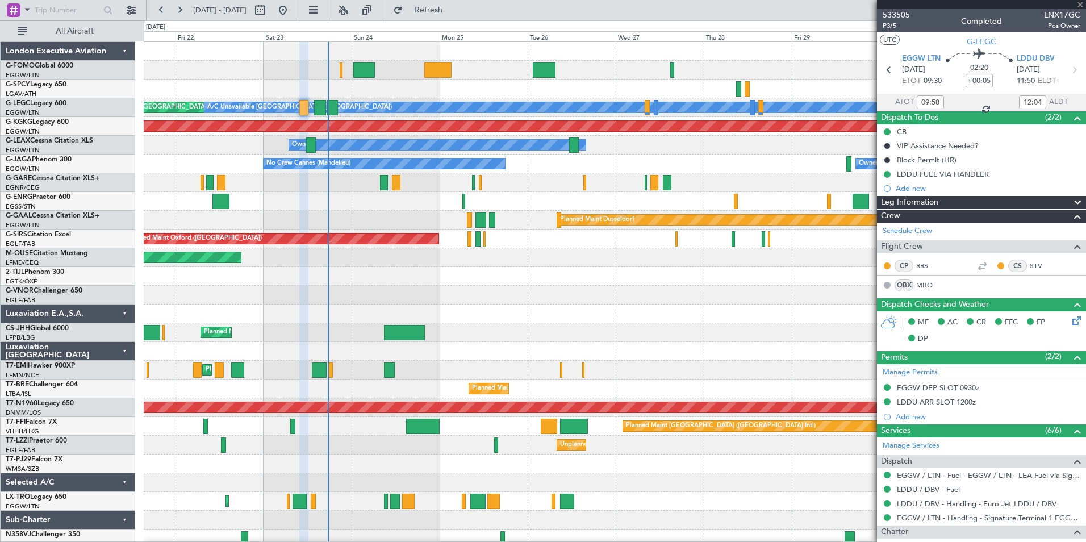
type input "+00:20"
type input "4"
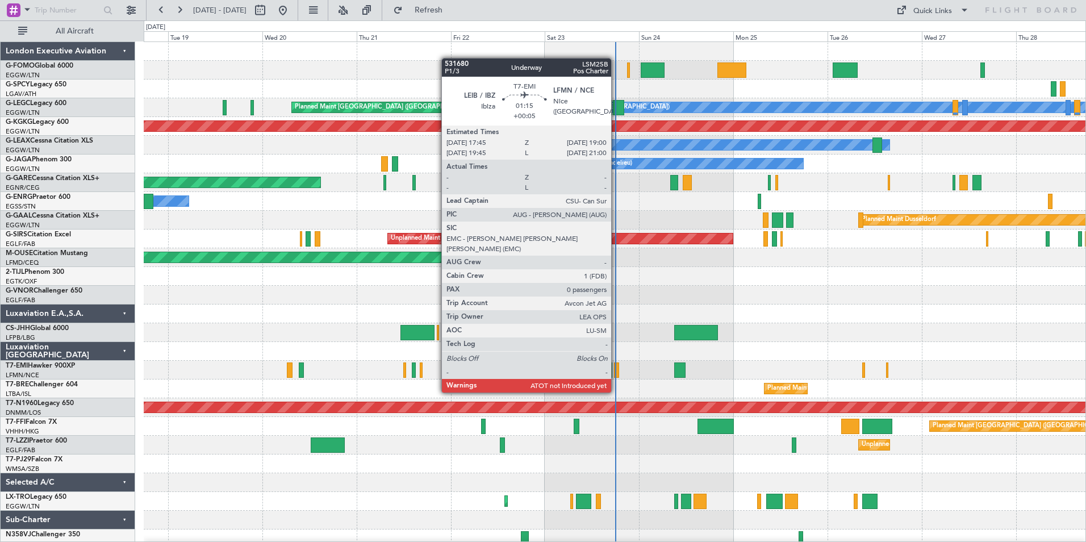
click at [616, 371] on div at bounding box center [616, 369] width 5 height 15
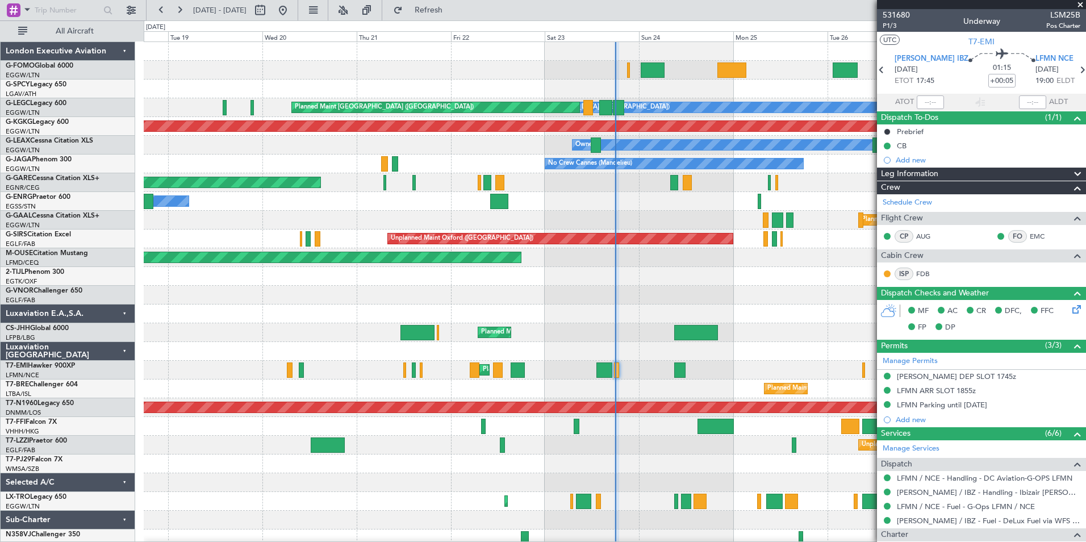
scroll to position [6, 0]
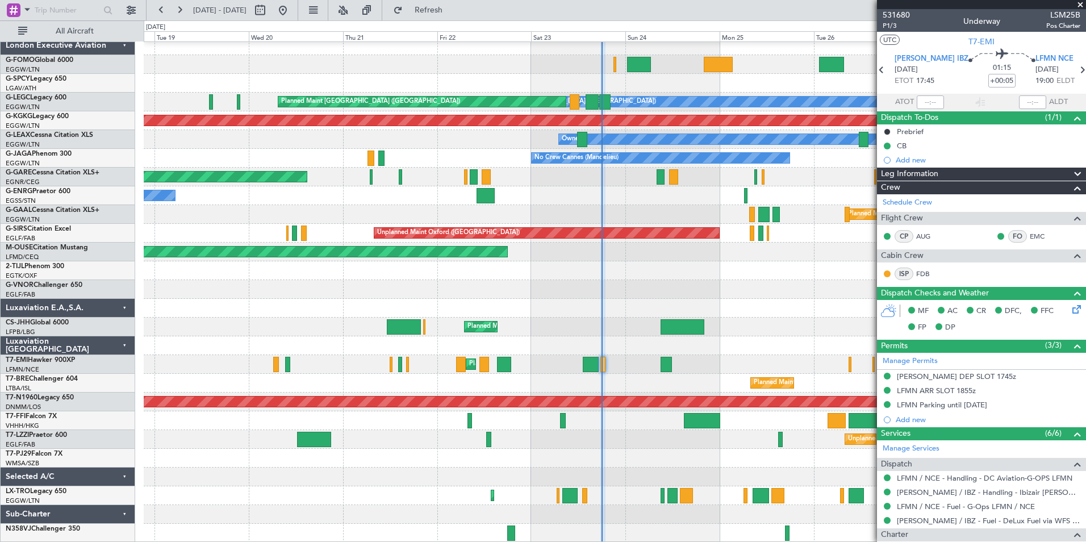
click at [582, 408] on div "Planned Maint Windsor Locks ([PERSON_NAME] Intl) A/C Unavailable [GEOGRAPHIC_DA…" at bounding box center [615, 289] width 942 height 506
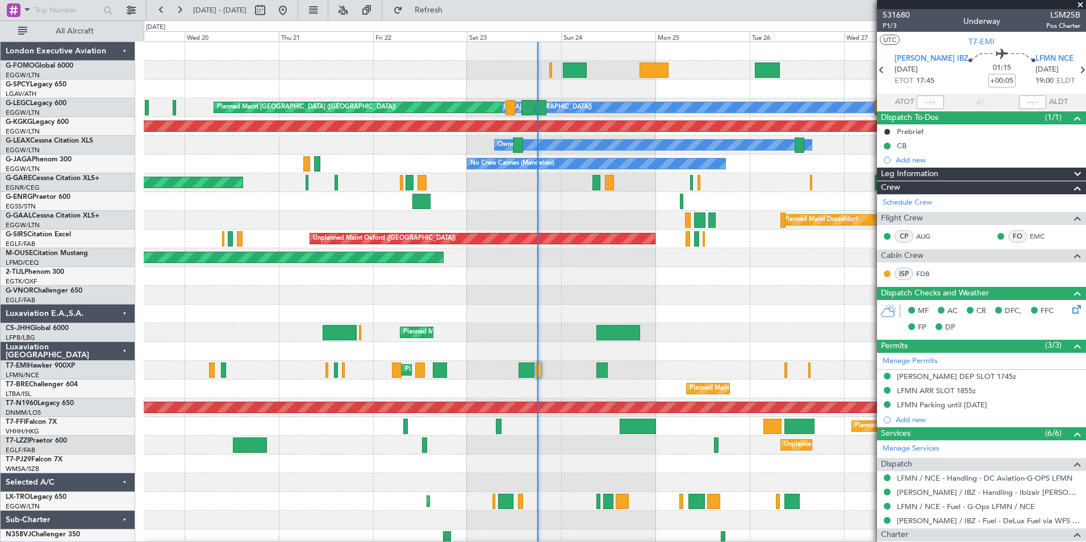
click at [511, 76] on div at bounding box center [615, 70] width 942 height 19
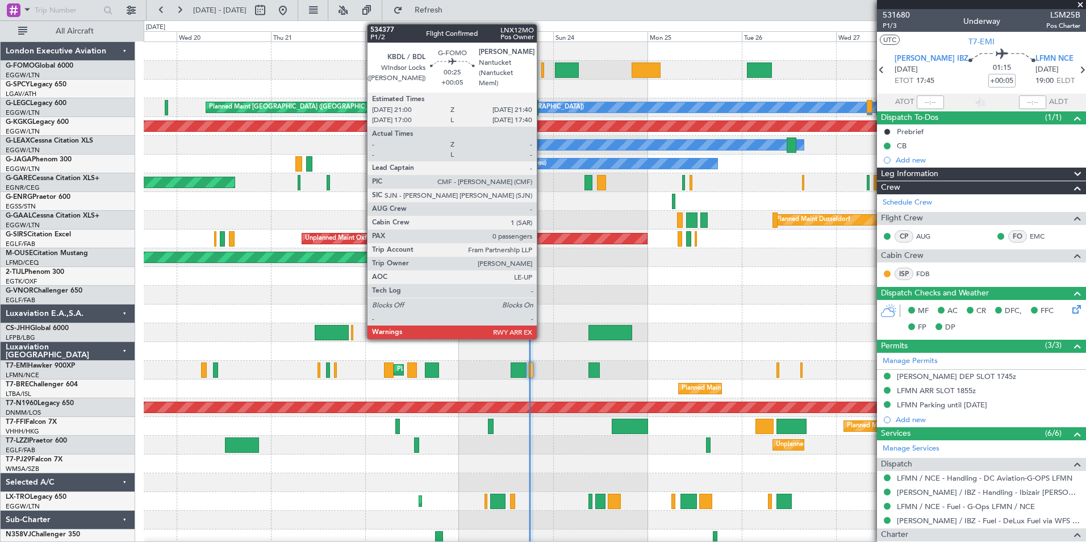
click at [542, 74] on div at bounding box center [542, 69] width 3 height 15
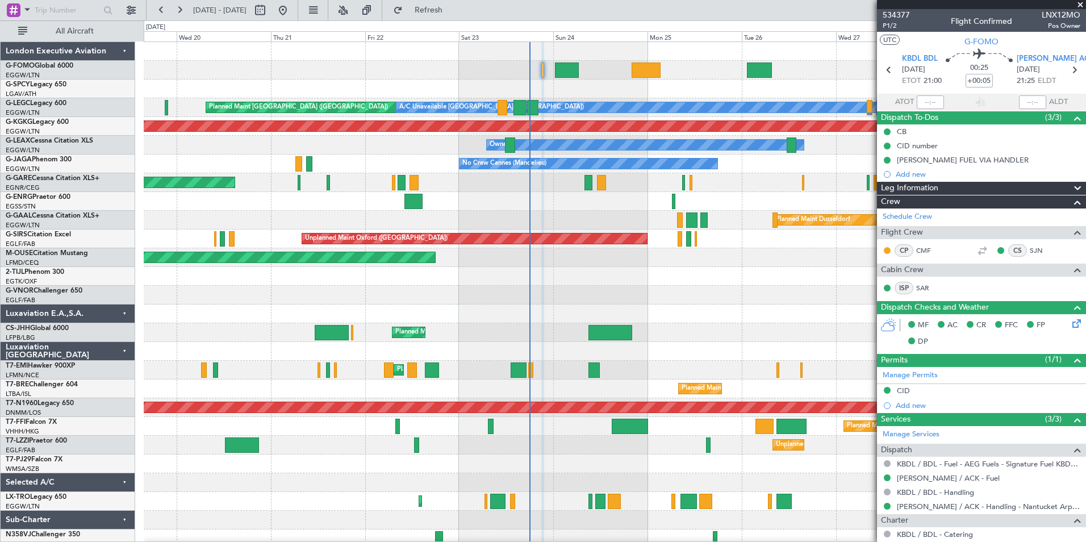
scroll to position [6, 0]
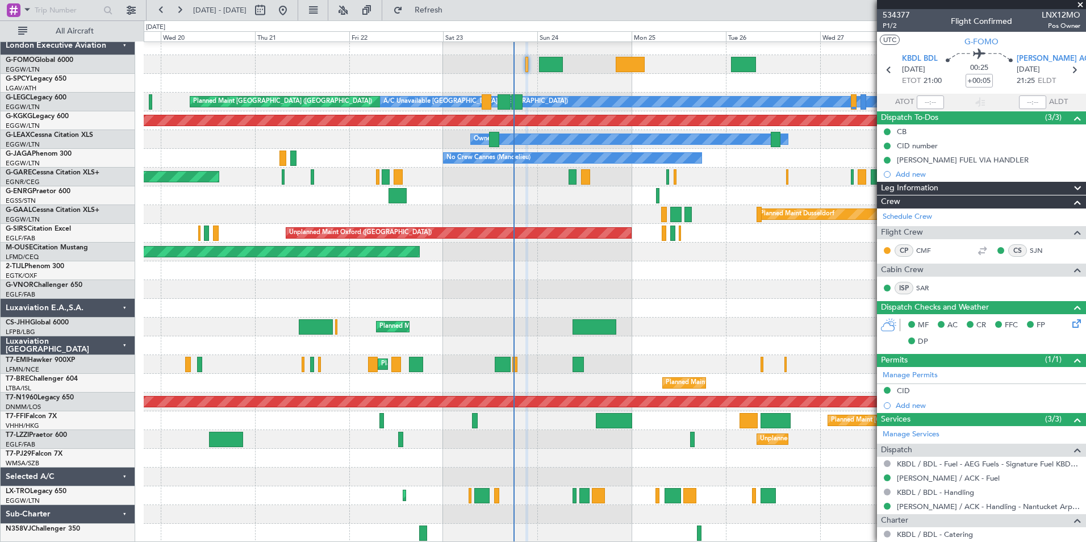
click at [561, 293] on div "Planned Maint [GEOGRAPHIC_DATA] ([GEOGRAPHIC_DATA]) A/C Unavailable [GEOGRAPHIC…" at bounding box center [615, 289] width 942 height 506
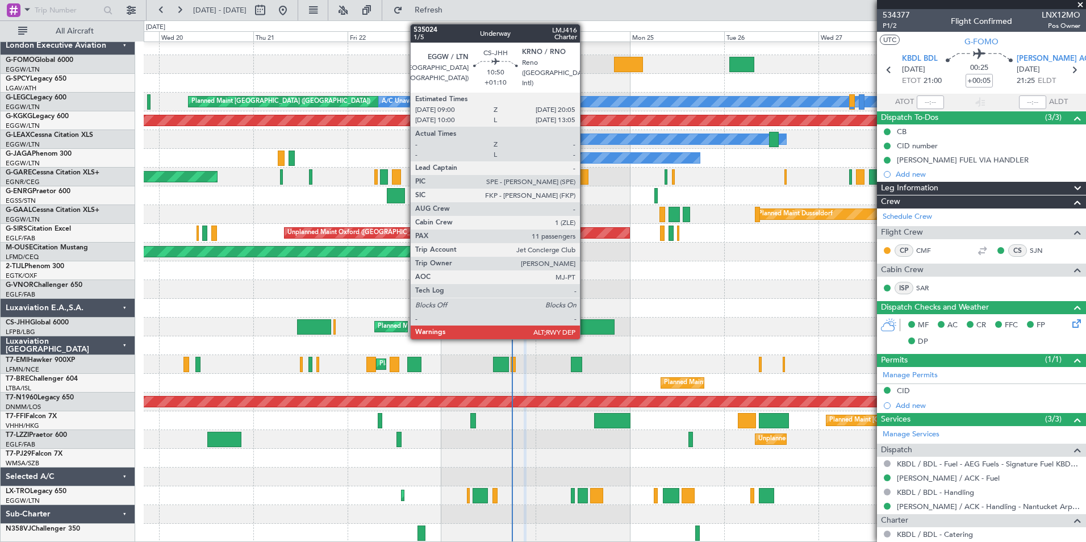
click at [585, 324] on div at bounding box center [593, 326] width 44 height 15
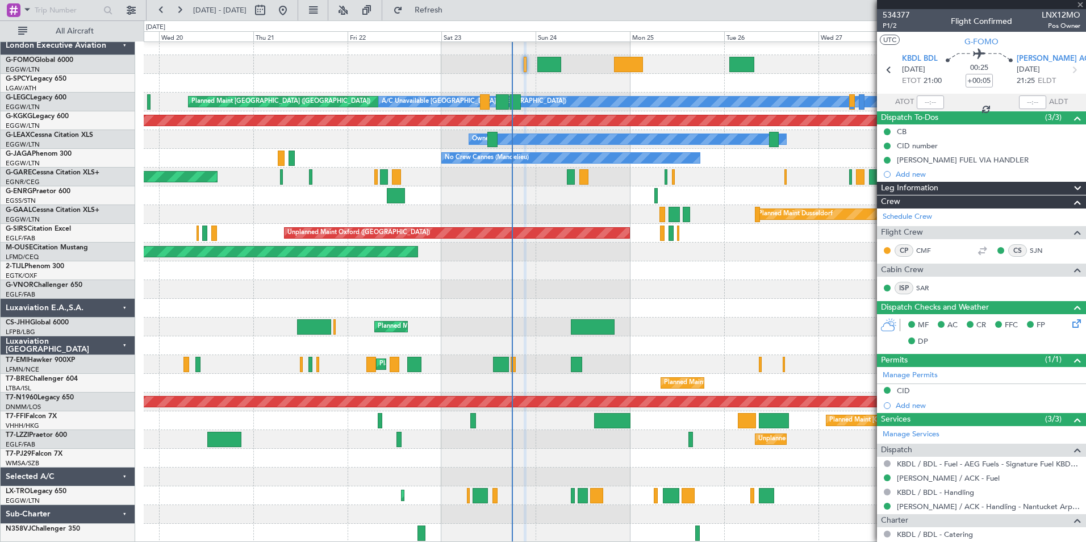
type input "+01:10"
type input "11"
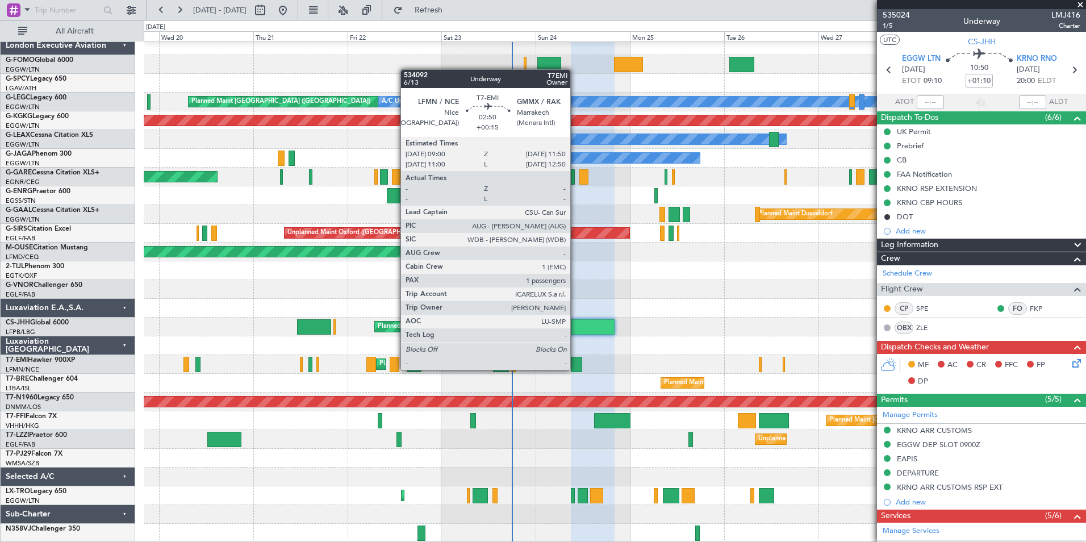
click at [575, 369] on div at bounding box center [576, 364] width 11 height 15
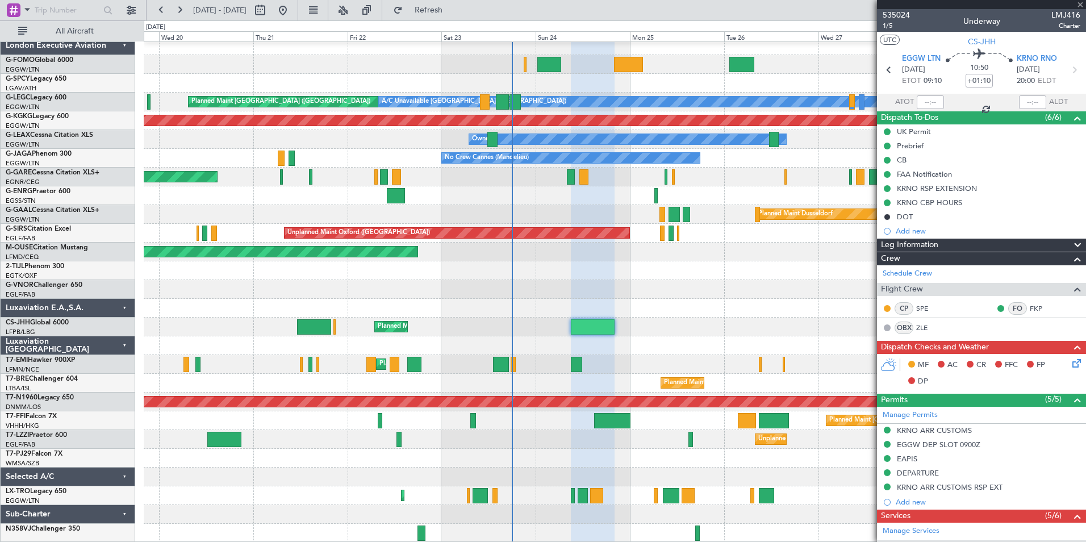
type input "+00:15"
type input "1"
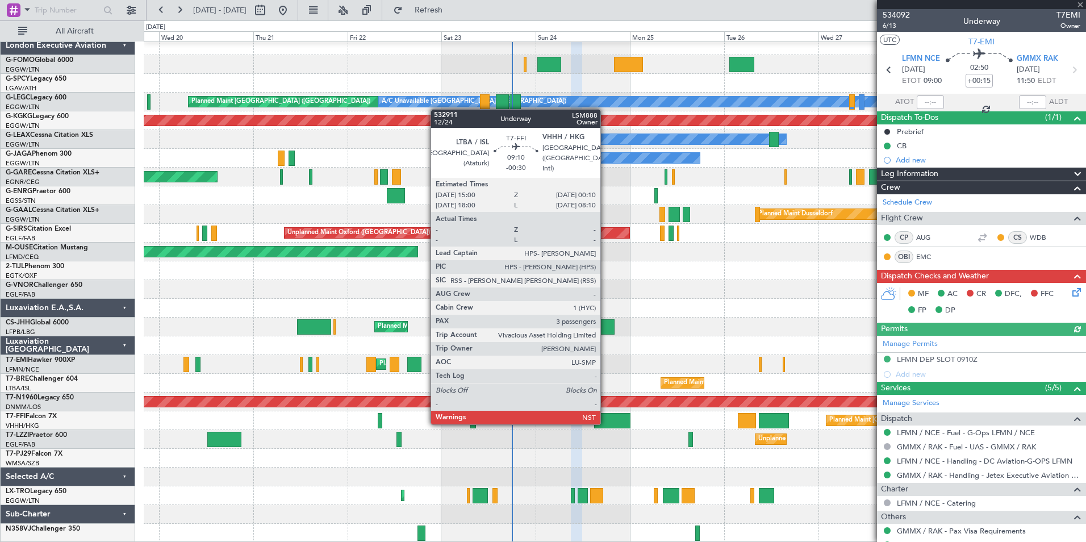
click at [605, 423] on div at bounding box center [612, 420] width 36 height 15
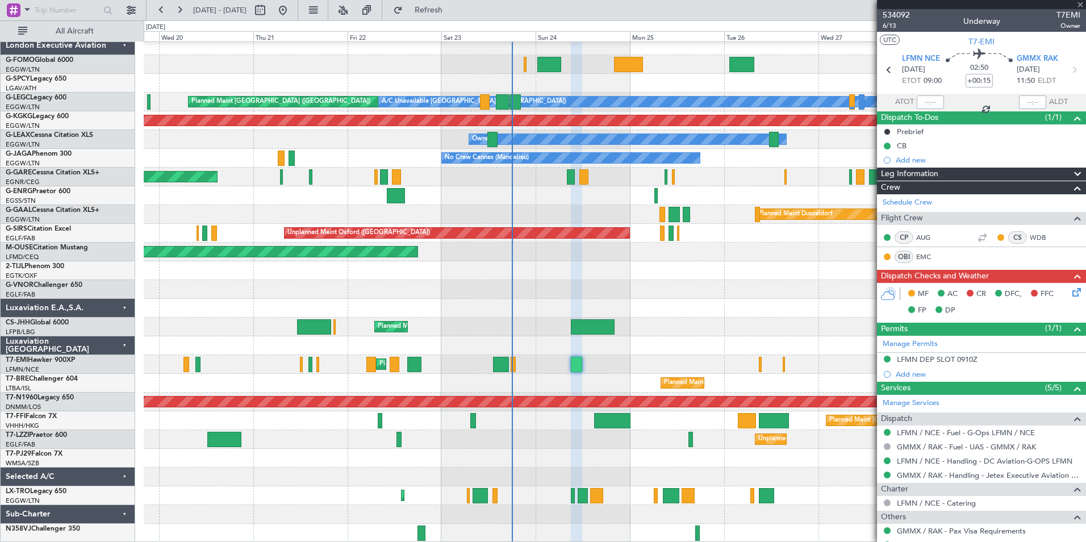
type input "-00:30"
type input "3"
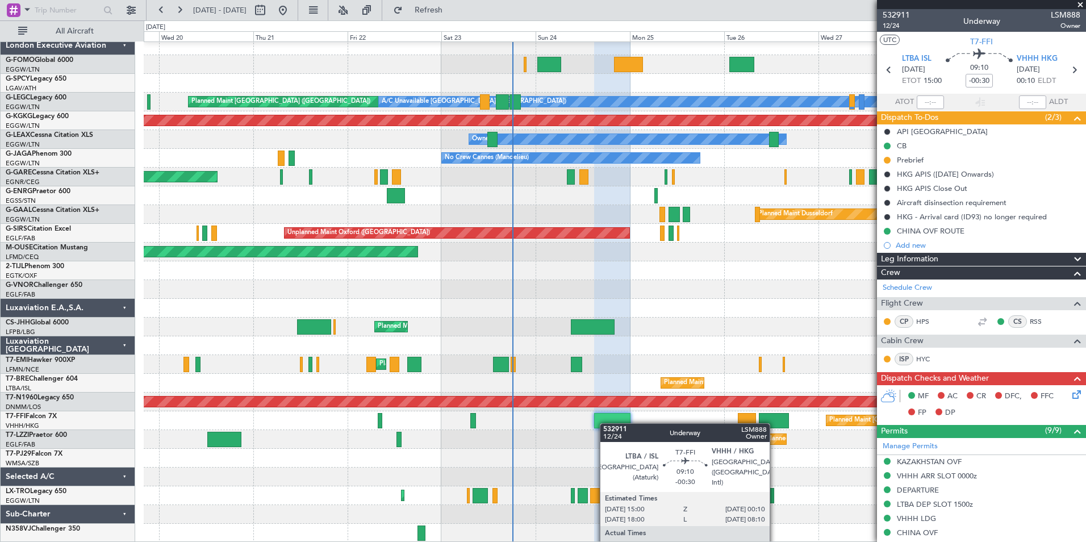
click at [605, 423] on div at bounding box center [612, 420] width 36 height 15
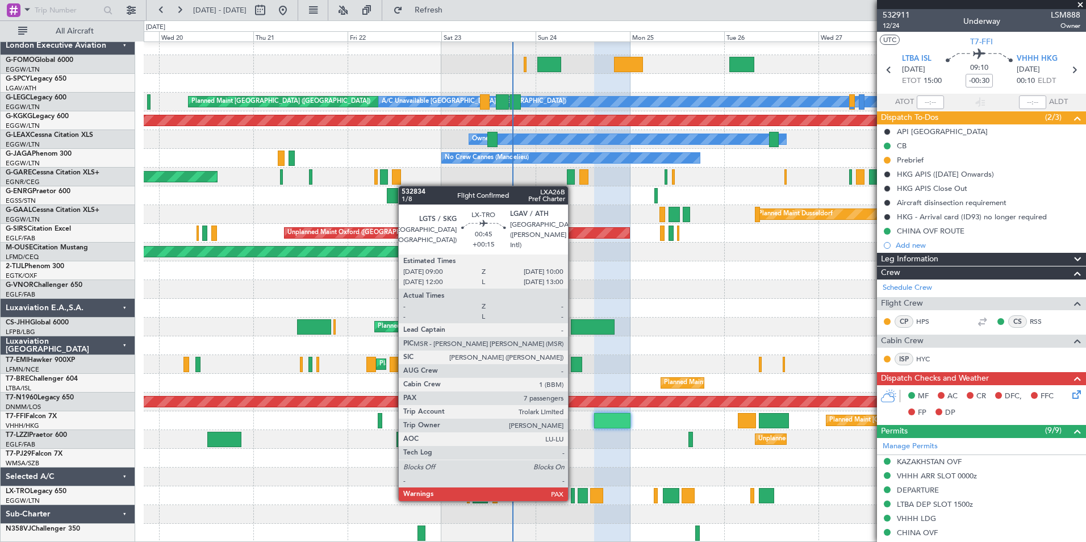
click at [573, 500] on div at bounding box center [573, 495] width 4 height 15
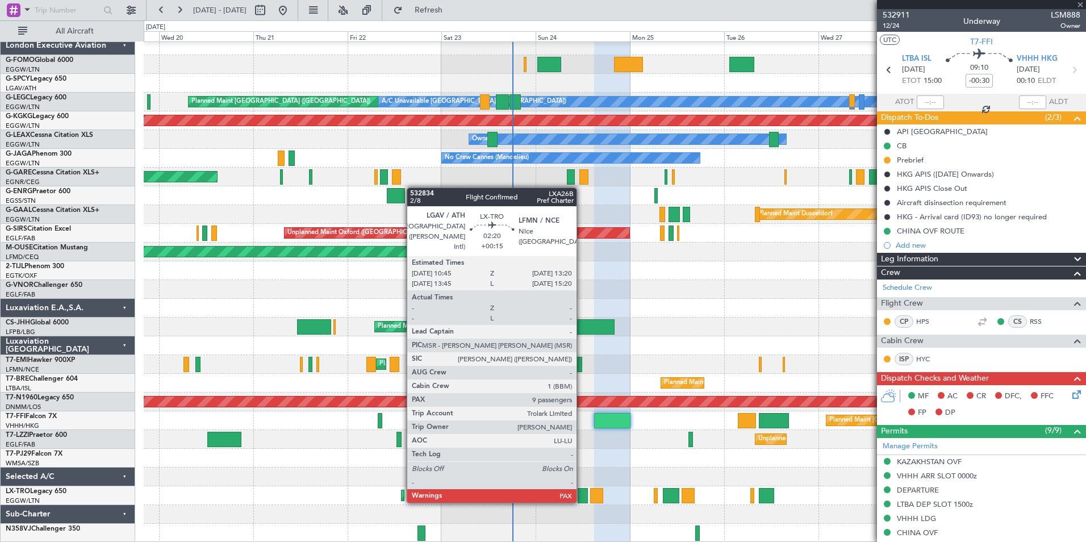
type input "+00:15"
type input "7"
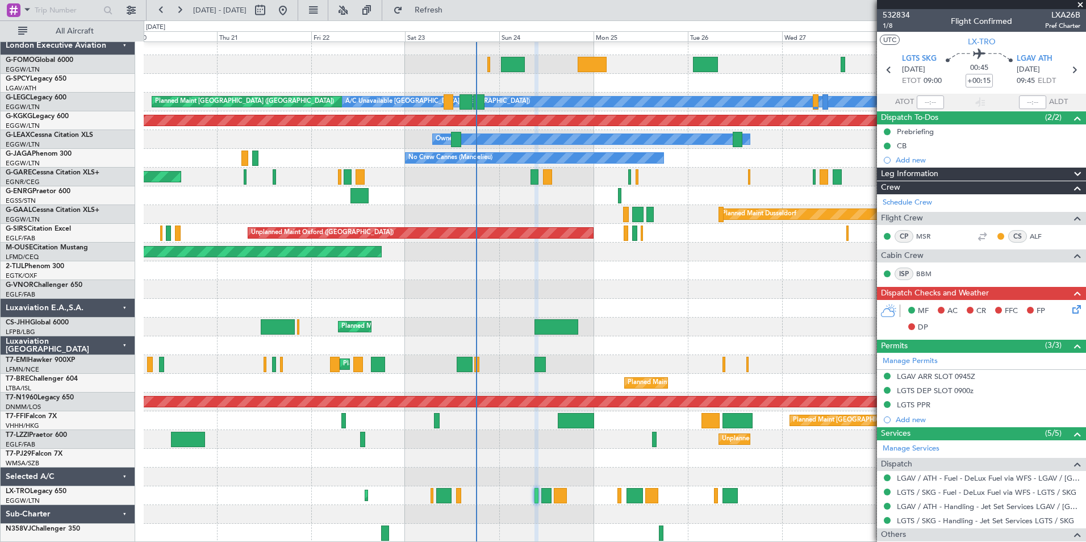
click at [561, 372] on div "Planned Maint [GEOGRAPHIC_DATA] ([GEOGRAPHIC_DATA]) A/C Unavailable [GEOGRAPHIC…" at bounding box center [615, 289] width 942 height 506
